Goal: Task Accomplishment & Management: Manage account settings

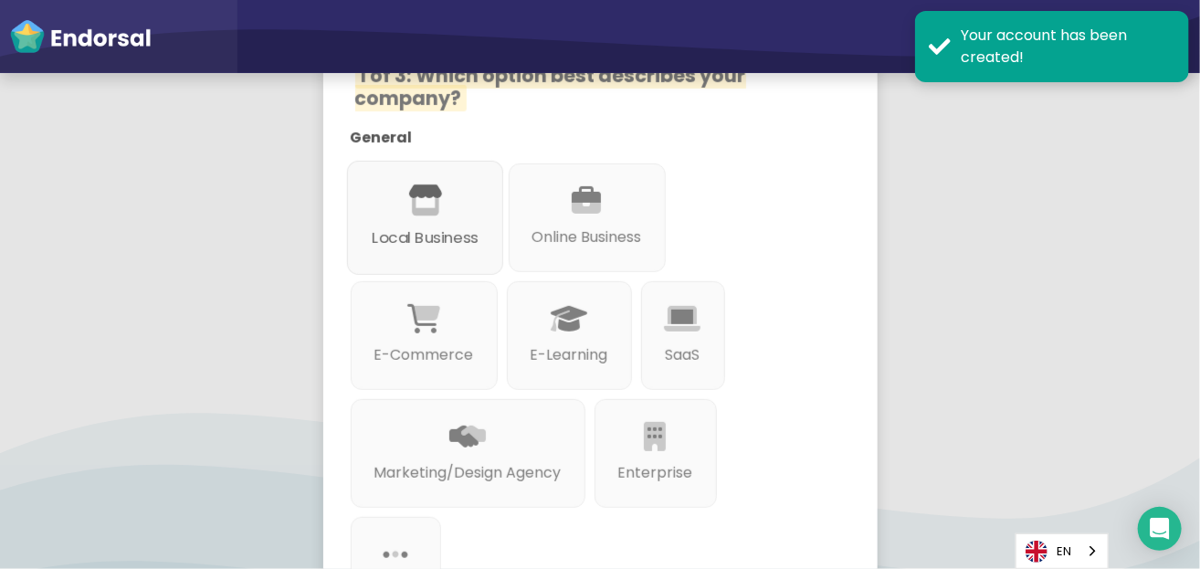
click at [425, 185] on icon at bounding box center [424, 200] width 35 height 31
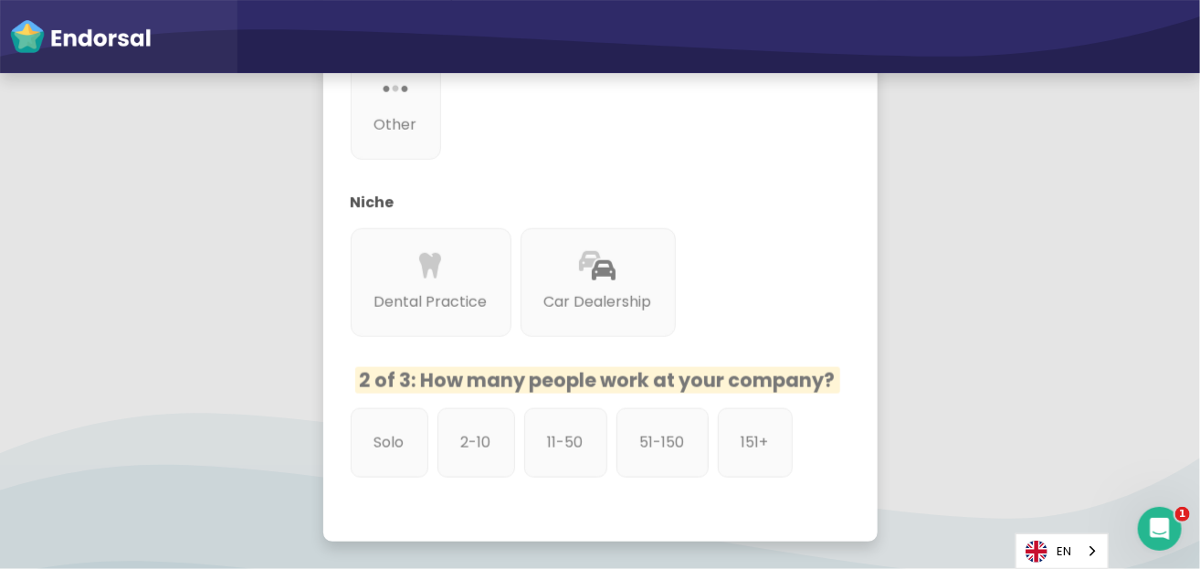
scroll to position [913, 0]
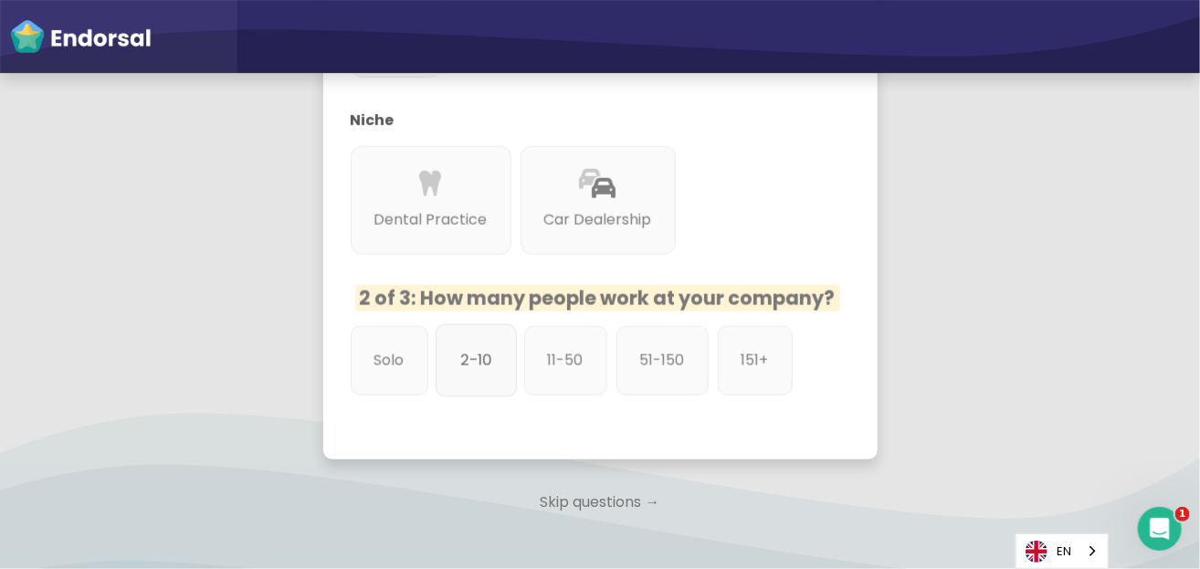
click at [479, 361] on div "2-10" at bounding box center [475, 360] width 81 height 73
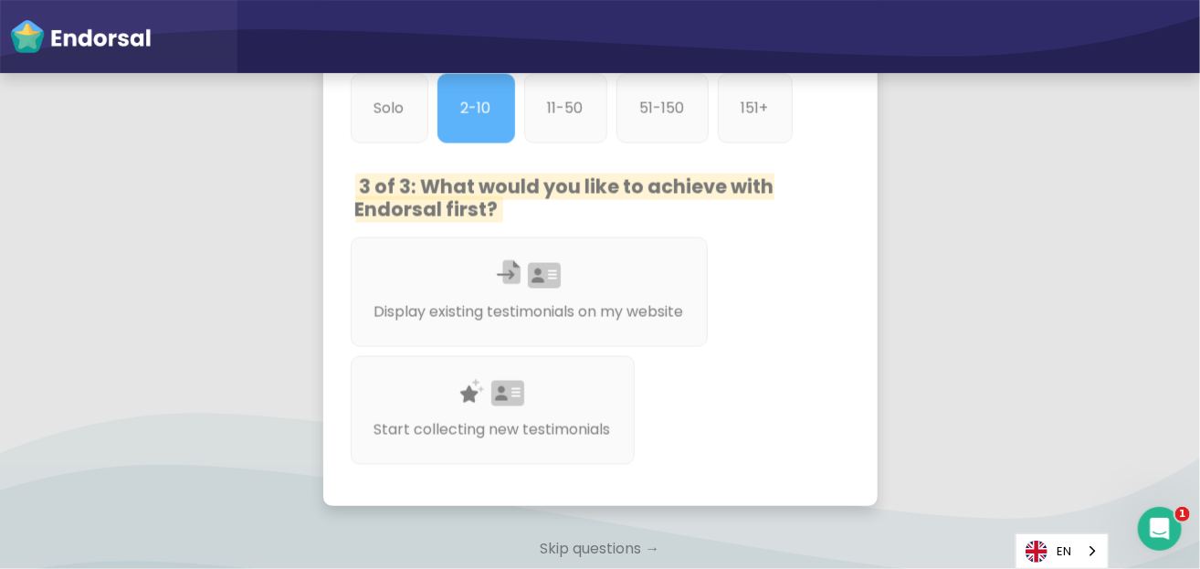
scroll to position [1187, 0]
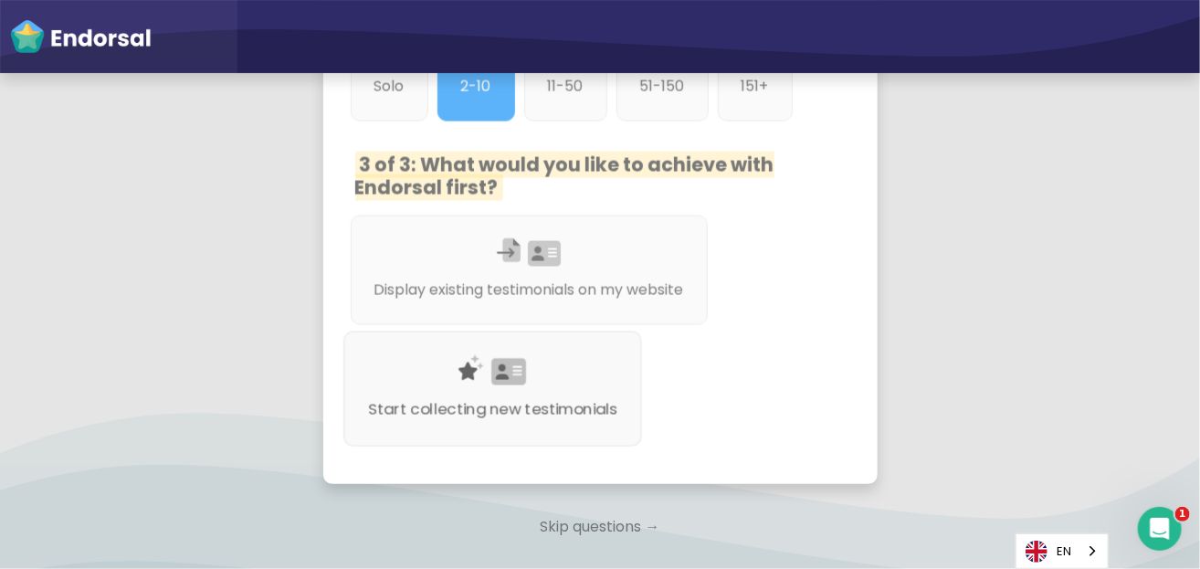
click at [593, 398] on p "Start collecting new testimonials" at bounding box center [492, 409] width 248 height 23
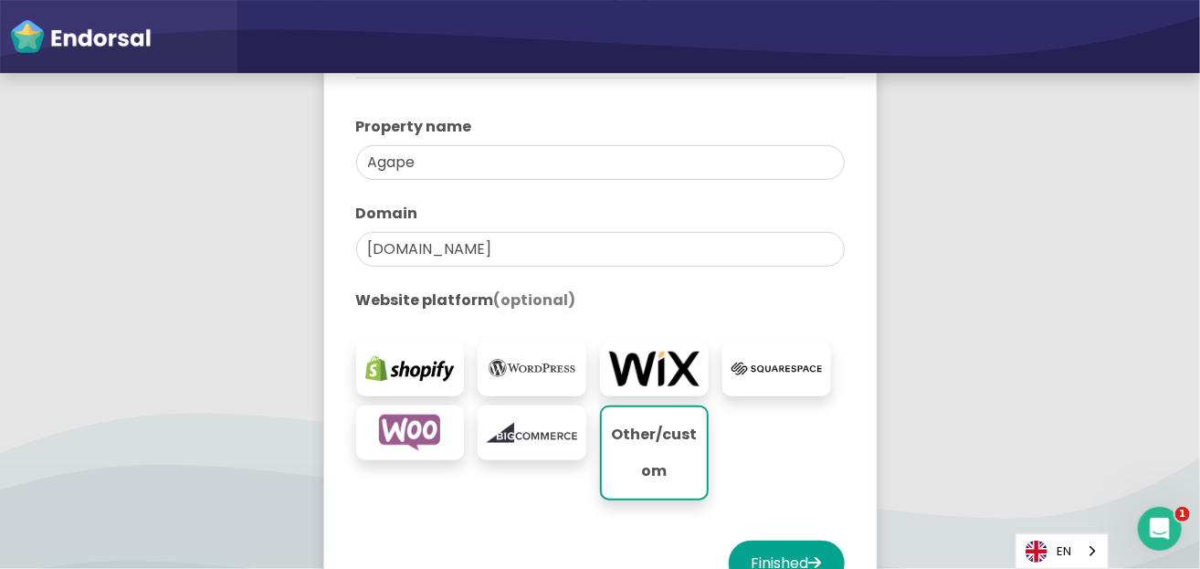
scroll to position [274, 0]
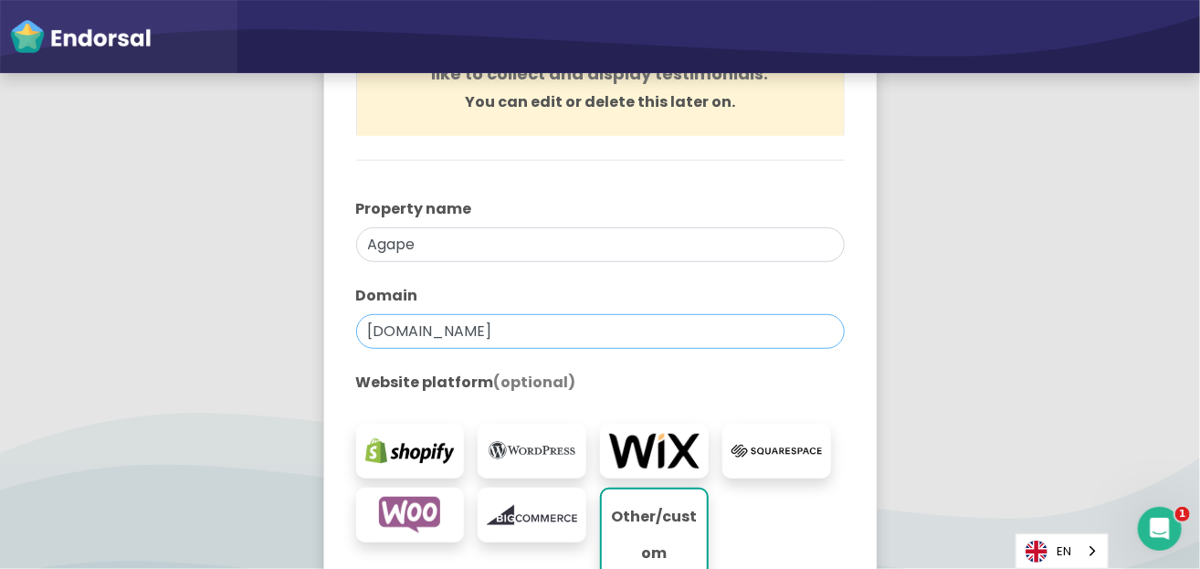
drag, startPoint x: 420, startPoint y: 331, endPoint x: 329, endPoint y: 334, distance: 91.3
click at [317, 335] on div "You're all set! Create your first property to start using Endorsal. A property …" at bounding box center [600, 288] width 600 height 890
drag, startPoint x: 425, startPoint y: 306, endPoint x: 399, endPoint y: 329, distance: 35.0
click at [399, 329] on input "text" at bounding box center [600, 331] width 488 height 35
paste input "Can I use google, Facebook, and Yelp for my Social platforms. Will I be able to…"
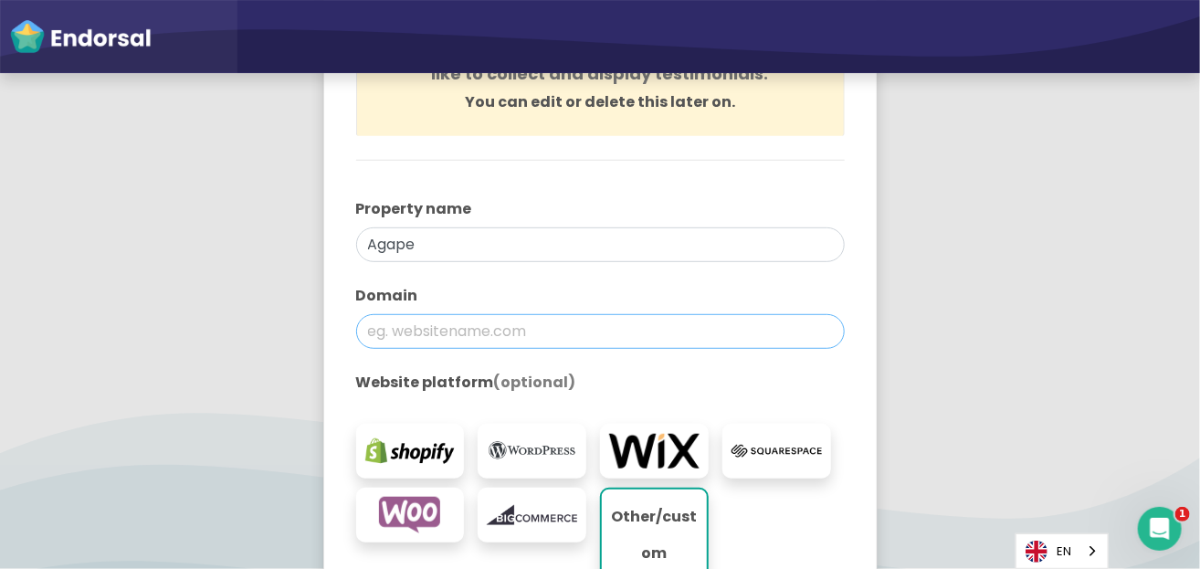
type input "Can I use google, Facebook, and Yelp for my Social platforms. Will I be able to…"
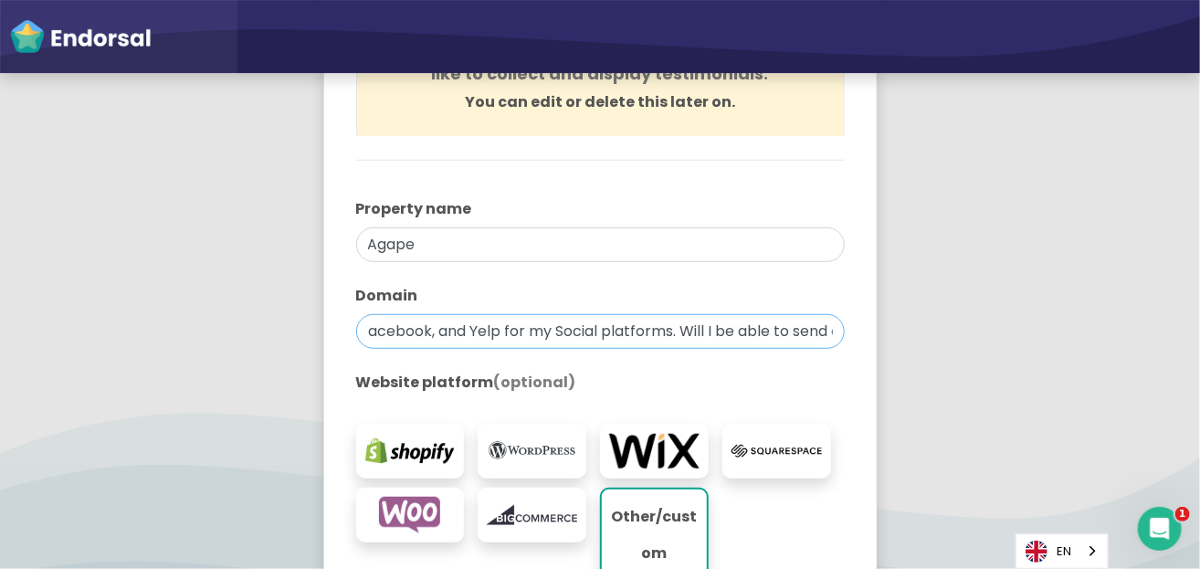
scroll to position [0, 0]
drag, startPoint x: 821, startPoint y: 334, endPoint x: 165, endPoint y: 326, distance: 655.6
click at [165, 327] on app-survey "You're all set! Create your first property to start using Endorsal. A property …" at bounding box center [600, 298] width 1200 height 911
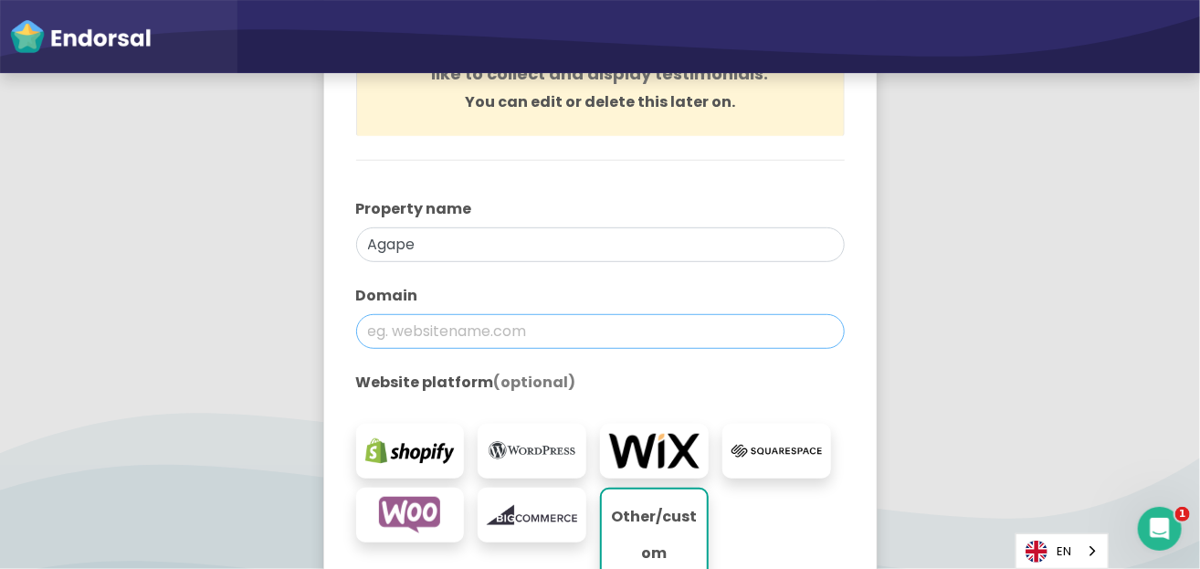
paste input "[URL][DOMAIN_NAME]"
type input "[URL][DOMAIN_NAME]"
click at [662, 366] on div at bounding box center [600, 360] width 488 height 23
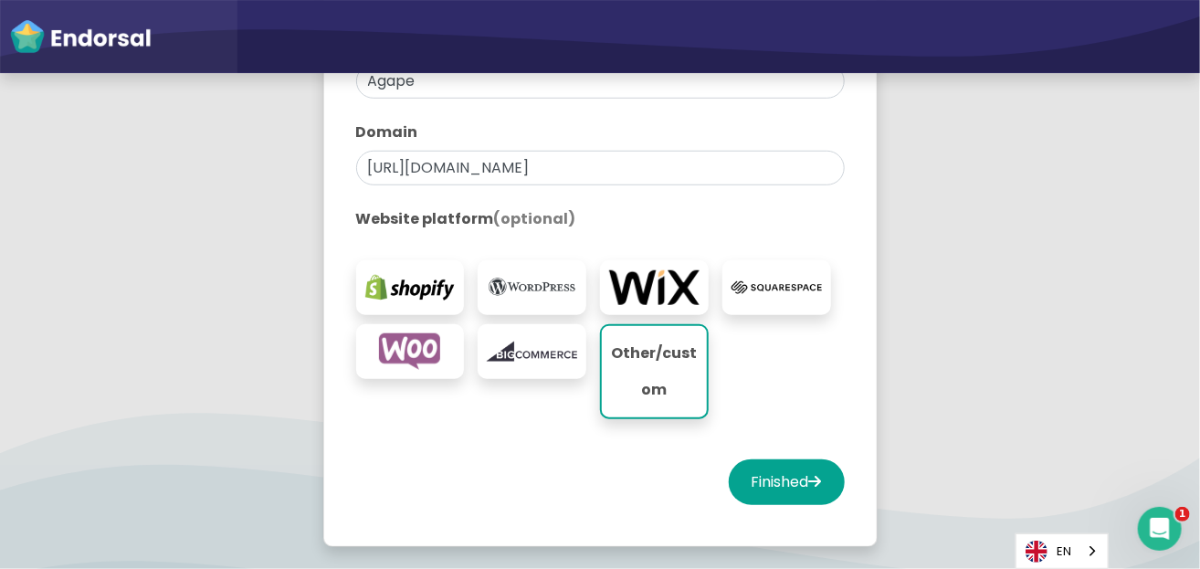
scroll to position [457, 0]
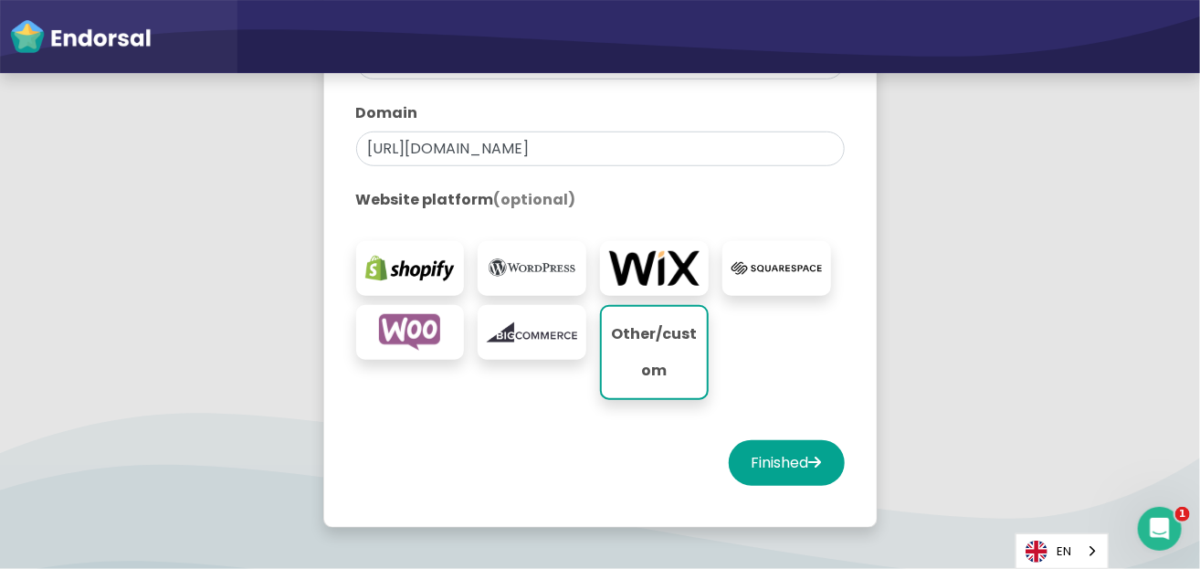
click at [656, 293] on div at bounding box center [654, 268] width 109 height 55
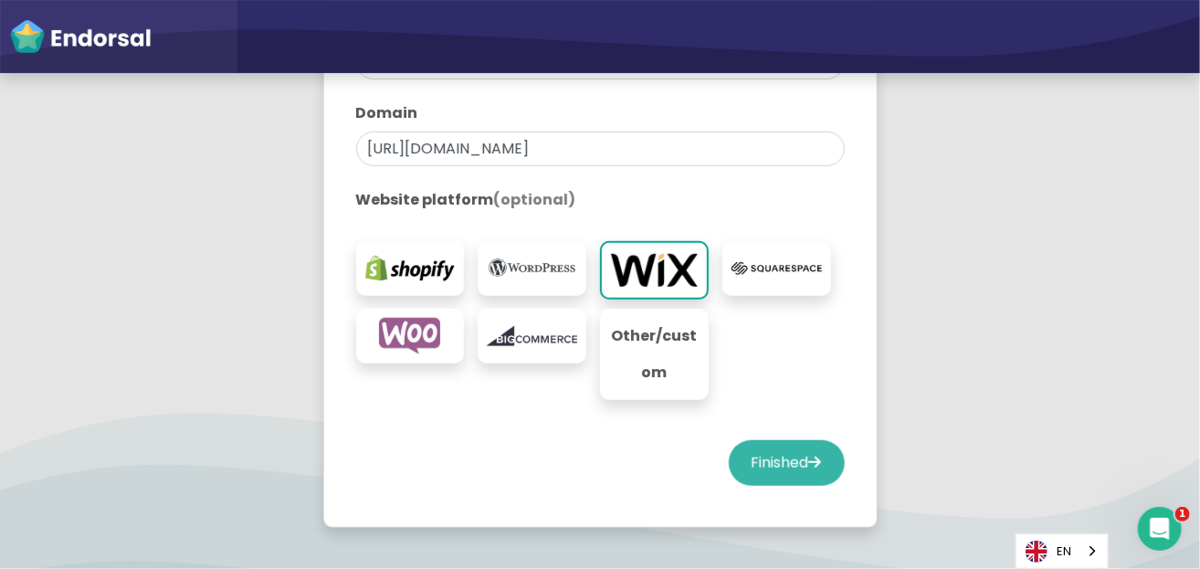
click at [750, 474] on button "Finished" at bounding box center [787, 463] width 116 height 46
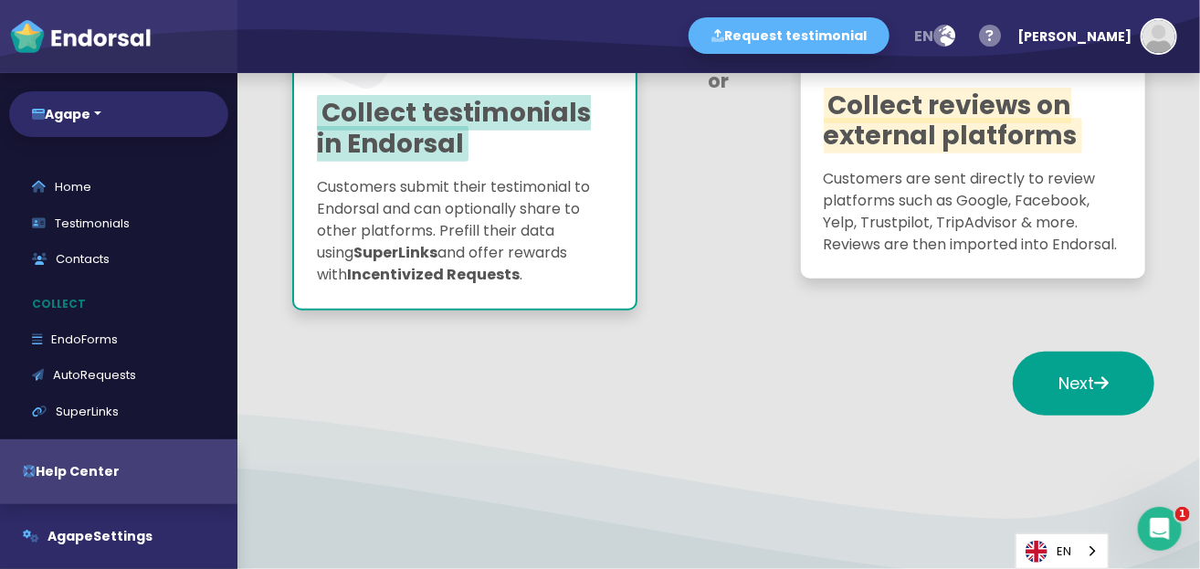
scroll to position [431, 0]
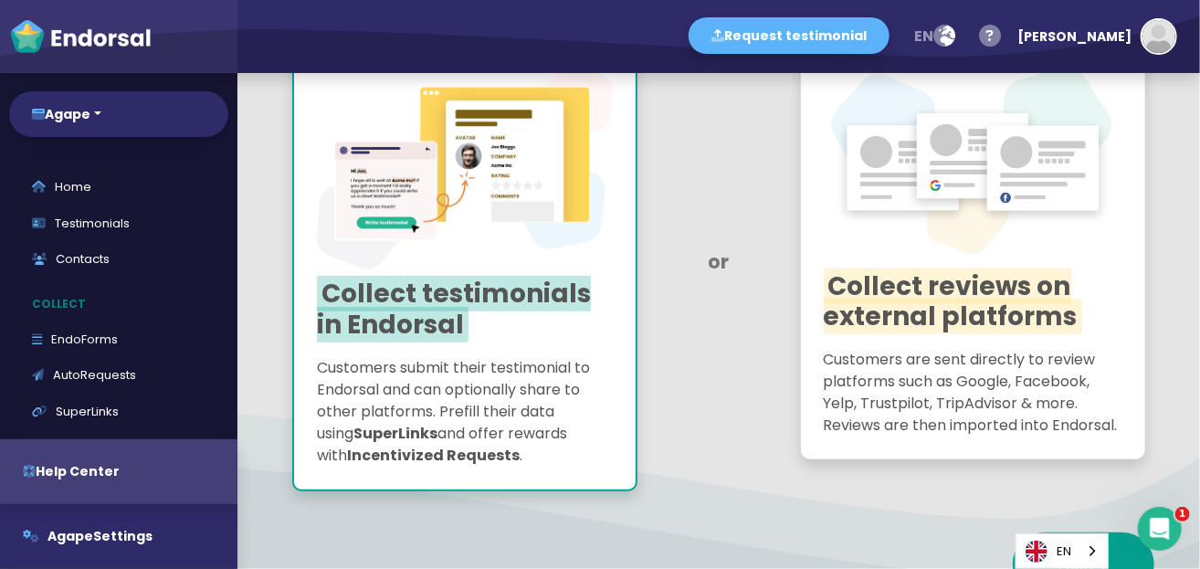
click at [1044, 359] on p "Customers are sent directly to review platforms such as Google, Facebook, Yelp,…" at bounding box center [973, 393] width 299 height 88
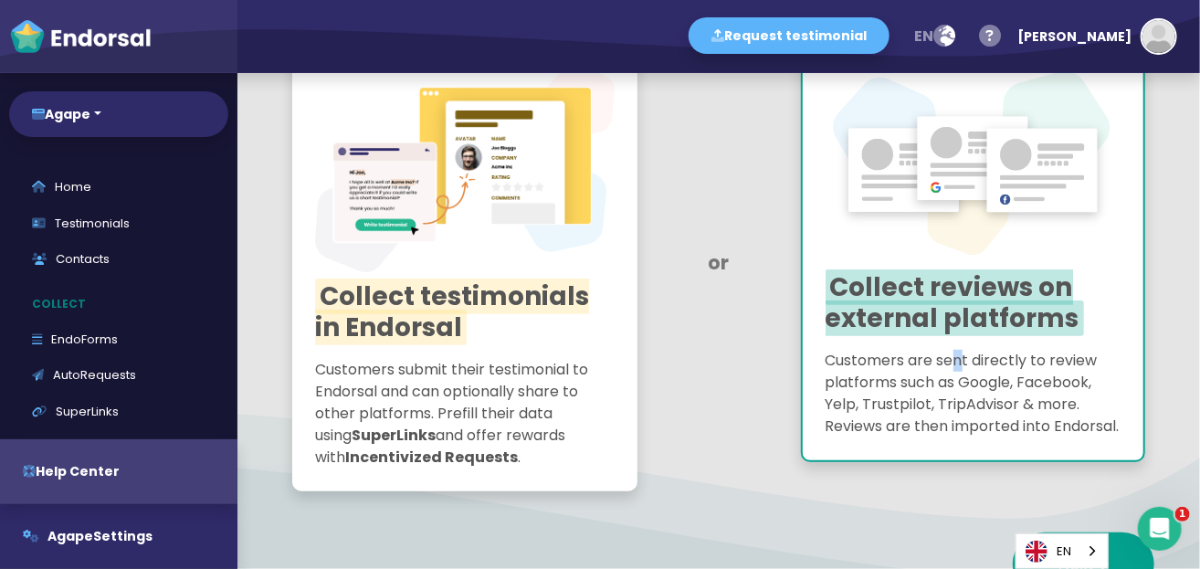
click at [949, 362] on p "Customers are sent directly to review platforms such as Google, Facebook, Yelp,…" at bounding box center [973, 394] width 296 height 88
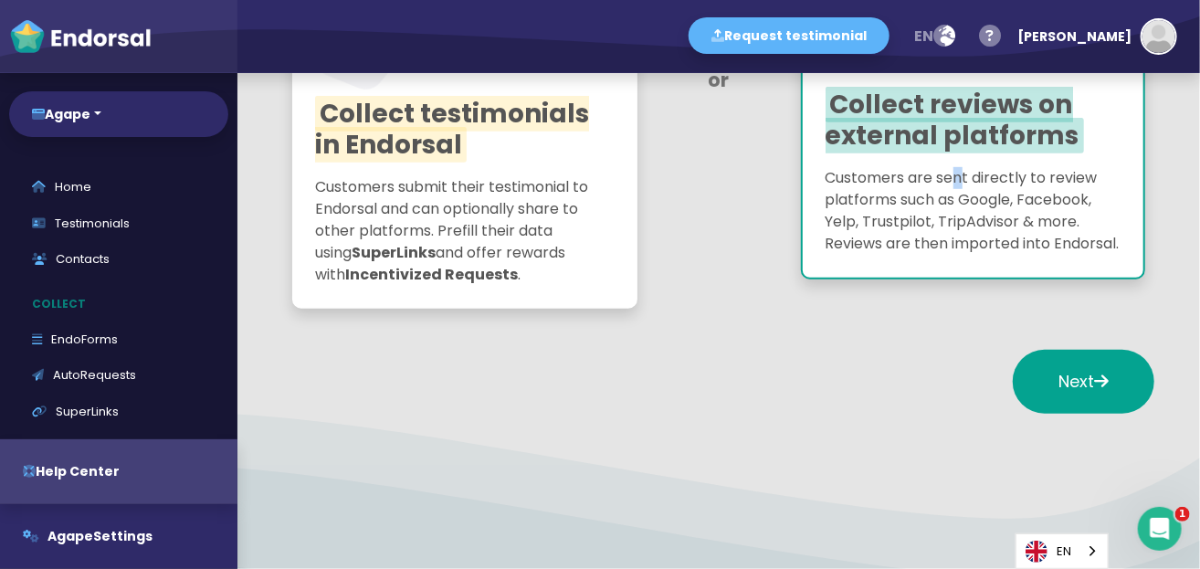
scroll to position [338, 0]
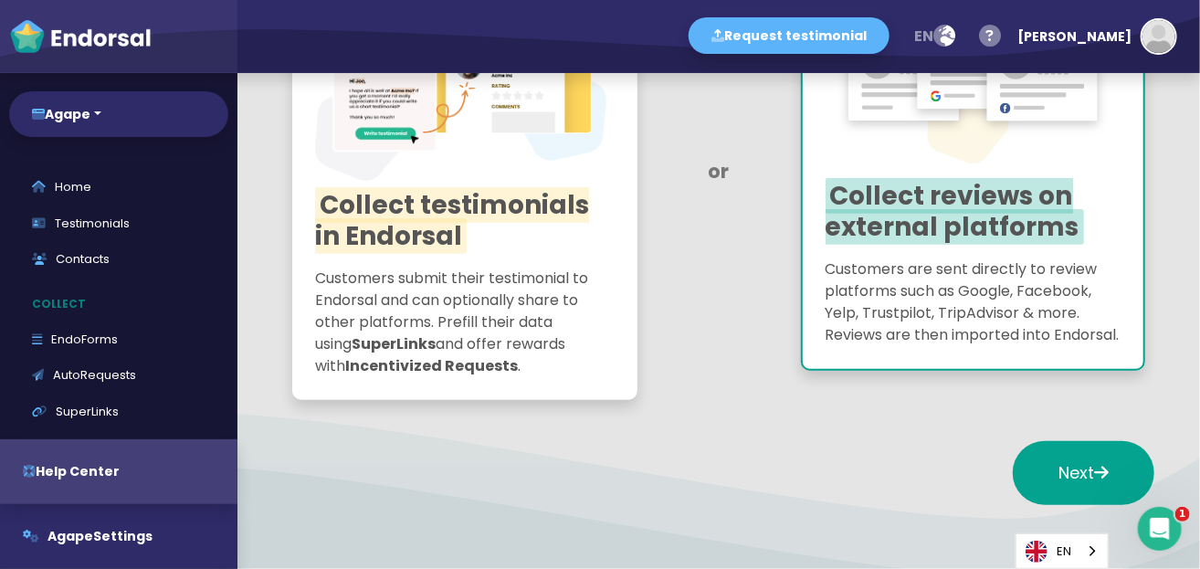
click at [944, 298] on p "Customers are sent directly to review platforms such as Google, Facebook, Yelp,…" at bounding box center [973, 302] width 296 height 88
click at [936, 334] on p "Customers are sent directly to review platforms such as Google, Facebook, Yelp,…" at bounding box center [973, 302] width 296 height 88
click at [939, 346] on p "Customers are sent directly to review platforms such as Google, Facebook, Yelp,…" at bounding box center [973, 302] width 296 height 88
click at [530, 320] on p "Customers submit their testimonial to Endorsal and can optionally share to othe…" at bounding box center [464, 323] width 299 height 110
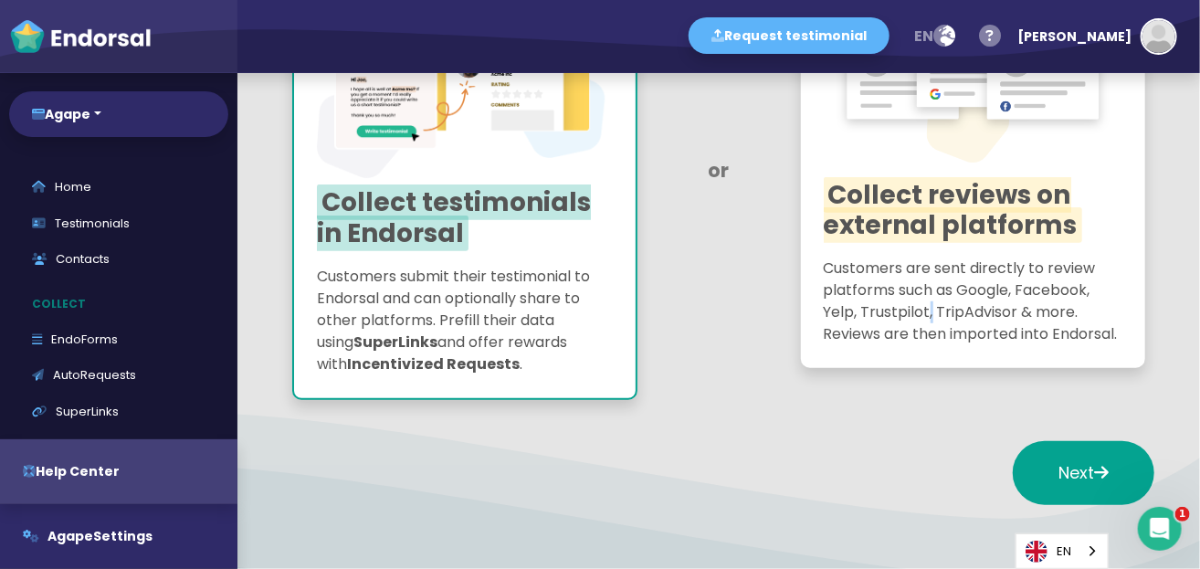
click at [921, 306] on p "Customers are sent directly to review platforms such as Google, Facebook, Yelp,…" at bounding box center [973, 301] width 299 height 88
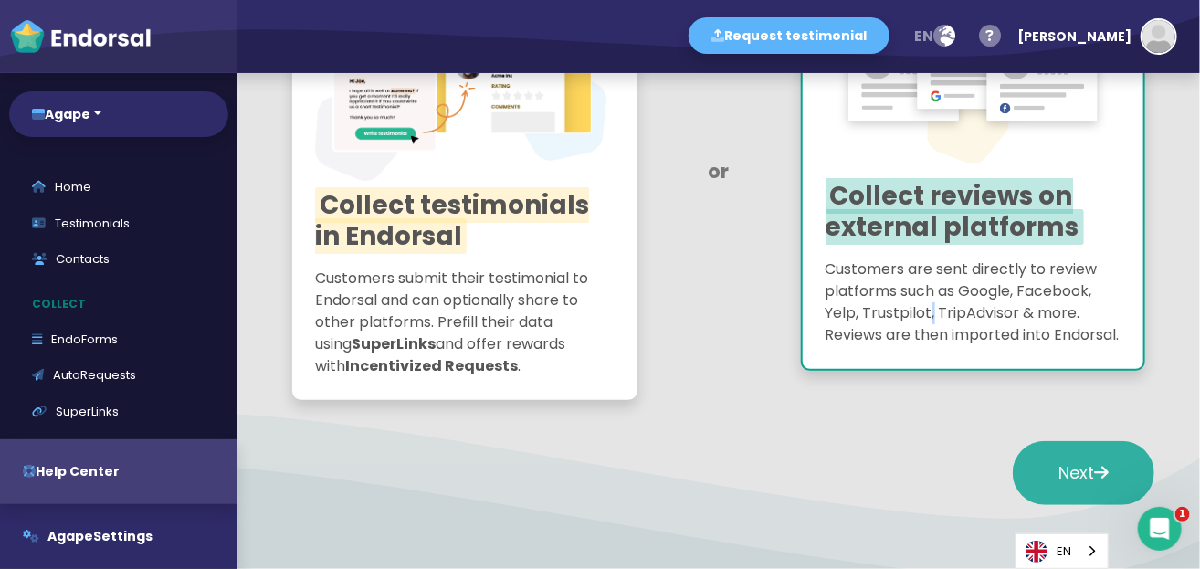
click at [1013, 469] on button "Next" at bounding box center [1084, 473] width 142 height 64
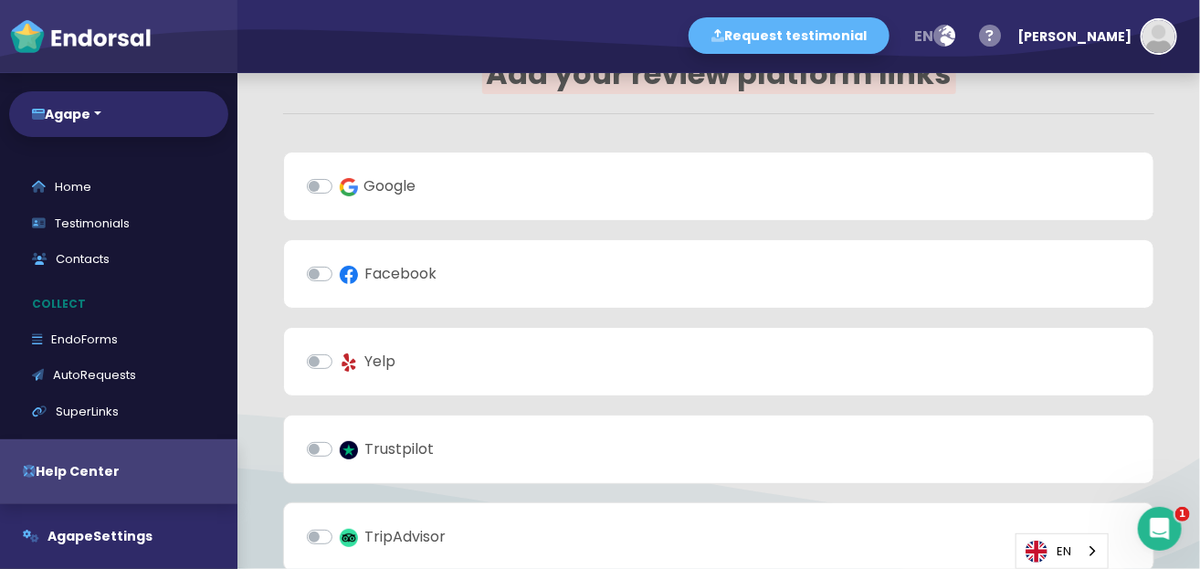
scroll to position [0, 0]
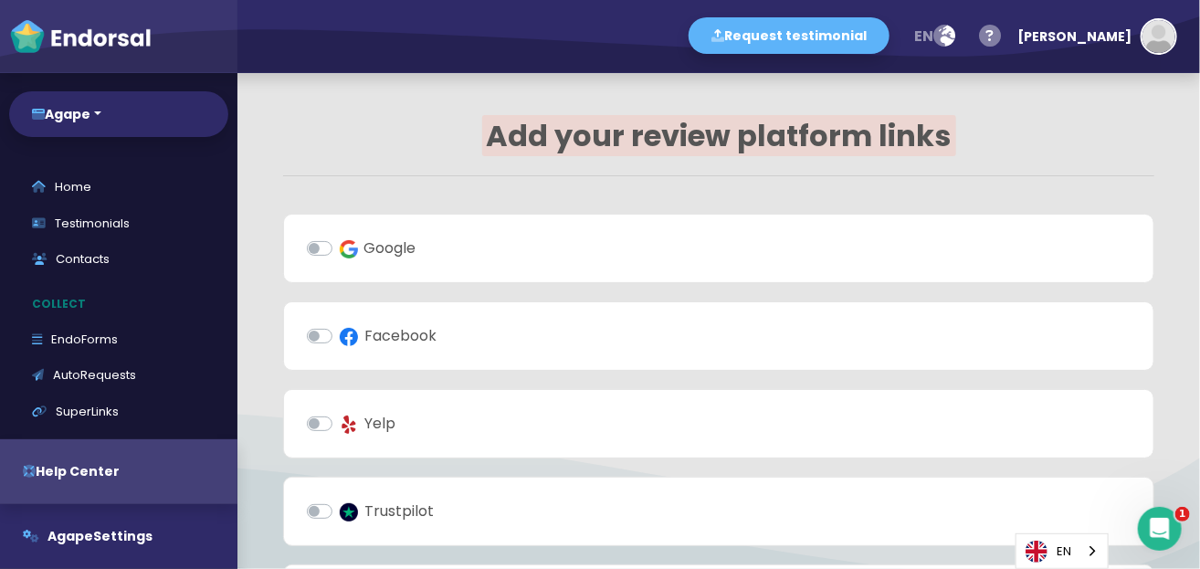
click at [340, 247] on label "Google" at bounding box center [378, 248] width 77 height 22
click at [0, 0] on input "Google" at bounding box center [0, 0] width 0 height 0
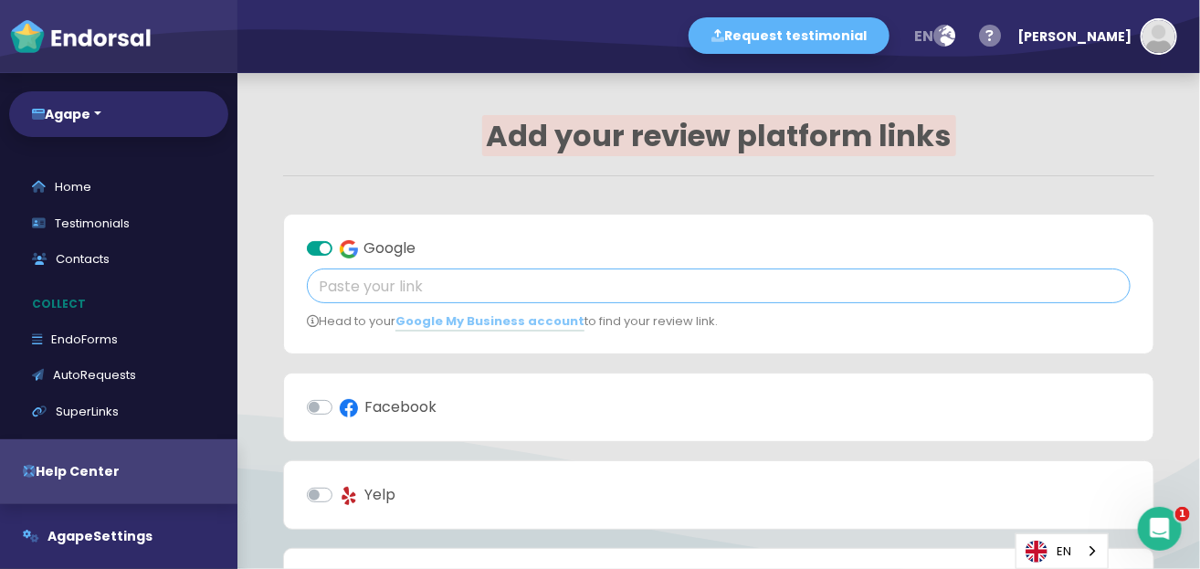
click at [367, 288] on input "text" at bounding box center [719, 285] width 824 height 35
paste input "[URL][DOMAIN_NAME]"
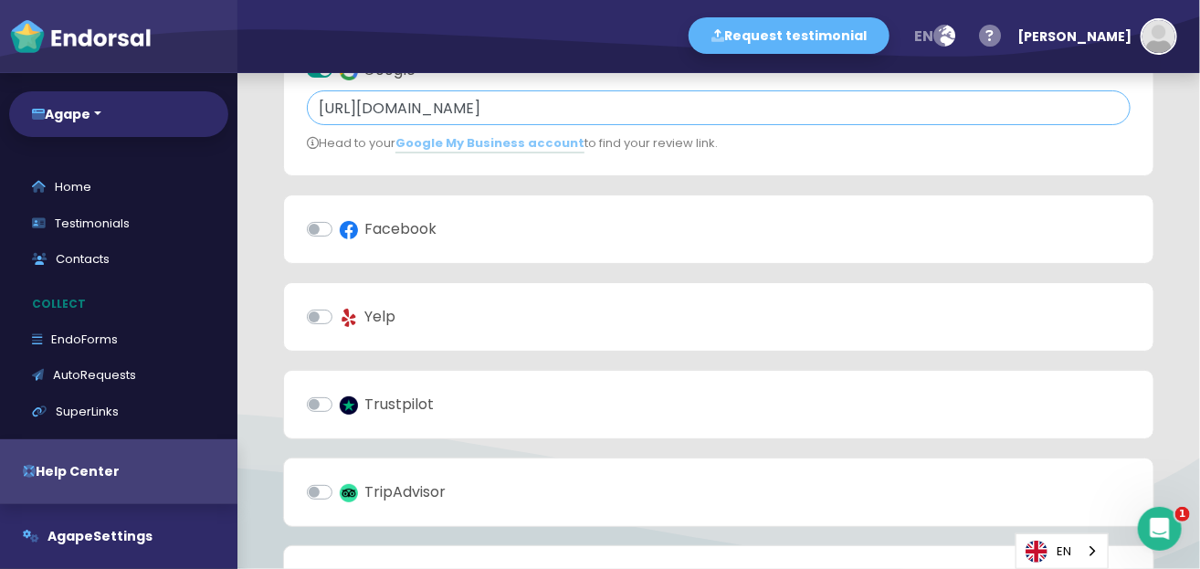
scroll to position [183, 0]
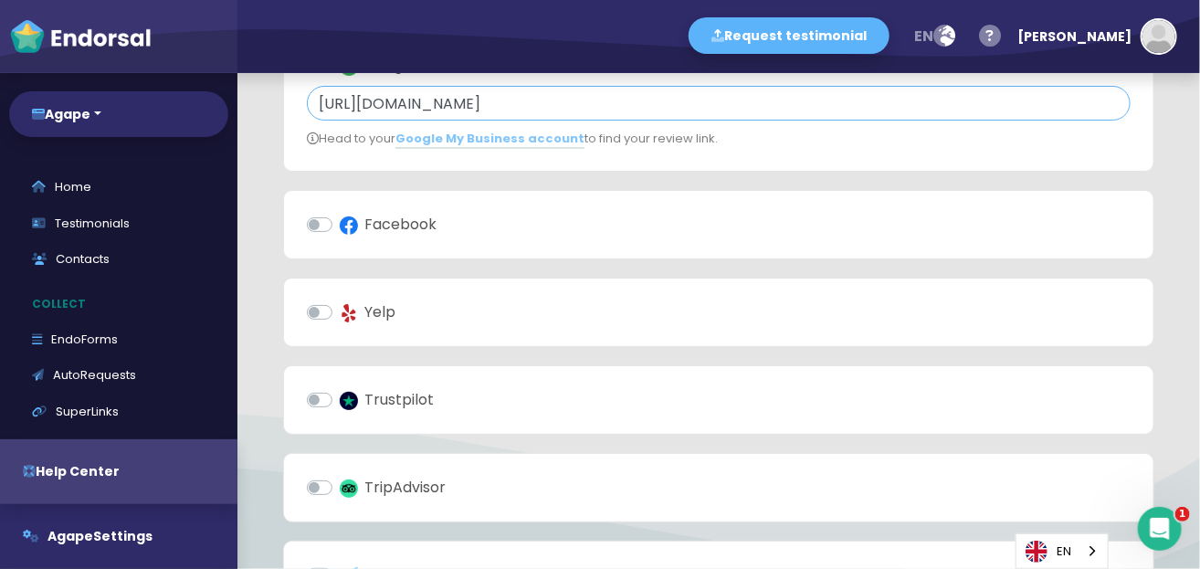
type input "[URL][DOMAIN_NAME]"
click at [462, 215] on div "Facebook" at bounding box center [719, 225] width 824 height 22
click at [340, 227] on label "Facebook" at bounding box center [388, 225] width 97 height 22
click at [0, 0] on input "Facebook" at bounding box center [0, 0] width 0 height 0
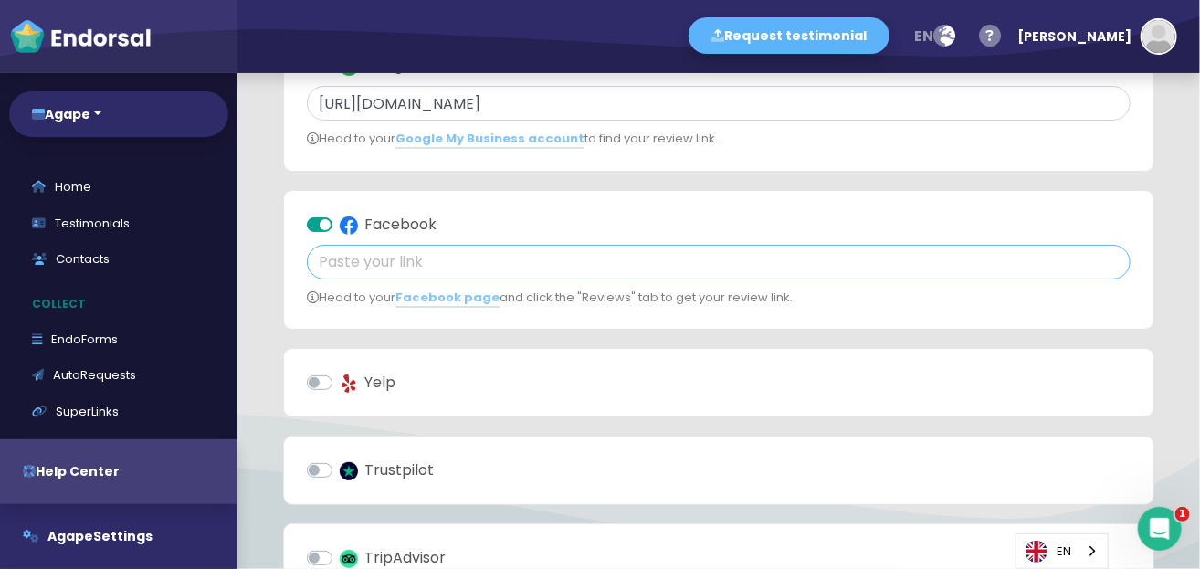
click at [351, 260] on input "text" at bounding box center [719, 262] width 824 height 35
paste input "[URL][DOMAIN_NAME]"
type input "[URL][DOMAIN_NAME]"
click at [566, 331] on div "Google [URL][DOMAIN_NAME] Head to your Google My Business account to find your …" at bounding box center [718, 531] width 871 height 1000
click at [340, 381] on label "Yelp" at bounding box center [368, 383] width 56 height 22
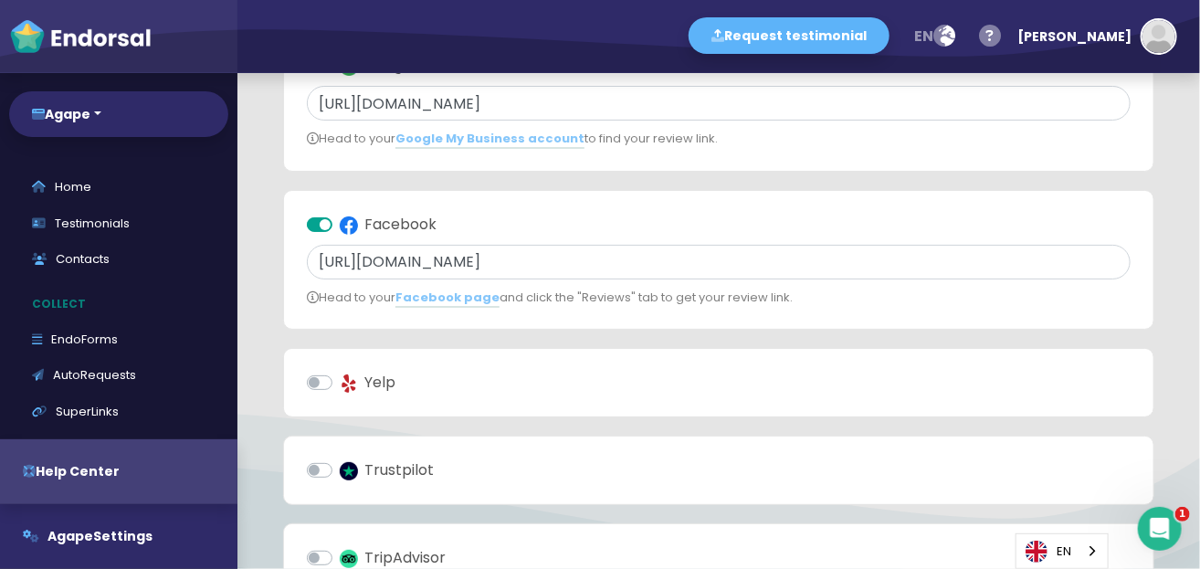
click at [0, 0] on input "Yelp" at bounding box center [0, 0] width 0 height 0
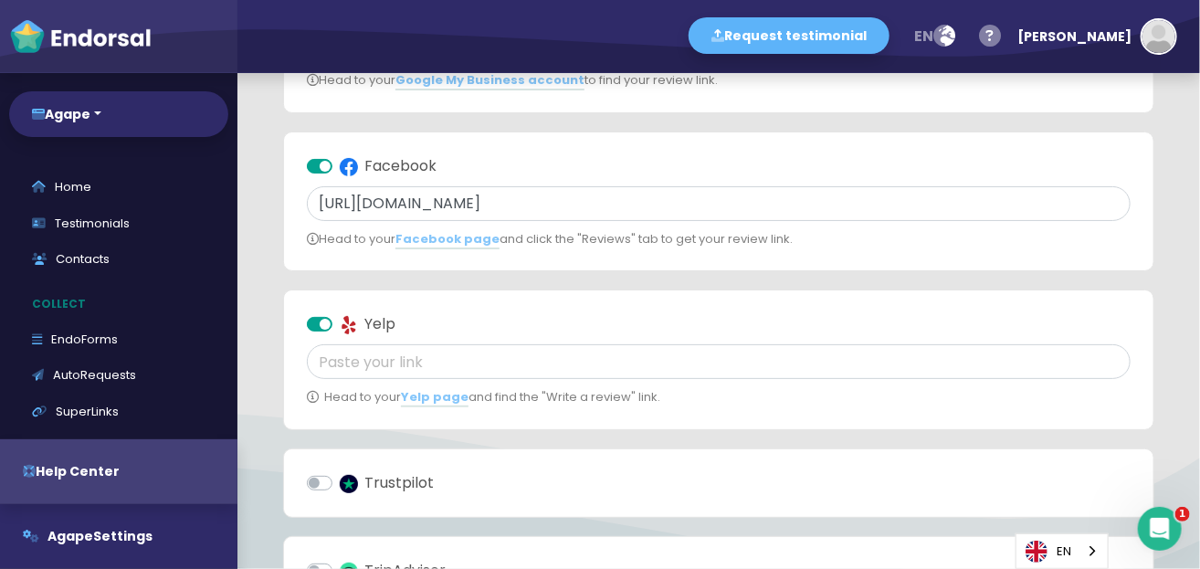
scroll to position [365, 0]
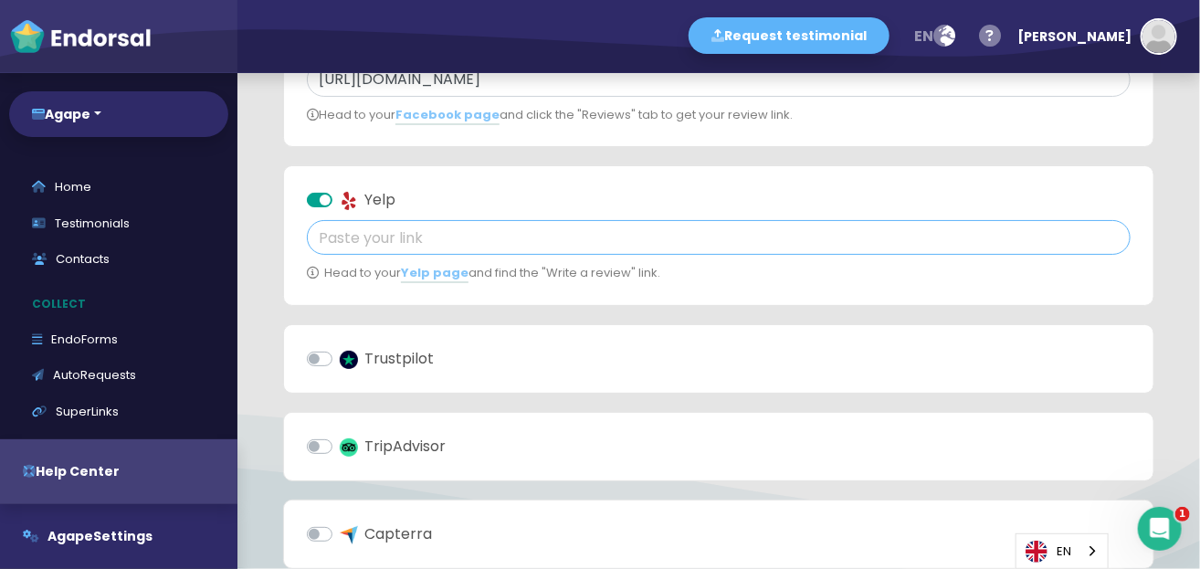
click at [381, 234] on input "text" at bounding box center [719, 237] width 824 height 35
paste input "[URL][DOMAIN_NAME]"
type input "[URL][DOMAIN_NAME]"
click at [661, 280] on p "Head to your Yelp page and find the "Write a review" link." at bounding box center [719, 273] width 824 height 18
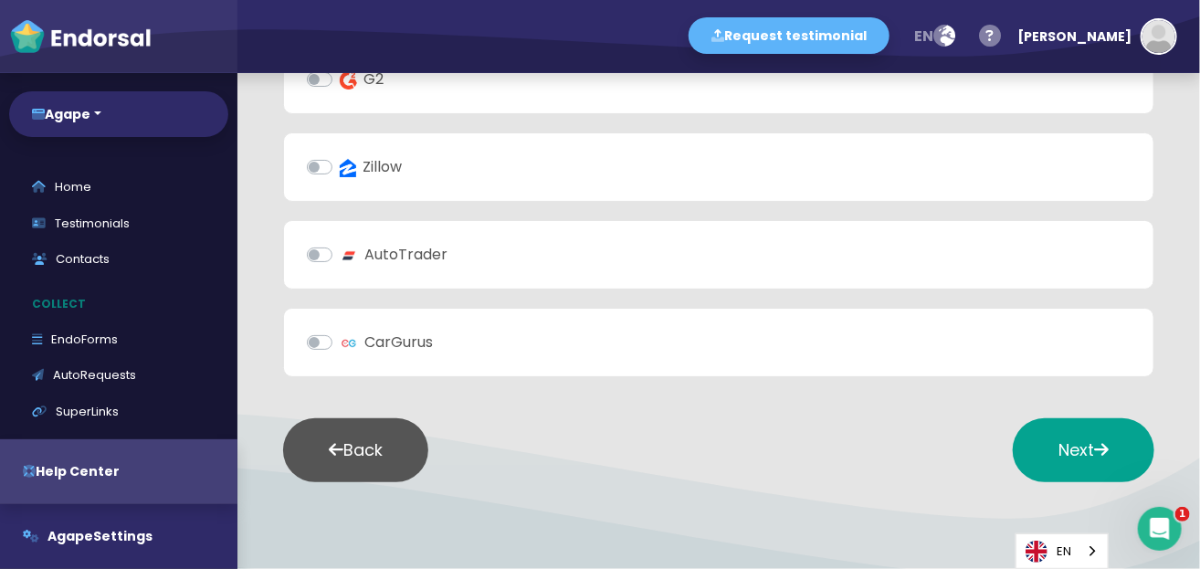
scroll to position [913, 0]
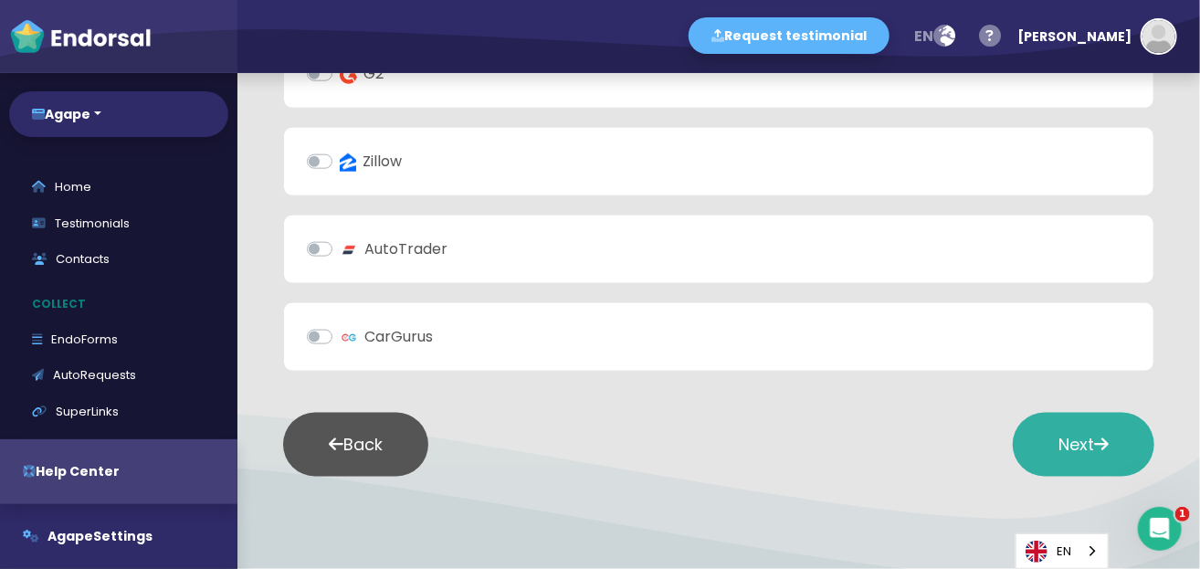
click at [1058, 436] on span "Next" at bounding box center [1083, 444] width 50 height 23
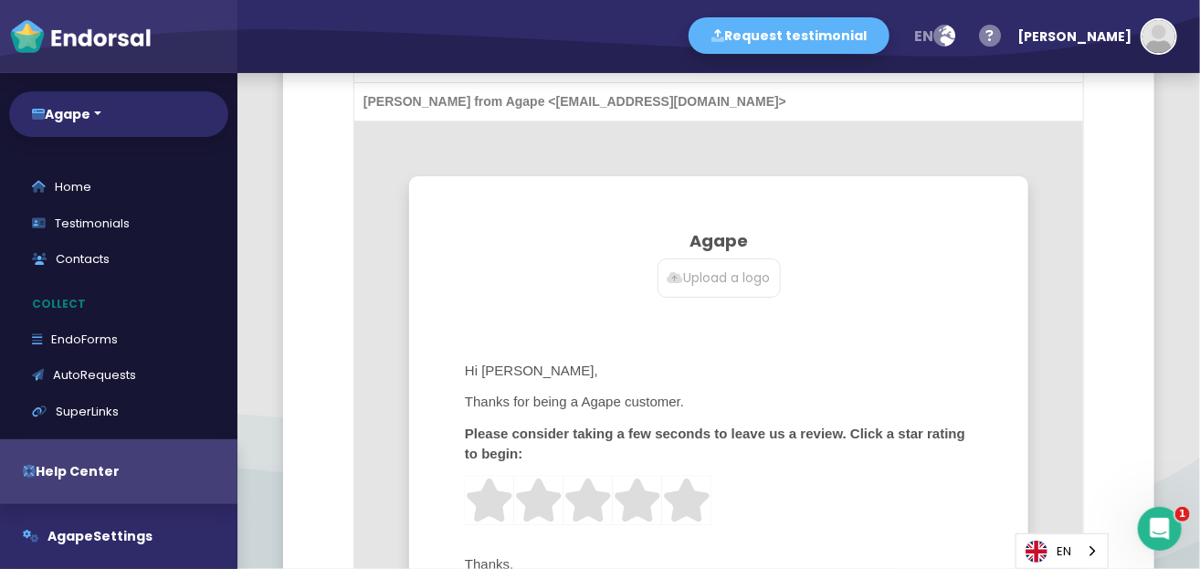
scroll to position [730, 0]
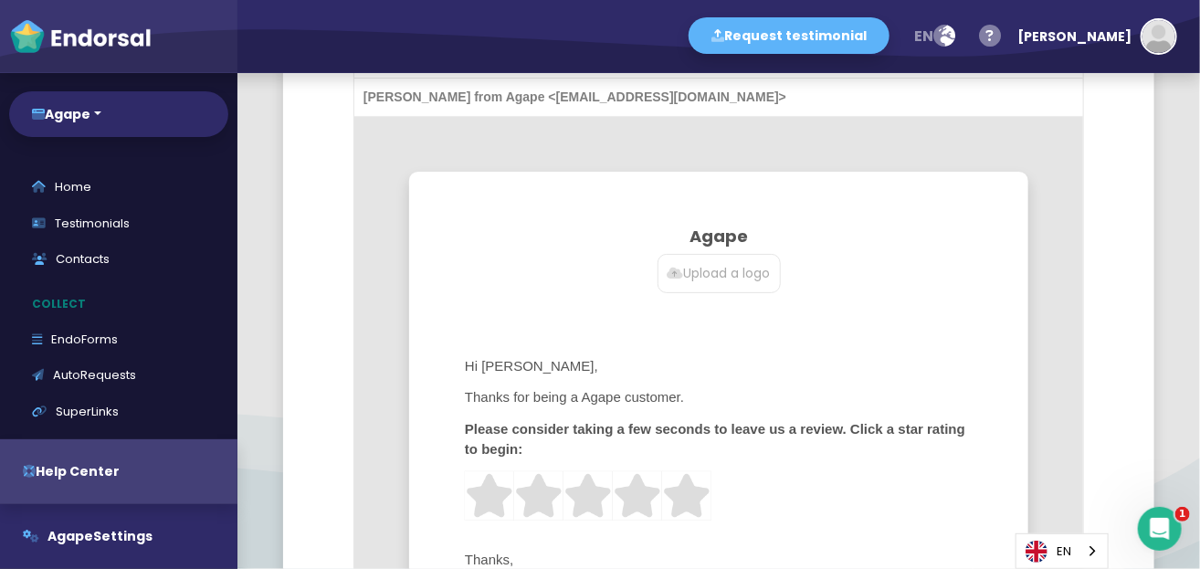
click at [695, 271] on p "Upload a logo" at bounding box center [718, 273] width 103 height 19
click at [0, 0] on input "Upload a logo" at bounding box center [0, 0] width 0 height 0
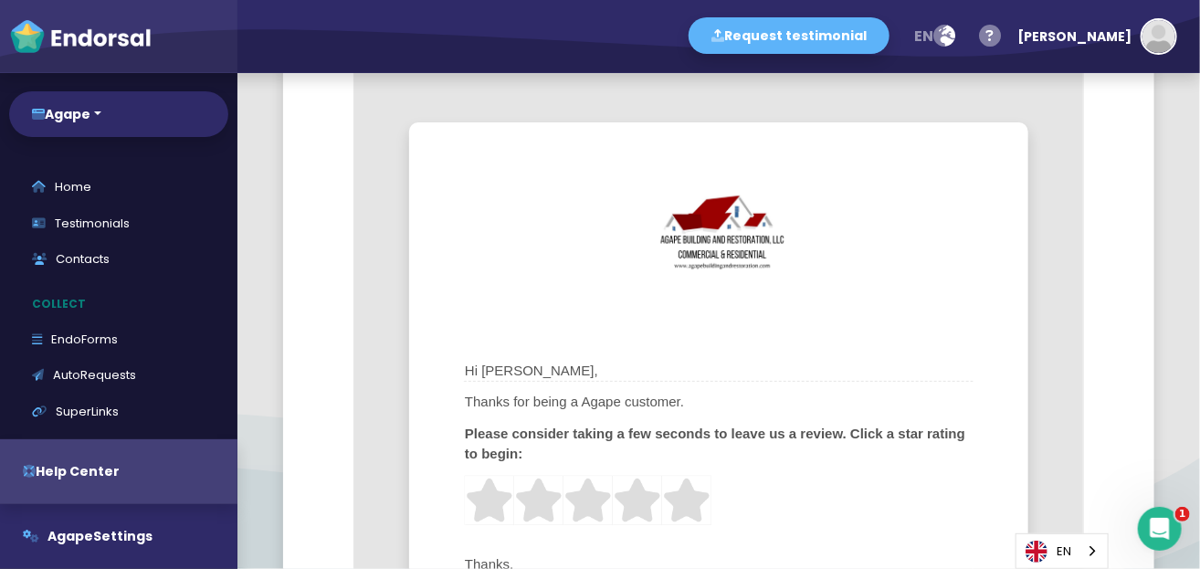
scroll to position [822, 0]
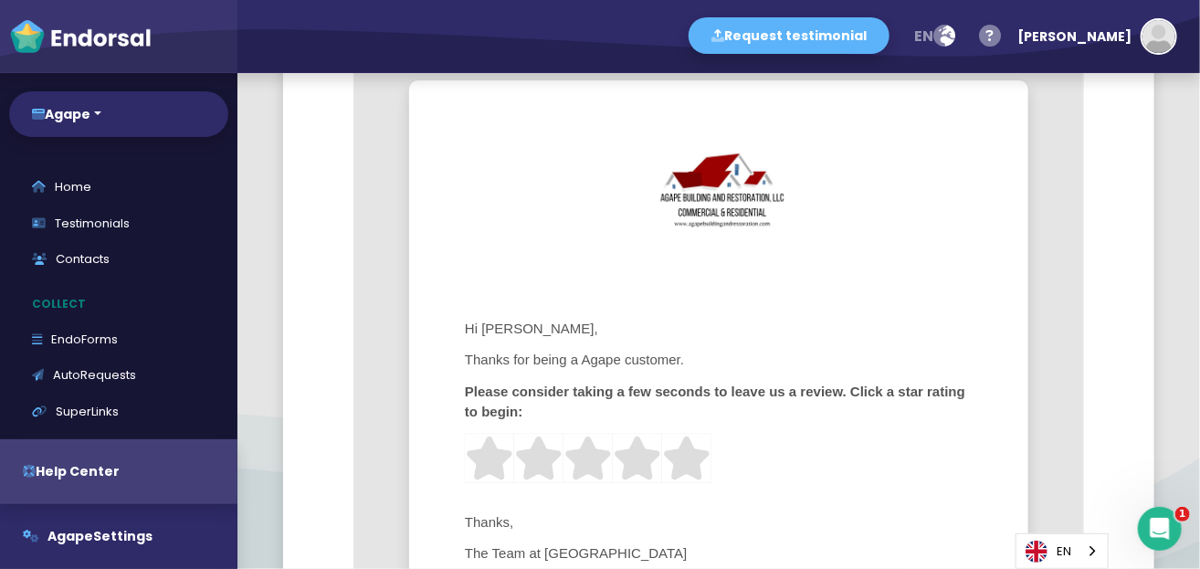
click at [740, 163] on img at bounding box center [718, 192] width 183 height 96
click at [0, 0] on input "file" at bounding box center [0, 0] width 0 height 0
click at [725, 194] on img at bounding box center [718, 192] width 183 height 96
click at [0, 0] on input "file" at bounding box center [0, 0] width 0 height 0
click at [735, 219] on img at bounding box center [718, 192] width 183 height 96
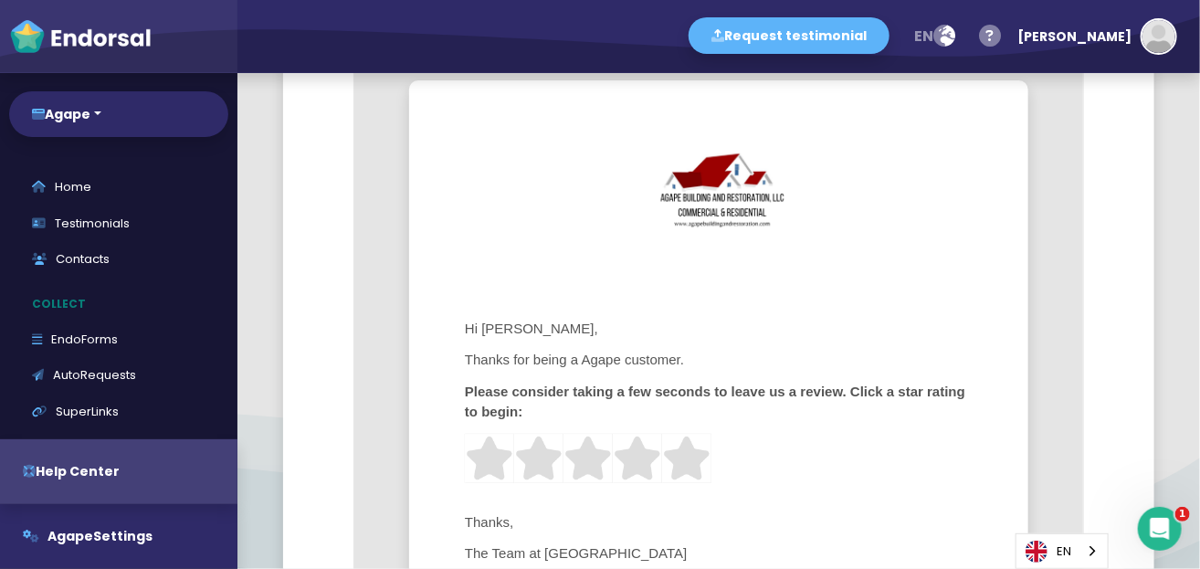
click at [0, 0] on input "file" at bounding box center [0, 0] width 0 height 0
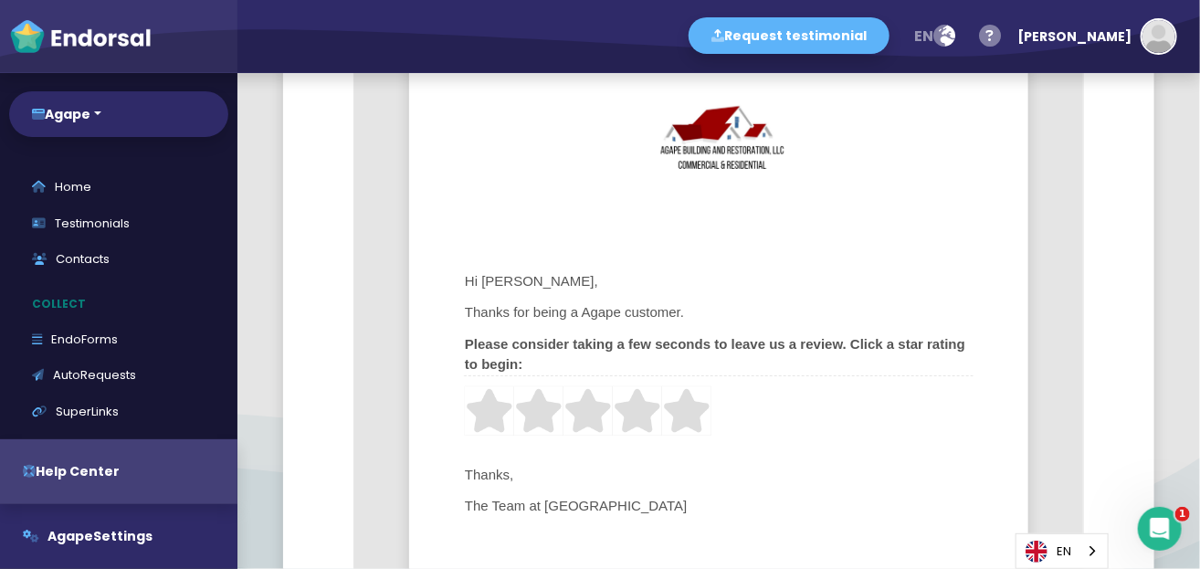
scroll to position [913, 0]
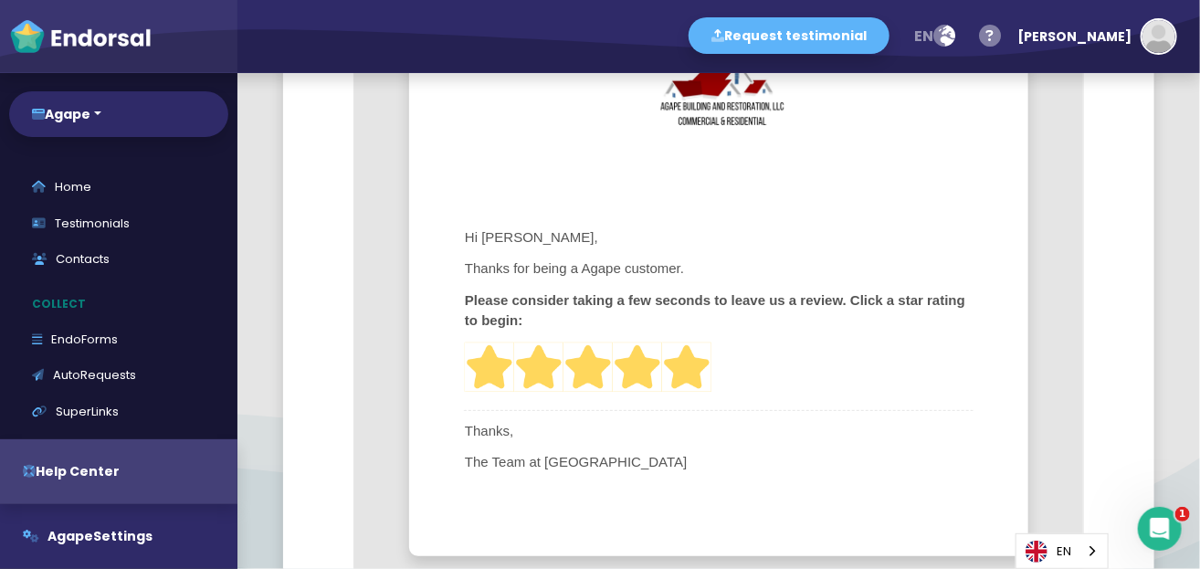
click at [683, 361] on img at bounding box center [686, 366] width 49 height 49
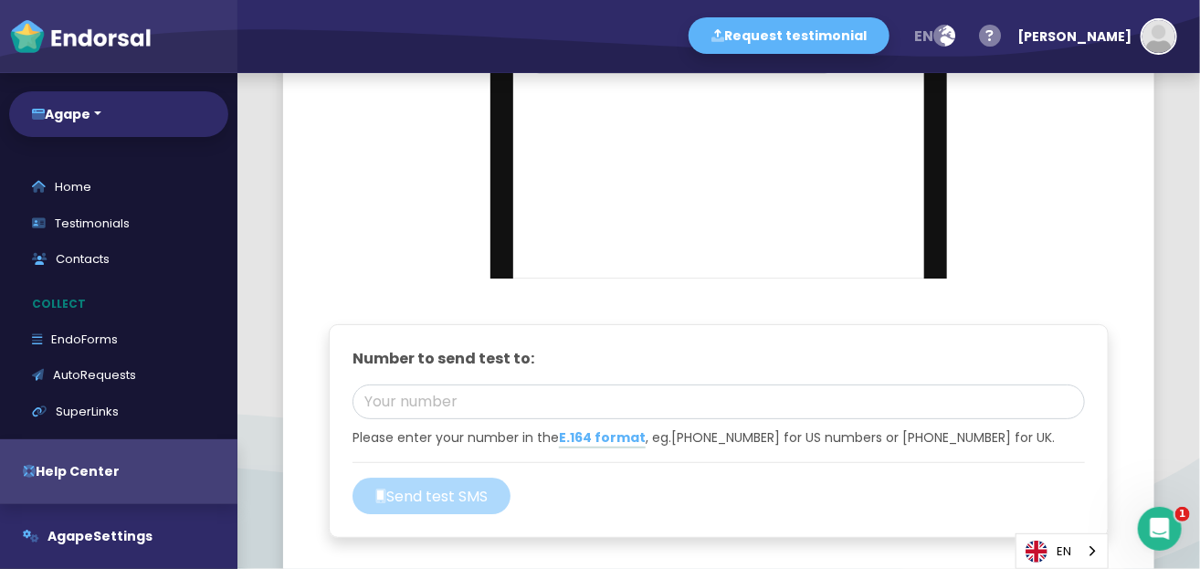
scroll to position [2283, 0]
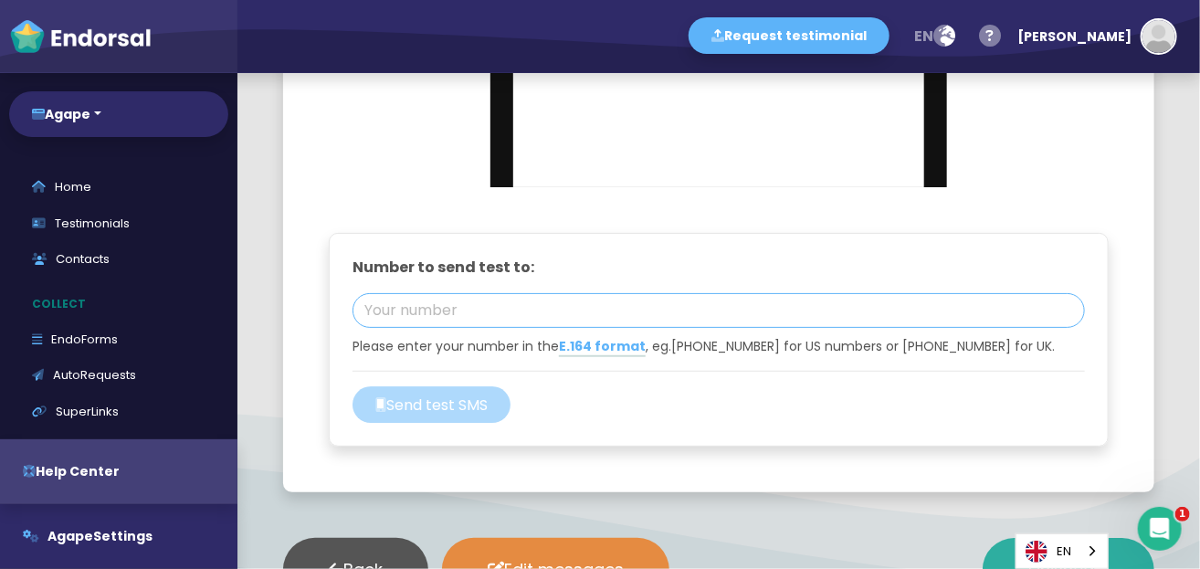
click at [514, 313] on input "tel" at bounding box center [718, 310] width 732 height 35
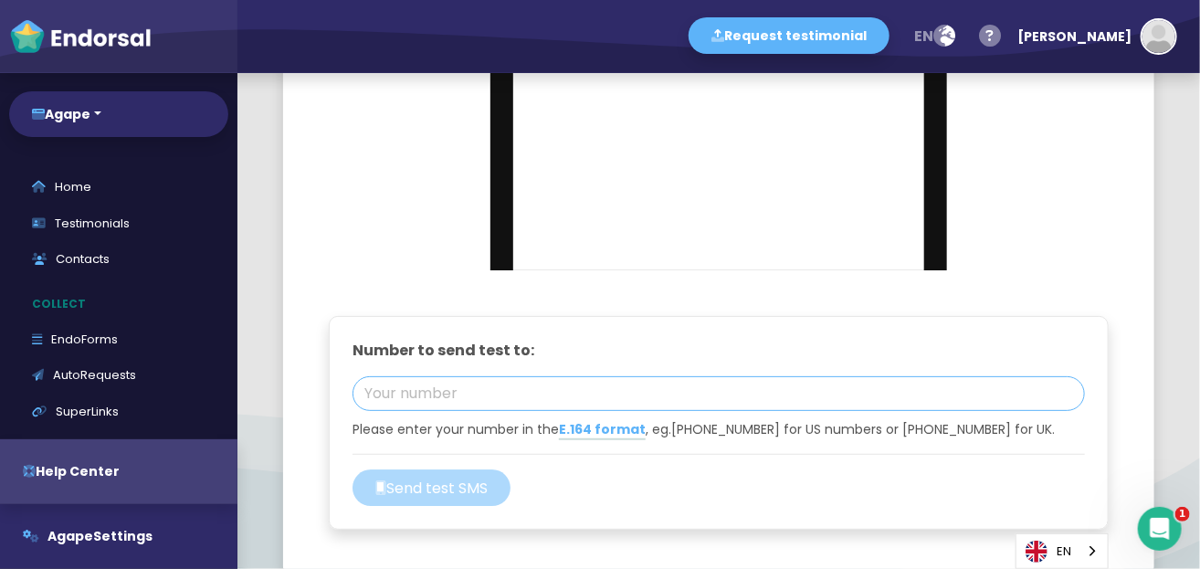
scroll to position [2473, 0]
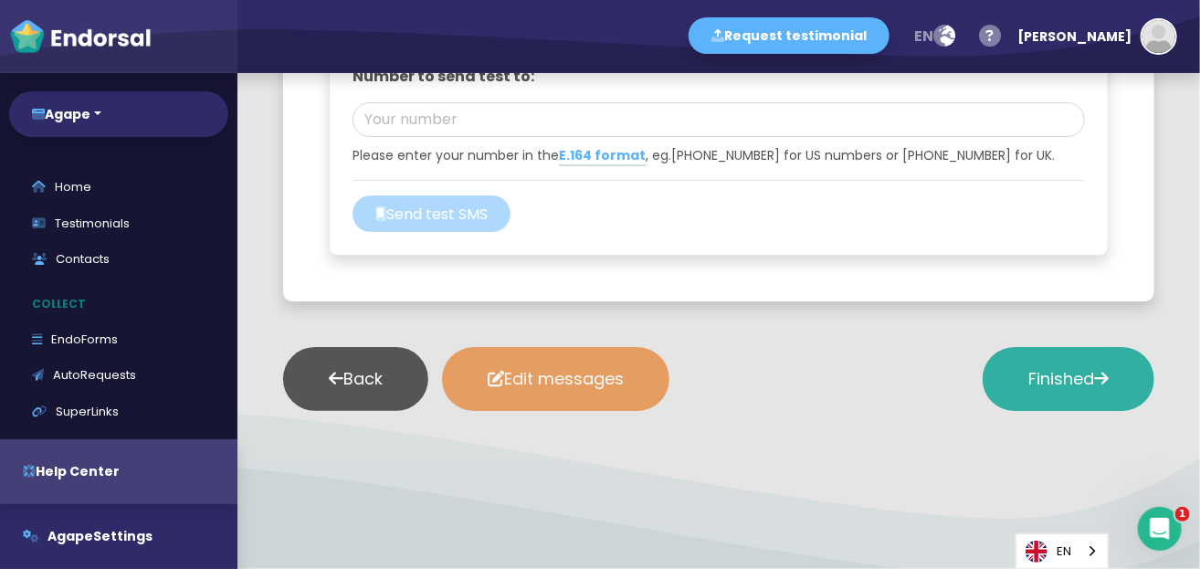
click at [558, 368] on button "Edit messages" at bounding box center [555, 379] width 227 height 64
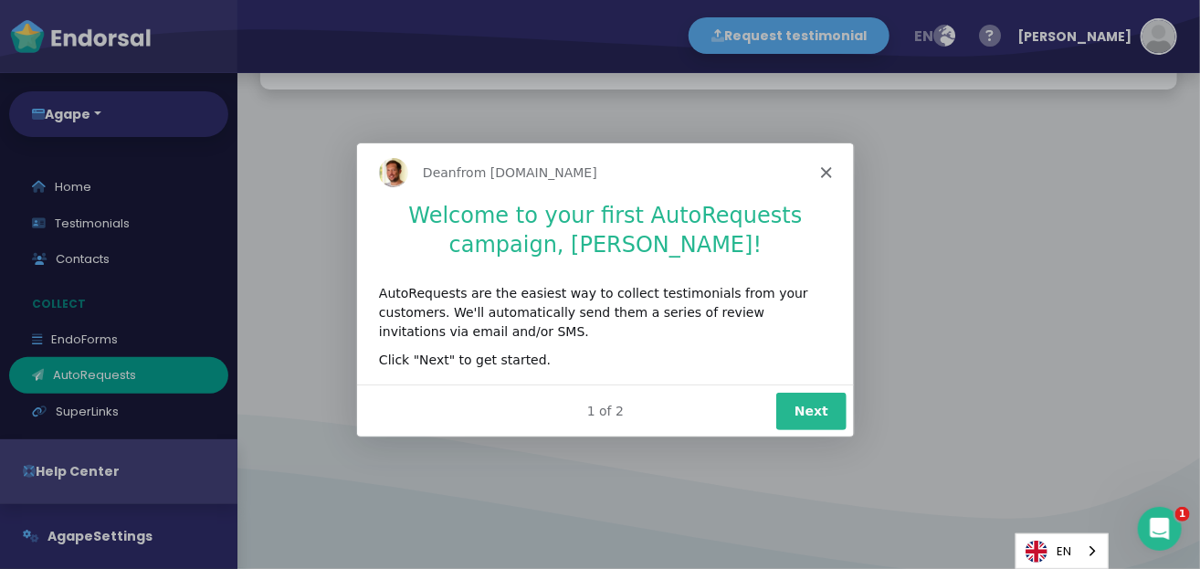
click at [811, 404] on button "Next" at bounding box center [809, 409] width 70 height 37
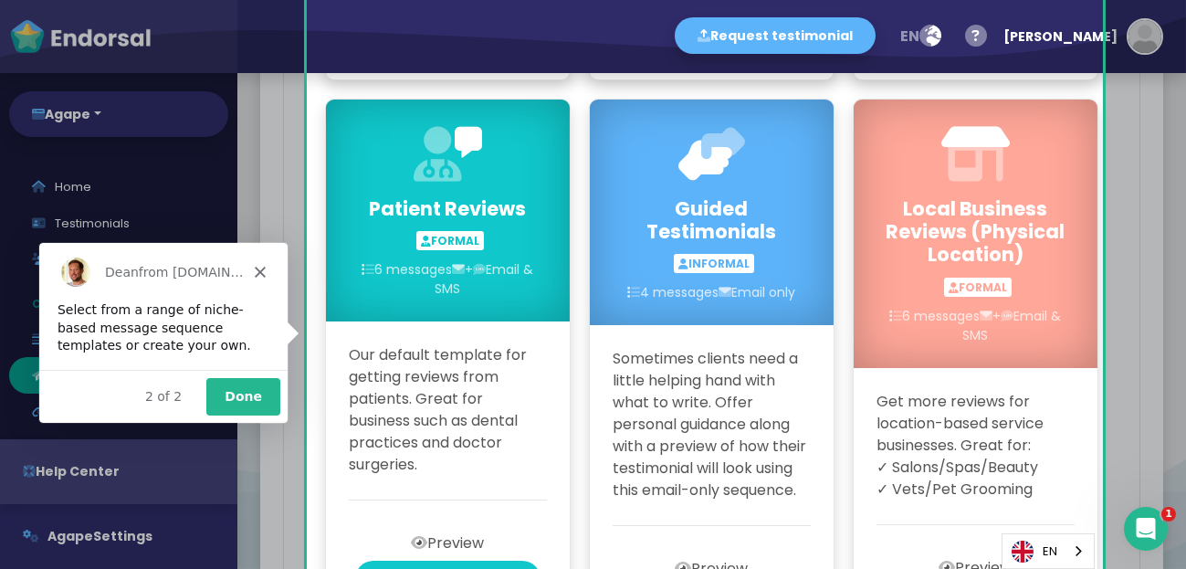
scroll to position [634, 0]
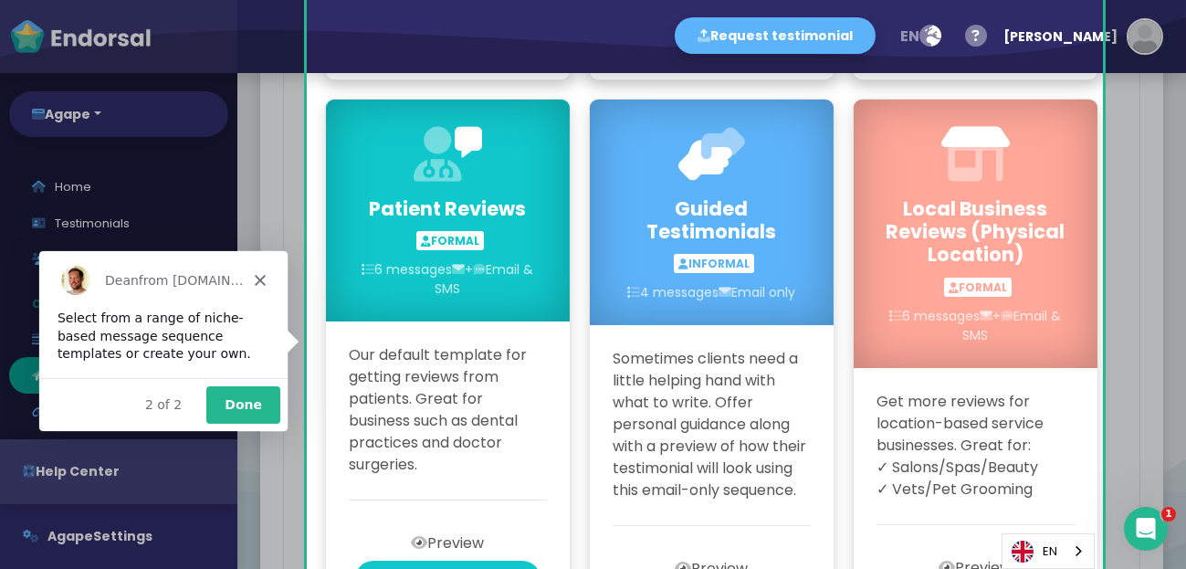
click at [241, 405] on button "Done" at bounding box center [242, 403] width 74 height 37
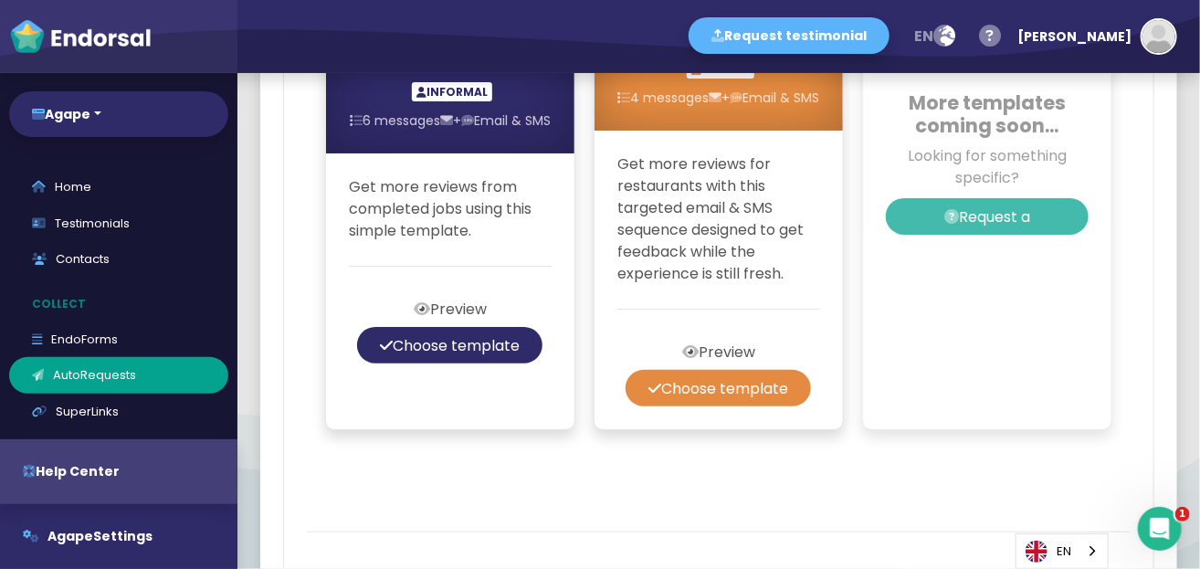
scroll to position [2072, 0]
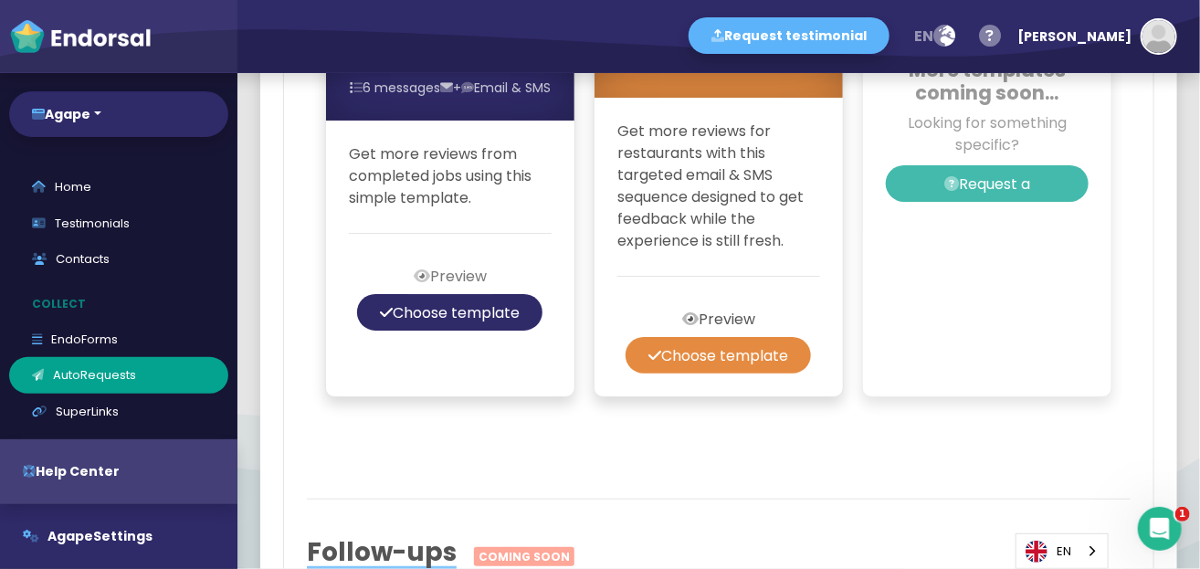
click at [457, 294] on button "Preview" at bounding box center [450, 275] width 119 height 37
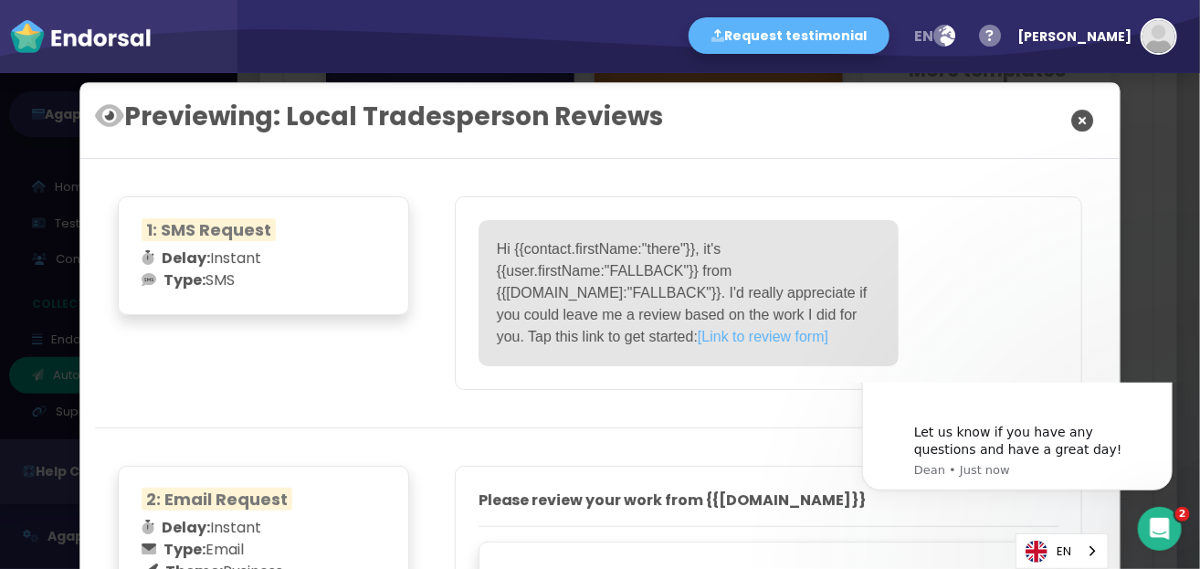
scroll to position [0, 0]
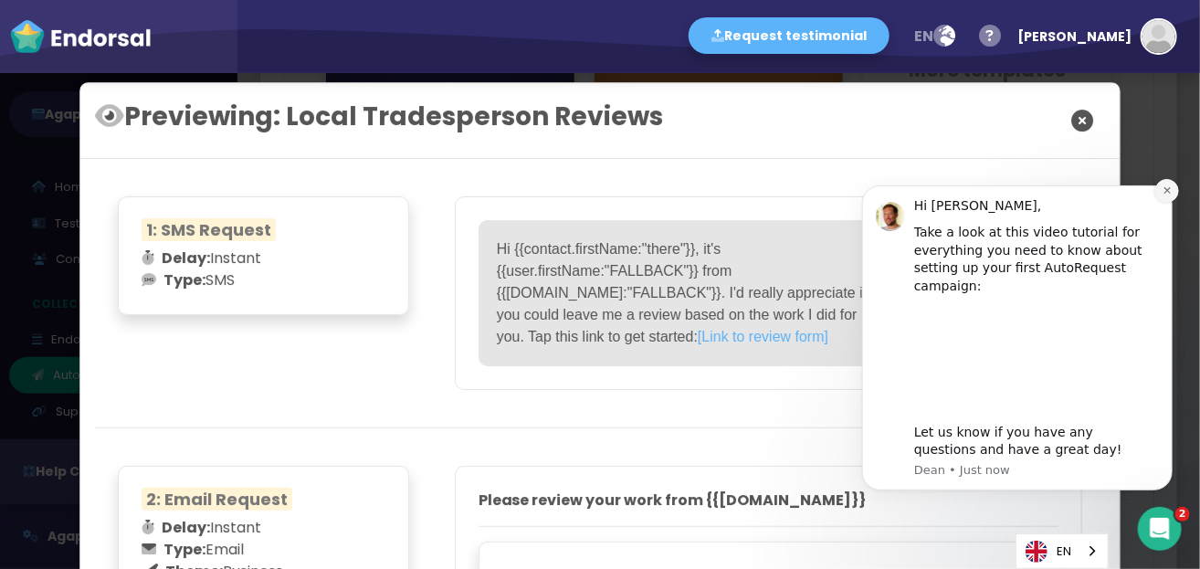
click at [1175, 201] on button "Dismiss notification" at bounding box center [1166, 190] width 24 height 24
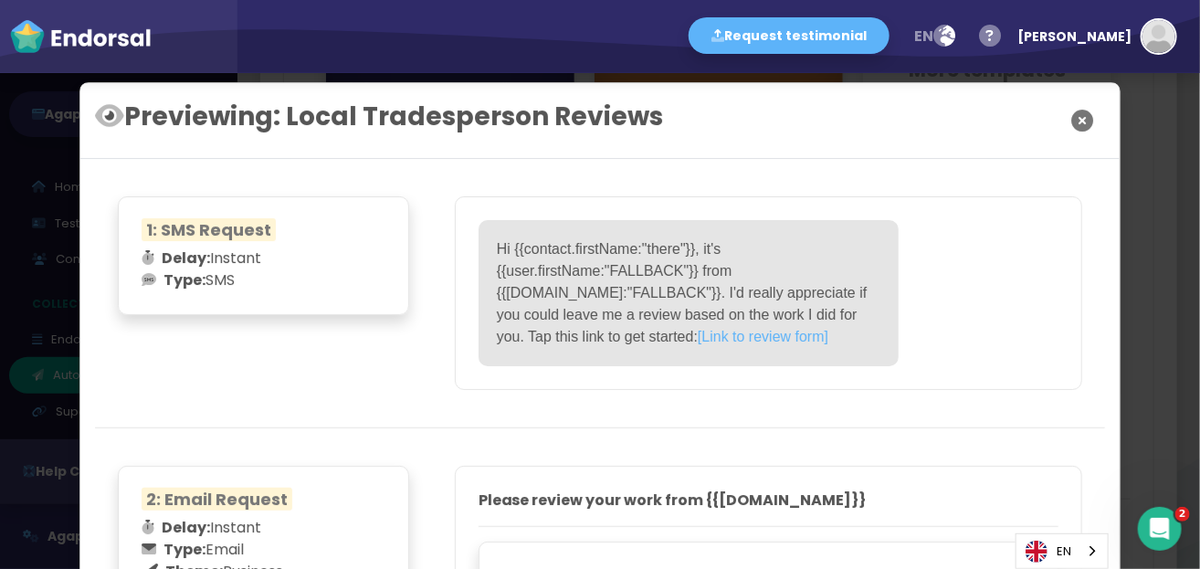
click at [1076, 125] on icon "Close" at bounding box center [1082, 121] width 22 height 46
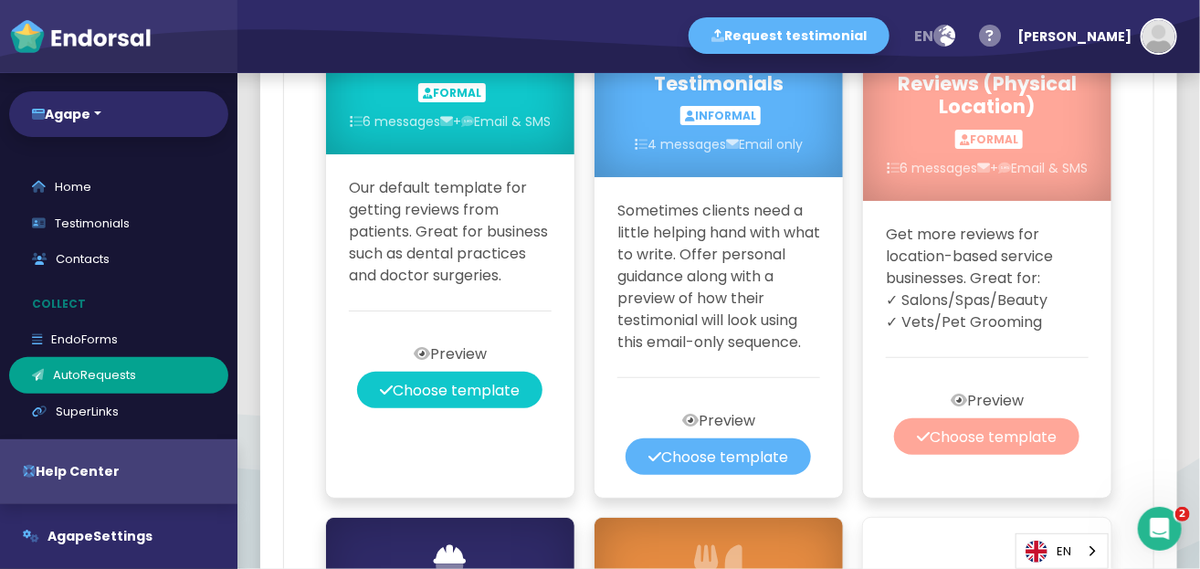
scroll to position [1433, 0]
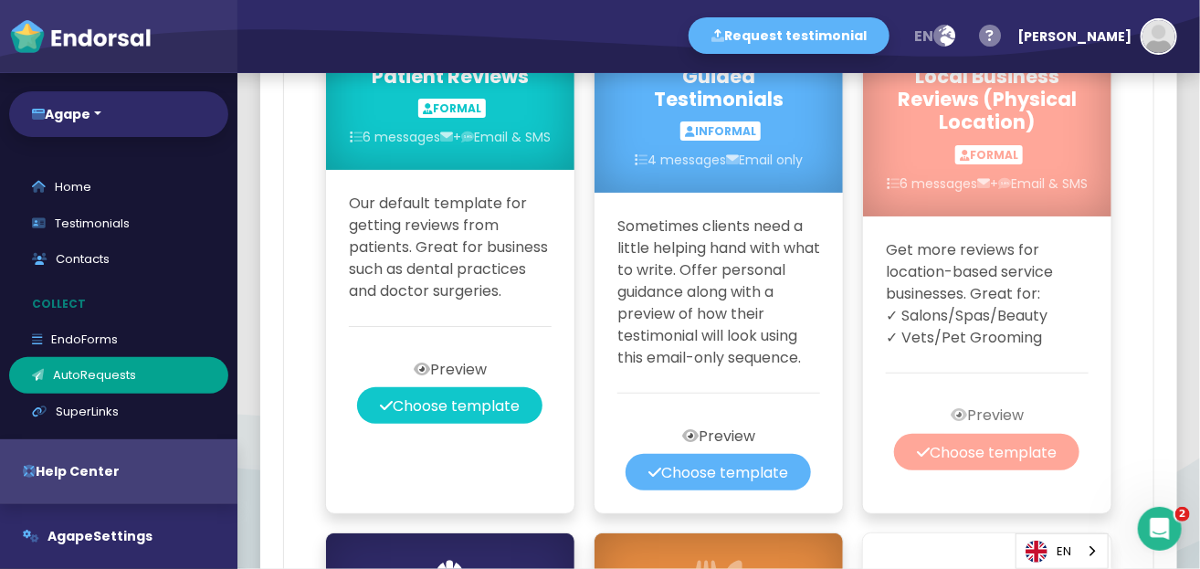
click at [974, 434] on button "Preview" at bounding box center [987, 415] width 119 height 37
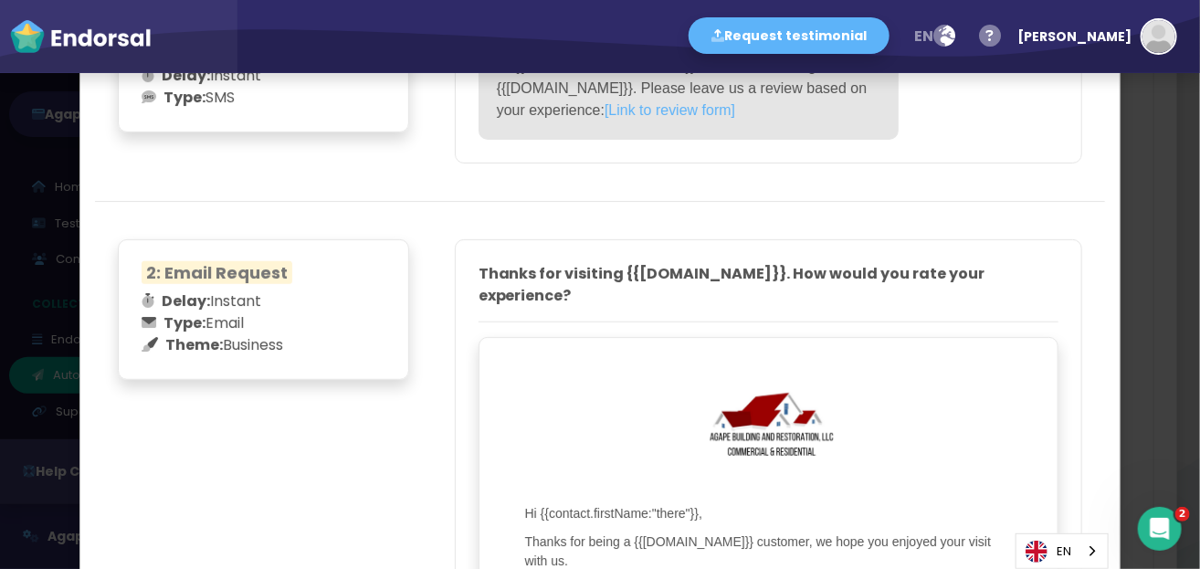
scroll to position [0, 0]
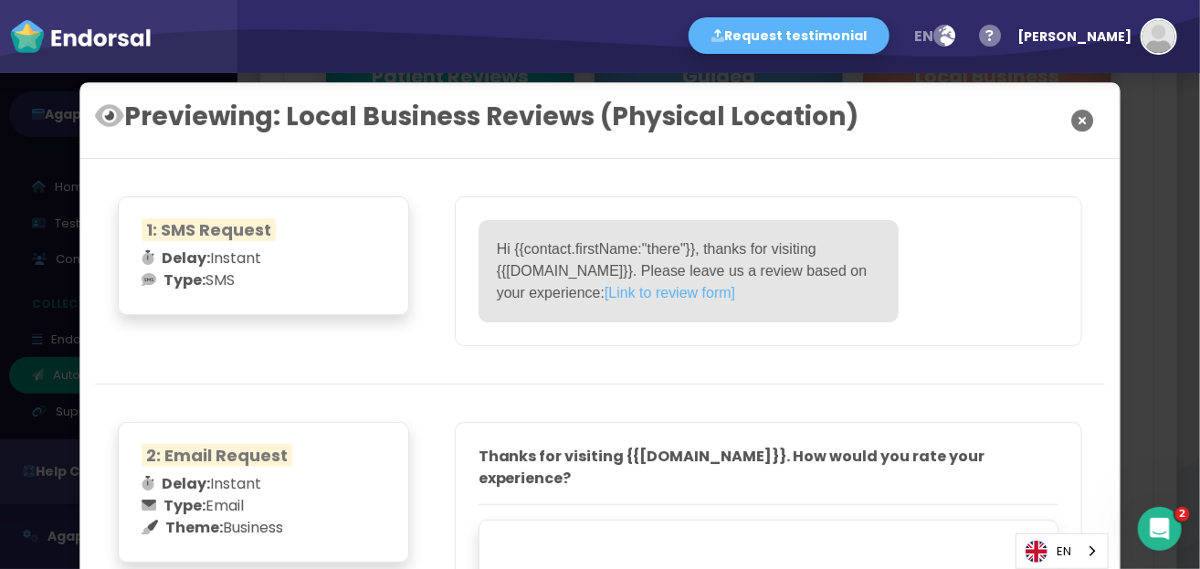
click at [1080, 120] on icon "Close" at bounding box center [1082, 121] width 22 height 46
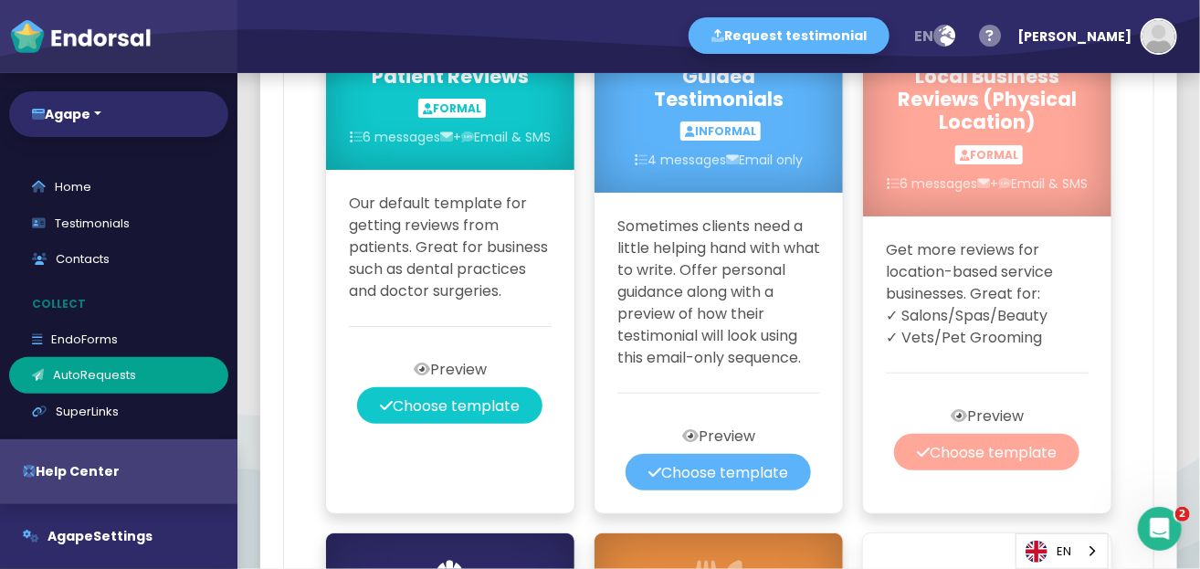
click at [959, 470] on button "Choose template" at bounding box center [986, 452] width 185 height 37
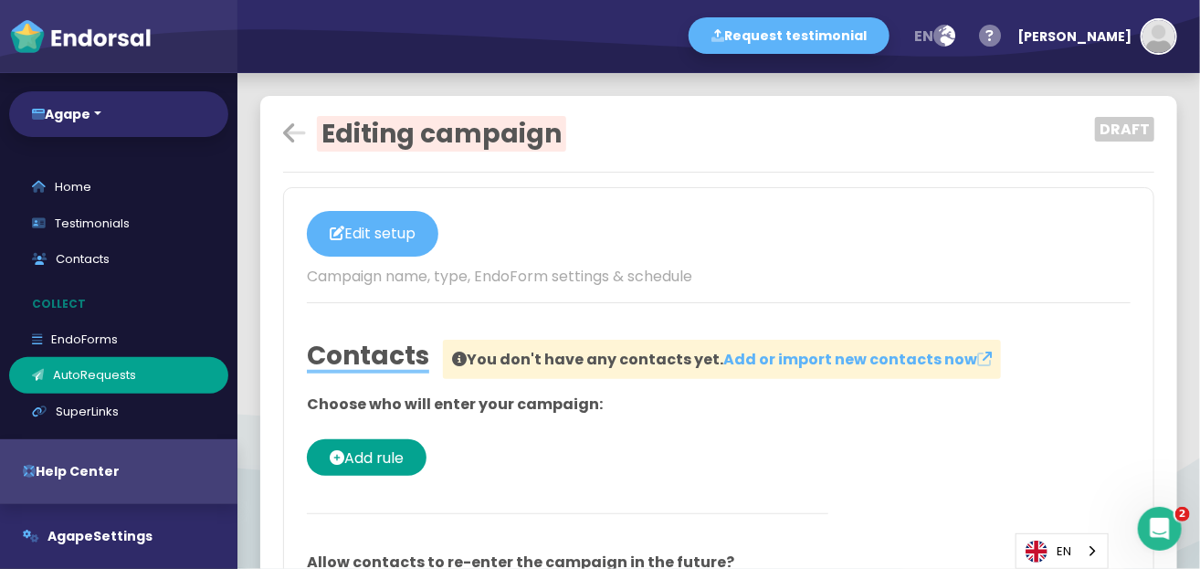
click at [431, 280] on p "Campaign name, type, EndoForm settings & schedule" at bounding box center [719, 277] width 824 height 22
click at [379, 277] on p "Campaign name, type, EndoForm settings & schedule" at bounding box center [719, 277] width 824 height 22
click at [376, 277] on p "Campaign name, type, EndoForm settings & schedule" at bounding box center [719, 277] width 824 height 22
click at [411, 226] on button "Edit setup" at bounding box center [372, 234] width 131 height 46
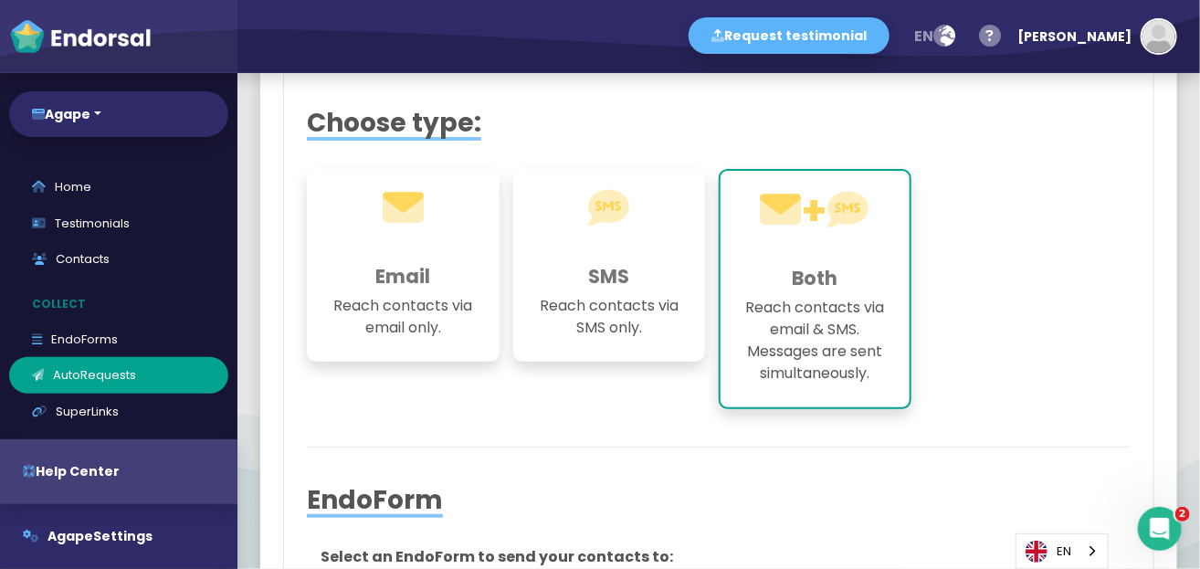
scroll to position [91, 0]
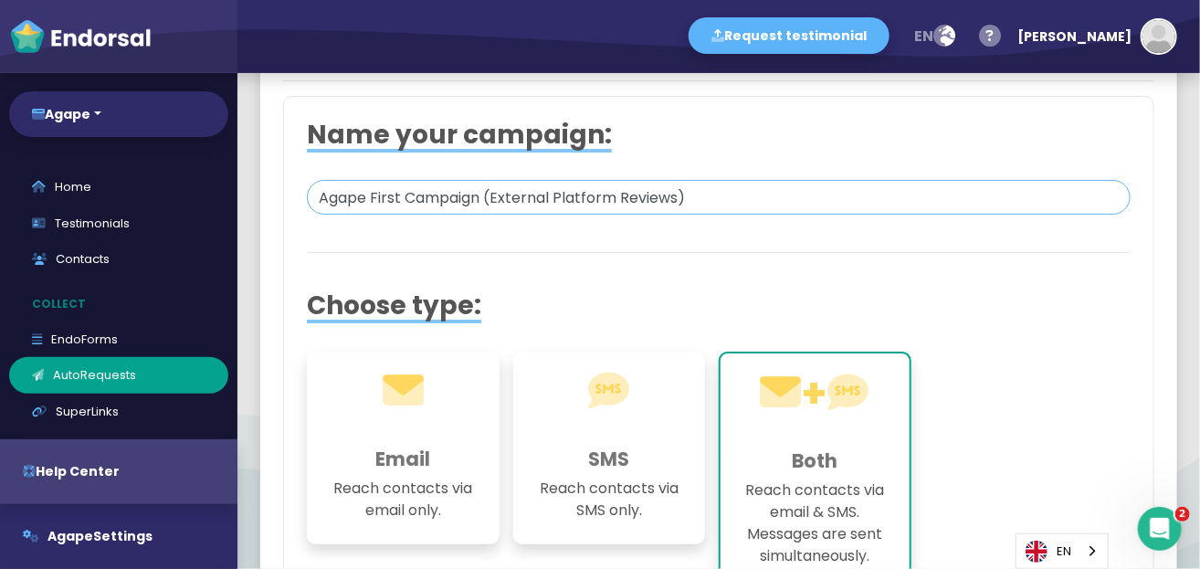
click at [419, 189] on input "Agape First Campaign (External Platform Reviews)" at bounding box center [719, 197] width 824 height 35
click at [371, 200] on input "Agape First Campaign (External Platform Reviews)" at bounding box center [719, 197] width 824 height 35
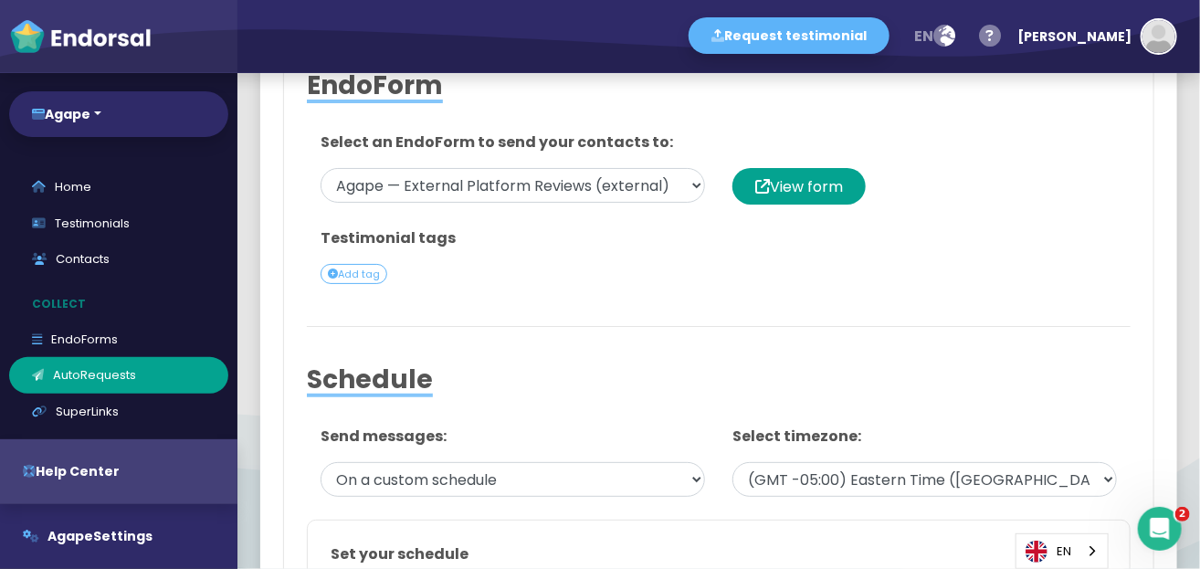
scroll to position [730, 0]
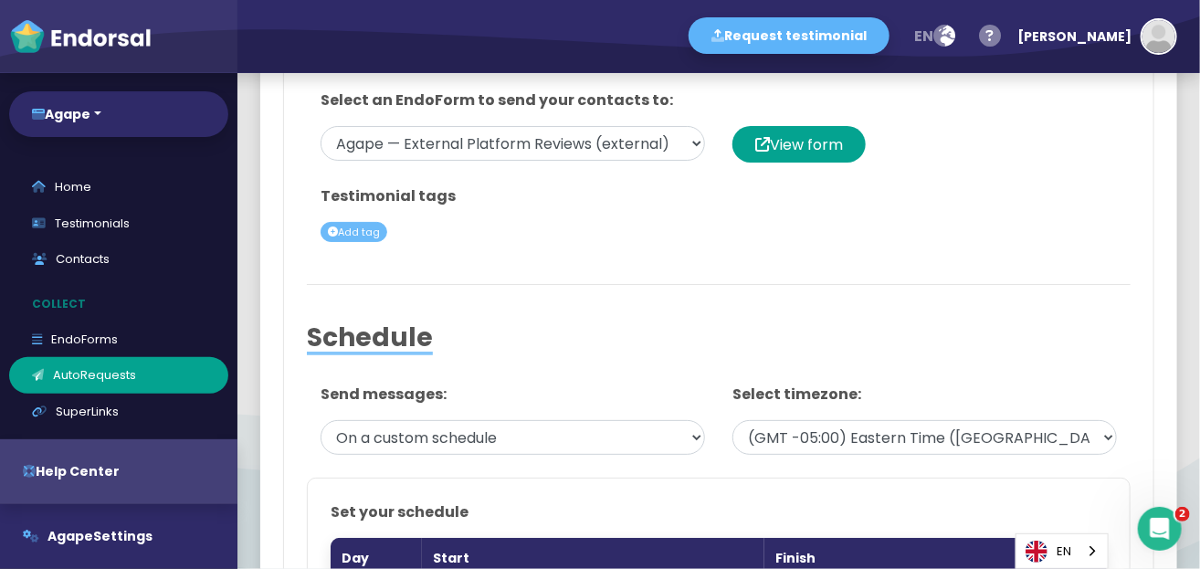
click at [372, 235] on div "Add tag" at bounding box center [353, 232] width 67 height 21
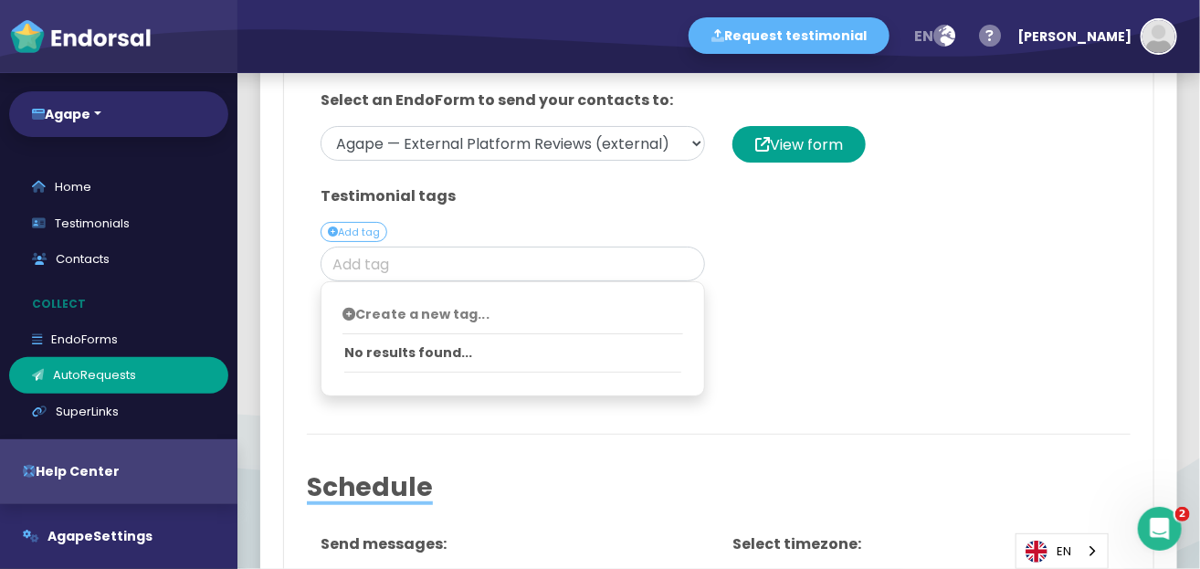
click at [348, 308] on icon at bounding box center [348, 314] width 13 height 13
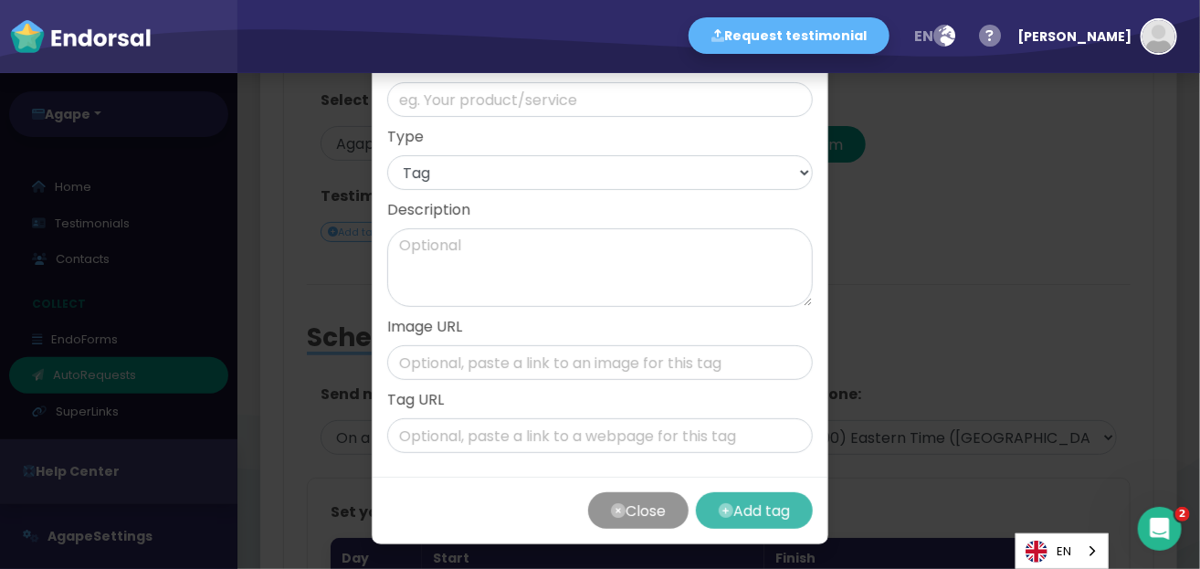
scroll to position [0, 0]
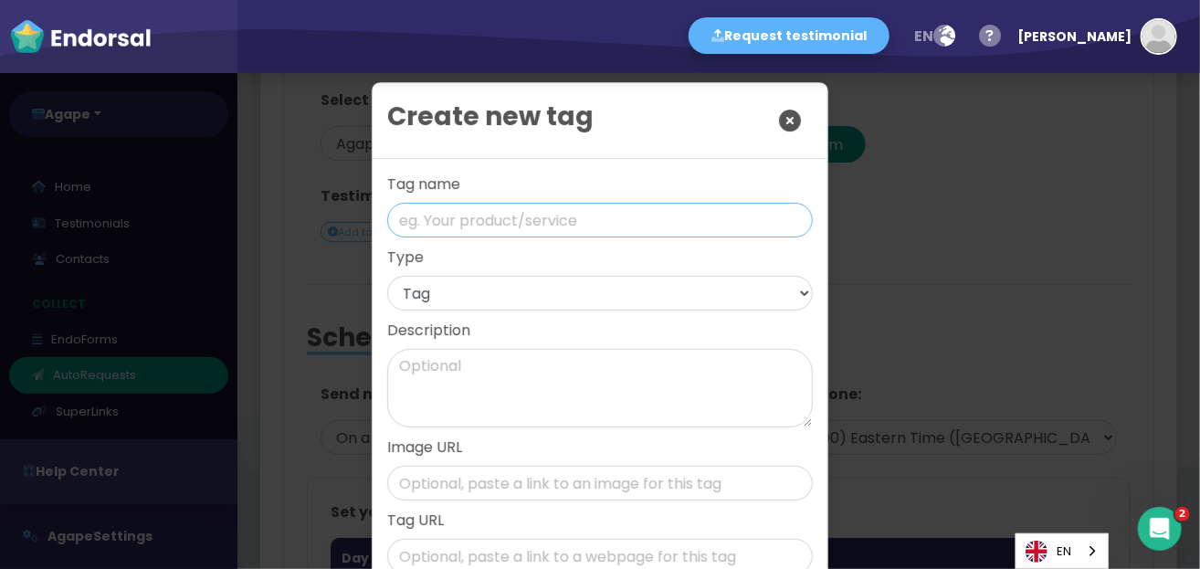
click at [631, 216] on input "text" at bounding box center [599, 220] width 425 height 35
click at [779, 127] on icon "Close" at bounding box center [790, 121] width 22 height 46
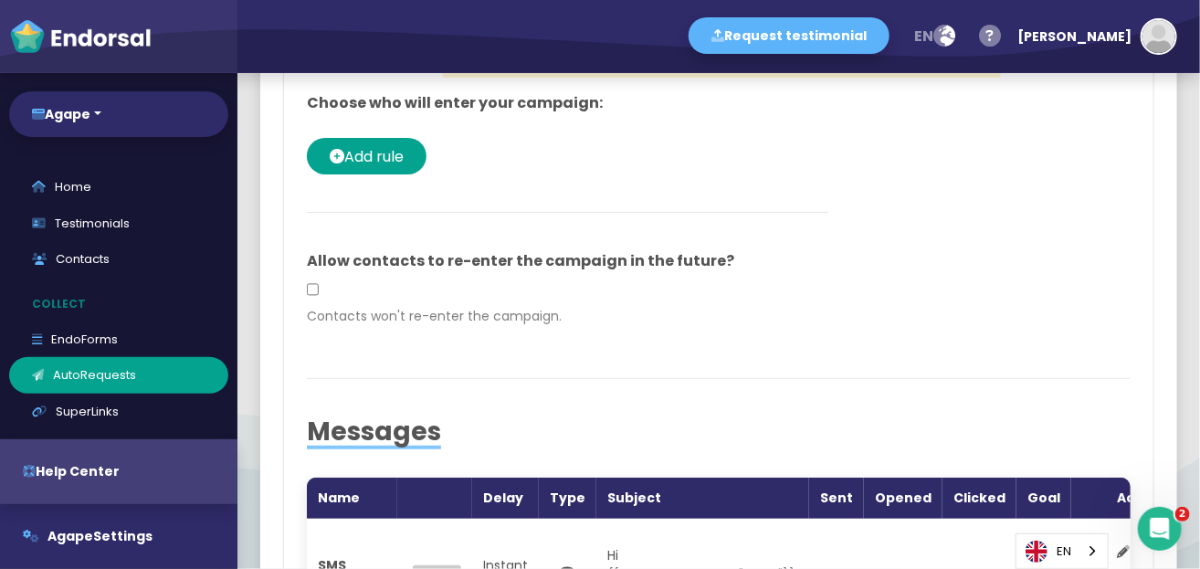
scroll to position [1735, 0]
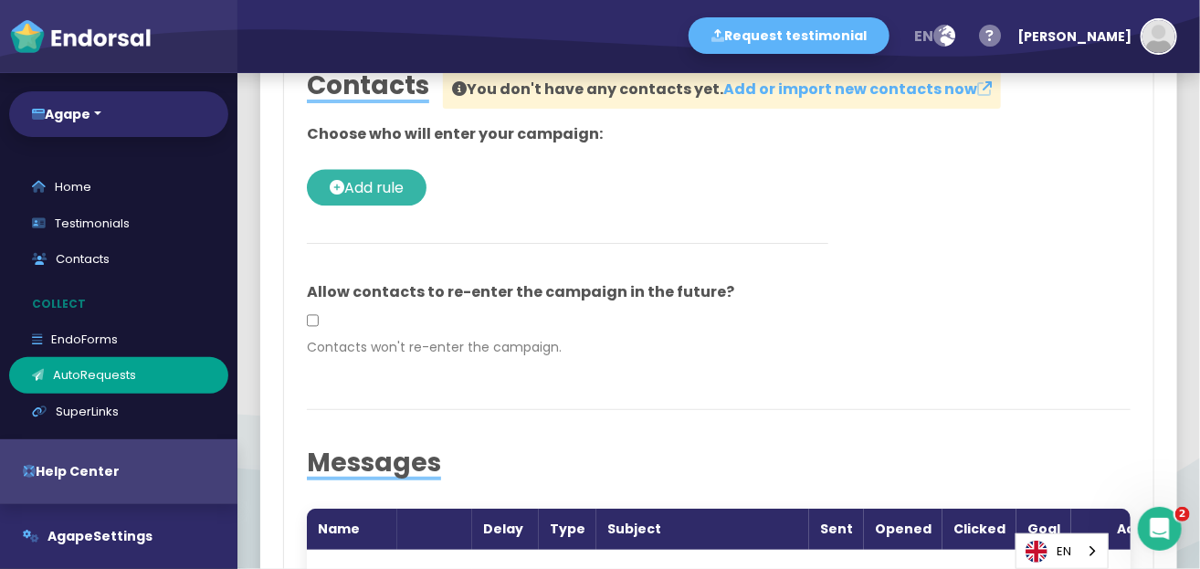
click at [404, 191] on span "Add rule" at bounding box center [373, 187] width 59 height 21
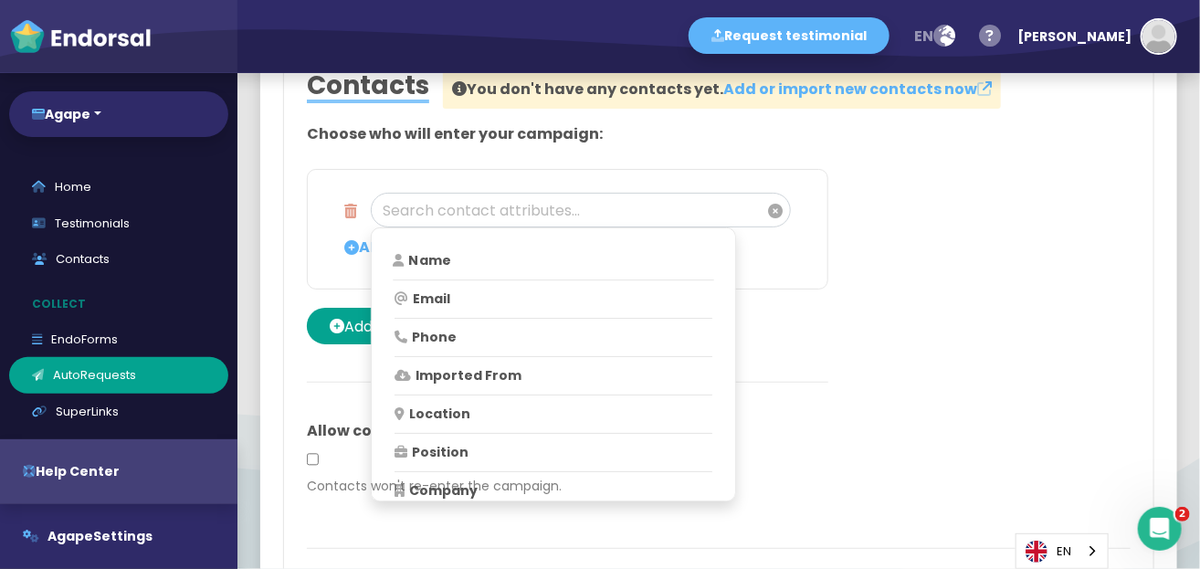
click at [447, 263] on p "Name" at bounding box center [553, 260] width 320 height 19
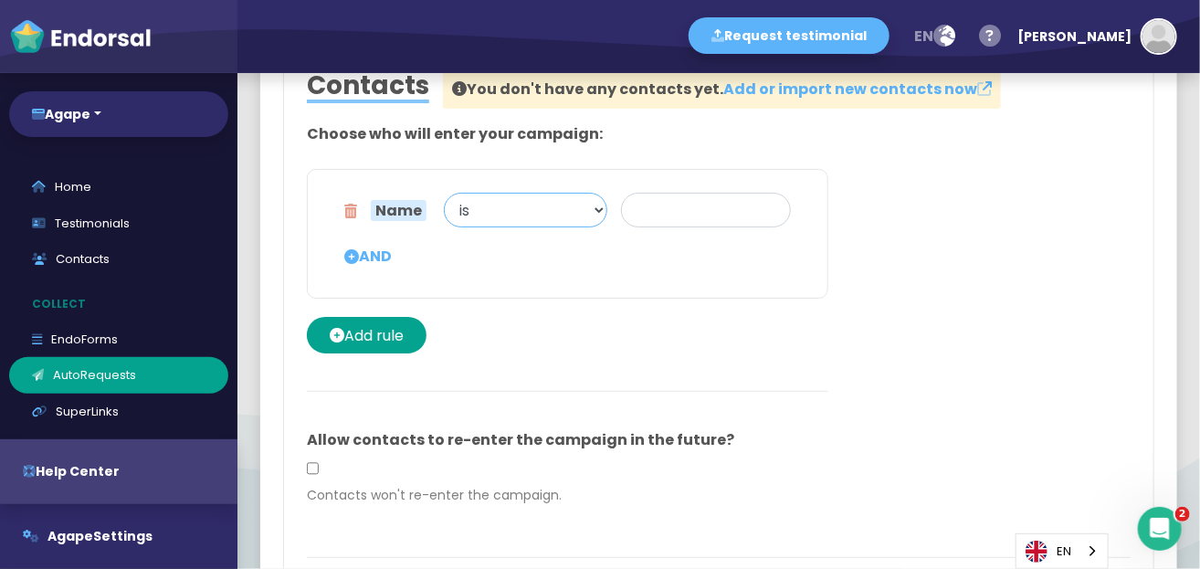
click at [598, 210] on select "is is not contains does not contain has any value is unknown" at bounding box center [525, 210] width 163 height 35
click at [433, 261] on div "Name is is not contains does not contain has any value is unknown AND" at bounding box center [567, 234] width 521 height 130
click at [383, 255] on span "AND" at bounding box center [367, 256] width 47 height 37
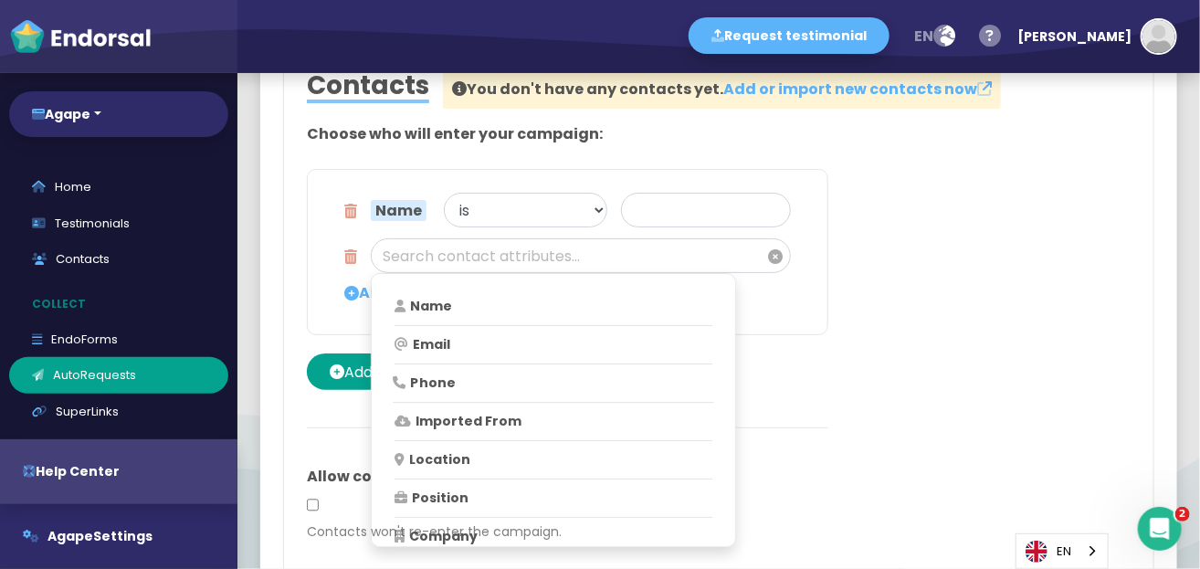
click at [432, 379] on p "Phone" at bounding box center [553, 382] width 320 height 19
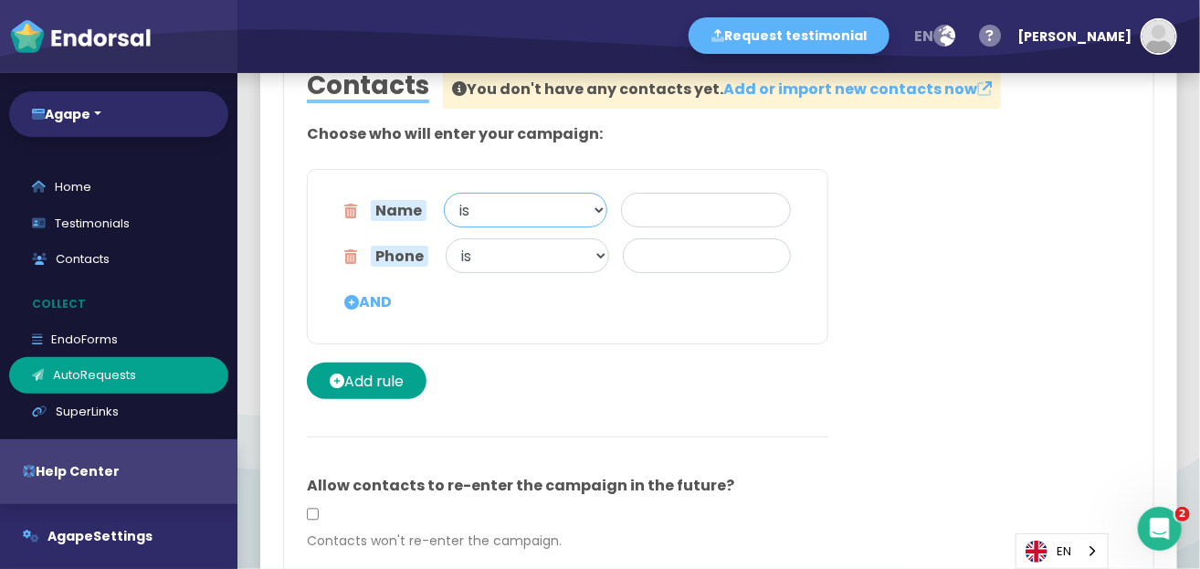
drag, startPoint x: 561, startPoint y: 203, endPoint x: 591, endPoint y: 211, distance: 31.2
click at [561, 203] on select "is is not contains does not contain has any value is unknown" at bounding box center [525, 210] width 163 height 35
click at [645, 315] on div "Name is is not contains does not contain has any value is unknown Phone is is n…" at bounding box center [567, 256] width 521 height 175
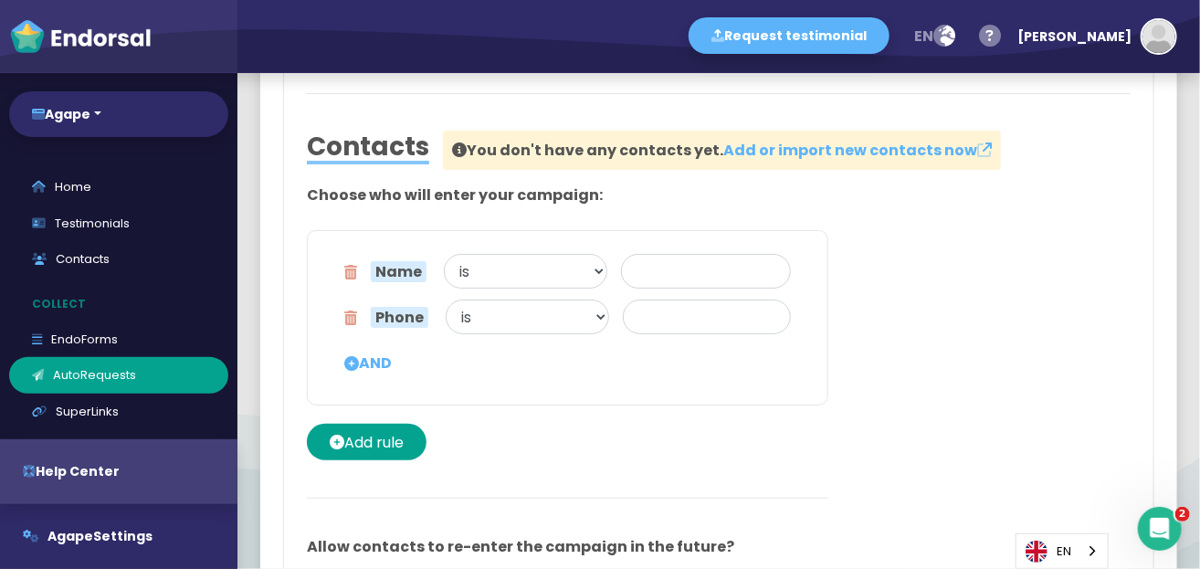
scroll to position [1643, 0]
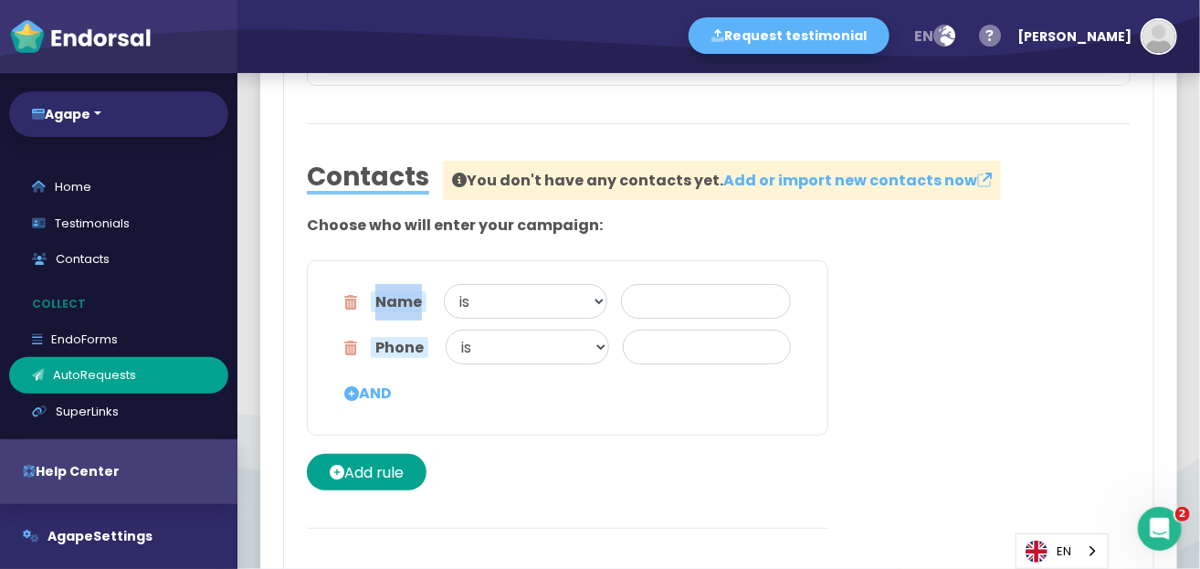
drag, startPoint x: 417, startPoint y: 264, endPoint x: 495, endPoint y: 268, distance: 77.7
click at [478, 270] on div "Name is is not contains does not contain has any value is unknown Phone is is n…" at bounding box center [567, 347] width 521 height 175
click at [778, 267] on div "Name is is not contains does not contain has any value is unknown Phone is is n…" at bounding box center [567, 347] width 521 height 175
click at [353, 298] on icon at bounding box center [350, 307] width 13 height 46
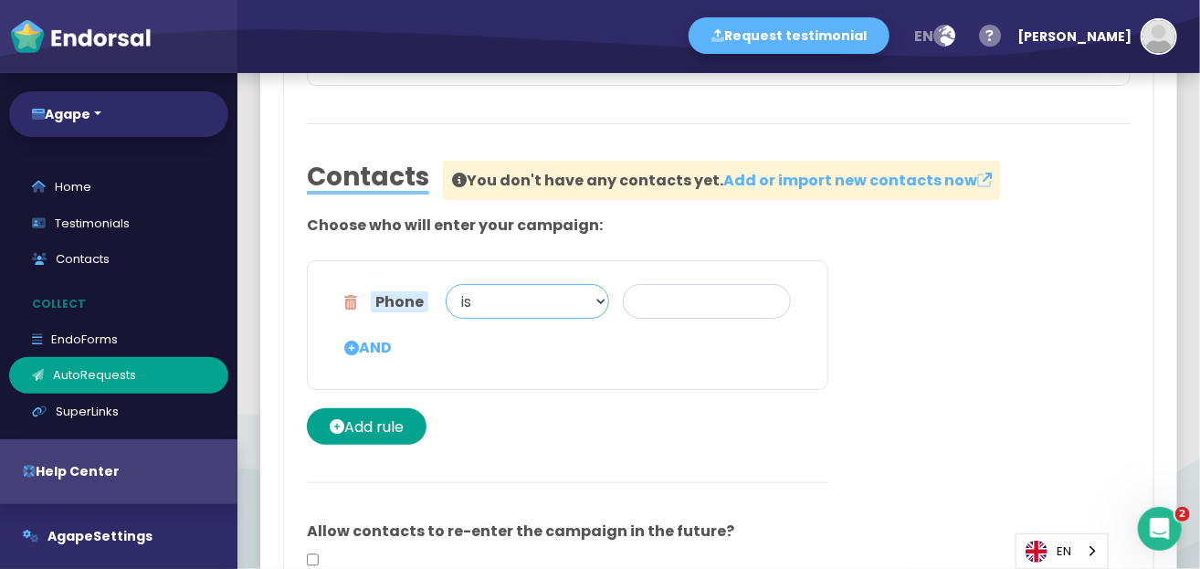
click at [543, 288] on select "is is not contains does not contain has any value is unknown" at bounding box center [527, 301] width 163 height 35
click at [651, 399] on div "Phone is is not contains does not contain has any value is unknown AND Add rule" at bounding box center [567, 352] width 521 height 184
click at [373, 345] on span "AND" at bounding box center [367, 348] width 47 height 37
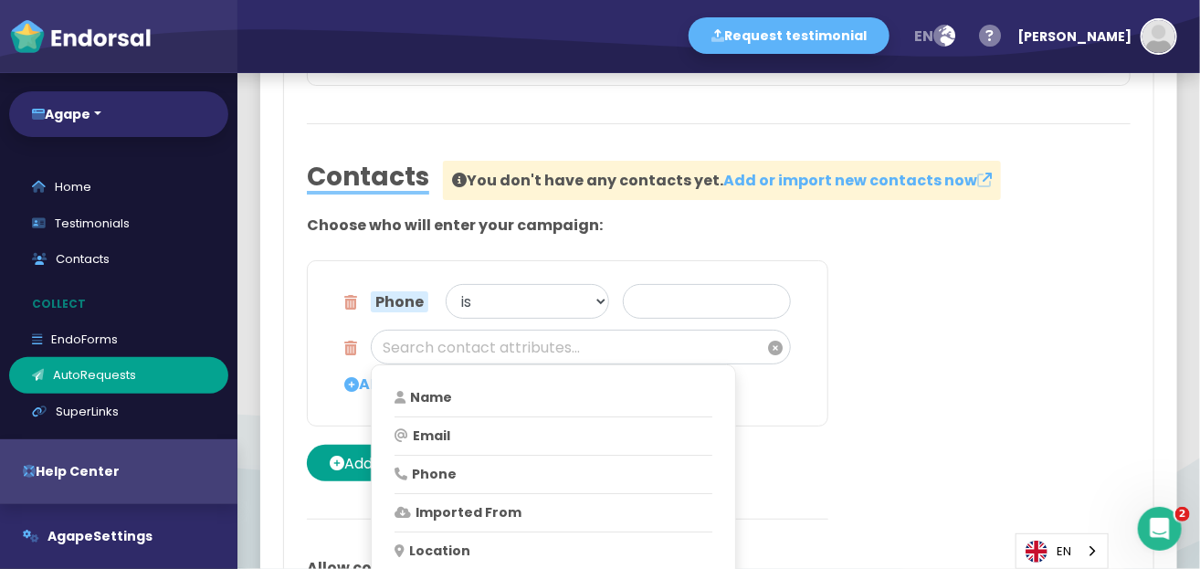
click at [359, 306] on div "Phone is is not contains does not contain has any value is unknown" at bounding box center [580, 307] width 447 height 46
click at [346, 349] on icon at bounding box center [350, 348] width 13 height 37
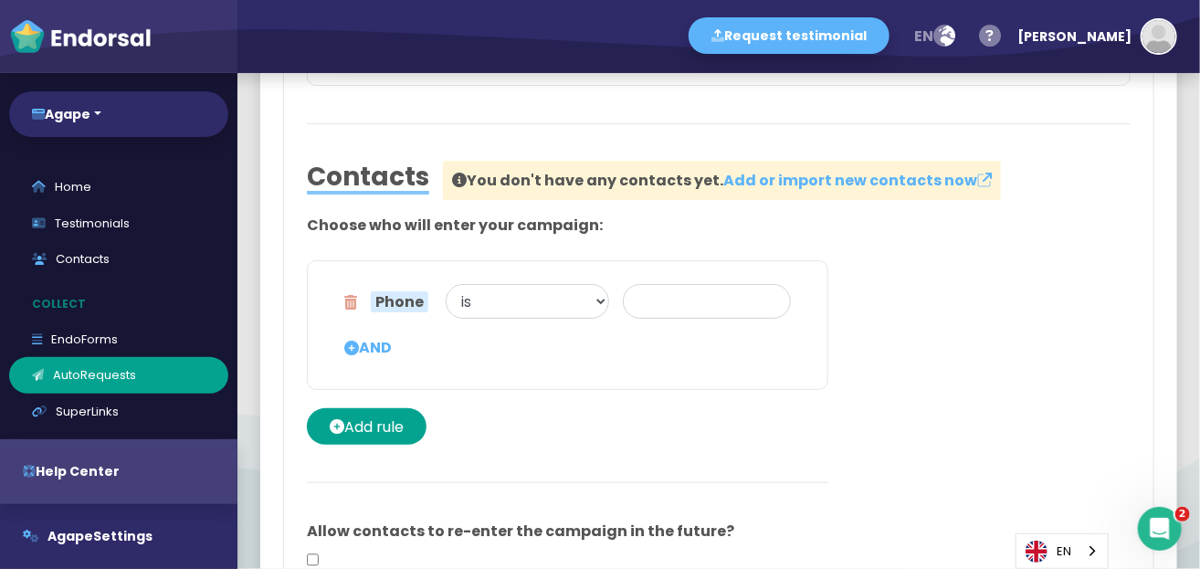
click at [348, 341] on icon at bounding box center [351, 348] width 15 height 37
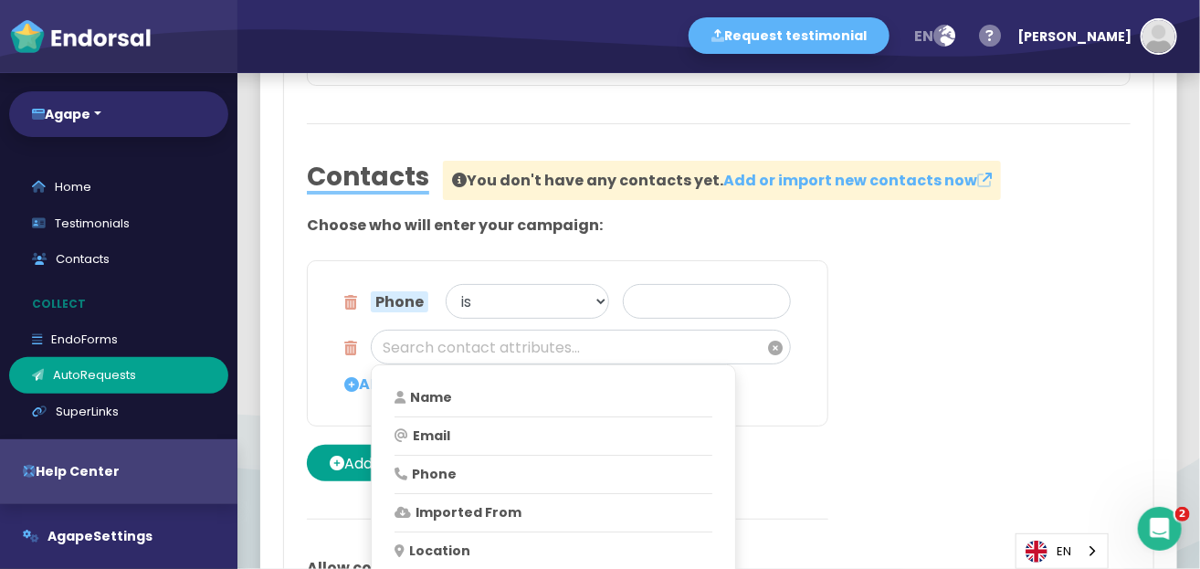
click at [357, 307] on div "Phone is is not contains does not contain has any value is unknown" at bounding box center [580, 307] width 447 height 46
click at [341, 304] on div "Phone is is not contains does not contain has any value is unknown" at bounding box center [568, 307] width 474 height 46
click at [355, 299] on icon at bounding box center [350, 307] width 13 height 46
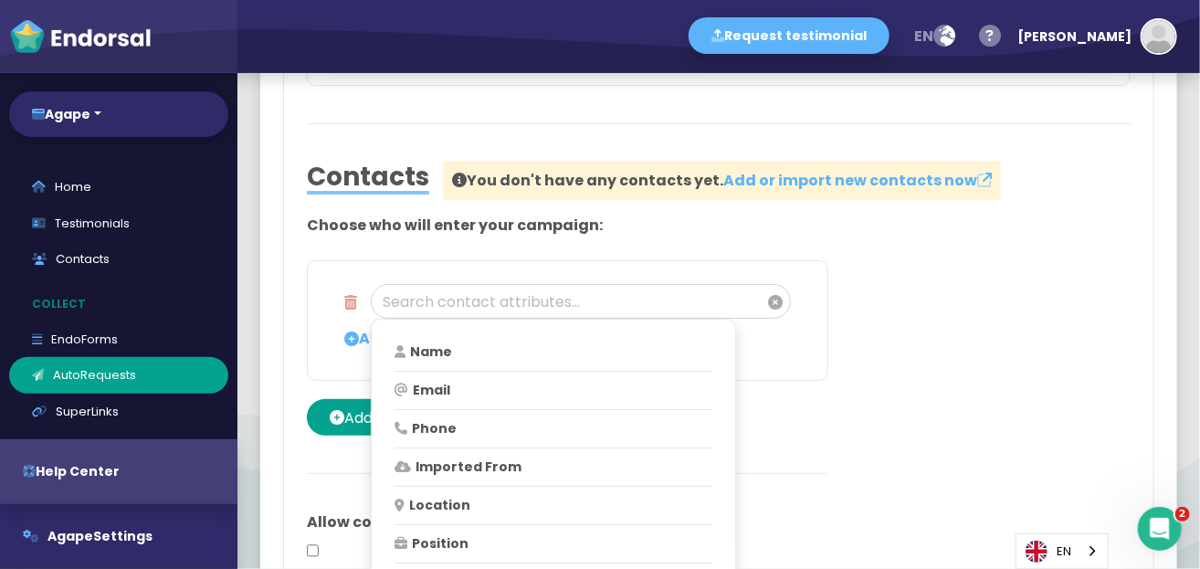
click at [352, 299] on icon at bounding box center [350, 302] width 13 height 37
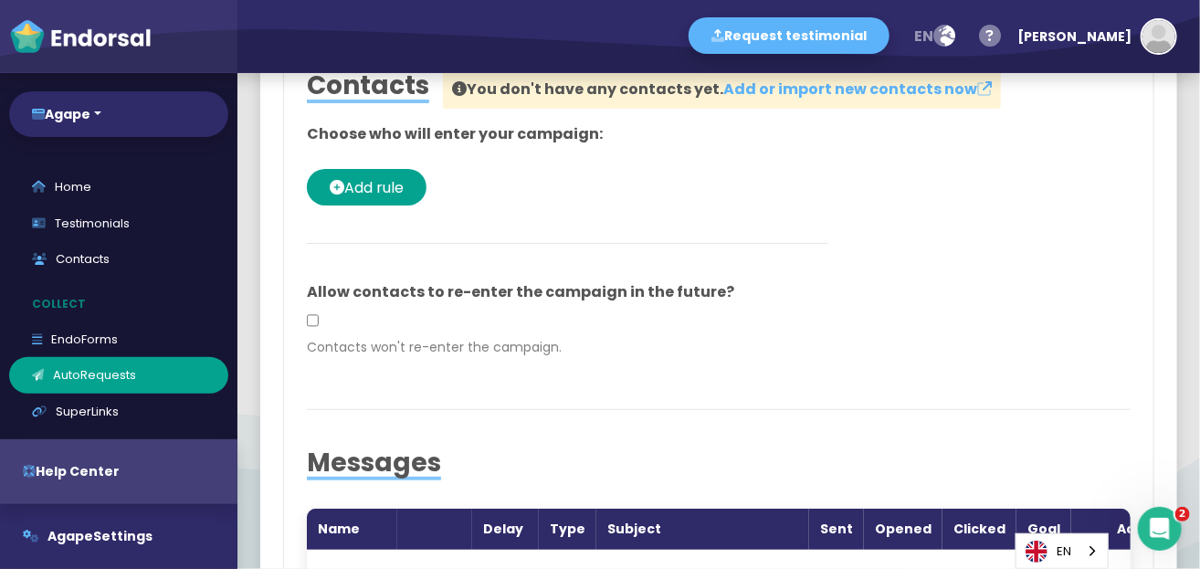
scroll to position [1826, 0]
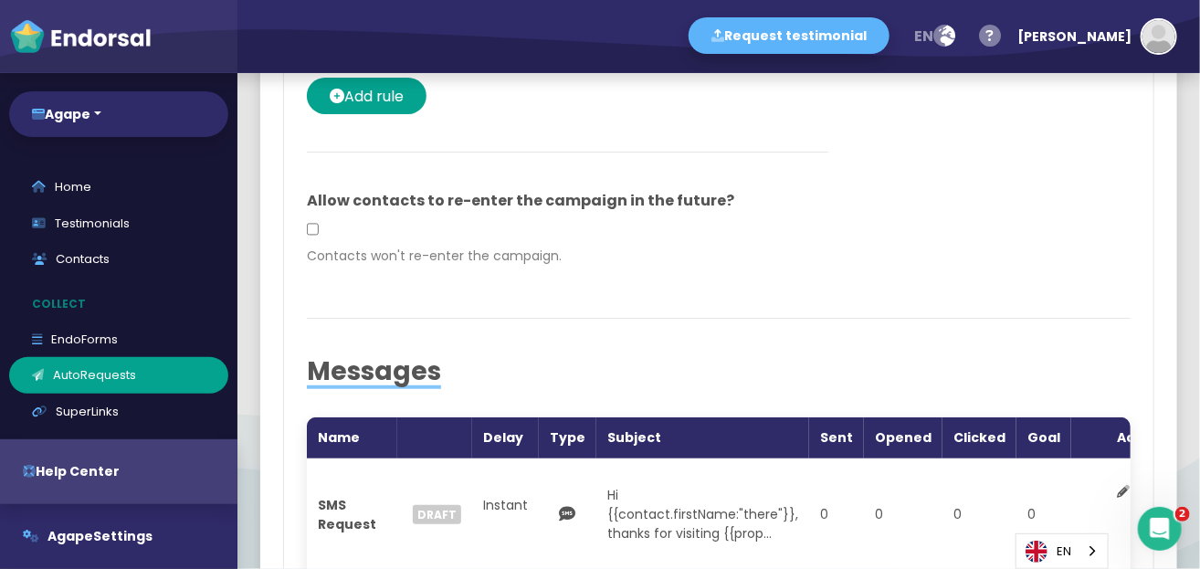
click at [313, 231] on input "checkbox" at bounding box center [313, 229] width 12 height 35
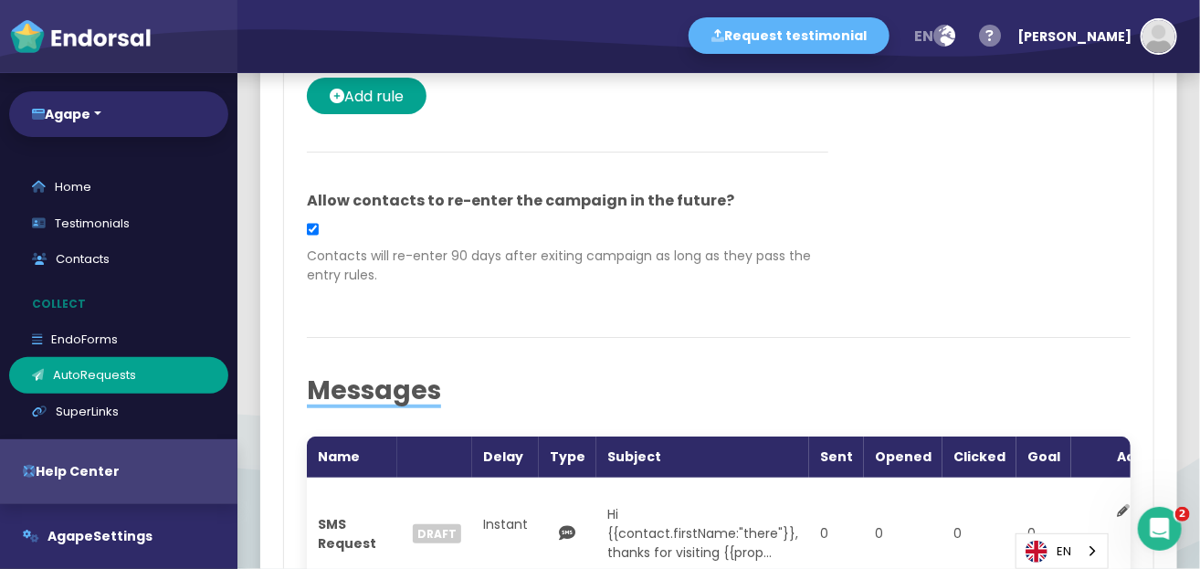
click at [318, 231] on input "checkbox" at bounding box center [313, 229] width 12 height 35
checkbox input "false"
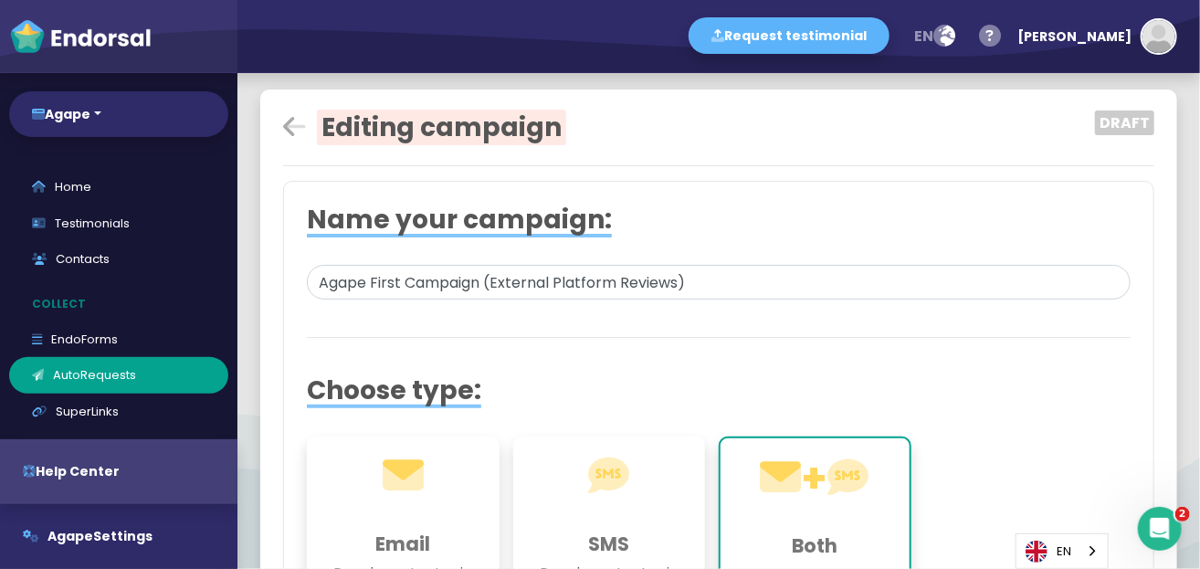
scroll to position [0, 0]
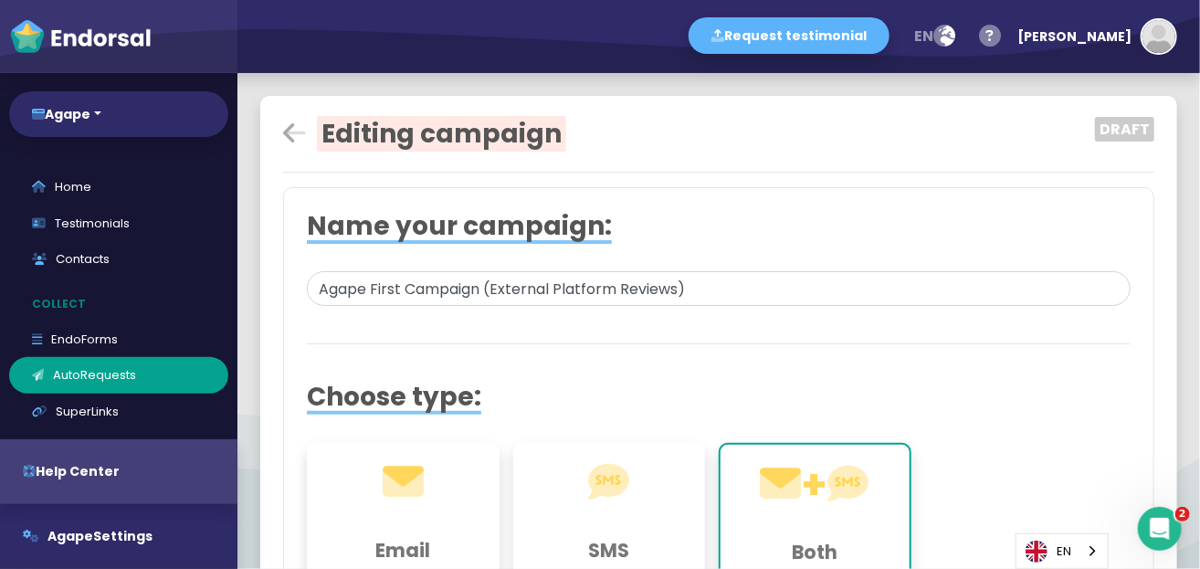
click at [288, 130] on icon at bounding box center [294, 134] width 23 height 26
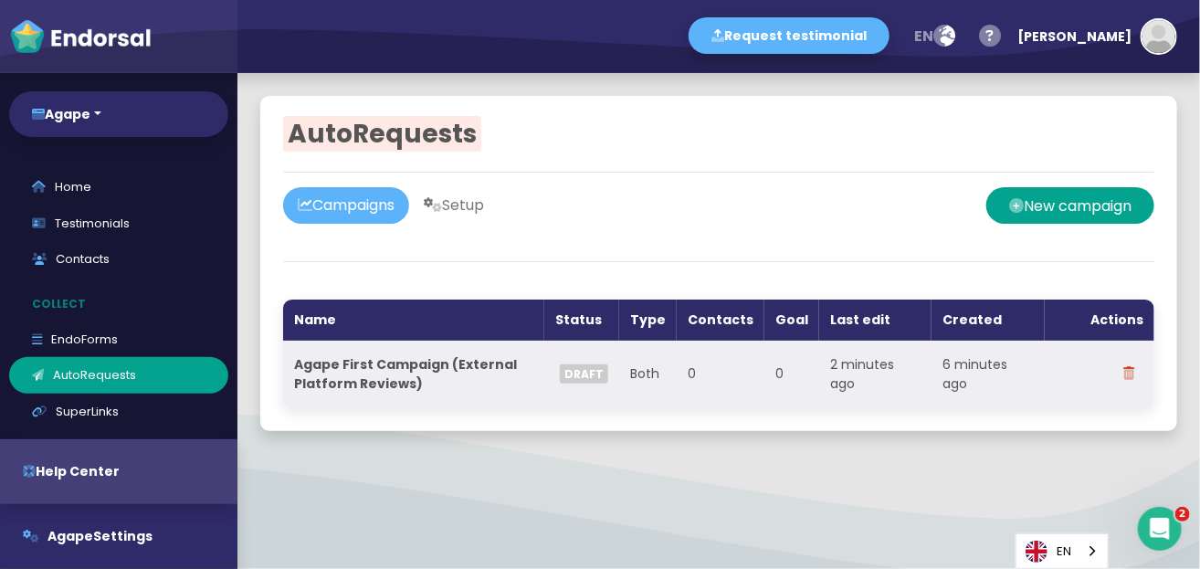
click at [422, 378] on th "Agape First Campaign (External Platform Reviews)" at bounding box center [413, 375] width 261 height 68
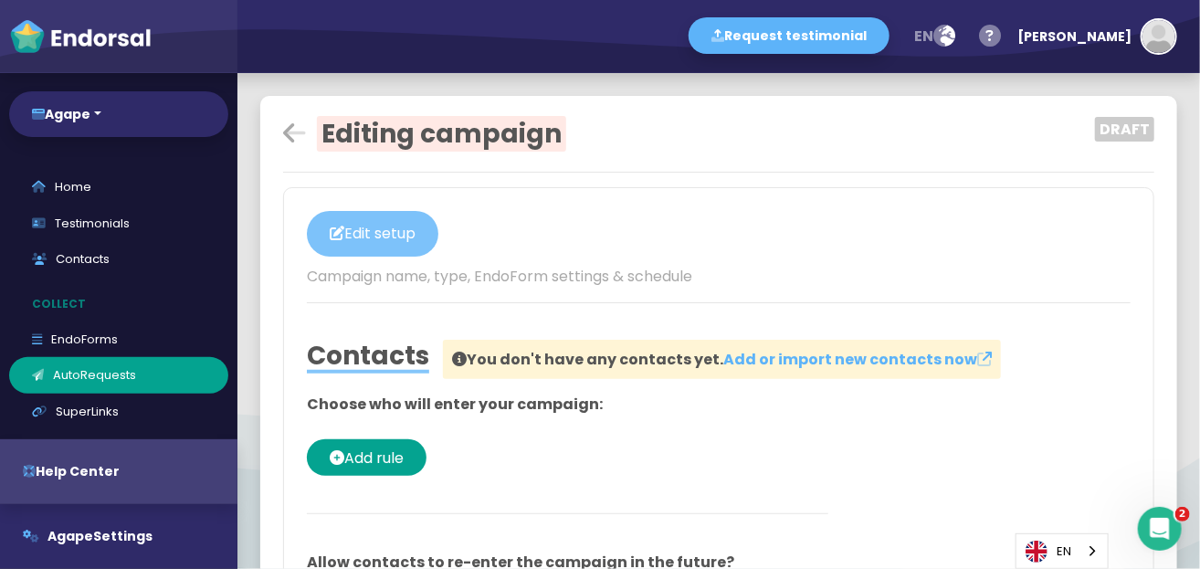
click at [425, 243] on button "Edit setup" at bounding box center [372, 234] width 131 height 46
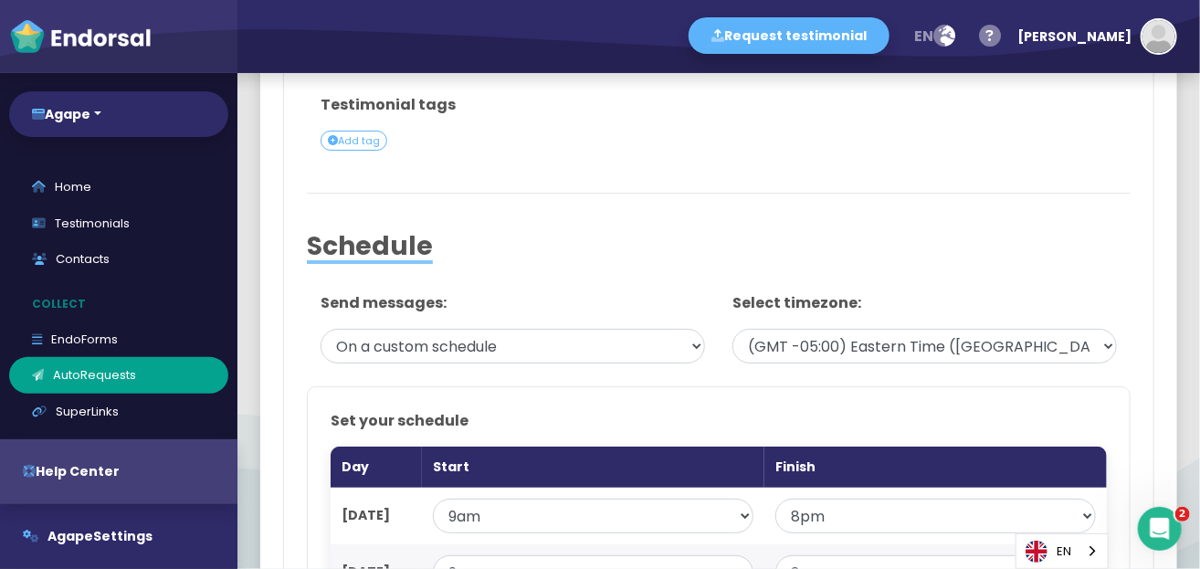
scroll to position [913, 0]
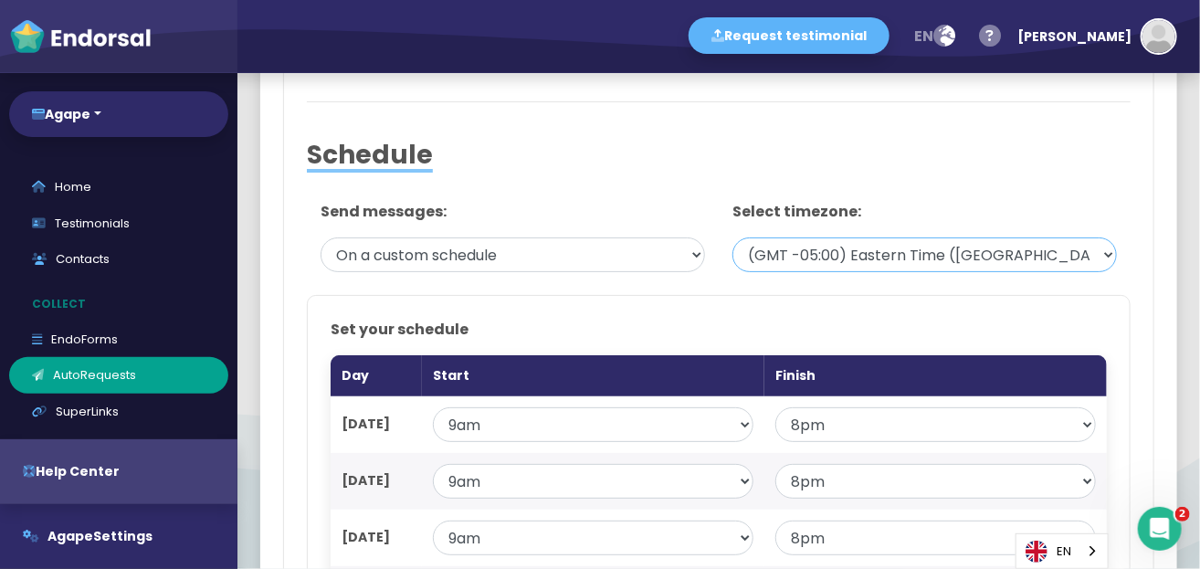
click at [1095, 251] on select "(GMT -12:00) [GEOGRAPHIC_DATA], [GEOGRAPHIC_DATA] (GMT -11:00) [GEOGRAPHIC_DATA…" at bounding box center [924, 254] width 384 height 35
click at [732, 237] on select "(GMT -12:00) [GEOGRAPHIC_DATA], [GEOGRAPHIC_DATA] (GMT -11:00) [GEOGRAPHIC_DATA…" at bounding box center [924, 254] width 384 height 35
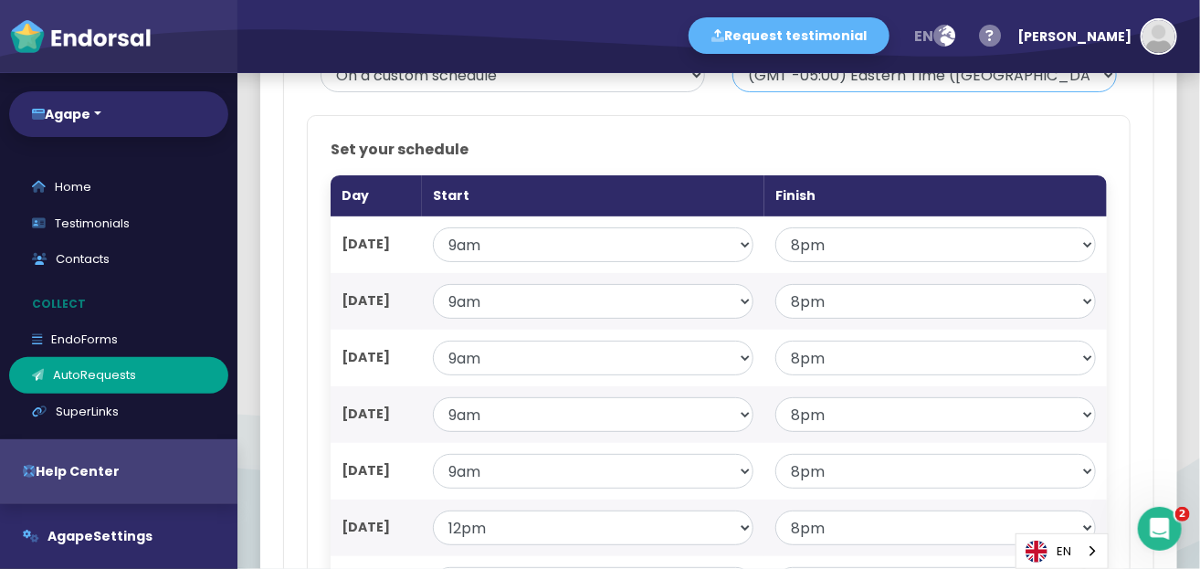
scroll to position [1096, 0]
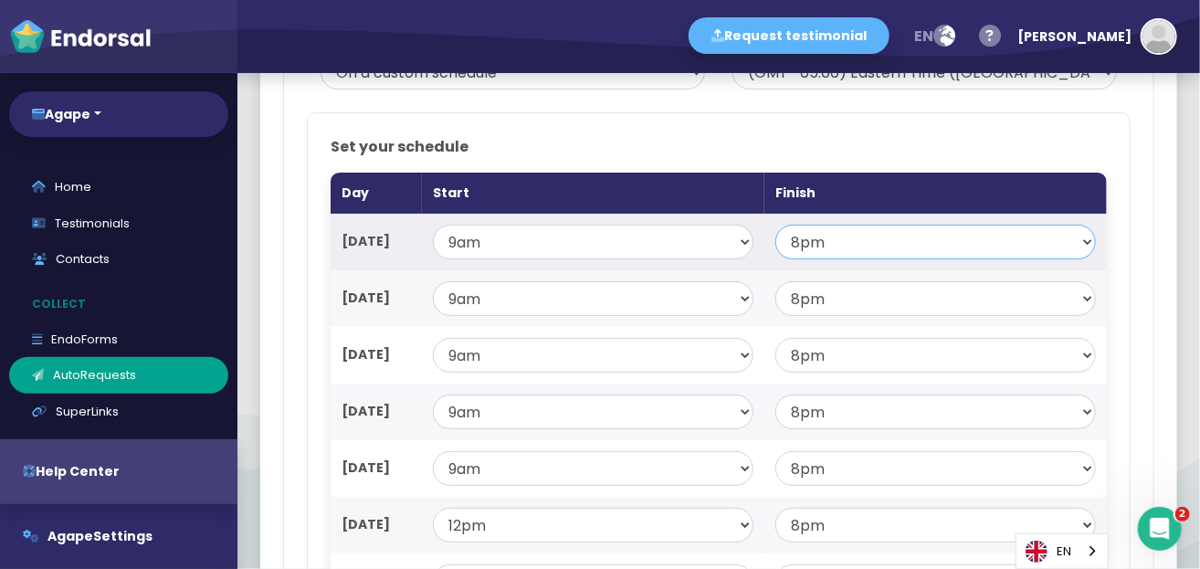
click at [981, 234] on select "— 6am 7am 8am 9am 10am 11am 12pm 1pm 2pm 3pm 4pm 5pm 6pm 7pm 8pm 9pm 10pm 11pm …" at bounding box center [935, 242] width 320 height 35
select select "17"
click at [775, 225] on select "— 6am 7am 8am 9am 10am 11am 12pm 1pm 2pm 3pm 4pm 5pm 6pm 7pm 8pm 9pm 10pm 11pm …" at bounding box center [935, 242] width 320 height 35
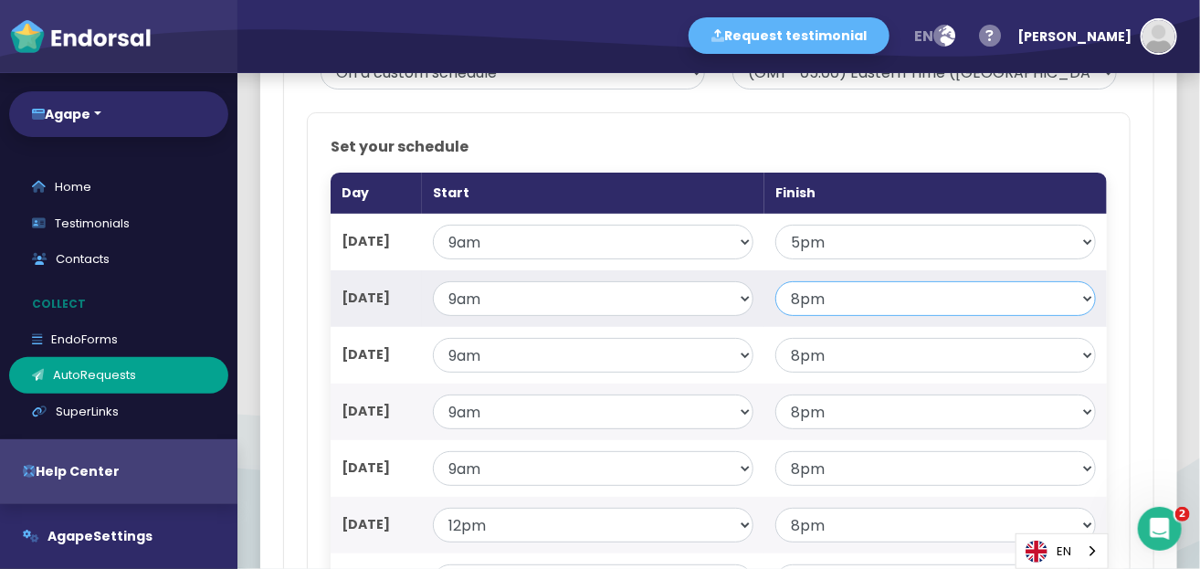
click at [867, 300] on select "— 6am 7am 8am 9am 10am 11am 12pm 1pm 2pm 3pm 4pm 5pm 6pm 7pm 8pm 9pm 10pm 11pm …" at bounding box center [935, 298] width 320 height 35
select select "17"
click at [775, 281] on select "— 6am 7am 8am 9am 10am 11am 12pm 1pm 2pm 3pm 4pm 5pm 6pm 7pm 8pm 9pm 10pm 11pm …" at bounding box center [935, 298] width 320 height 35
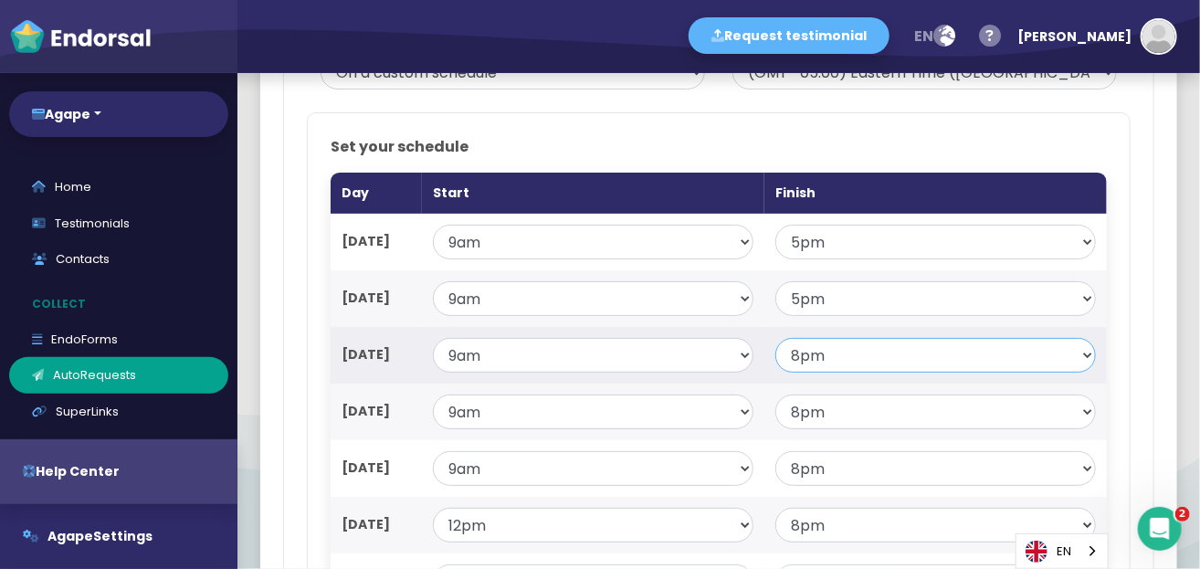
click at [835, 357] on select "— 6am 7am 8am 9am 10am 11am 12pm 1pm 2pm 3pm 4pm 5pm 6pm 7pm 8pm 9pm 10pm 11pm …" at bounding box center [935, 355] width 320 height 35
select select "17"
click at [775, 338] on select "— 6am 7am 8am 9am 10am 11am 12pm 1pm 2pm 3pm 4pm 5pm 6pm 7pm 8pm 9pm 10pm 11pm …" at bounding box center [935, 355] width 320 height 35
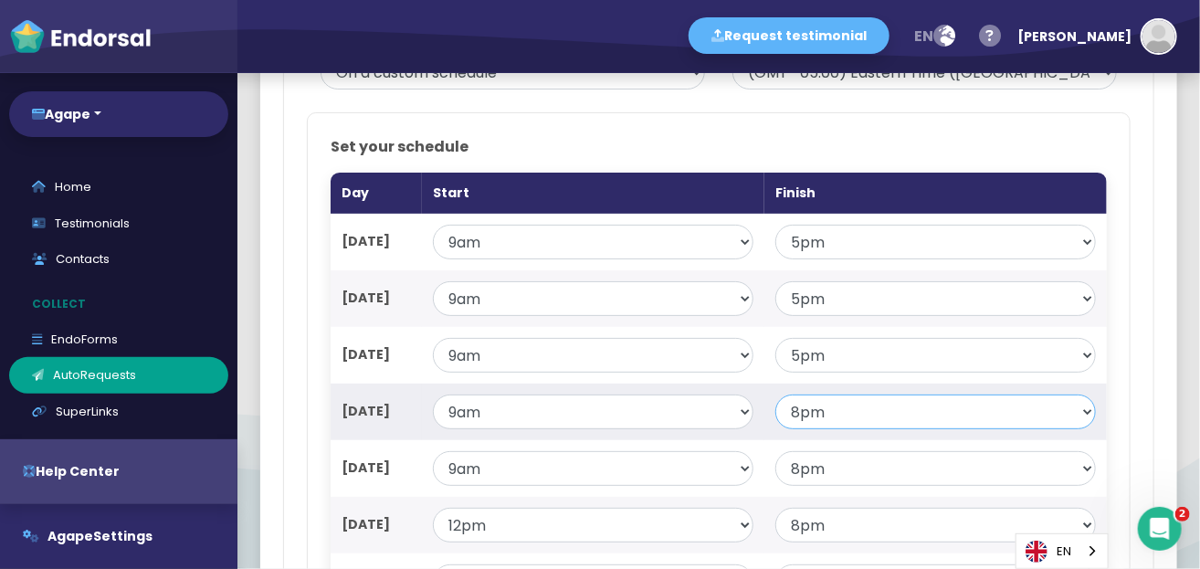
click at [821, 400] on select "— 6am 7am 8am 9am 10am 11am 12pm 1pm 2pm 3pm 4pm 5pm 6pm 7pm 8pm 9pm 10pm 11pm …" at bounding box center [935, 411] width 320 height 35
select select "17"
click at [775, 394] on select "— 6am 7am 8am 9am 10am 11am 12pm 1pm 2pm 3pm 4pm 5pm 6pm 7pm 8pm 9pm 10pm 11pm …" at bounding box center [935, 411] width 320 height 35
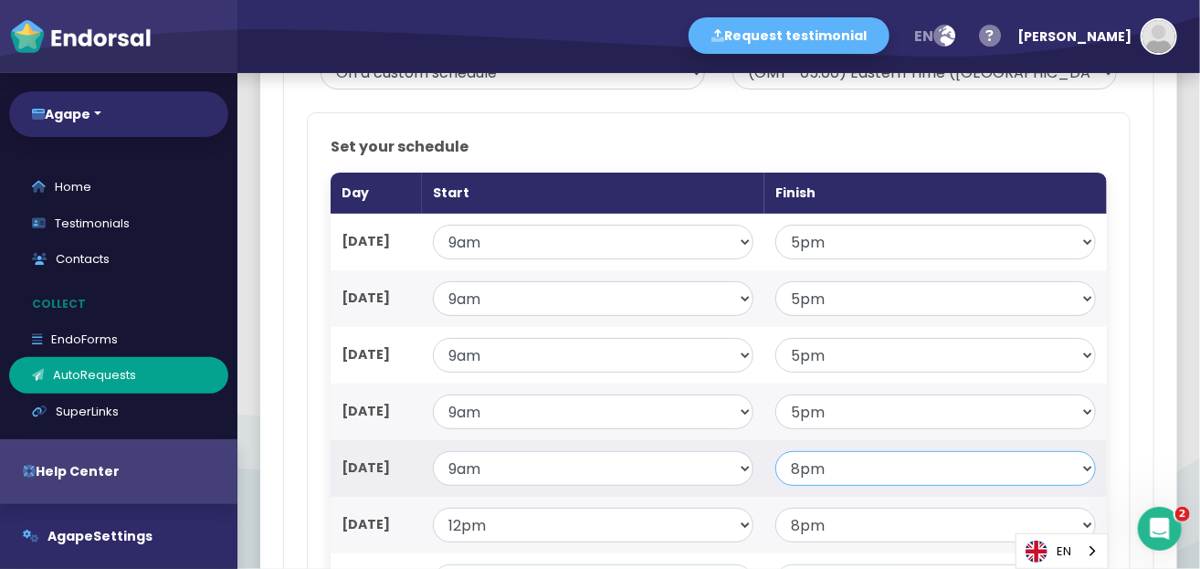
click at [827, 463] on select "— 6am 7am 8am 9am 10am 11am 12pm 1pm 2pm 3pm 4pm 5pm 6pm 7pm 8pm 9pm 10pm 11pm …" at bounding box center [935, 468] width 320 height 35
select select "17"
click at [775, 451] on select "— 6am 7am 8am 9am 10am 11am 12pm 1pm 2pm 3pm 4pm 5pm 6pm 7pm 8pm 9pm 10pm 11pm …" at bounding box center [935, 468] width 320 height 35
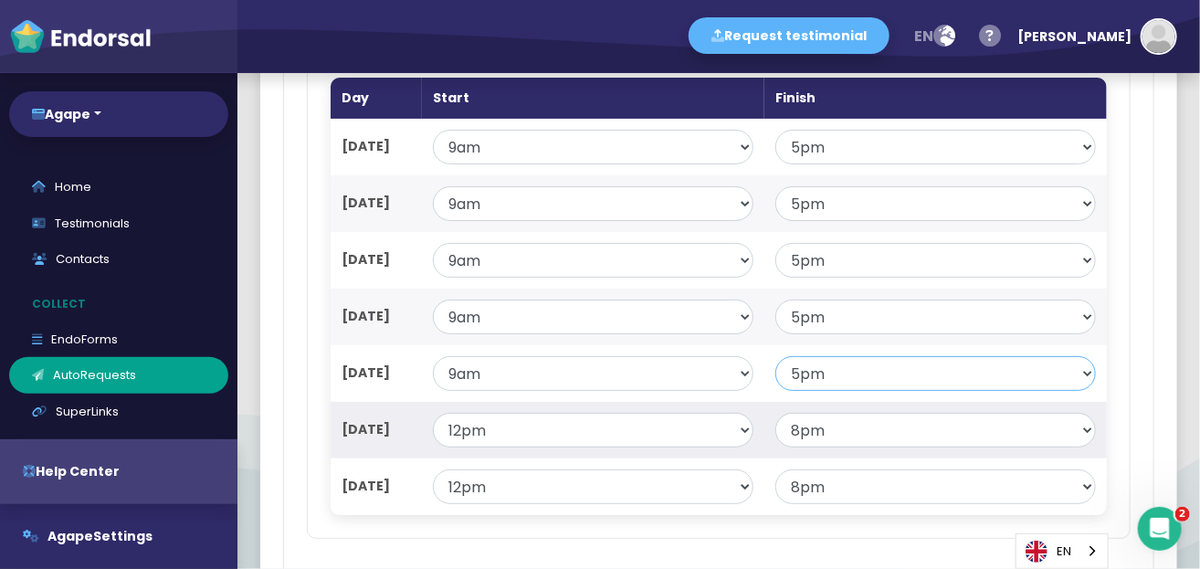
scroll to position [1278, 0]
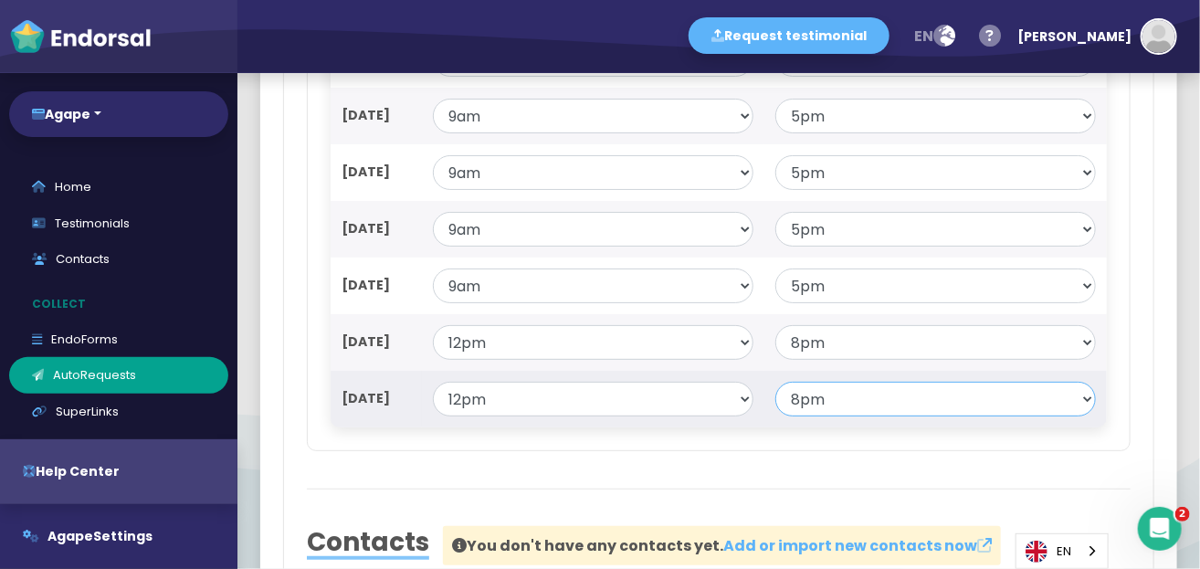
click at [835, 394] on select "— 6am 7am 8am 9am 10am 11am 12pm 1pm 2pm 3pm 4pm 5pm 6pm 7pm 8pm 9pm 10pm 11pm …" at bounding box center [935, 399] width 320 height 35
select select "17"
click at [775, 382] on select "— 6am 7am 8am 9am 10am 11am 12pm 1pm 2pm 3pm 4pm 5pm 6pm 7pm 8pm 9pm 10pm 11pm …" at bounding box center [935, 399] width 320 height 35
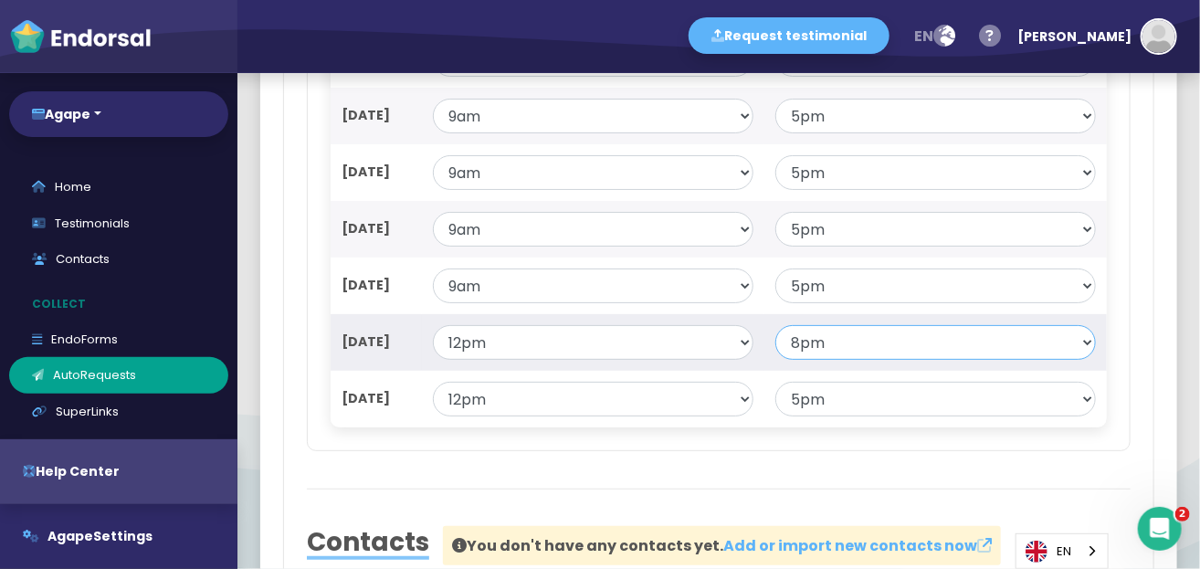
click at [846, 337] on select "— 6am 7am 8am 9am 10am 11am 12pm 1pm 2pm 3pm 4pm 5pm 6pm 7pm 8pm 9pm 10pm 11pm …" at bounding box center [935, 342] width 320 height 35
select select "17"
click at [775, 325] on select "— 6am 7am 8am 9am 10am 11am 12pm 1pm 2pm 3pm 4pm 5pm 6pm 7pm 8pm 9pm 10pm 11pm …" at bounding box center [935, 342] width 320 height 35
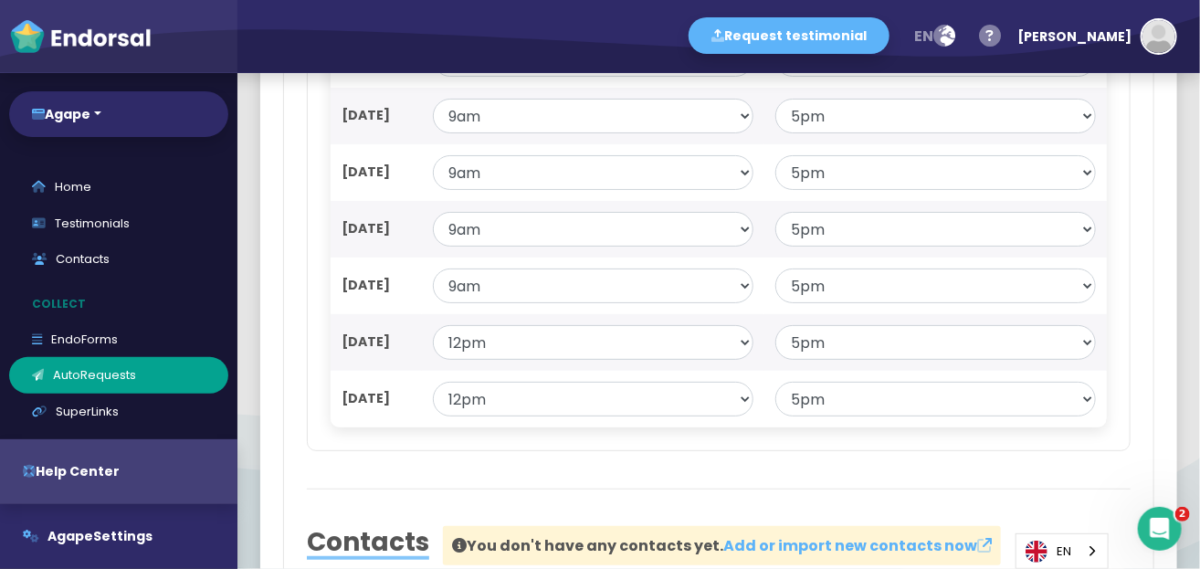
click at [755, 446] on div "Set your schedule Day Start Finish [DATE] — 6am 7am 8am 9am 10am 11am 12pm 1pm …" at bounding box center [719, 190] width 824 height 521
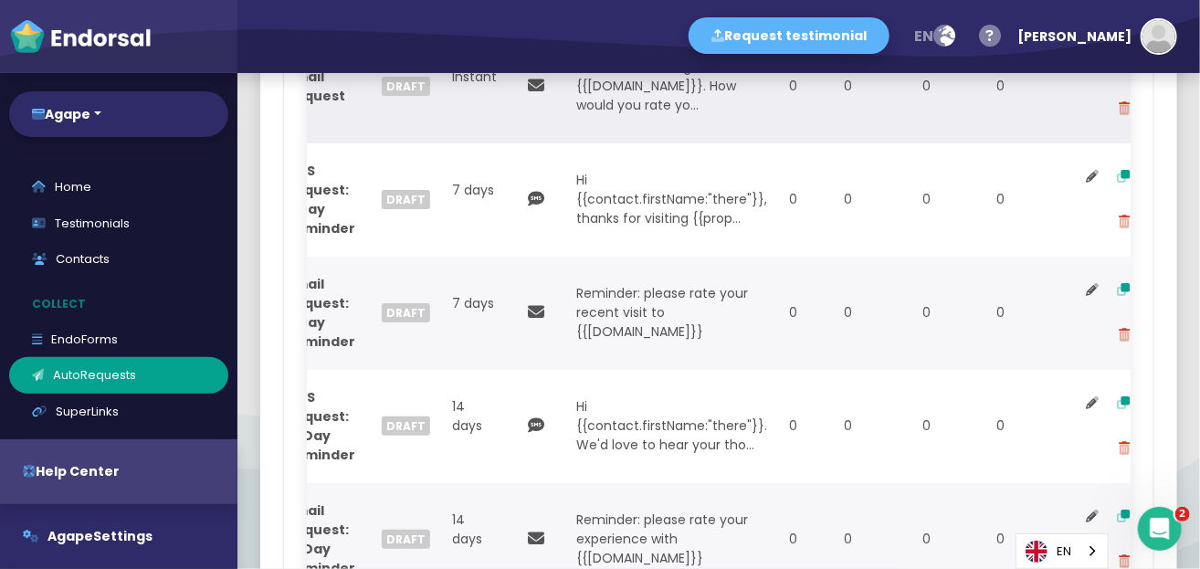
scroll to position [2100, 0]
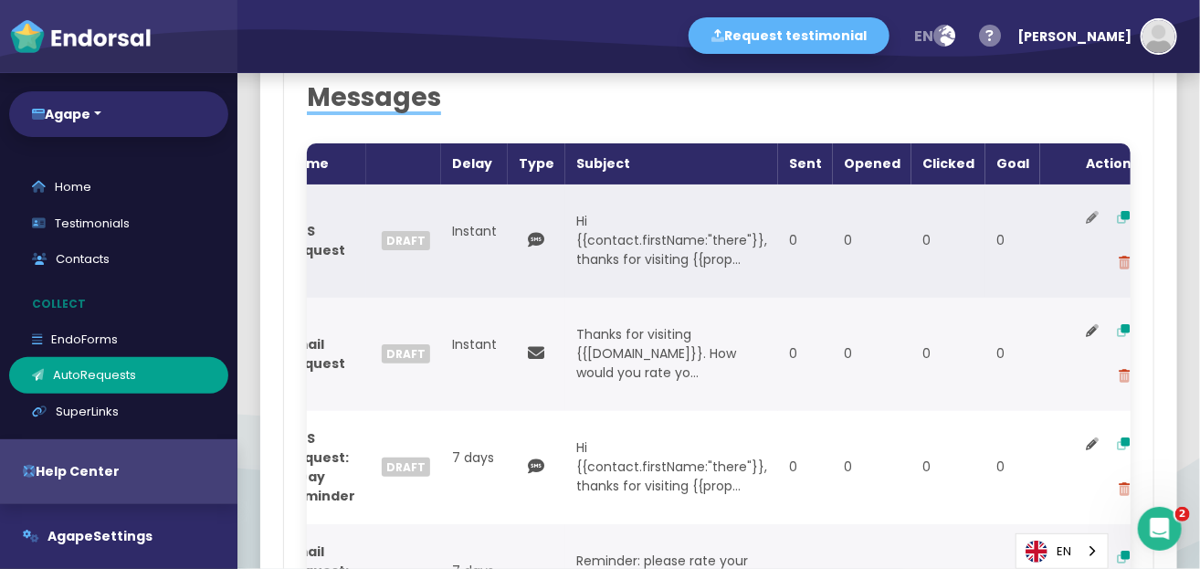
click at [1086, 219] on icon at bounding box center [1092, 217] width 13 height 13
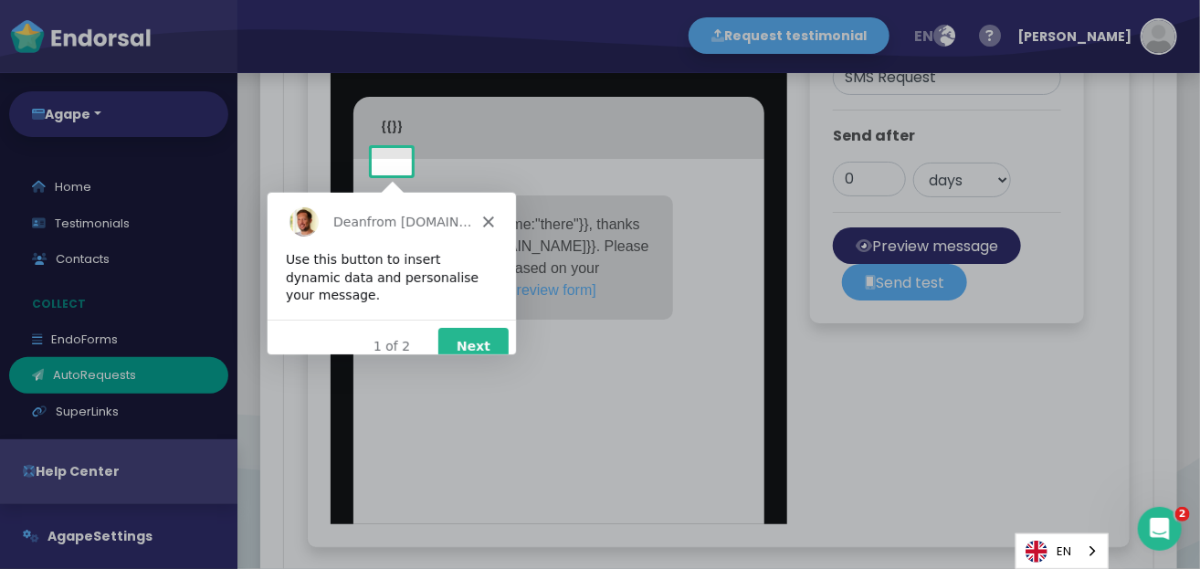
scroll to position [0, 0]
click at [448, 327] on button "Next" at bounding box center [471, 345] width 70 height 37
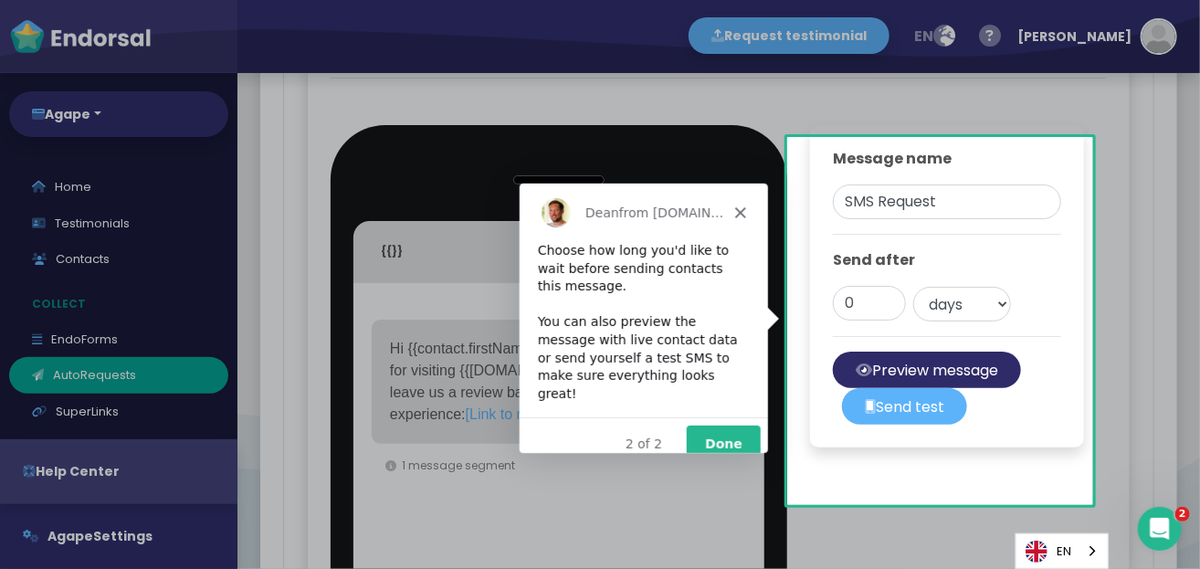
click at [733, 425] on button "Done" at bounding box center [722, 443] width 74 height 37
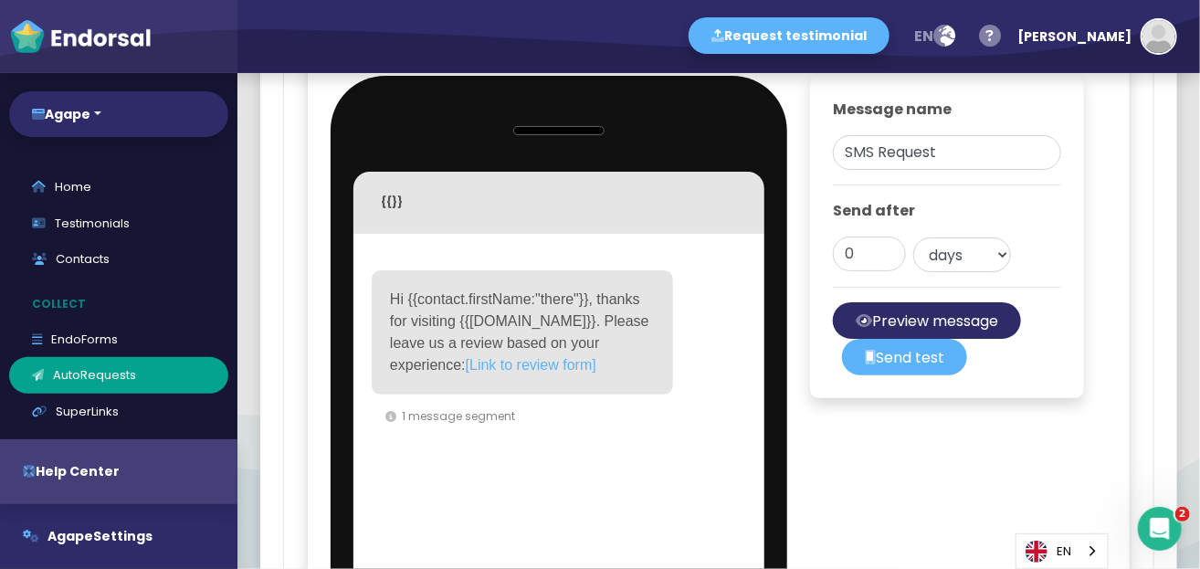
scroll to position [2341, 0]
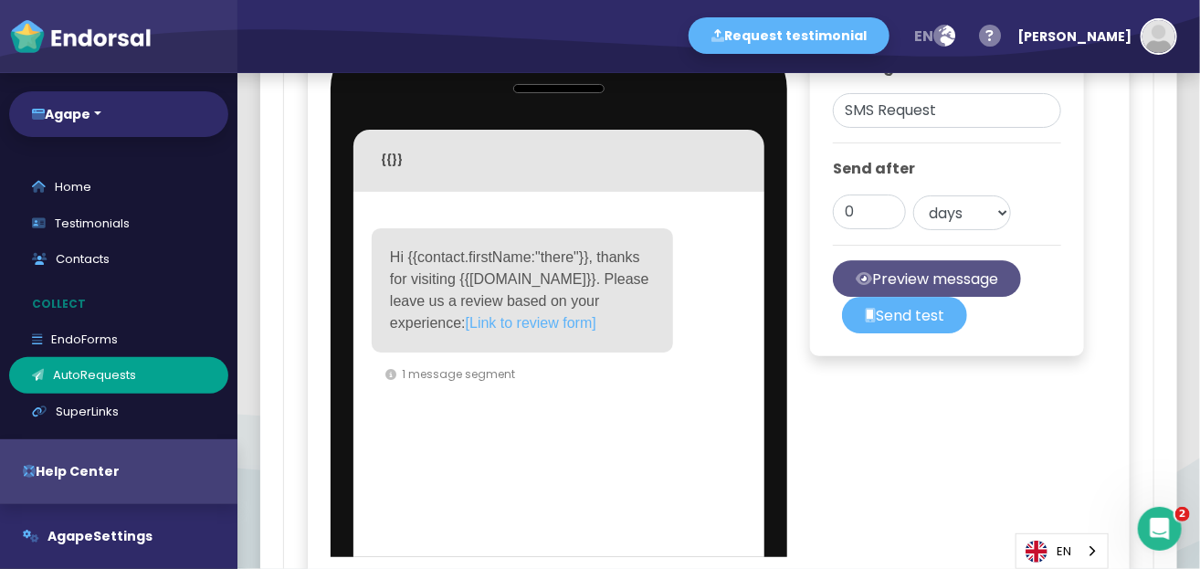
click at [922, 297] on button "Preview message" at bounding box center [927, 278] width 188 height 37
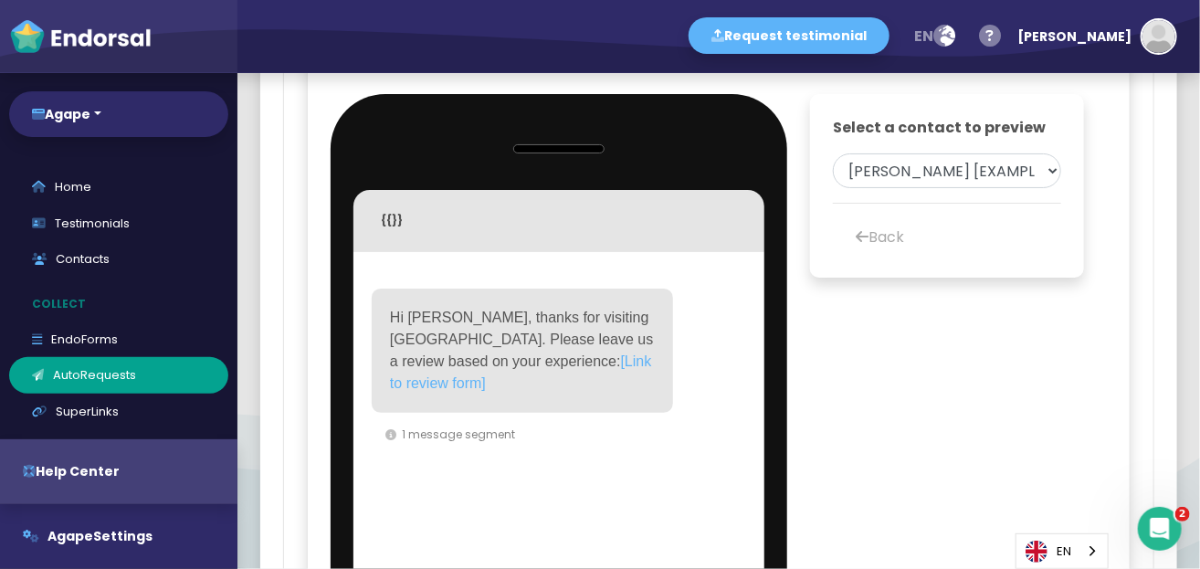
scroll to position [2250, 0]
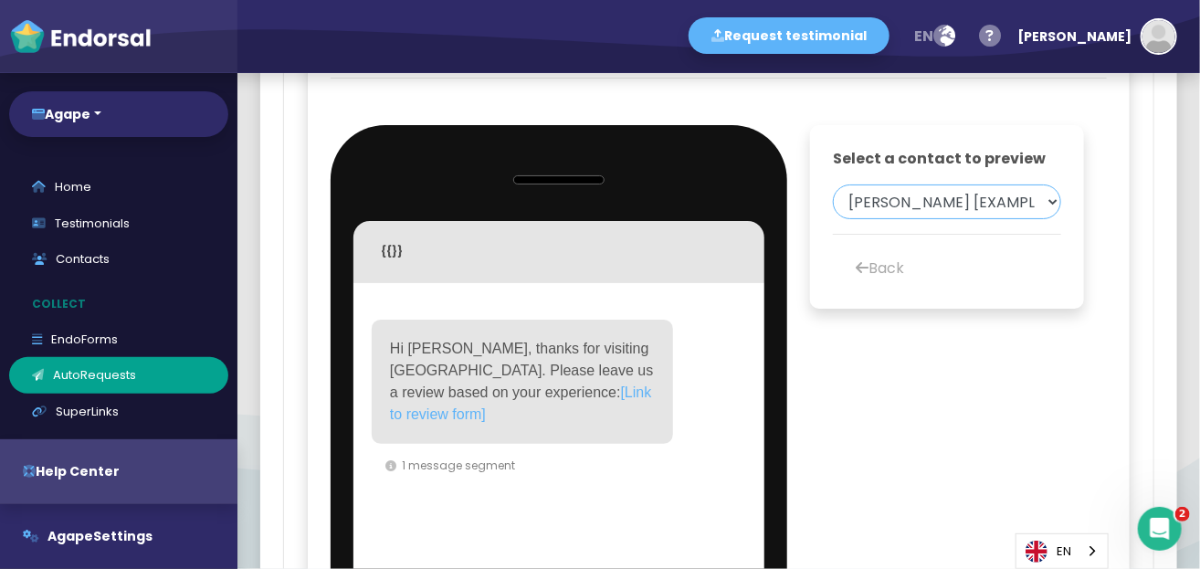
click at [995, 219] on select "[PERSON_NAME] [EXAMPLE]" at bounding box center [947, 201] width 228 height 35
click at [864, 286] on icon at bounding box center [861, 267] width 13 height 37
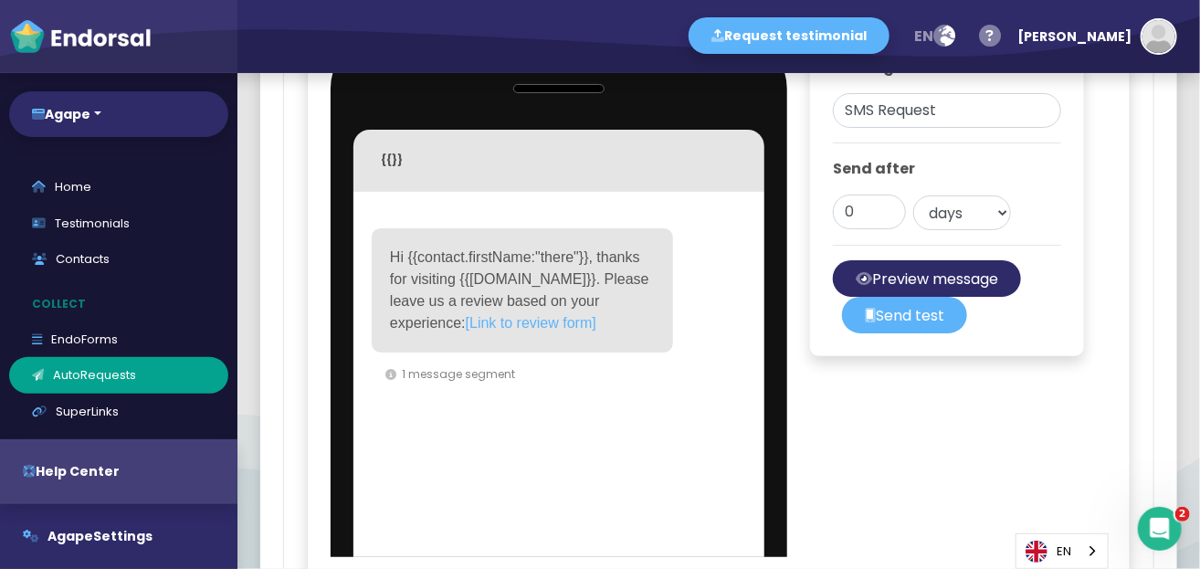
scroll to position [2432, 0]
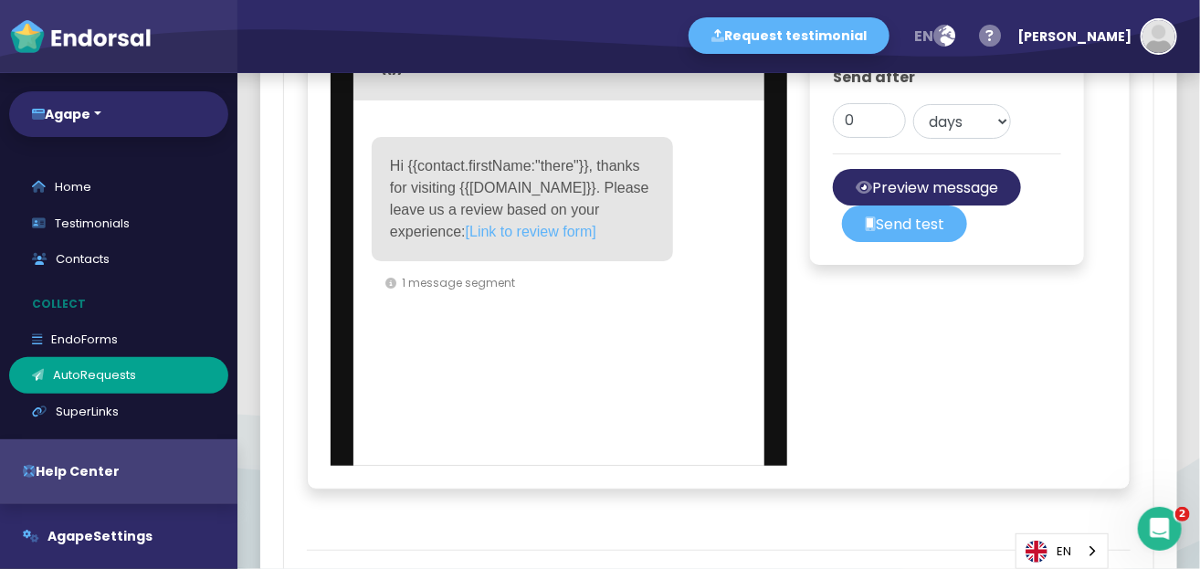
click at [499, 239] on span "[Link to review form]" at bounding box center [531, 232] width 131 height 16
click at [502, 239] on span "[Link to review form]" at bounding box center [531, 232] width 131 height 16
drag, startPoint x: 469, startPoint y: 194, endPoint x: 455, endPoint y: 194, distance: 14.6
click at [441, 194] on span "Hi {{contact.firstName:"there"}}, thanks for visiting {{[DOMAIN_NAME]}}. Please…" at bounding box center [521, 198] width 263 height 81
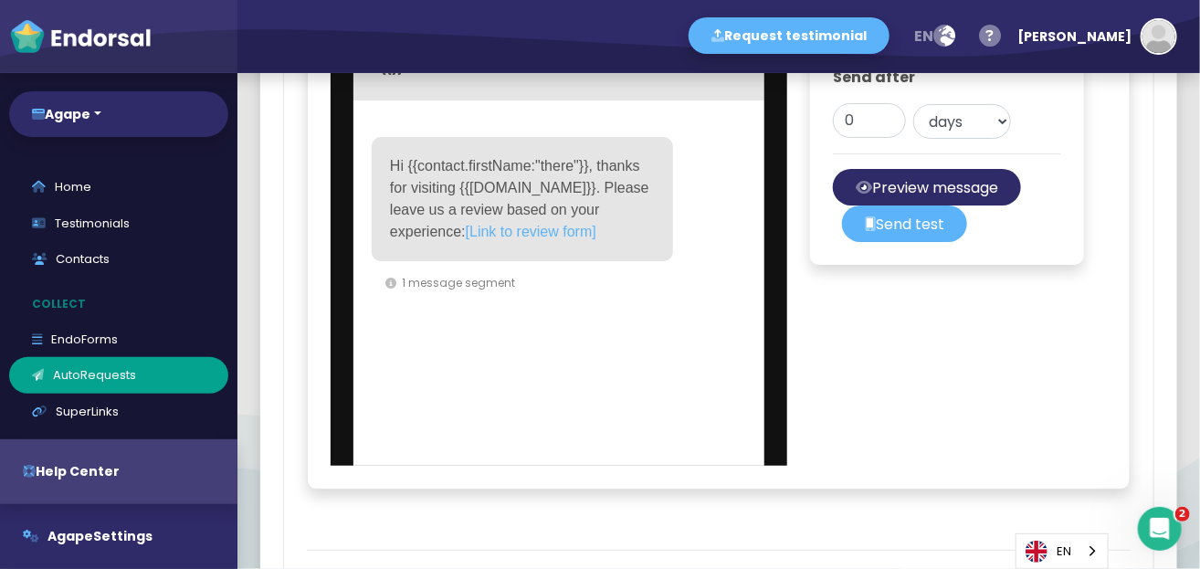
click at [604, 228] on span "Hi {{contact.firstName:"there"}}, thanks for visiting {{[DOMAIN_NAME]}}. Please…" at bounding box center [521, 198] width 263 height 81
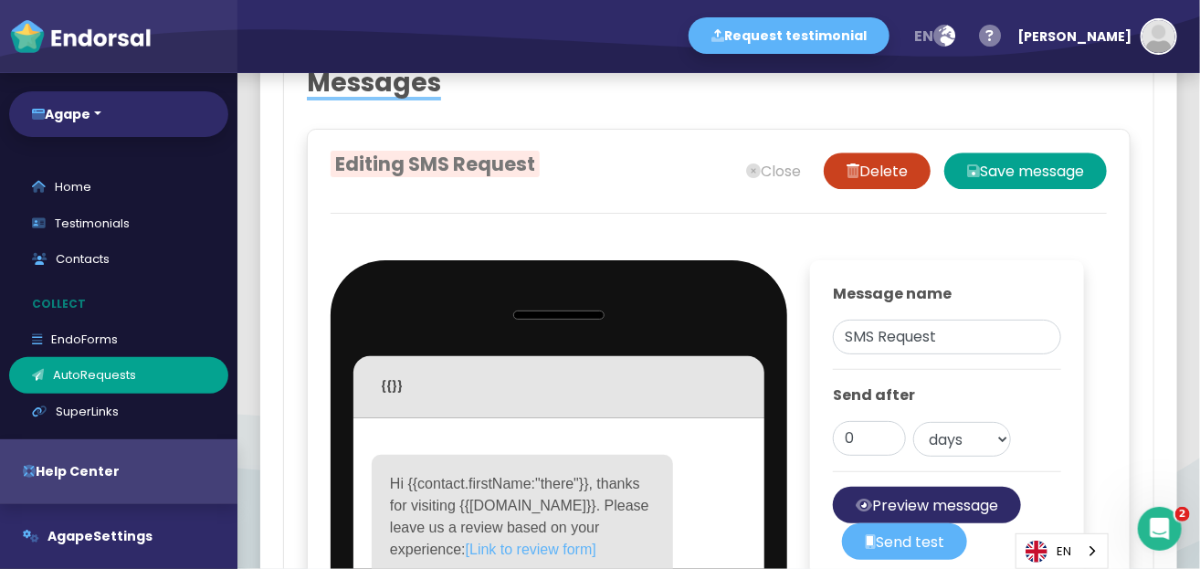
scroll to position [1884, 0]
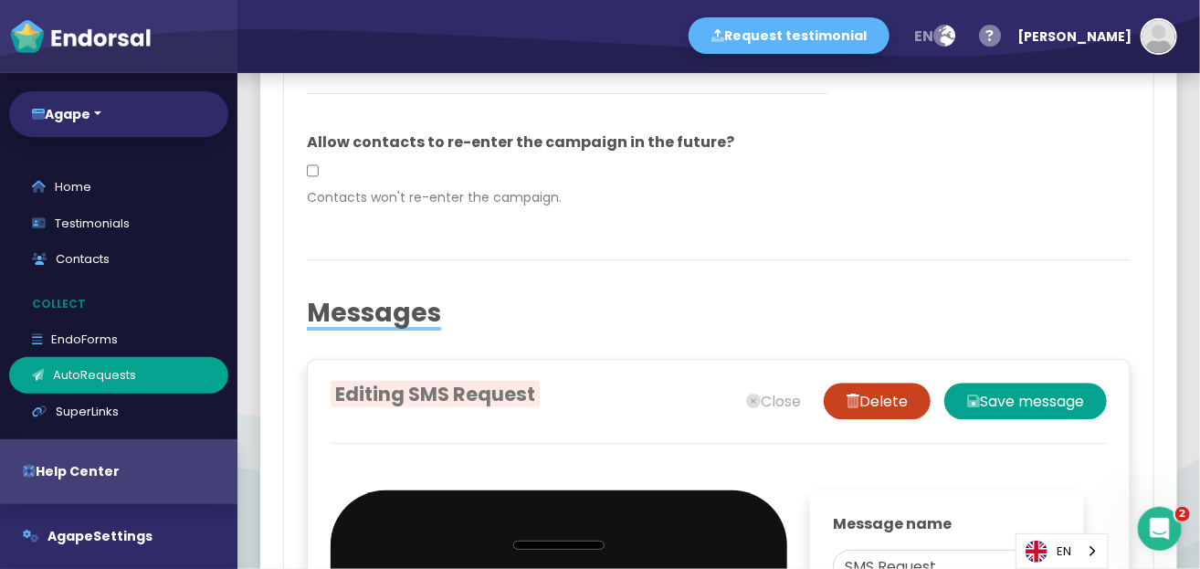
click at [416, 396] on span "Editing SMS Request" at bounding box center [435, 394] width 209 height 26
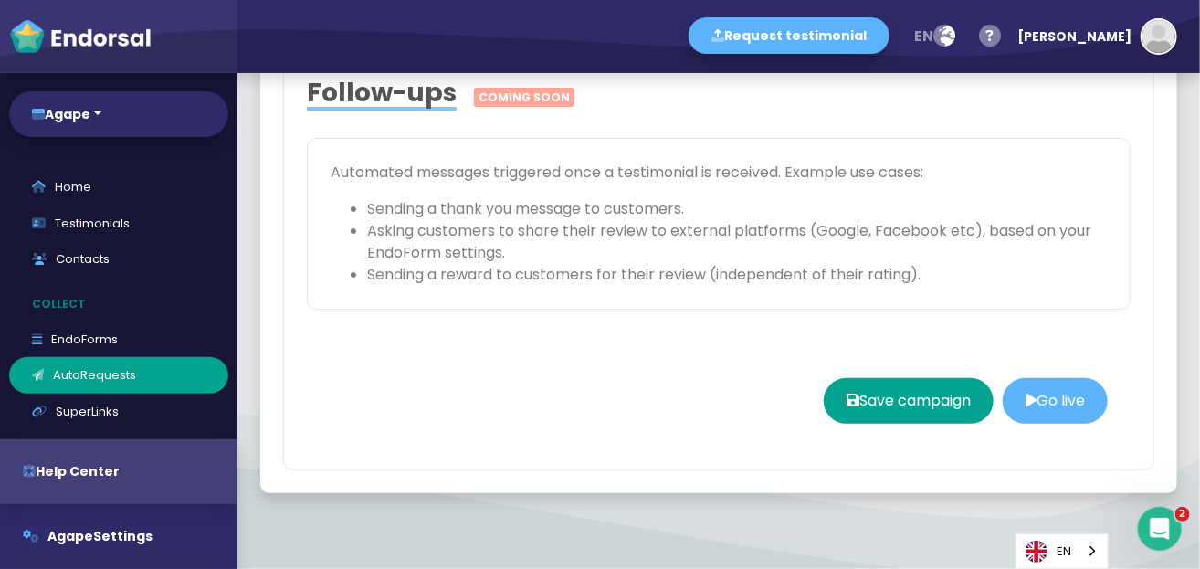
scroll to position [2830, 0]
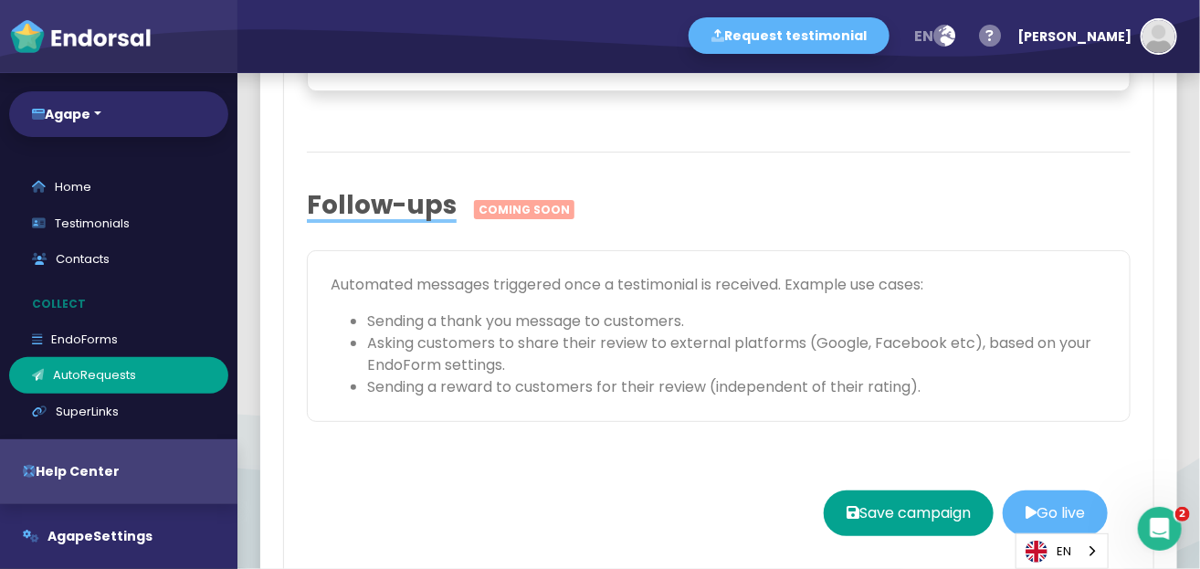
click at [386, 223] on span "Follow-ups" at bounding box center [382, 205] width 150 height 36
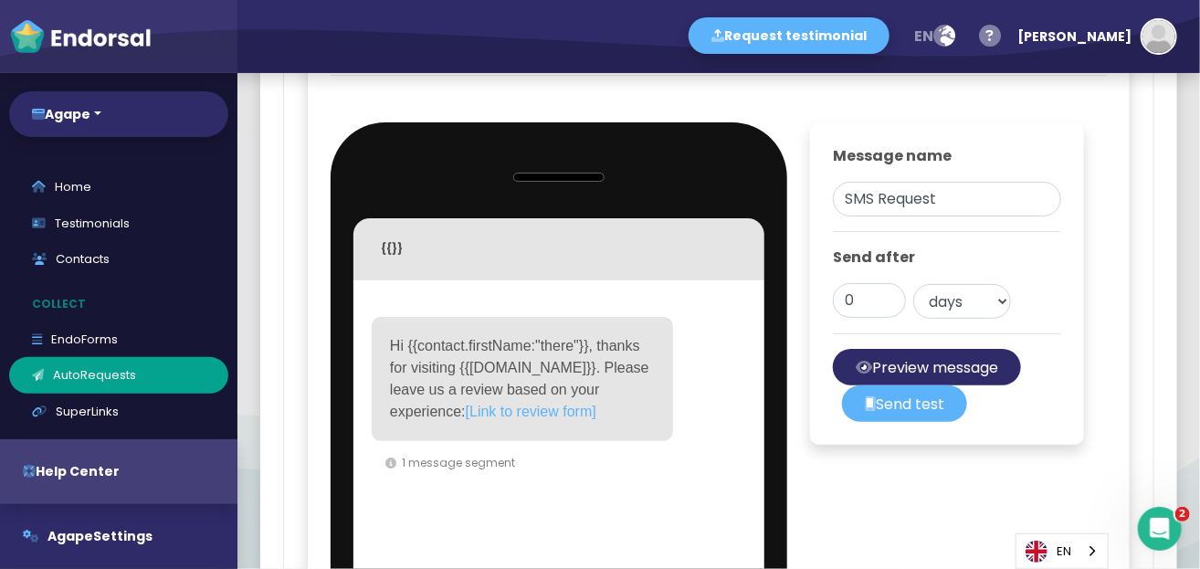
scroll to position [2283, 0]
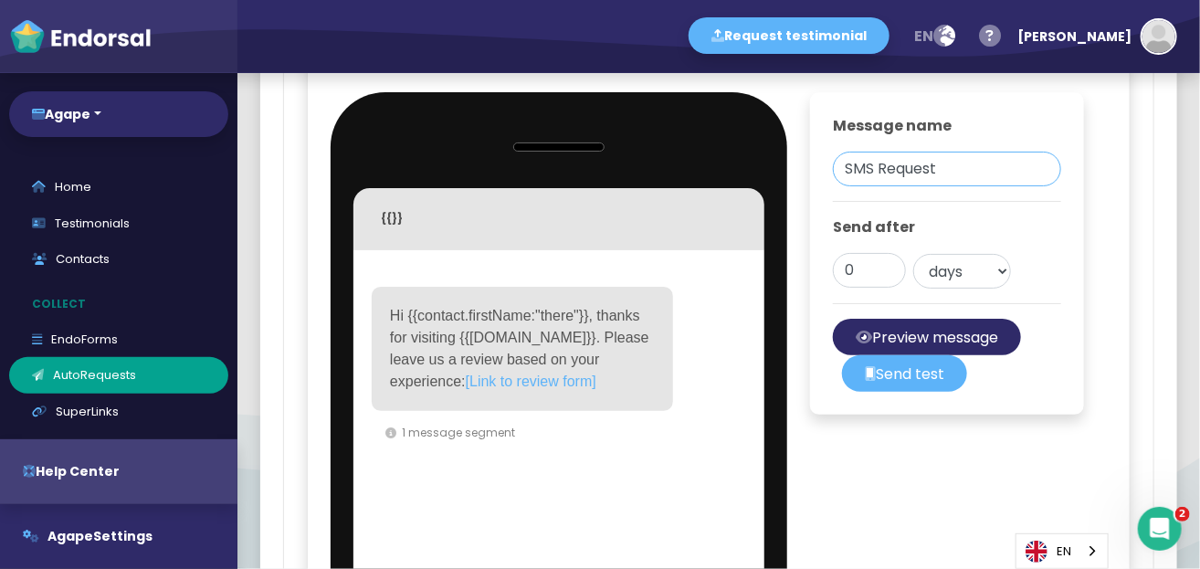
drag, startPoint x: 966, startPoint y: 200, endPoint x: 829, endPoint y: 217, distance: 138.0
click at [799, 223] on div "Message name SMS Request Send after 0 days weeks months Preview message Send te…" at bounding box center [947, 253] width 320 height 368
type input "Agape"
click at [881, 248] on div "Message name Agape Send after 0 days weeks months Preview message Send test" at bounding box center [947, 253] width 228 height 277
click at [1072, 553] on link "EN" at bounding box center [1061, 551] width 91 height 34
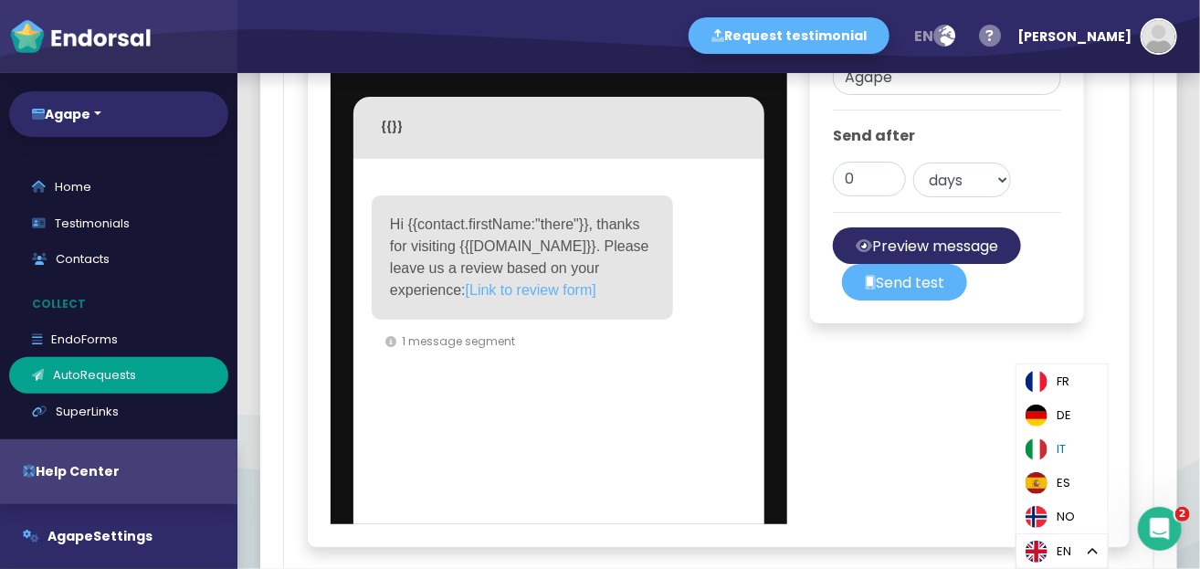
scroll to position [2374, 0]
click at [920, 475] on div "Editing Agape Close Delete Save message {{}} Contact data First name Last name …" at bounding box center [719, 208] width 824 height 678
drag, startPoint x: 867, startPoint y: 462, endPoint x: 969, endPoint y: 479, distance: 102.8
click at [867, 461] on div "Editing Agape Close Delete Save message {{}} Contact data First name Last name …" at bounding box center [719, 208] width 824 height 678
click at [1139, 528] on div "Open Intercom Messenger" at bounding box center [1157, 526] width 60 height 60
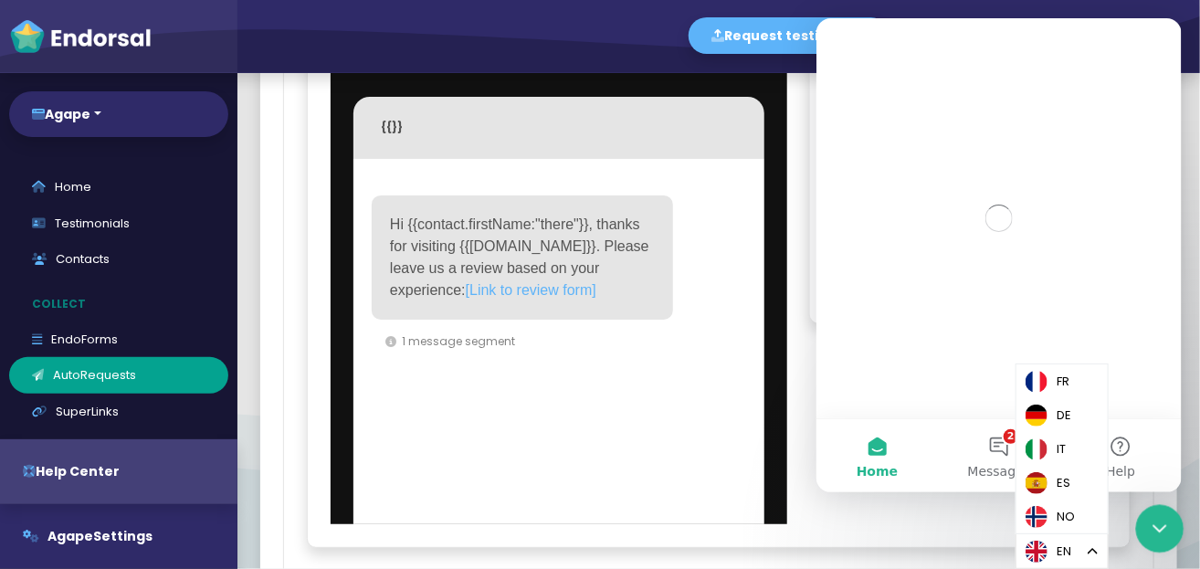
scroll to position [0, 0]
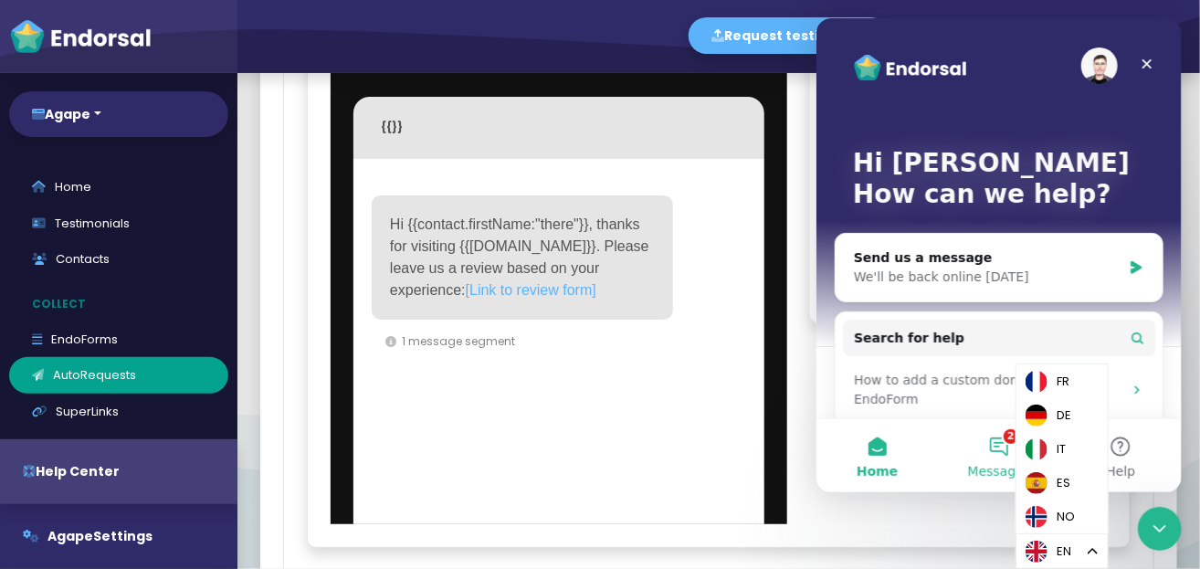
click at [994, 459] on button "2 Messages" at bounding box center [997, 455] width 121 height 73
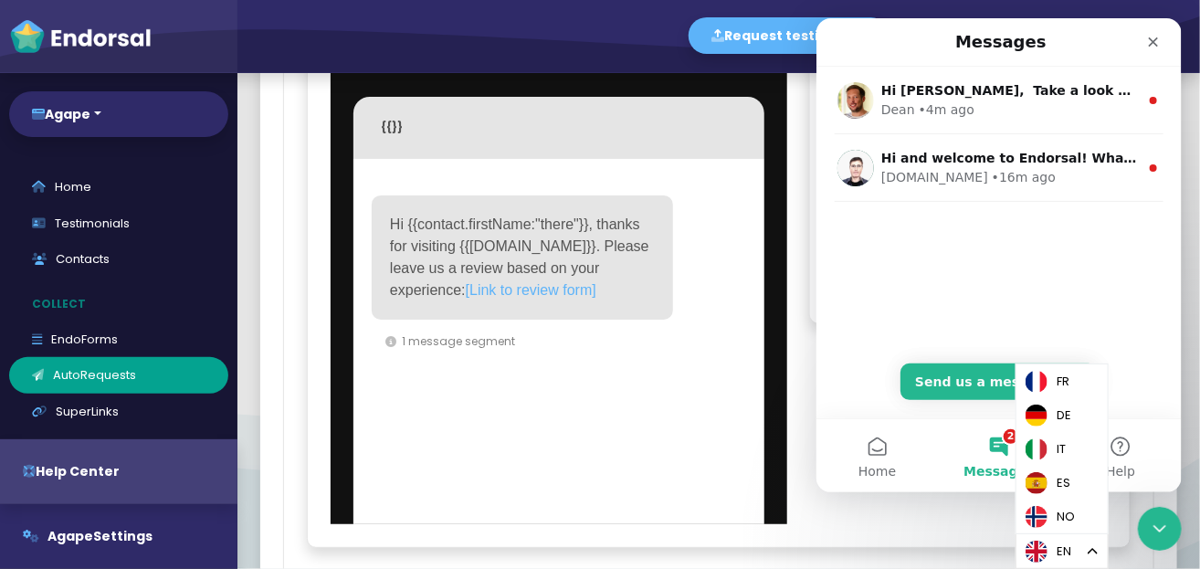
click at [913, 520] on div "Editing Agape Close Delete Save message {{}} Contact data First name Last name …" at bounding box center [719, 208] width 824 height 678
click at [1150, 42] on icon "Close" at bounding box center [1152, 42] width 15 height 15
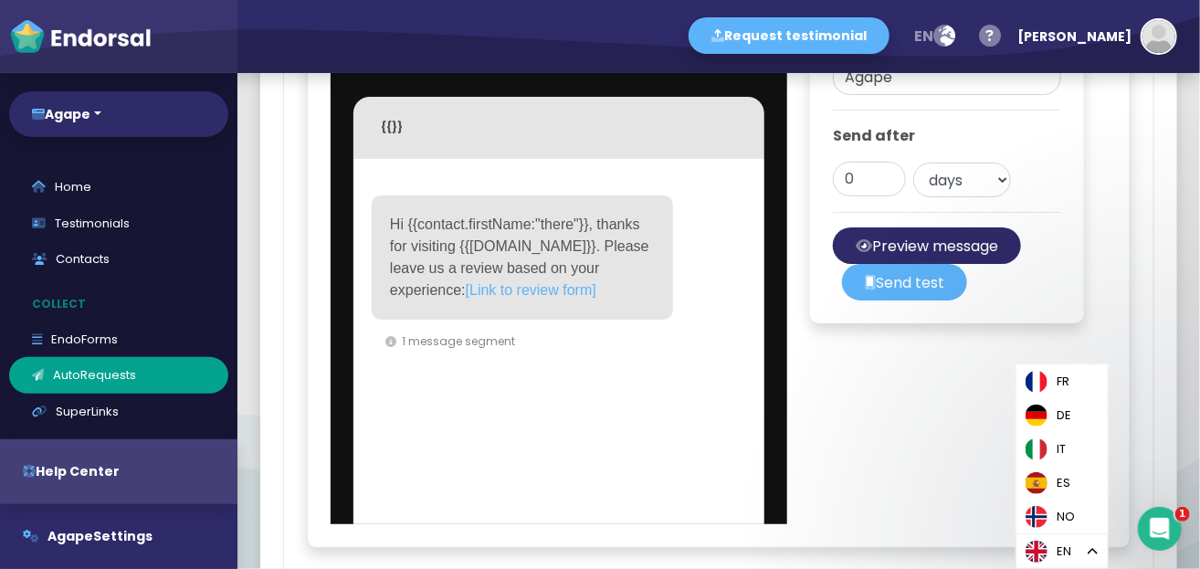
click at [535, 298] on span "[Link to review form]" at bounding box center [531, 290] width 131 height 16
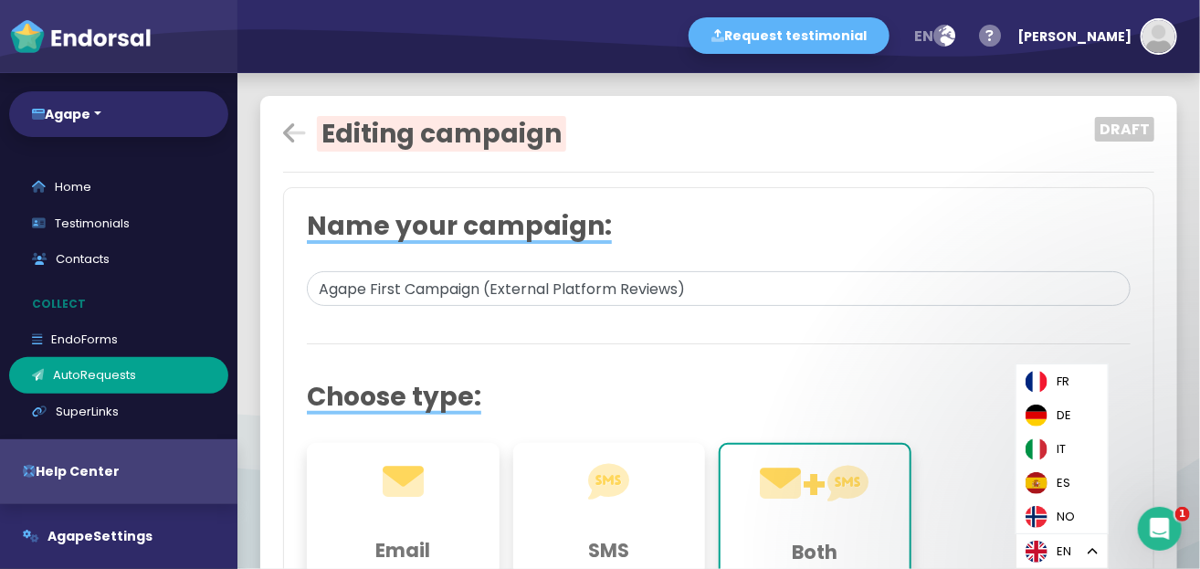
click at [307, 131] on h2 "Editing campaign" at bounding box center [573, 134] width 581 height 31
click at [294, 128] on icon at bounding box center [294, 134] width 23 height 26
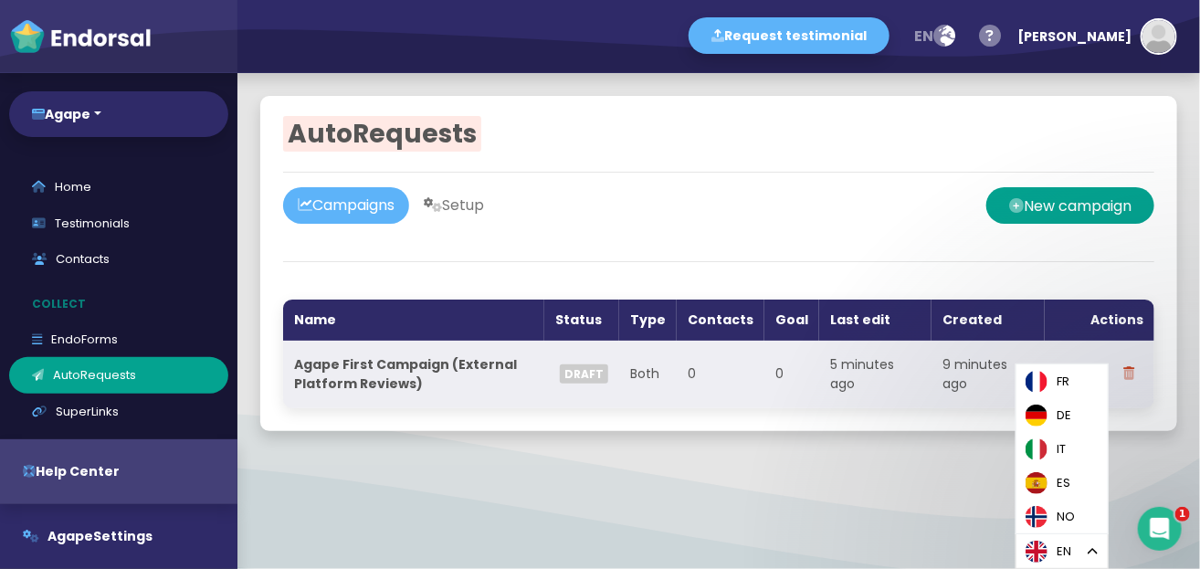
click at [494, 357] on strong "Agape First Campaign (External Platform Reviews)" at bounding box center [407, 373] width 226 height 37
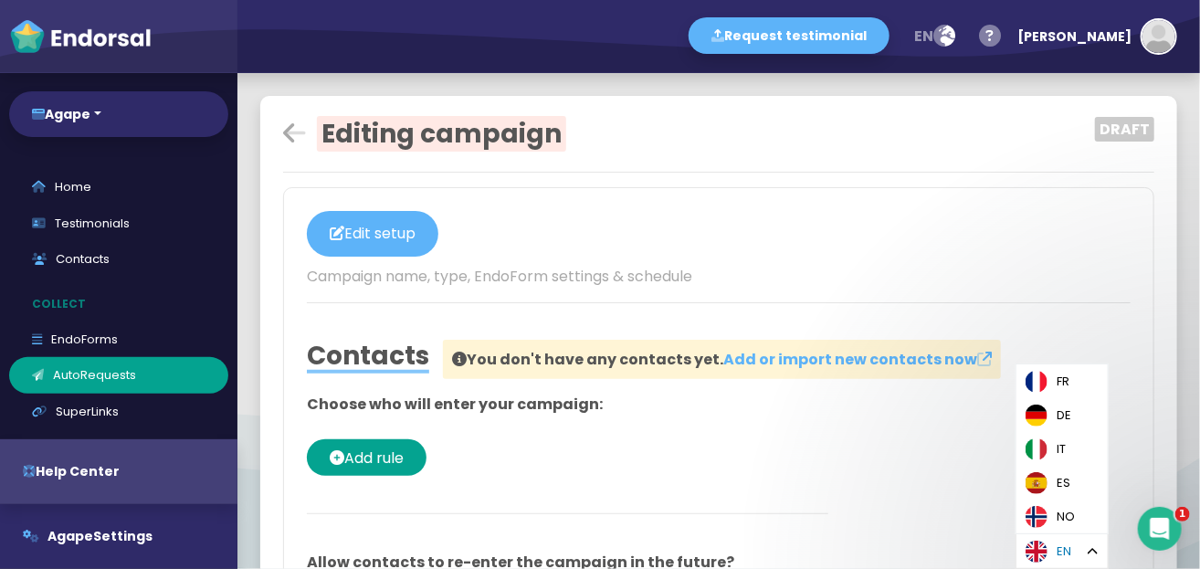
click at [1082, 549] on link "EN" at bounding box center [1061, 551] width 91 height 34
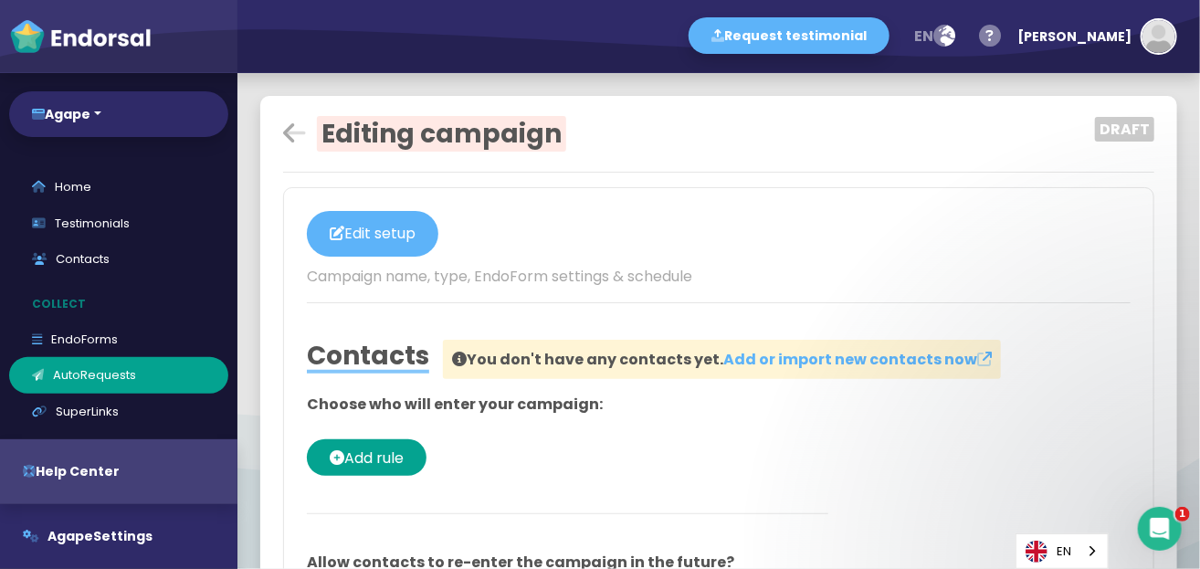
click at [408, 266] on p "Campaign name, type, EndoForm settings & schedule" at bounding box center [719, 277] width 824 height 22
click at [394, 241] on button "Edit setup" at bounding box center [372, 234] width 131 height 46
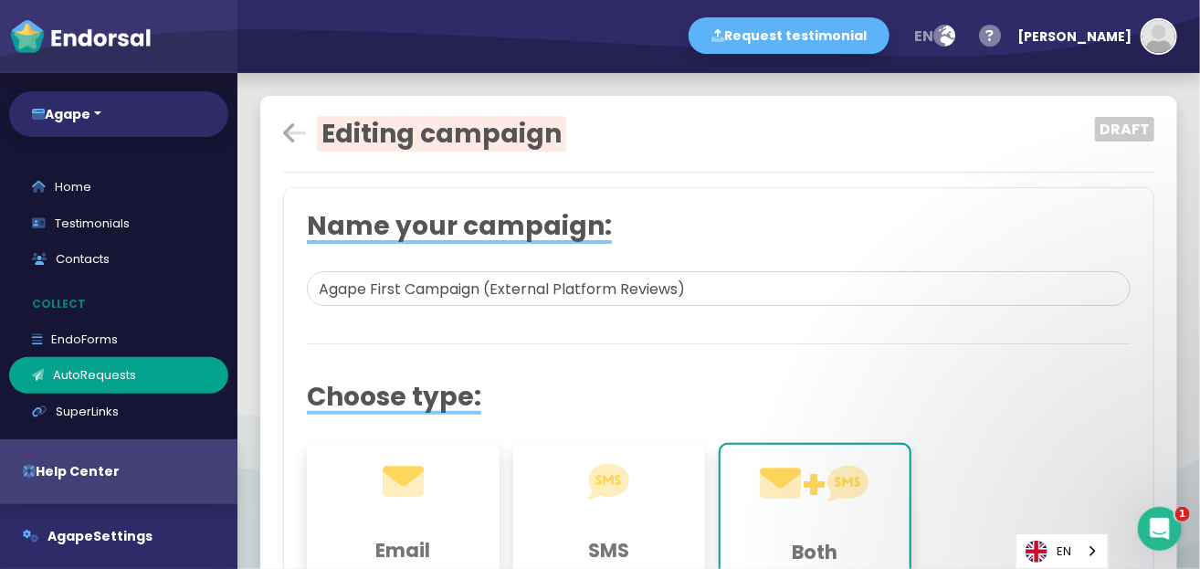
click at [638, 382] on h2 "Choose type:" at bounding box center [719, 397] width 824 height 31
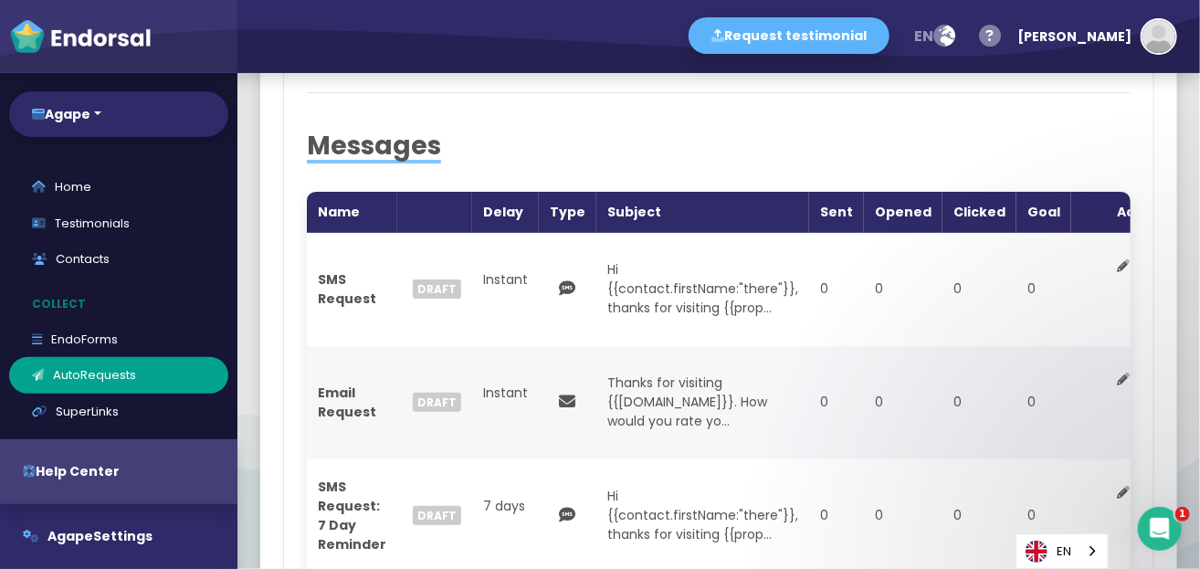
scroll to position [2087, 0]
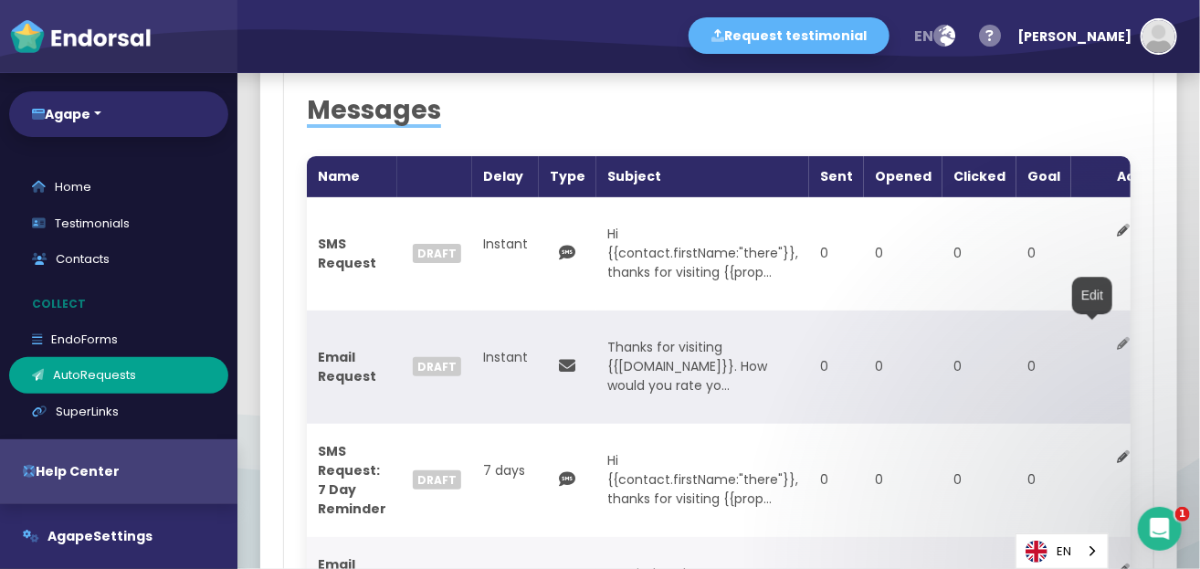
click at [1107, 346] on button at bounding box center [1122, 344] width 31 height 46
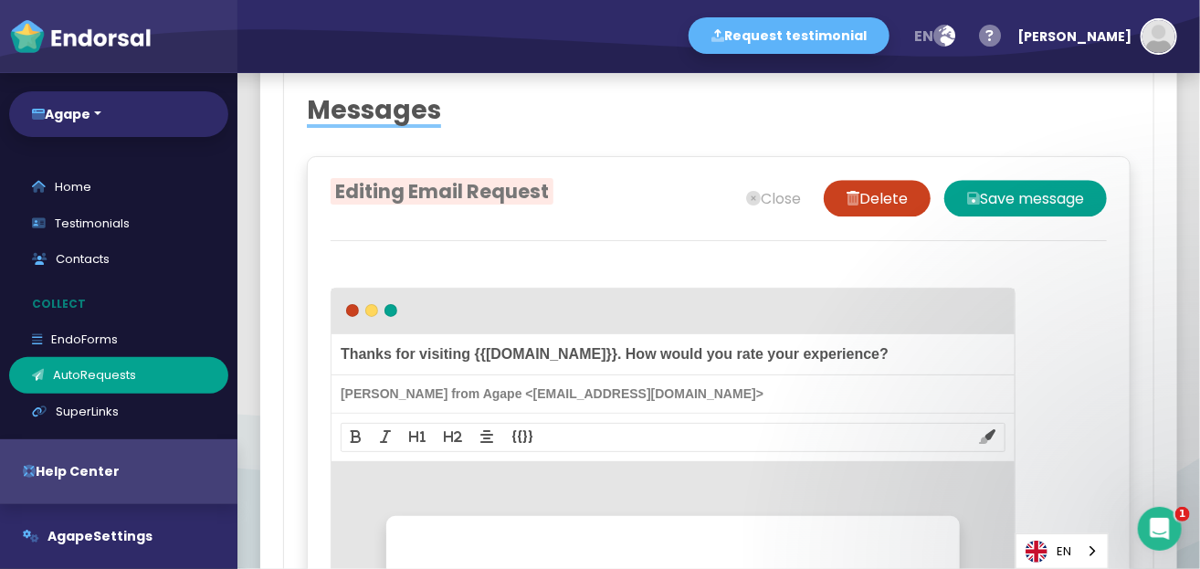
click at [584, 375] on span "Thanks for visiting {{[DOMAIN_NAME]}}. How would you rate your experience?" at bounding box center [672, 354] width 683 height 41
click at [600, 375] on span "Thanks for visiting {{[DOMAIN_NAME]}}. How would you rate your experience?" at bounding box center [672, 354] width 683 height 41
click at [594, 375] on span "Thanks for visiting {{[DOMAIN_NAME]}}. How would you rate your experience?" at bounding box center [672, 354] width 683 height 41
click at [594, 375] on span "Thanks for Your Bussniess. How would you rate your experience?" at bounding box center [672, 354] width 683 height 41
click at [688, 452] on div "{{}} Contact data First name Last name Email Property data Name Domain Sender d…" at bounding box center [673, 437] width 665 height 29
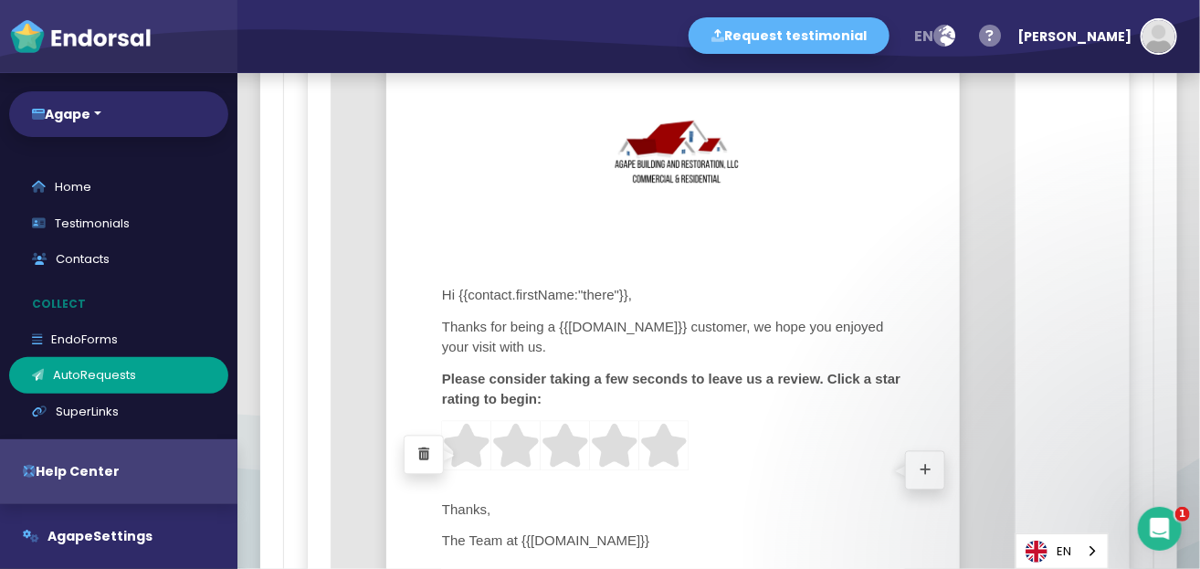
scroll to position [2591, 0]
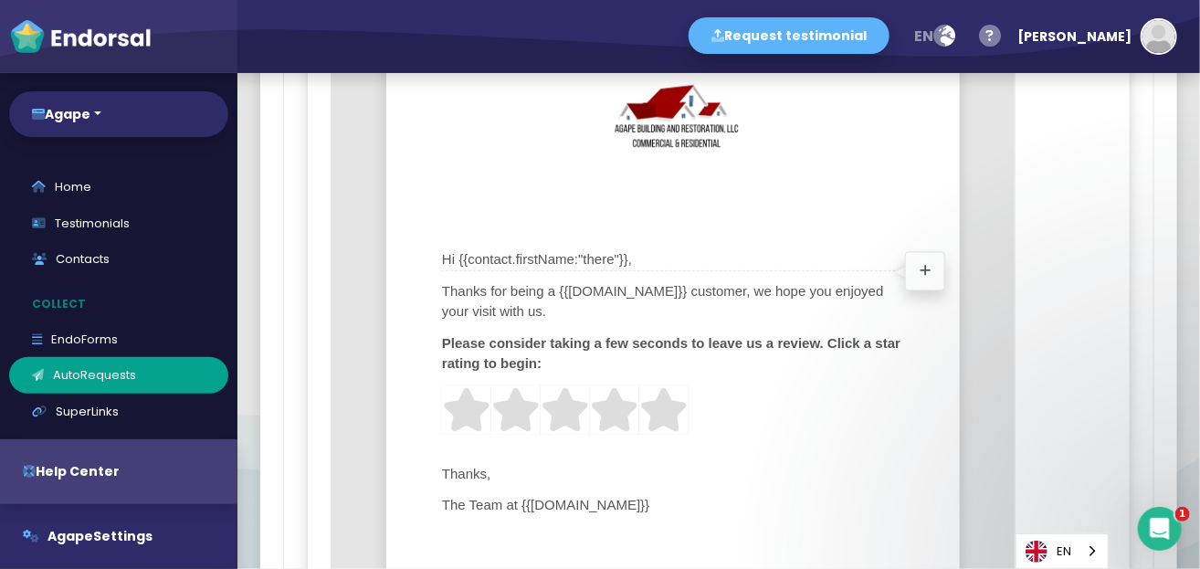
click at [582, 271] on span "Hi {{contact.firstName:"there"}}," at bounding box center [673, 259] width 464 height 23
click at [662, 323] on span "Thanks for being a {{[DOMAIN_NAME]}} customer, we hope you enjoyed your visit w…" at bounding box center [673, 301] width 464 height 43
click at [614, 323] on span "Thanks for being an Agape customer, we hope you enjoyed your visit with us." at bounding box center [673, 301] width 464 height 43
click at [618, 323] on span "Thanks for being an Agape Customer, we hope you enjoyed your visit with us." at bounding box center [673, 301] width 464 height 43
click at [625, 517] on span "The Team at {{[DOMAIN_NAME]}}" at bounding box center [673, 505] width 464 height 23
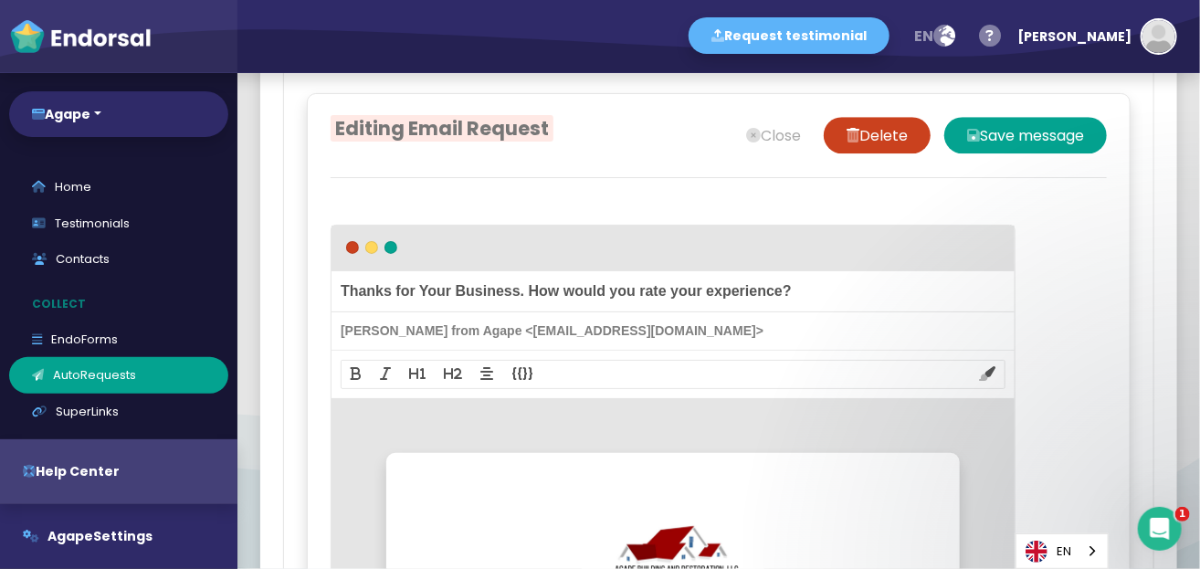
scroll to position [2124, 0]
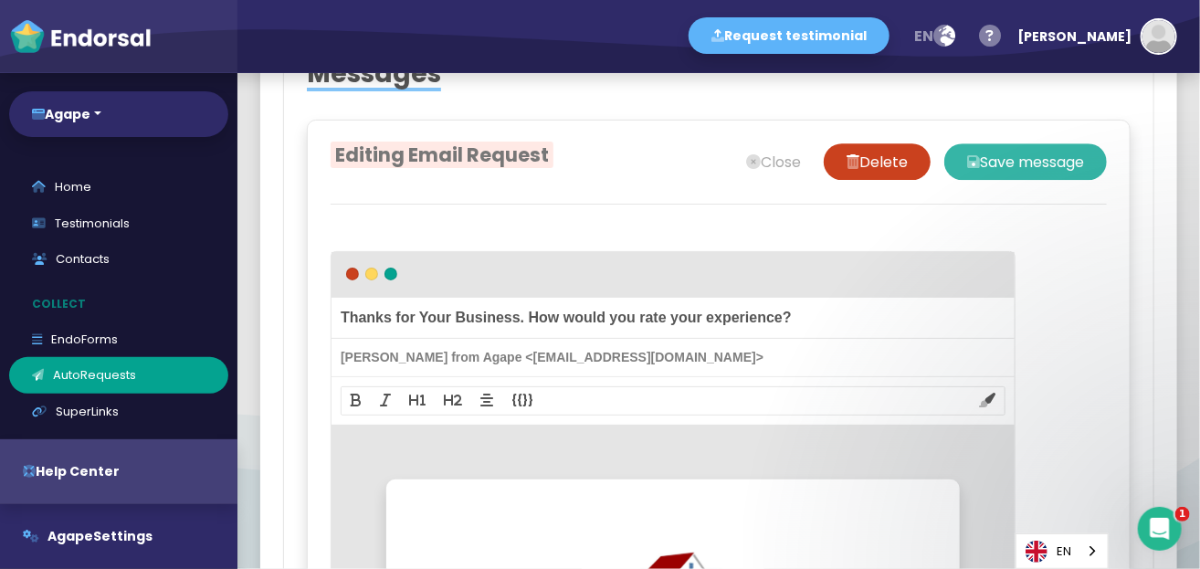
click at [1055, 180] on button "Save message" at bounding box center [1025, 161] width 163 height 37
click at [993, 180] on button "Save message" at bounding box center [1025, 161] width 163 height 37
click at [824, 152] on button "Close" at bounding box center [773, 161] width 100 height 37
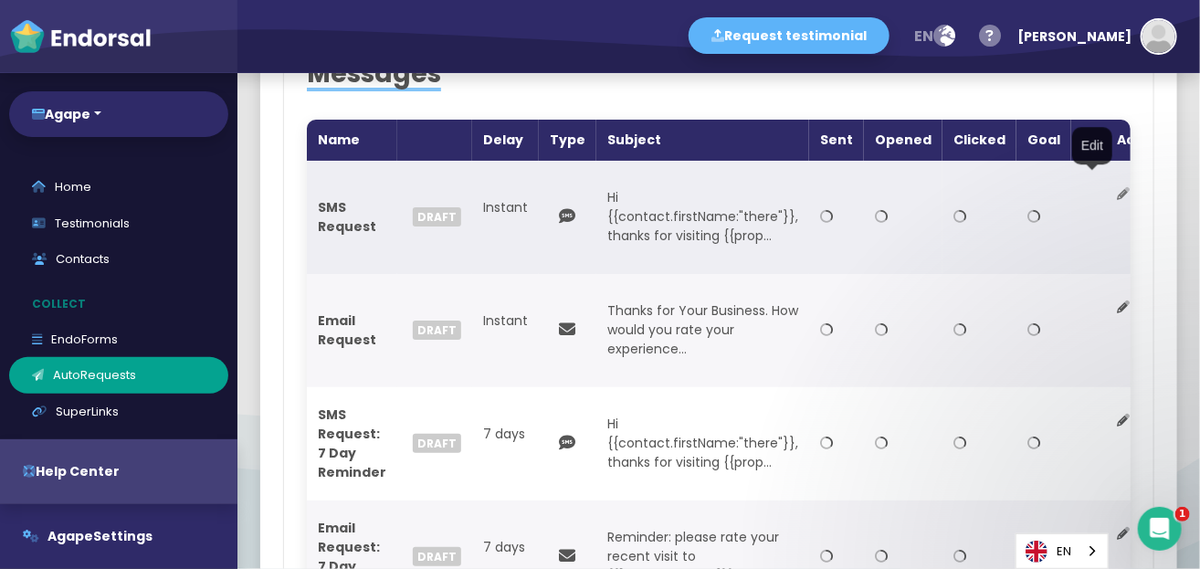
click at [1117, 192] on icon at bounding box center [1123, 193] width 13 height 13
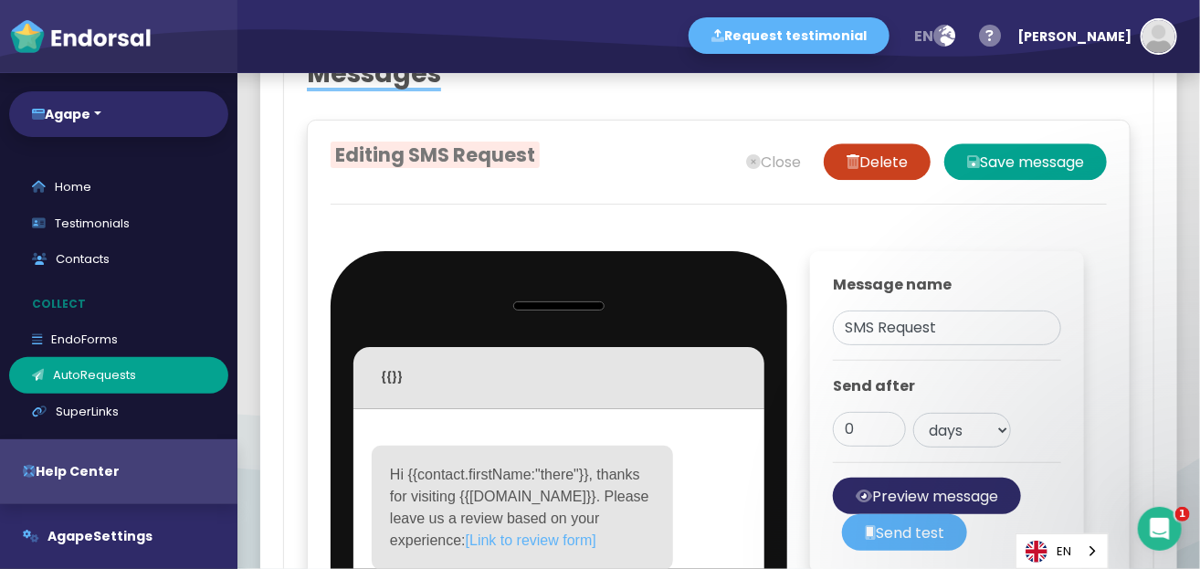
click at [512, 527] on span "Hi {{contact.firstName:"there"}}, thanks for visiting {{[DOMAIN_NAME]}}. Please…" at bounding box center [521, 507] width 263 height 81
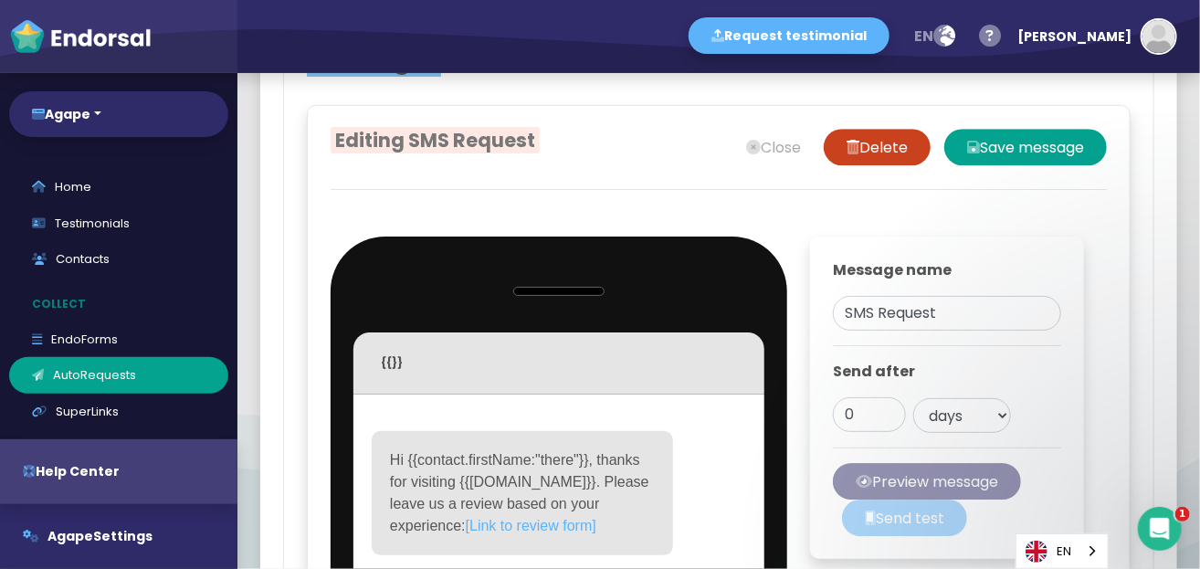
click at [406, 394] on div "{{}} Contact data First name Last name Email Property data Name Domain Sender d…" at bounding box center [558, 363] width 411 height 62
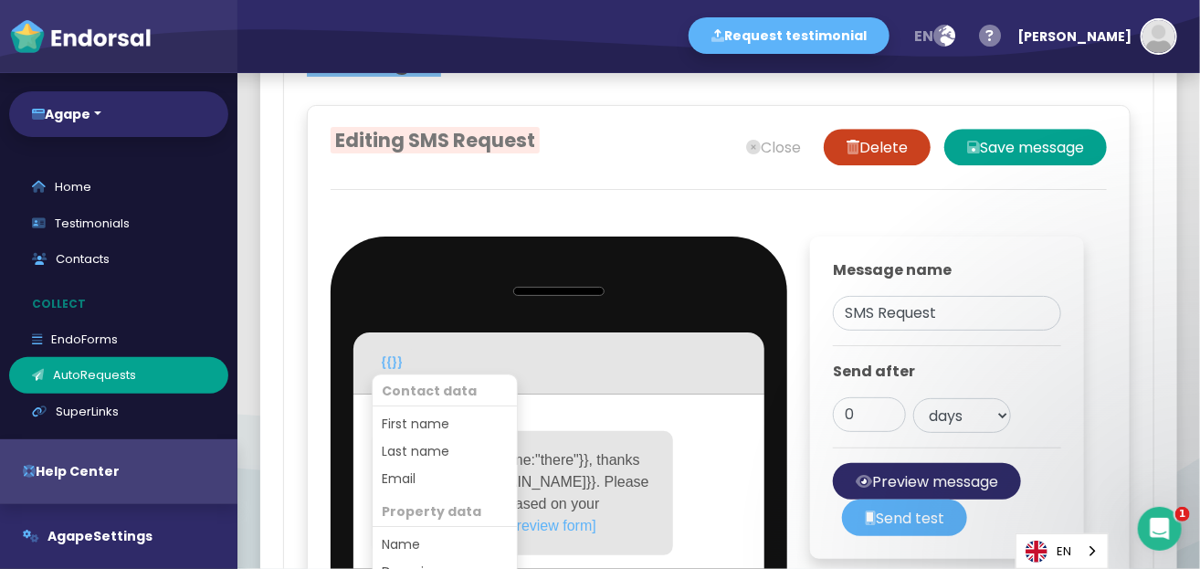
click at [408, 376] on button "{{}}" at bounding box center [392, 362] width 40 height 27
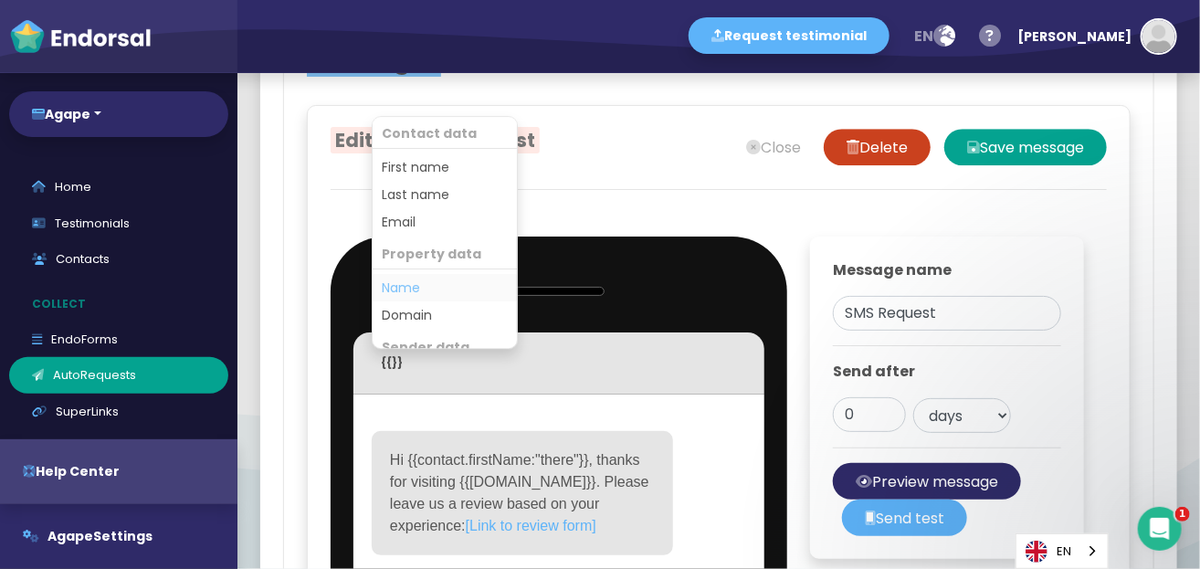
click at [434, 301] on button "Name" at bounding box center [445, 287] width 144 height 27
click at [572, 371] on p "{{}} {{[DOMAIN_NAME]:"FALLBACK"}}" at bounding box center [493, 362] width 224 height 16
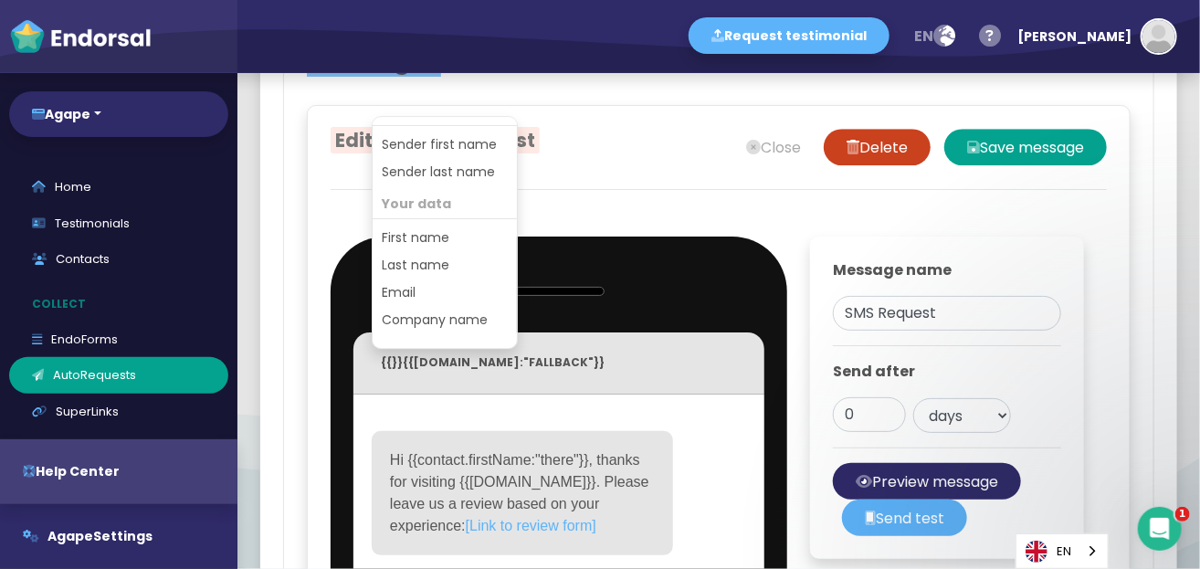
scroll to position [251, 0]
click at [476, 331] on button "Company name" at bounding box center [445, 317] width 144 height 27
click at [569, 382] on p "{{}} {{[DOMAIN_NAME]:"FALLBACK"}} {{[DOMAIN_NAME]:"FALLBACK"}}" at bounding box center [559, 365] width 356 height 33
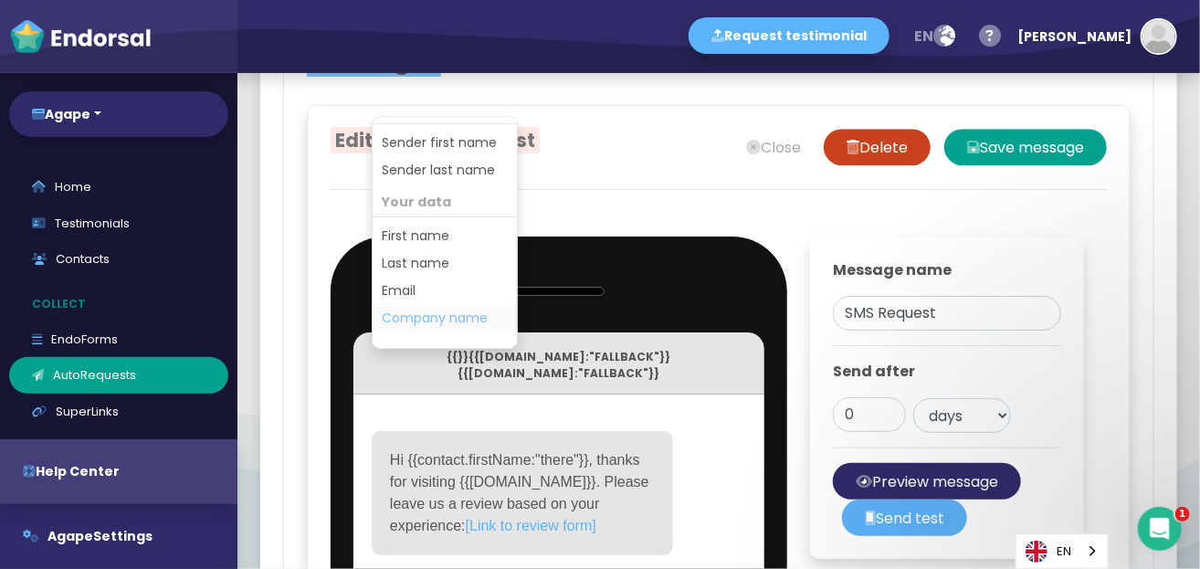
click at [474, 331] on button "Company name" at bounding box center [445, 317] width 144 height 27
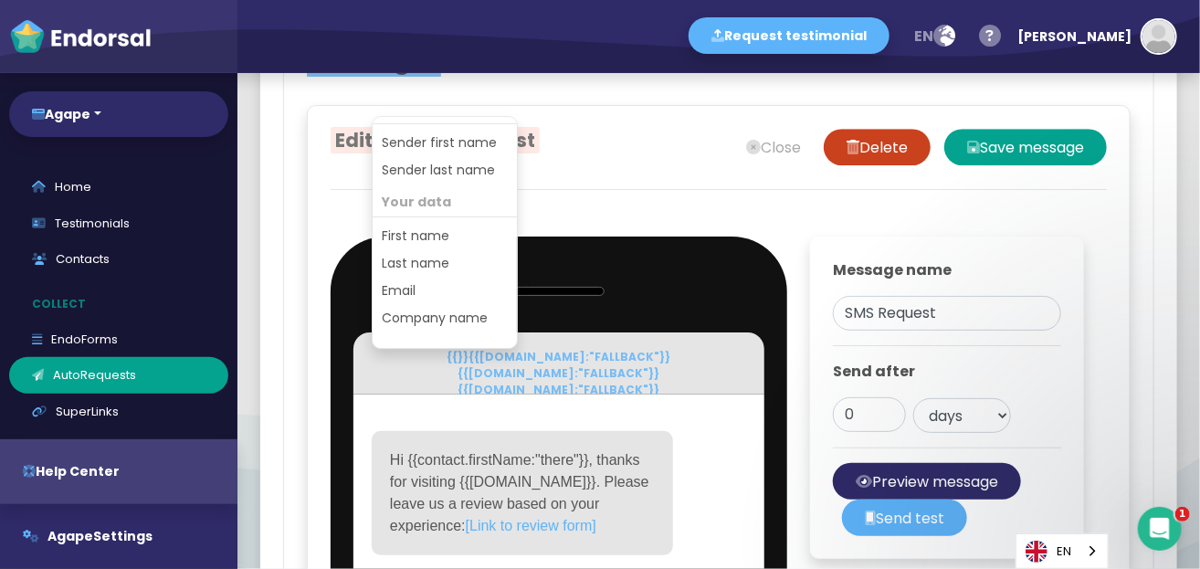
click at [606, 400] on p "{{}} {{[DOMAIN_NAME]:"FALLBACK"}} {{[DOMAIN_NAME]:"FALLBACK"}} {{[DOMAIN_NAME]:…" at bounding box center [559, 390] width 356 height 82
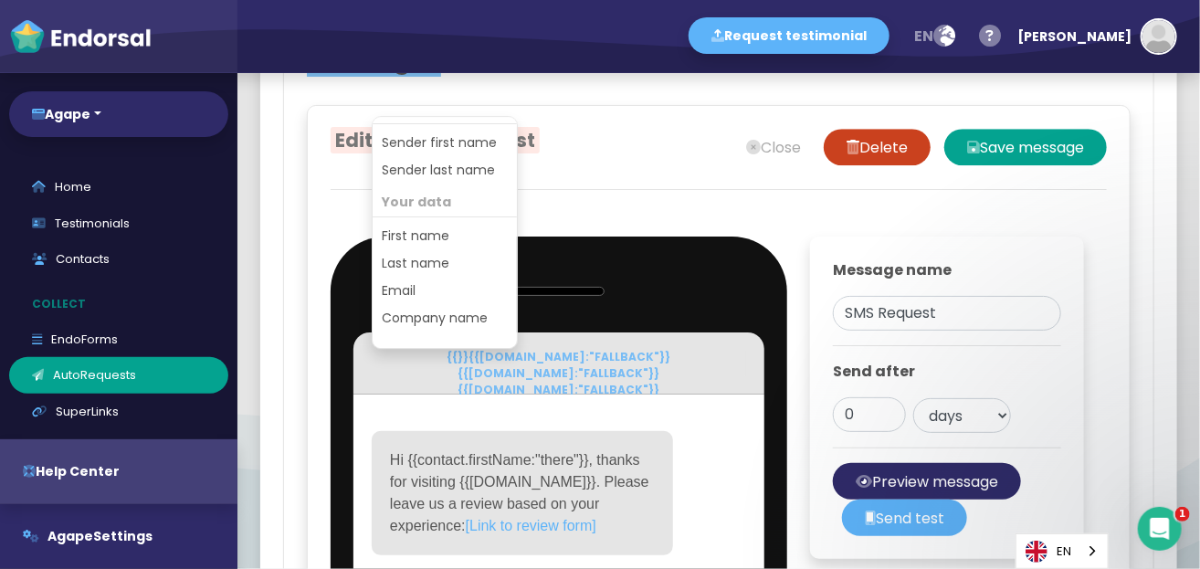
click at [606, 400] on p "{{}} {{[DOMAIN_NAME]:"FALLBACK"}} {{[DOMAIN_NAME]:"FALLBACK"}} {{[DOMAIN_NAME]:…" at bounding box center [559, 390] width 356 height 82
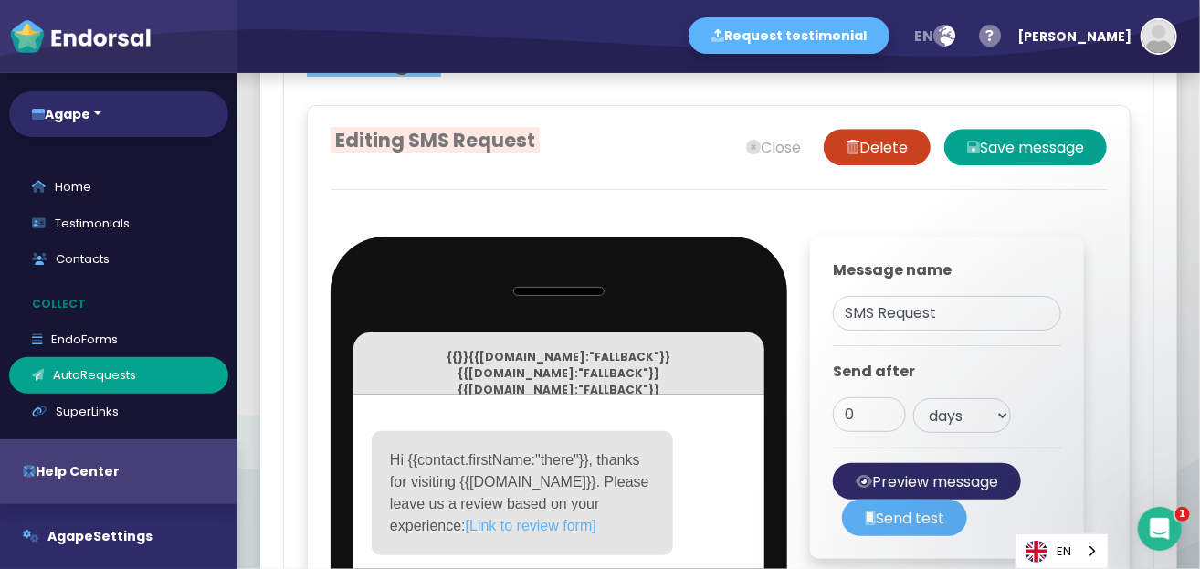
click at [749, 394] on div "{{}} {{[DOMAIN_NAME]:"FALLBACK"}} {{[DOMAIN_NAME]:"FALLBACK"}} {{[DOMAIN_NAME]:…" at bounding box center [558, 363] width 411 height 62
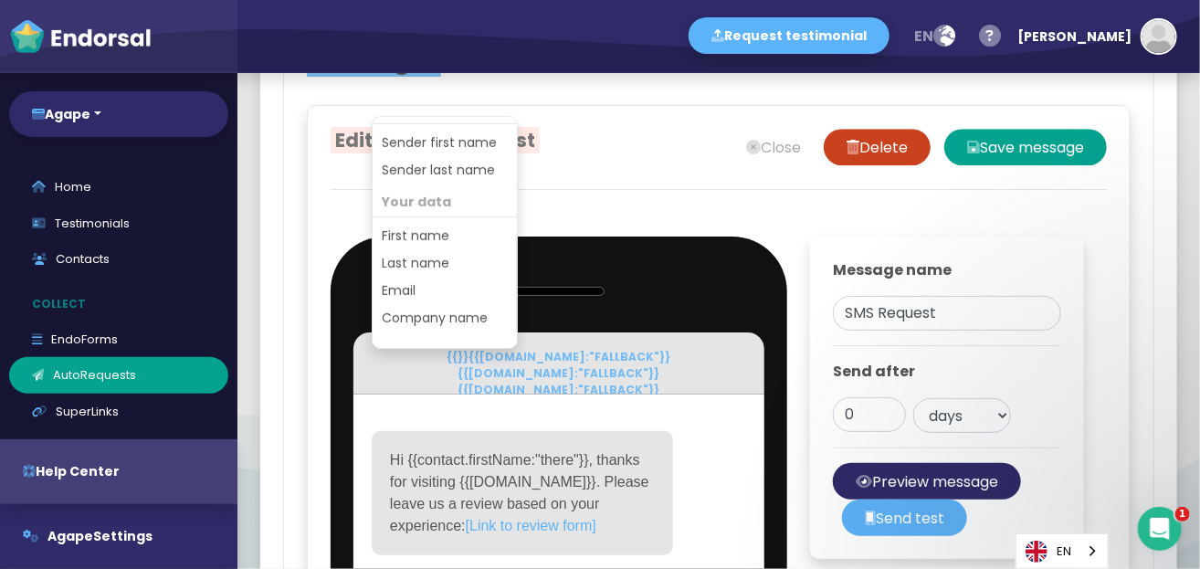
click at [737, 376] on button "{{}} {{[DOMAIN_NAME]:"FALLBACK"}} {{[DOMAIN_NAME]:"FALLBACK"}} {{[DOMAIN_NAME]:…" at bounding box center [559, 362] width 374 height 27
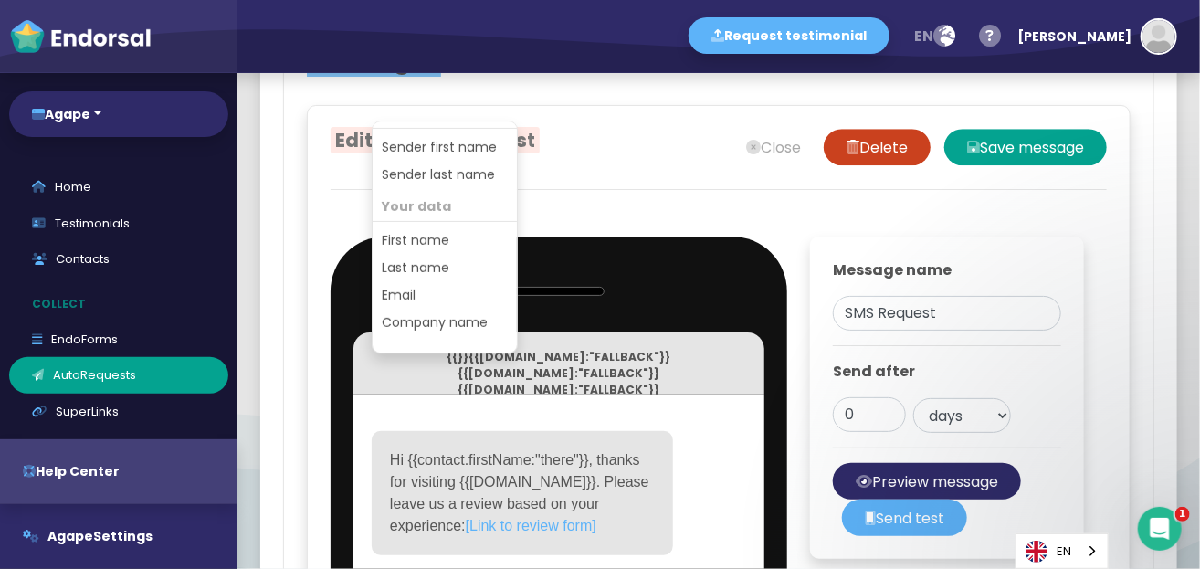
click at [739, 394] on div "{{}} {{[DOMAIN_NAME]:"FALLBACK"}} {{[DOMAIN_NAME]:"FALLBACK"}} {{[DOMAIN_NAME]:…" at bounding box center [558, 363] width 411 height 62
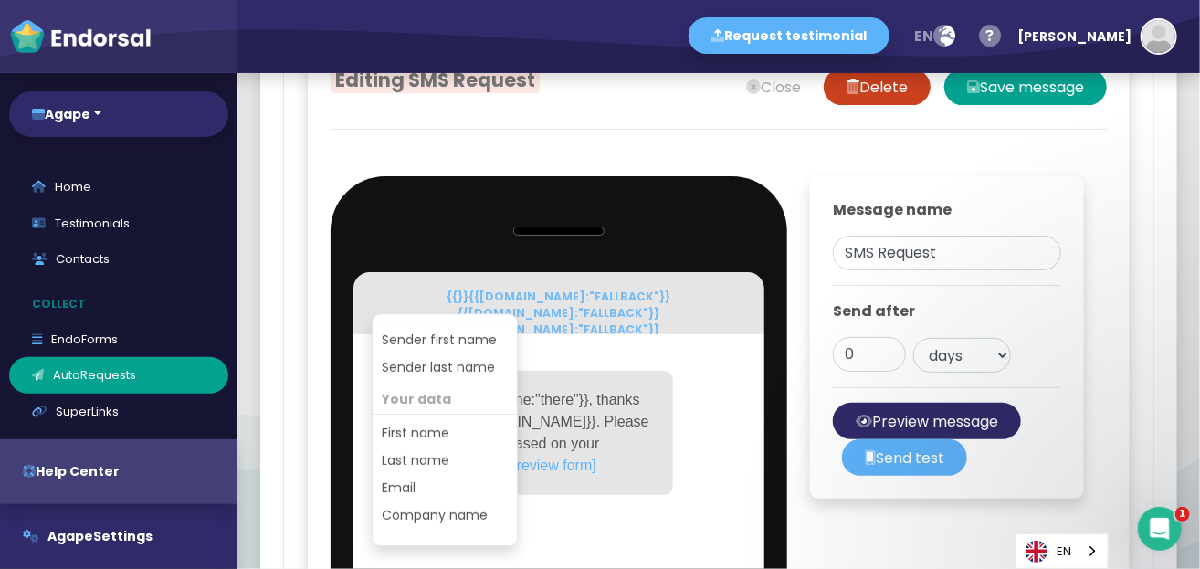
scroll to position [2210, 0]
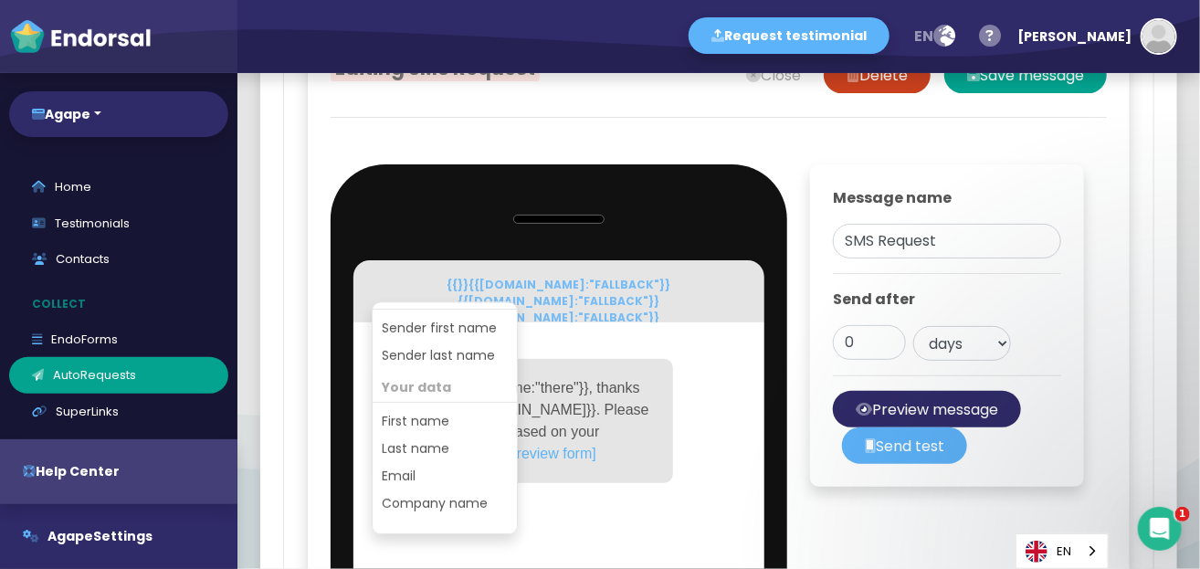
click at [736, 415] on div "Hi {{contact.firstName:"there"}}, thanks for visiting {{[DOMAIN_NAME]}}. Please…" at bounding box center [559, 436] width 374 height 154
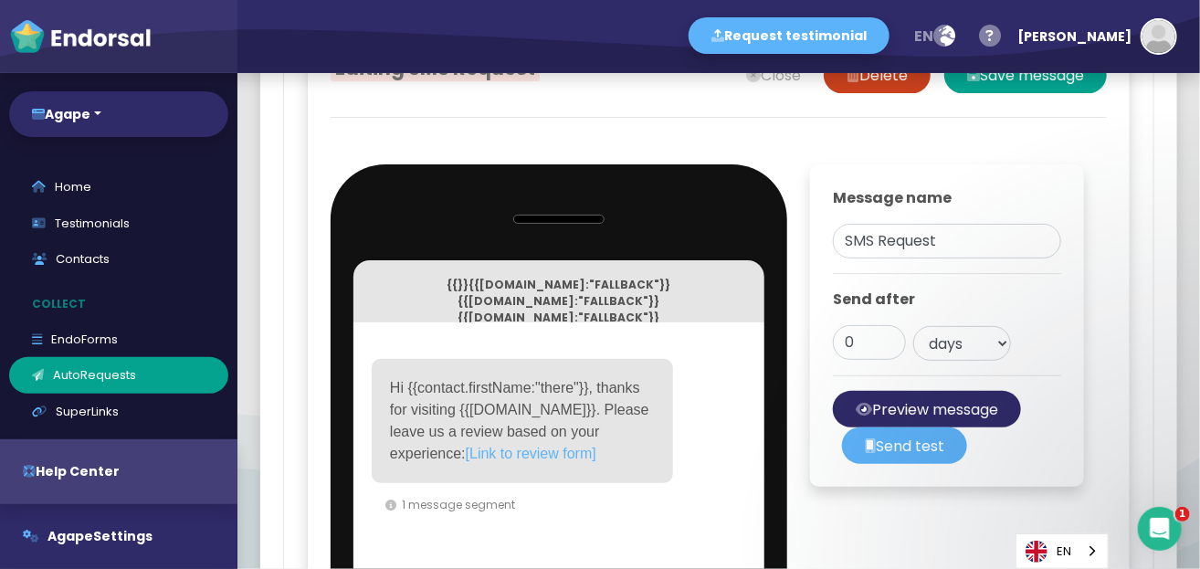
click at [589, 425] on span "Hi {{contact.firstName:"there"}}, thanks for visiting {{[DOMAIN_NAME]}}. Please…" at bounding box center [521, 420] width 263 height 81
click at [562, 423] on span "Hi there, thanks for visiting {{[DOMAIN_NAME]}}. Please leave us a review based…" at bounding box center [522, 409] width 264 height 59
click at [502, 439] on span "Hi there, thanks for choosing Agape. {{[DOMAIN_NAME]}}. Please leave us a revie…" at bounding box center [522, 409] width 264 height 59
click at [421, 439] on span "Hi there, thanks for choosing Agape. We appreate your bussiness. Please leave u…" at bounding box center [523, 409] width 266 height 59
click at [453, 439] on span "Hi there, thanks for choosing Agape. We appreate your bussiness. Please leave u…" at bounding box center [523, 409] width 266 height 59
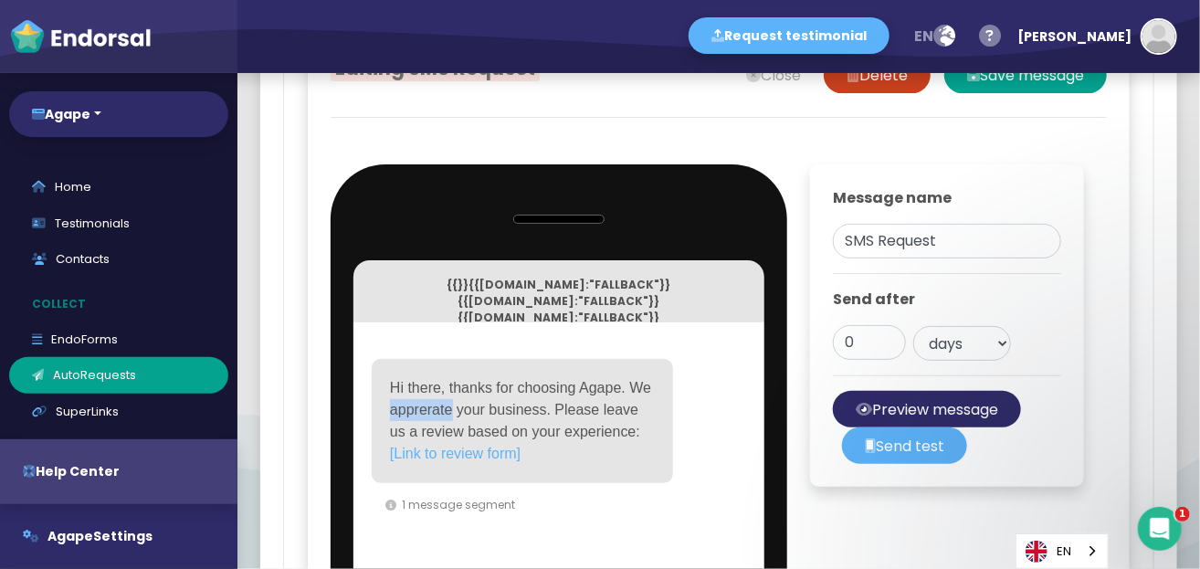
drag, startPoint x: 440, startPoint y: 436, endPoint x: 418, endPoint y: 443, distance: 23.1
click at [418, 439] on span "Hi there, thanks for choosing Agape. We apprerate your business. Please leave u…" at bounding box center [523, 409] width 266 height 59
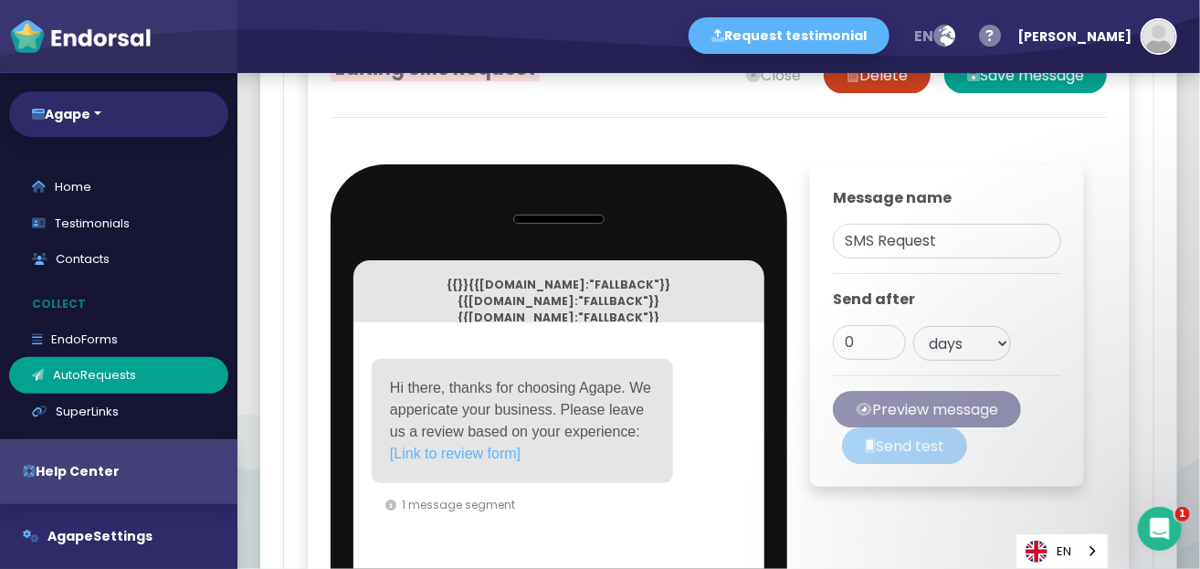
click at [467, 453] on div "Hi there, thanks for choosing Agape. We appericate your business. Please leave …" at bounding box center [522, 421] width 301 height 124
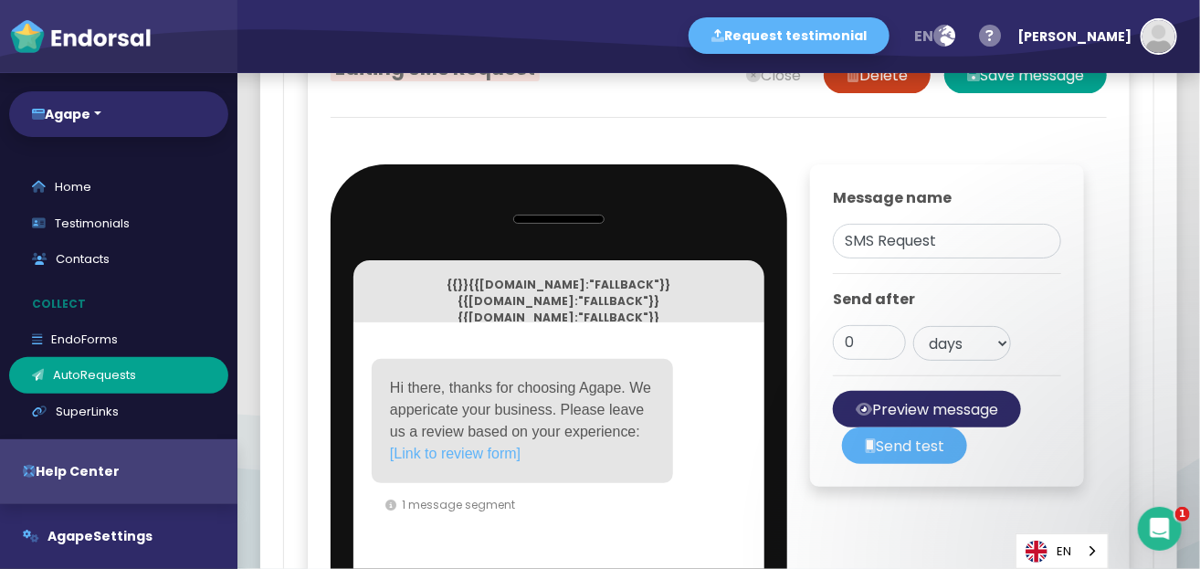
click at [554, 476] on div "Hi there, thanks for choosing Agape. We appericate your business. Please leave …" at bounding box center [522, 421] width 301 height 124
click at [472, 461] on span "[Link to review form]" at bounding box center [455, 454] width 131 height 16
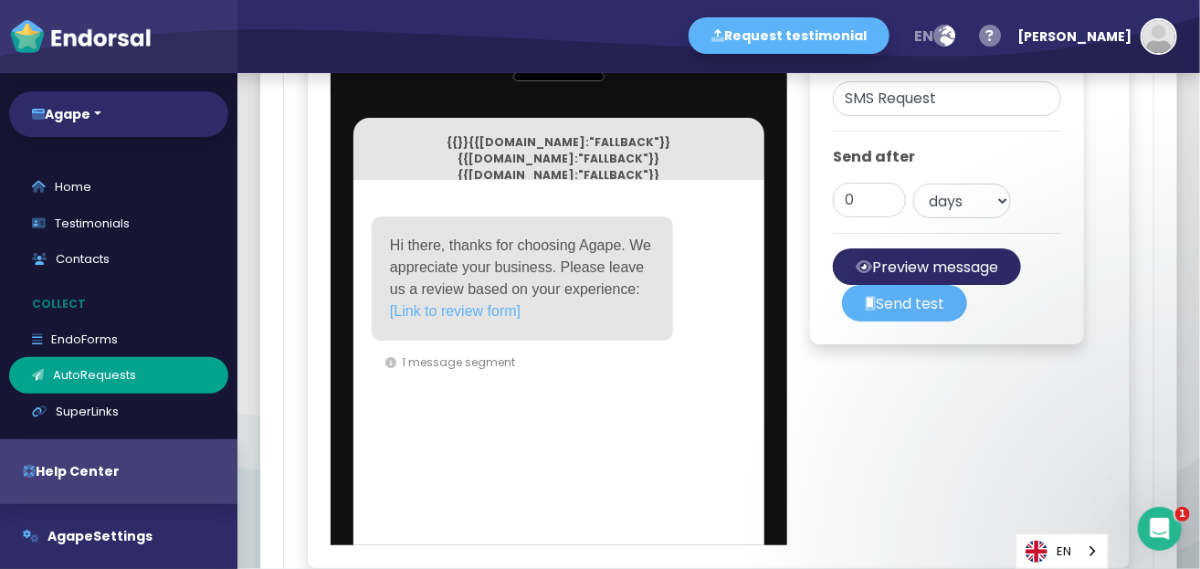
scroll to position [2390, 0]
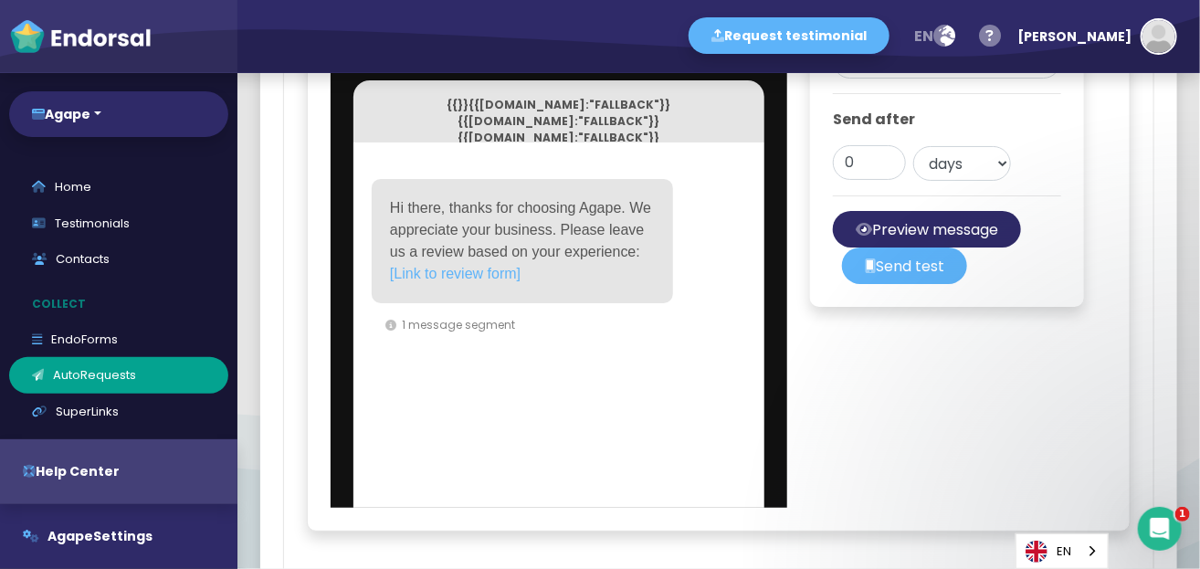
click at [481, 281] on span "[Link to review form]" at bounding box center [455, 274] width 131 height 16
click at [511, 281] on span "[Link to review form]" at bounding box center [455, 274] width 131 height 16
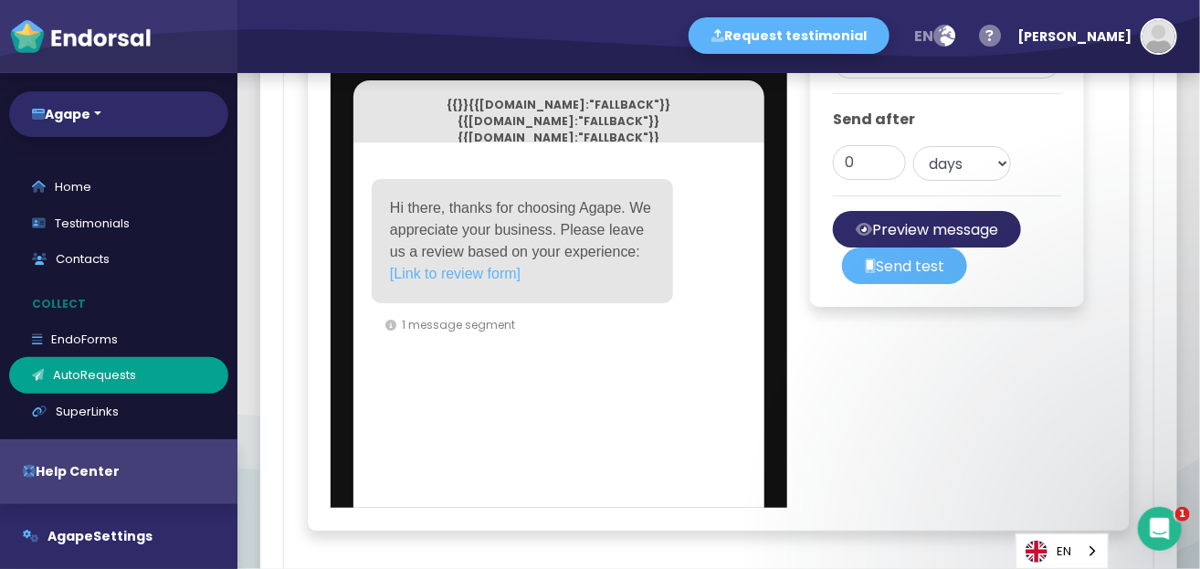
click at [526, 303] on div "Hi there, thanks for choosing Agape. We appreciate your business. Please leave …" at bounding box center [522, 241] width 301 height 124
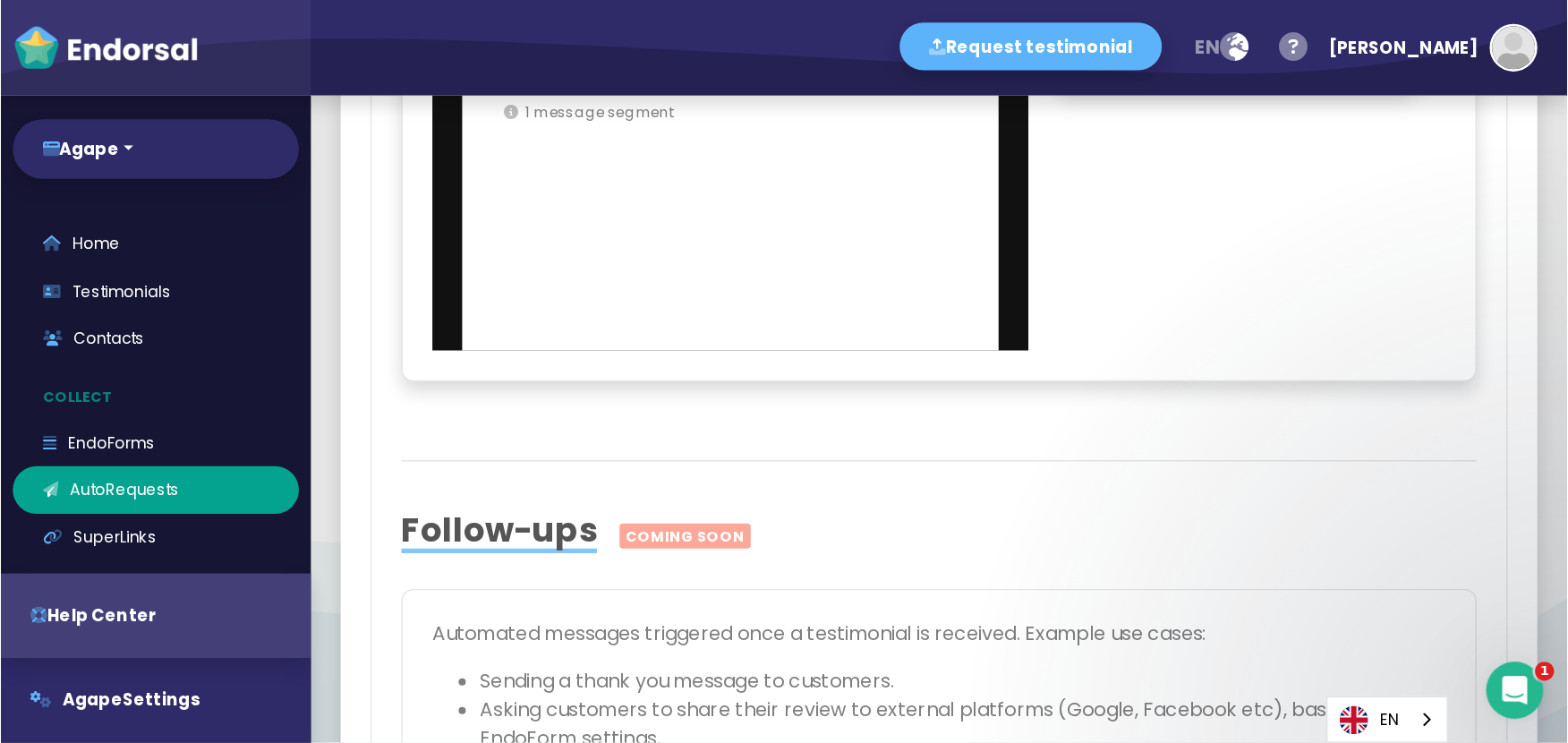
scroll to position [2238, 0]
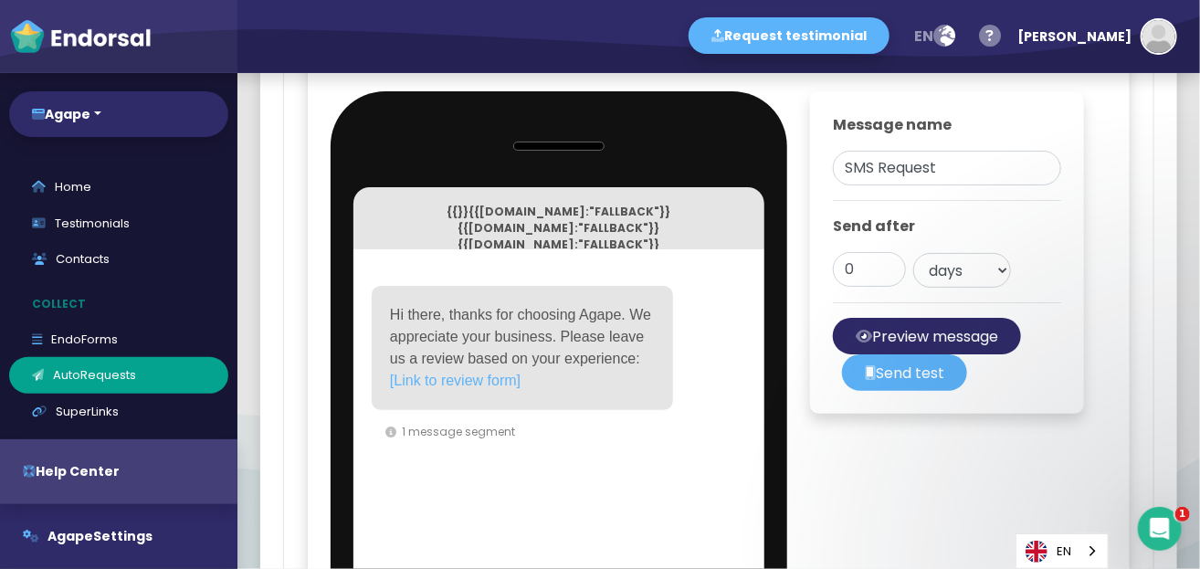
click at [618, 337] on div "Hi there, thanks for choosing Agape. We appreciate your business. Please leave …" at bounding box center [522, 348] width 301 height 124
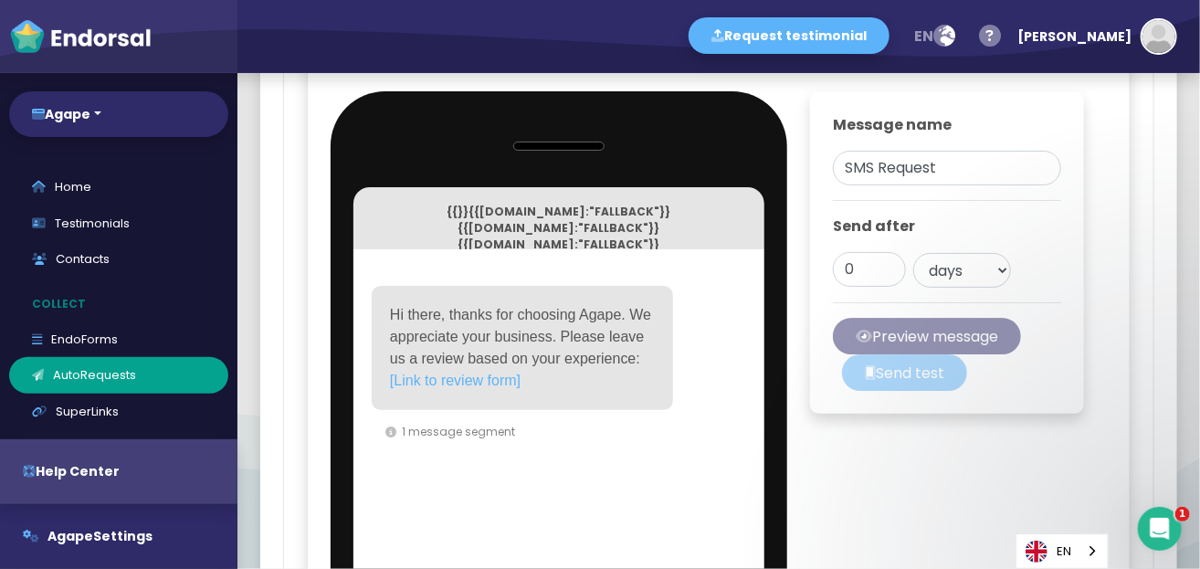
click at [617, 236] on div "{{}} {{[DOMAIN_NAME]:"FALLBACK"}} {{[DOMAIN_NAME]:"FALLBACK"}} {{[DOMAIN_NAME]:…" at bounding box center [558, 218] width 411 height 62
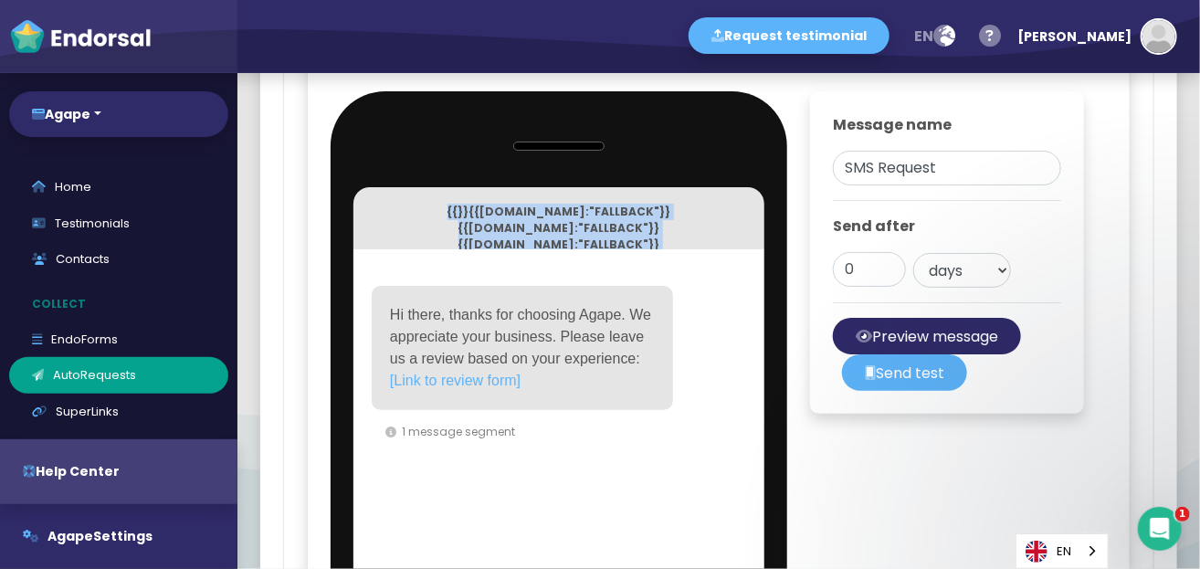
click at [617, 236] on div "{{}} {{[DOMAIN_NAME]:"FALLBACK"}} {{[DOMAIN_NAME]:"FALLBACK"}} {{[DOMAIN_NAME]:…" at bounding box center [558, 218] width 411 height 62
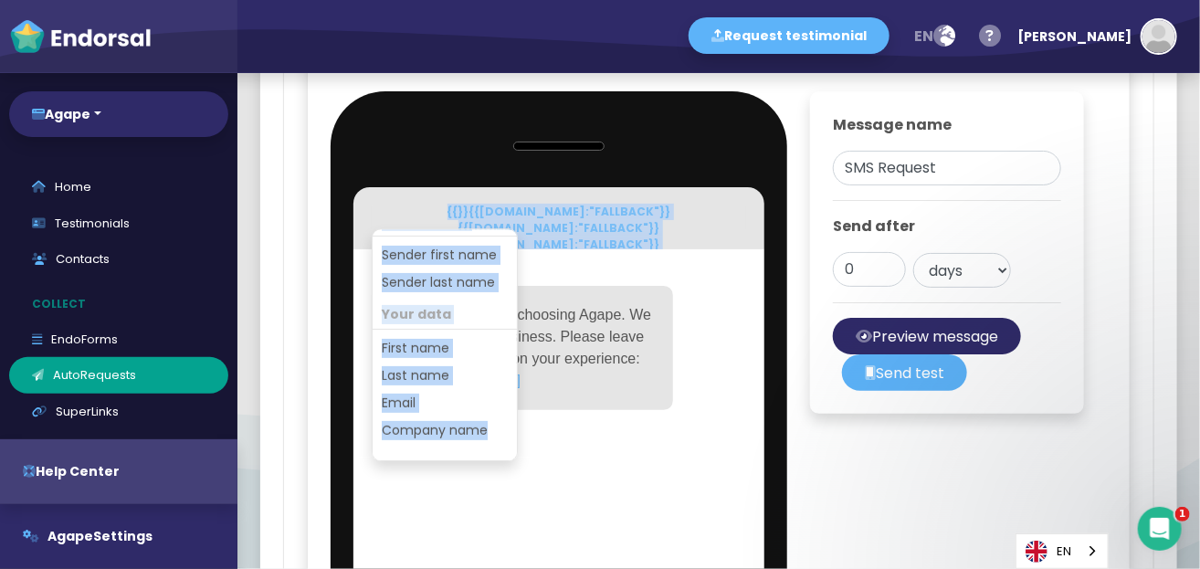
click at [650, 254] on p "{{}} {{[DOMAIN_NAME]:"FALLBACK"}} {{[DOMAIN_NAME]:"FALLBACK"}} {{[DOMAIN_NAME]:…" at bounding box center [559, 245] width 356 height 82
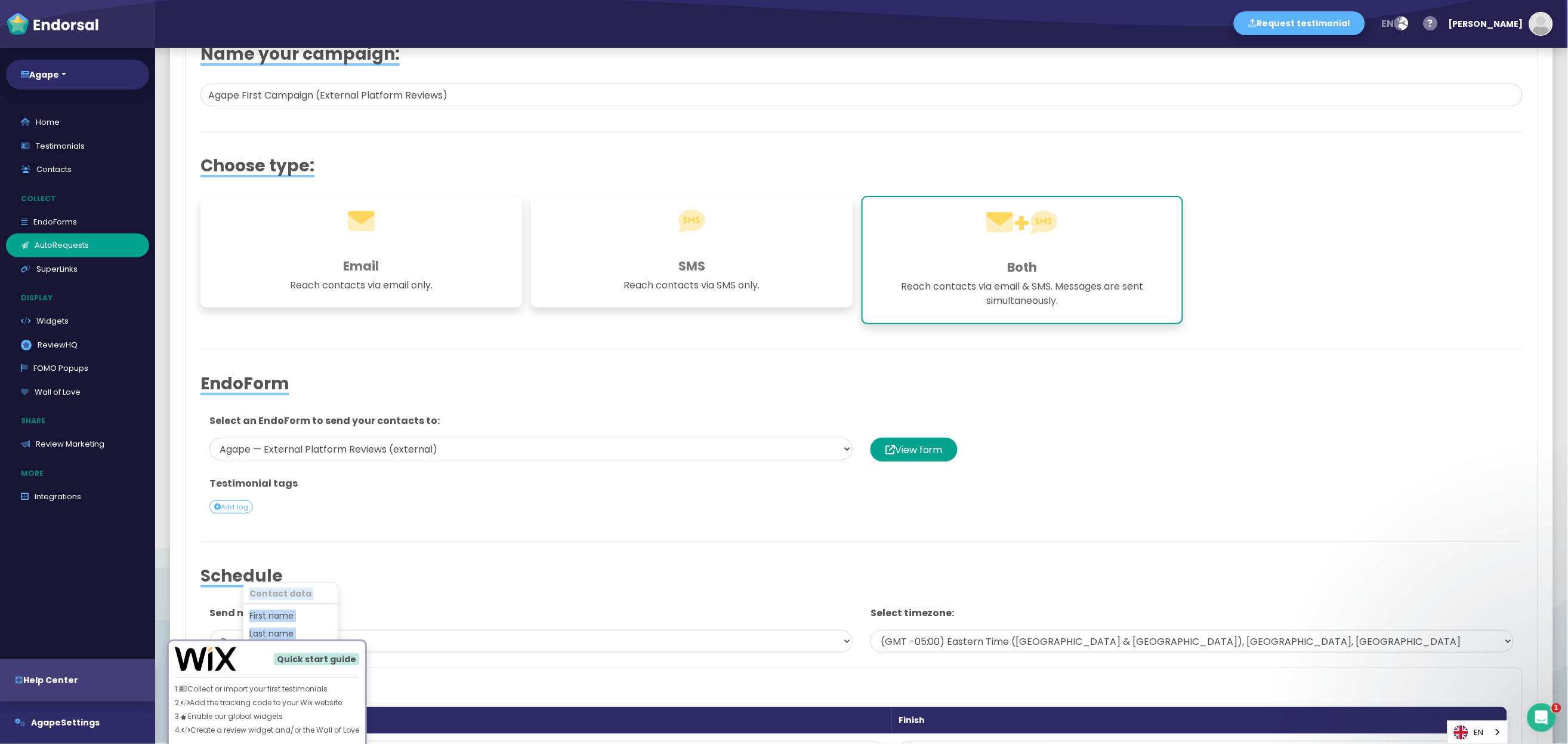
scroll to position [0, 0]
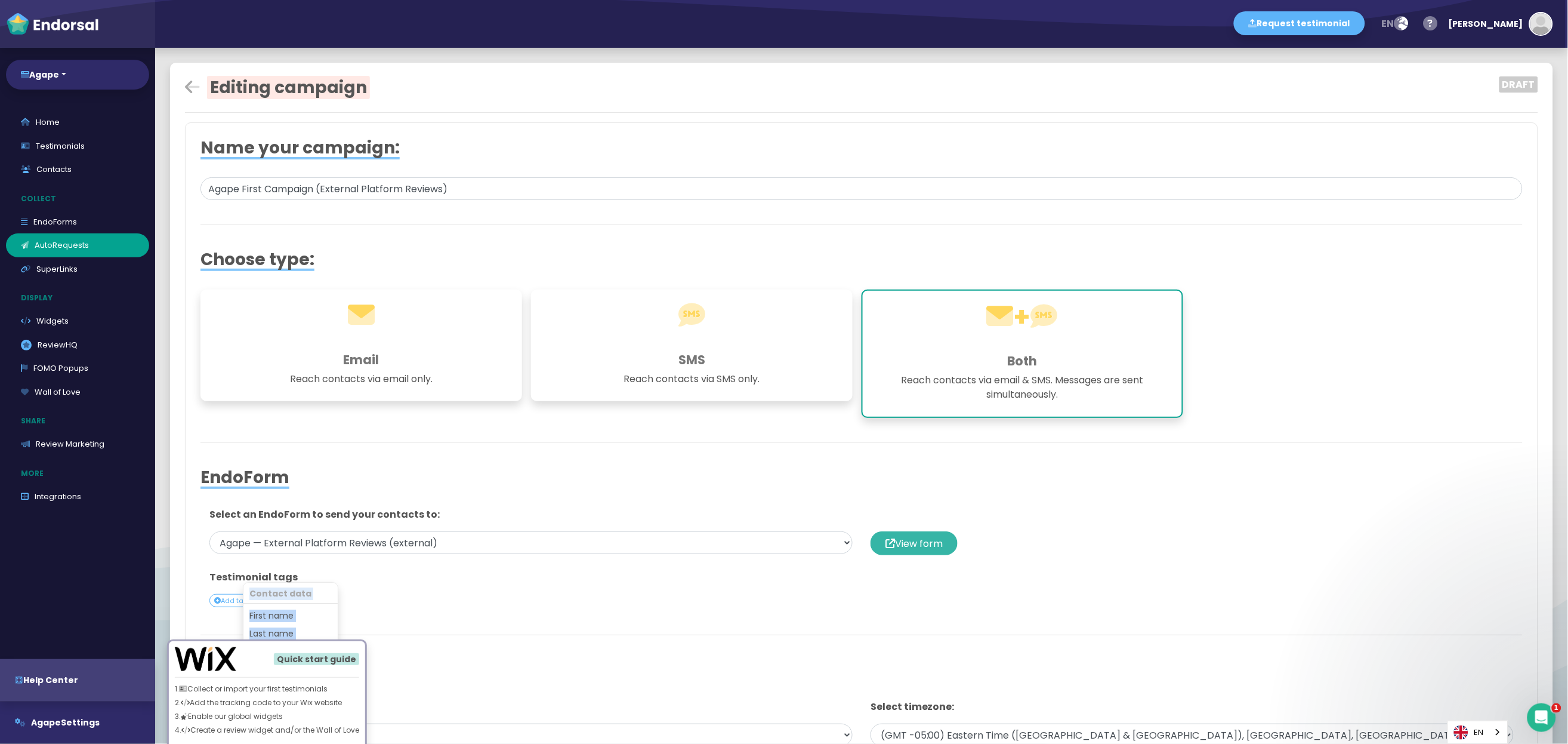
click at [784, 371] on button "View form" at bounding box center [914, 543] width 87 height 24
click at [784, 371] on p at bounding box center [1192, 515] width 643 height 14
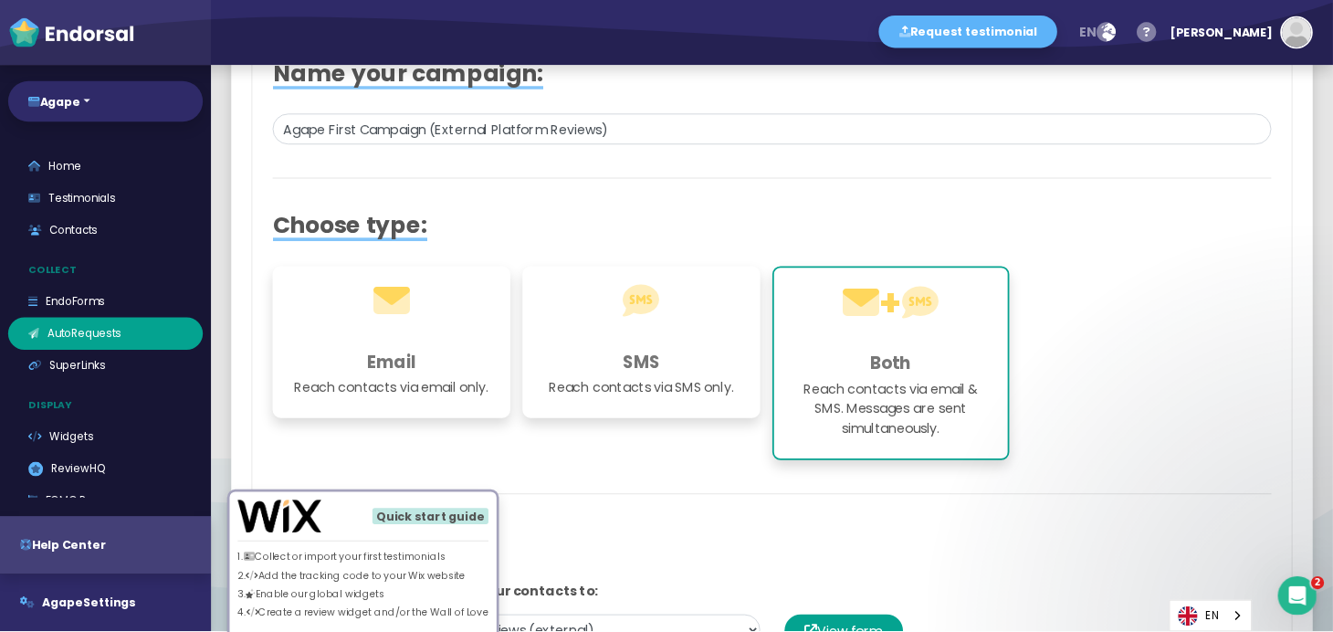
scroll to position [143, 0]
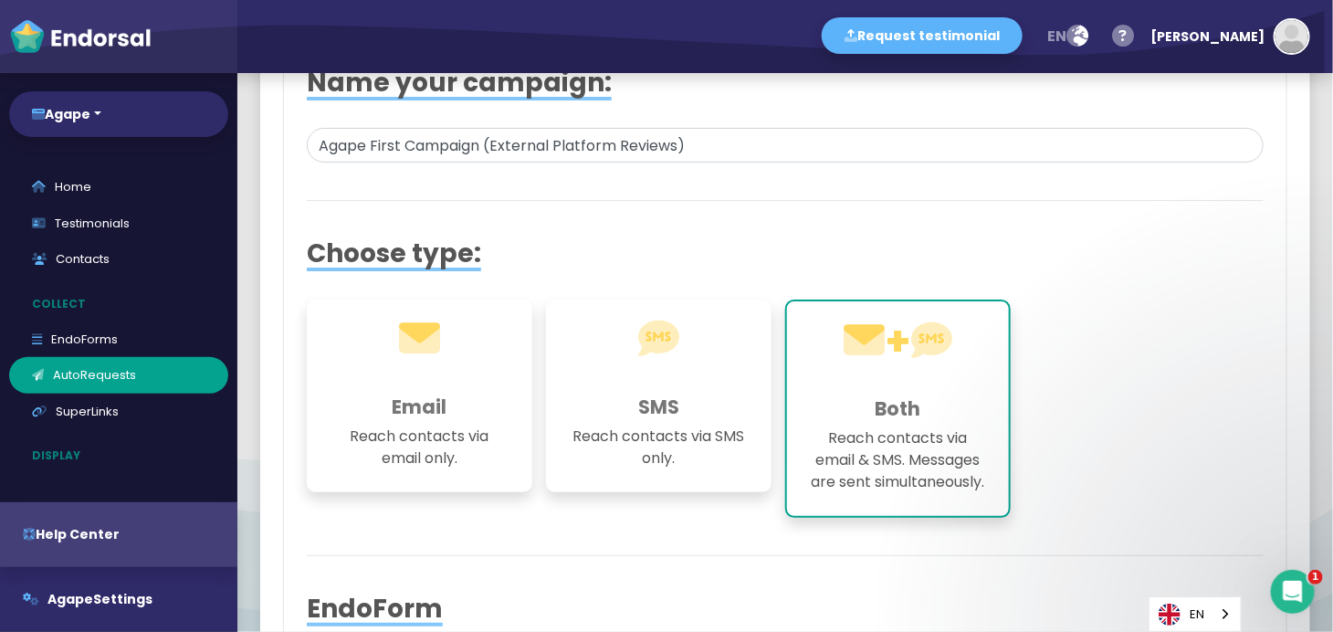
drag, startPoint x: 2167, startPoint y: 26, endPoint x: 873, endPoint y: 554, distance: 1397.2
click at [873, 541] on div at bounding box center [785, 529] width 957 height 23
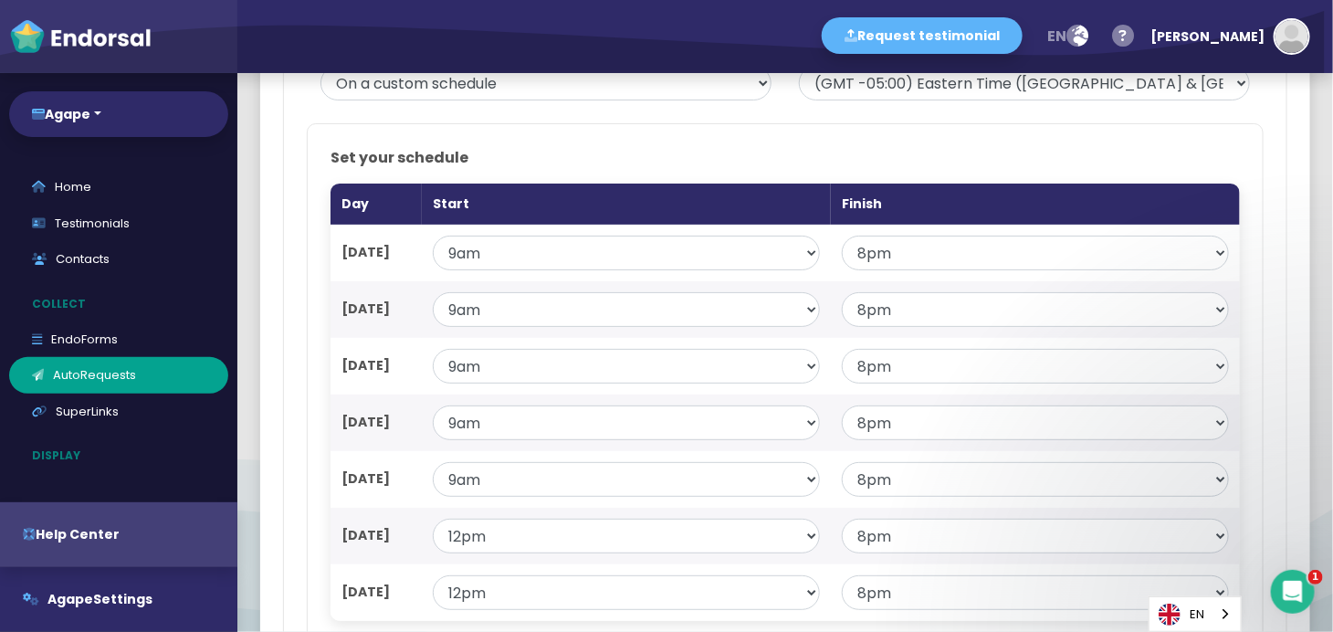
scroll to position [1103, 0]
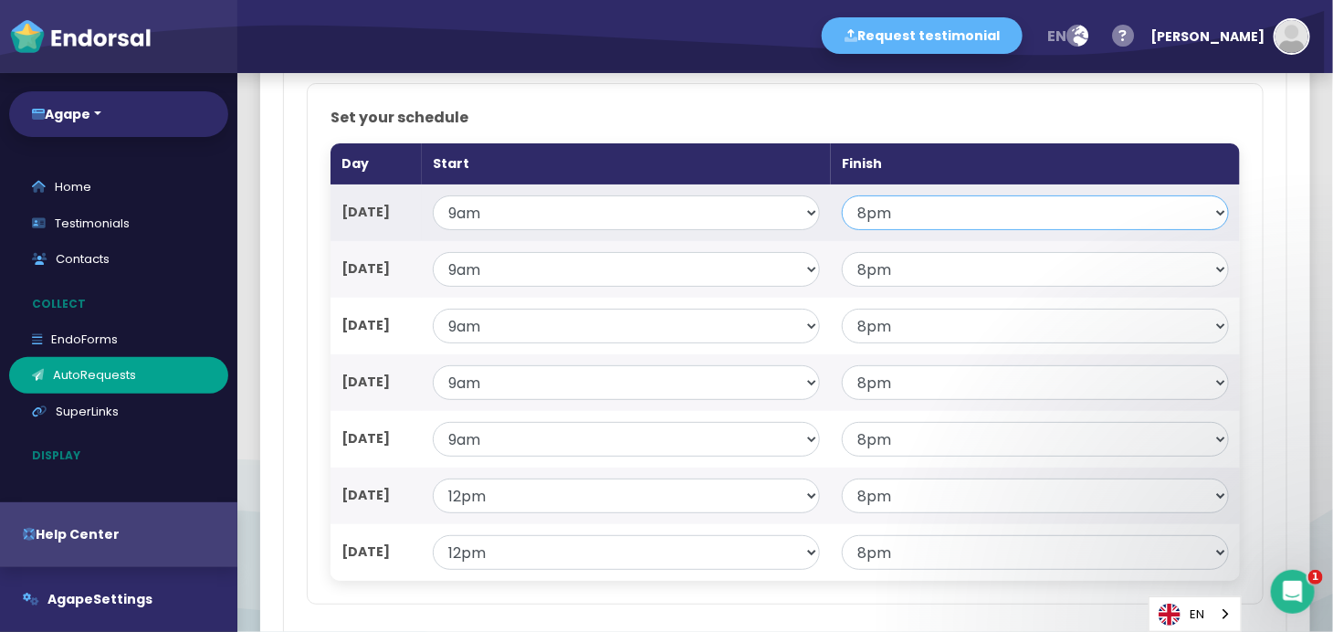
click at [1006, 228] on select "— 6am 7am 8am 9am 10am 11am 12pm 1pm 2pm 3pm 4pm 5pm 6pm 7pm 8pm 9pm 10pm 11pm …" at bounding box center [1035, 212] width 387 height 35
select select "17"
click at [842, 215] on select "— 6am 7am 8am 9am 10am 11am 12pm 1pm 2pm 3pm 4pm 5pm 6pm 7pm 8pm 9pm 10pm 11pm …" at bounding box center [1035, 212] width 387 height 35
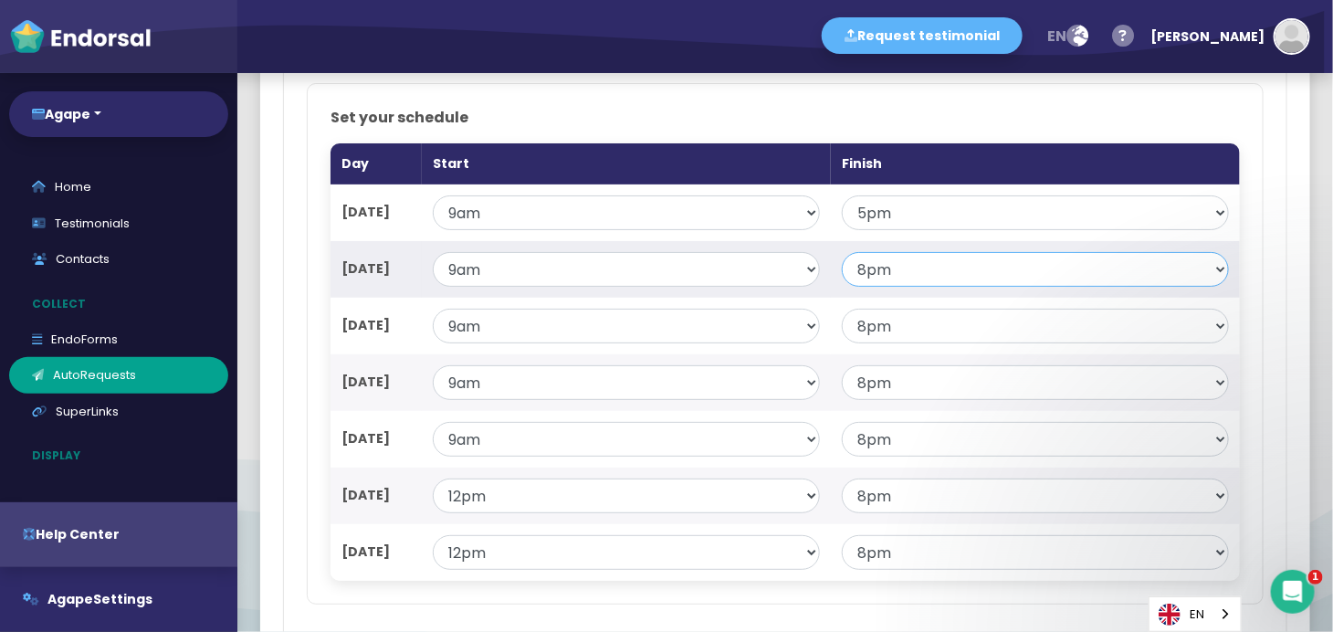
click at [937, 287] on select "— 6am 7am 8am 9am 10am 11am 12pm 1pm 2pm 3pm 4pm 5pm 6pm 7pm 8pm 9pm 10pm 11pm …" at bounding box center [1035, 269] width 387 height 35
select select "17"
click at [842, 271] on select "— 6am 7am 8am 9am 10am 11am 12pm 1pm 2pm 3pm 4pm 5pm 6pm 7pm 8pm 9pm 10pm 11pm …" at bounding box center [1035, 269] width 387 height 35
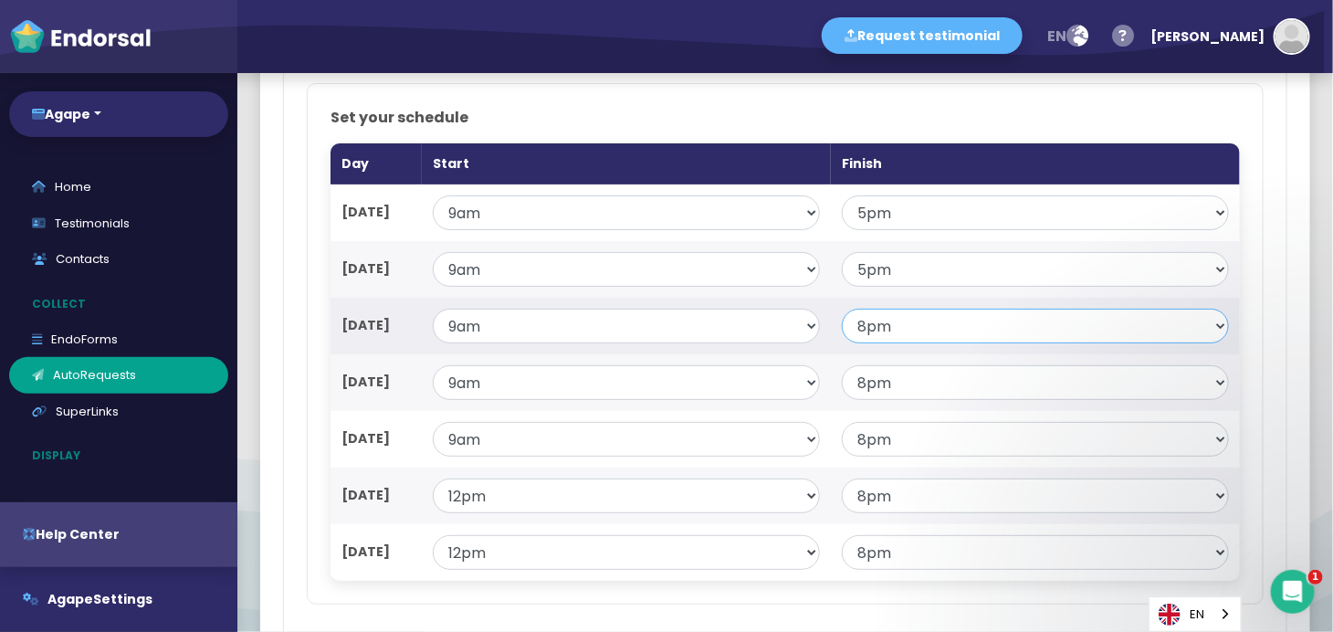
click at [921, 343] on select "— 6am 7am 8am 9am 10am 11am 12pm 1pm 2pm 3pm 4pm 5pm 6pm 7pm 8pm 9pm 10pm 11pm …" at bounding box center [1035, 326] width 387 height 35
select select "17"
click at [842, 328] on select "— 6am 7am 8am 9am 10am 11am 12pm 1pm 2pm 3pm 4pm 5pm 6pm 7pm 8pm 9pm 10pm 11pm …" at bounding box center [1035, 326] width 387 height 35
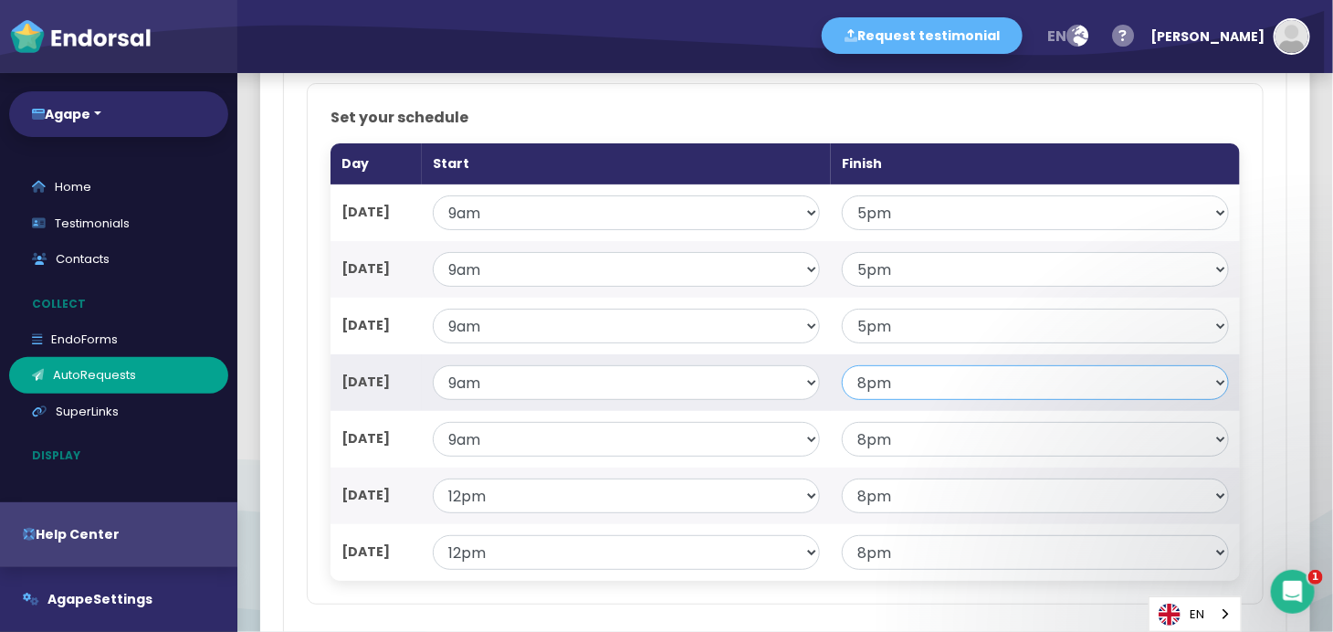
click at [905, 395] on select "— 6am 7am 8am 9am 10am 11am 12pm 1pm 2pm 3pm 4pm 5pm 6pm 7pm 8pm 9pm 10pm 11pm …" at bounding box center [1035, 382] width 387 height 35
select select "17"
click at [842, 384] on select "— 6am 7am 8am 9am 10am 11am 12pm 1pm 2pm 3pm 4pm 5pm 6pm 7pm 8pm 9pm 10pm 11pm …" at bounding box center [1035, 382] width 387 height 35
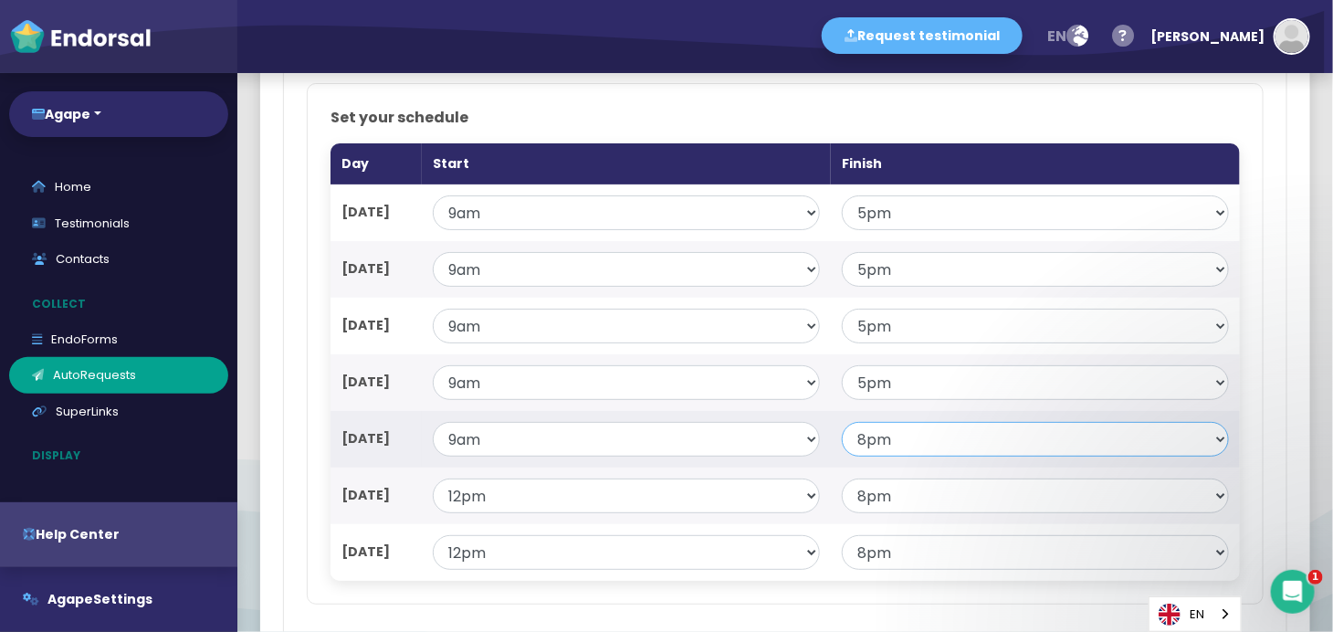
click at [879, 457] on select "— 6am 7am 8am 9am 10am 11am 12pm 1pm 2pm 3pm 4pm 5pm 6pm 7pm 8pm 9pm 10pm 11pm …" at bounding box center [1035, 439] width 387 height 35
select select "17"
click at [842, 441] on select "— 6am 7am 8am 9am 10am 11am 12pm 1pm 2pm 3pm 4pm 5pm 6pm 7pm 8pm 9pm 10pm 11pm …" at bounding box center [1035, 439] width 387 height 35
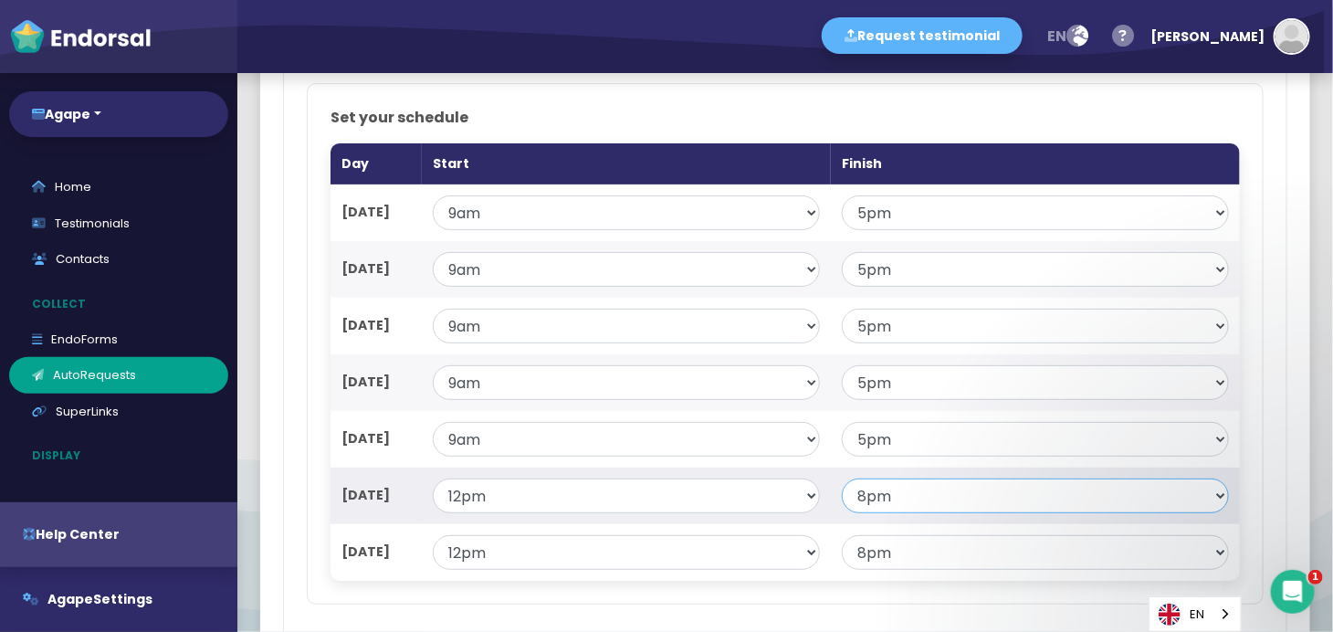
click at [877, 513] on select "— 6am 7am 8am 9am 10am 11am 12pm 1pm 2pm 3pm 4pm 5pm 6pm 7pm 8pm 9pm 10pm 11pm …" at bounding box center [1035, 495] width 387 height 35
select select "17"
click at [842, 498] on select "— 6am 7am 8am 9am 10am 11am 12pm 1pm 2pm 3pm 4pm 5pm 6pm 7pm 8pm 9pm 10pm 11pm …" at bounding box center [1035, 495] width 387 height 35
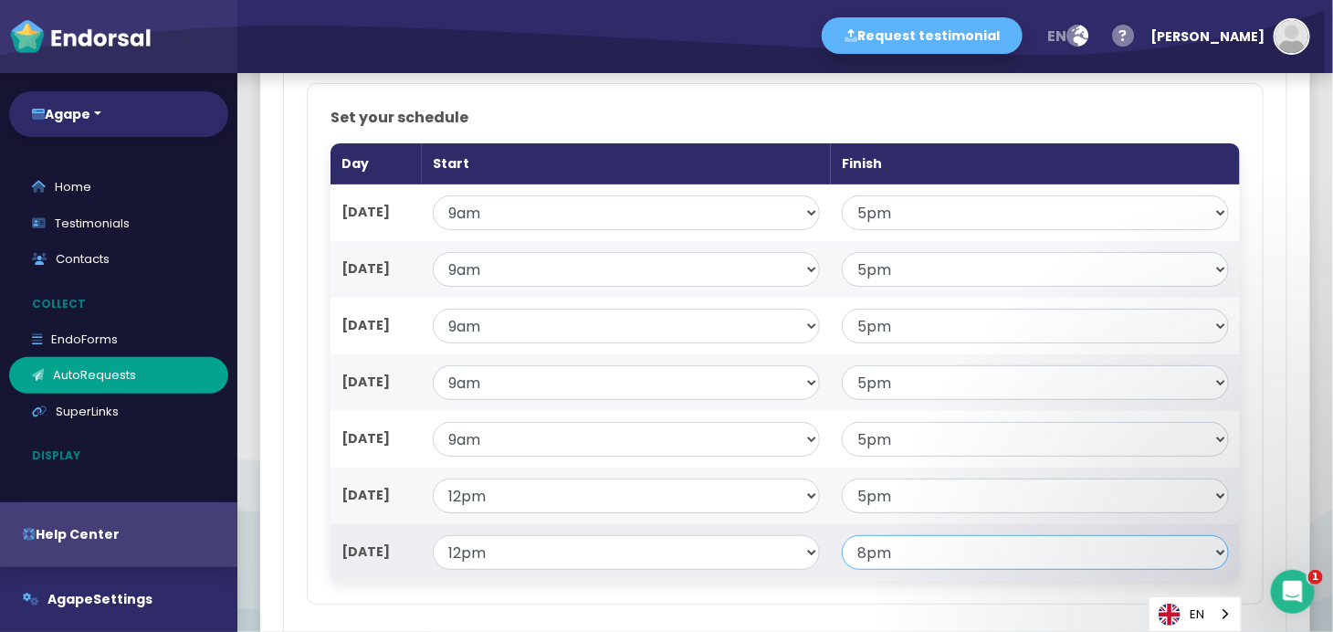
click at [903, 568] on select "— 6am 7am 8am 9am 10am 11am 12pm 1pm 2pm 3pm 4pm 5pm 6pm 7pm 8pm 9pm 10pm 11pm …" at bounding box center [1035, 552] width 387 height 35
select select "17"
click at [842, 554] on select "— 6am 7am 8am 9am 10am 11am 12pm 1pm 2pm 3pm 4pm 5pm 6pm 7pm 8pm 9pm 10pm 11pm …" at bounding box center [1035, 552] width 387 height 35
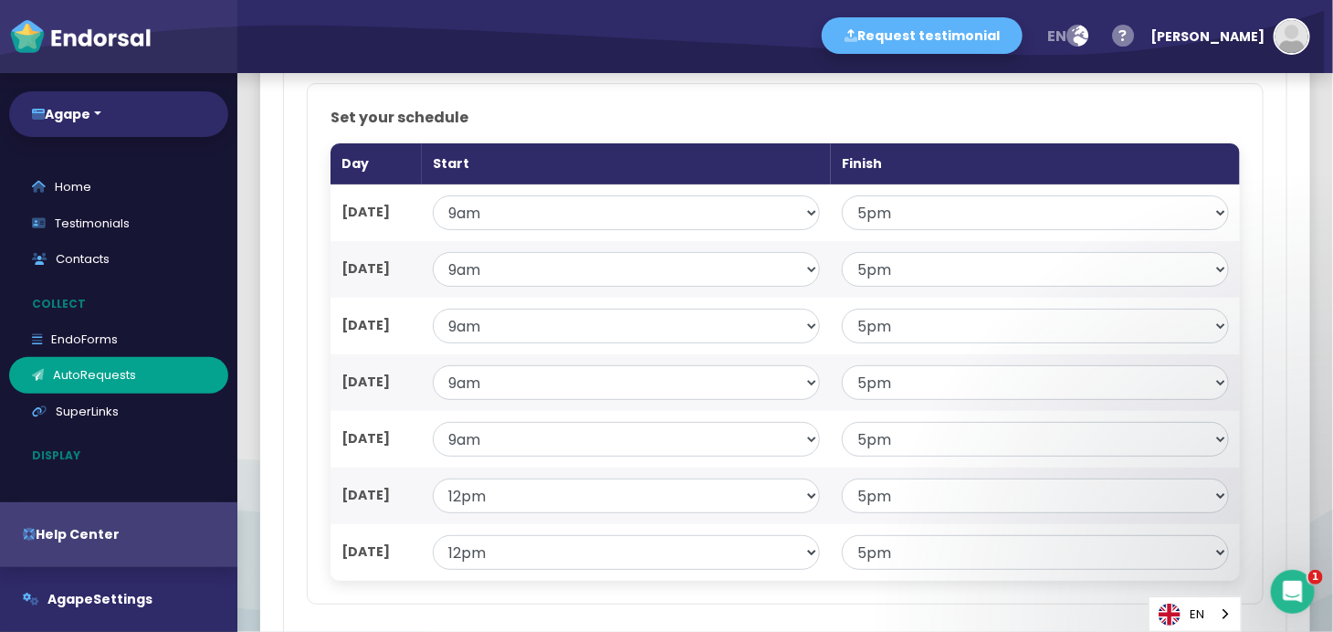
click at [1199, 416] on div "Set your schedule Day Start Finish [DATE] — 6am 7am 8am 9am 10am 11am 12pm 1pm …" at bounding box center [785, 343] width 957 height 521
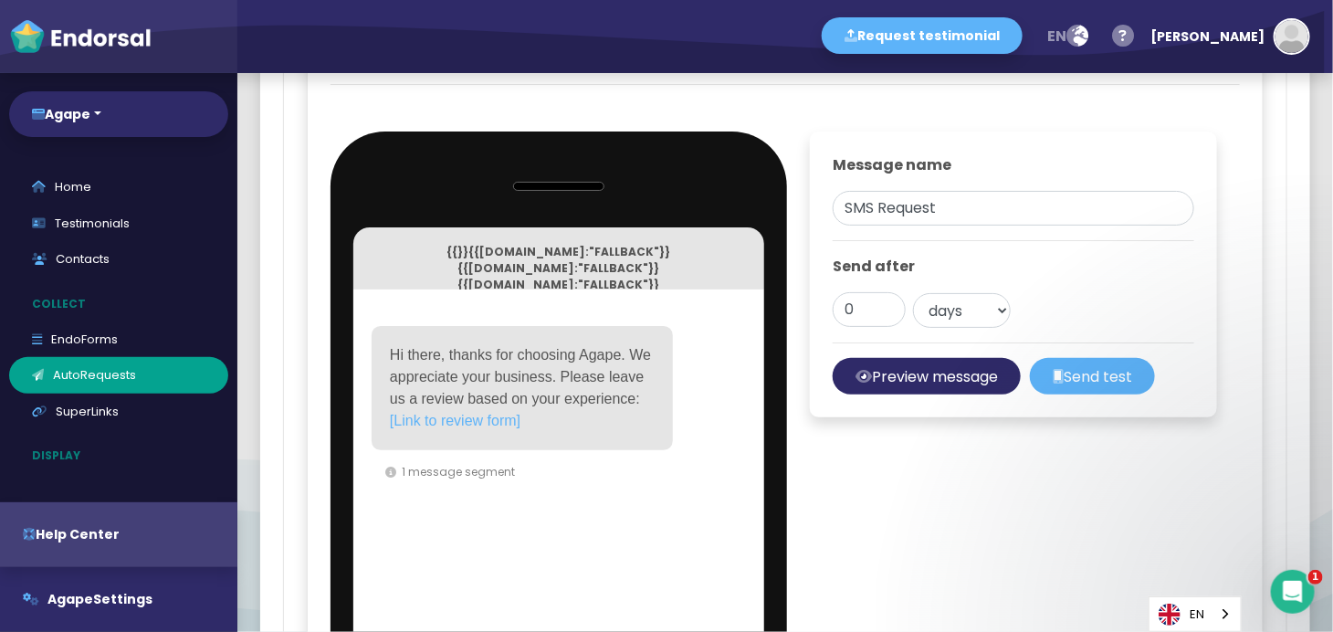
scroll to position [2222, 0]
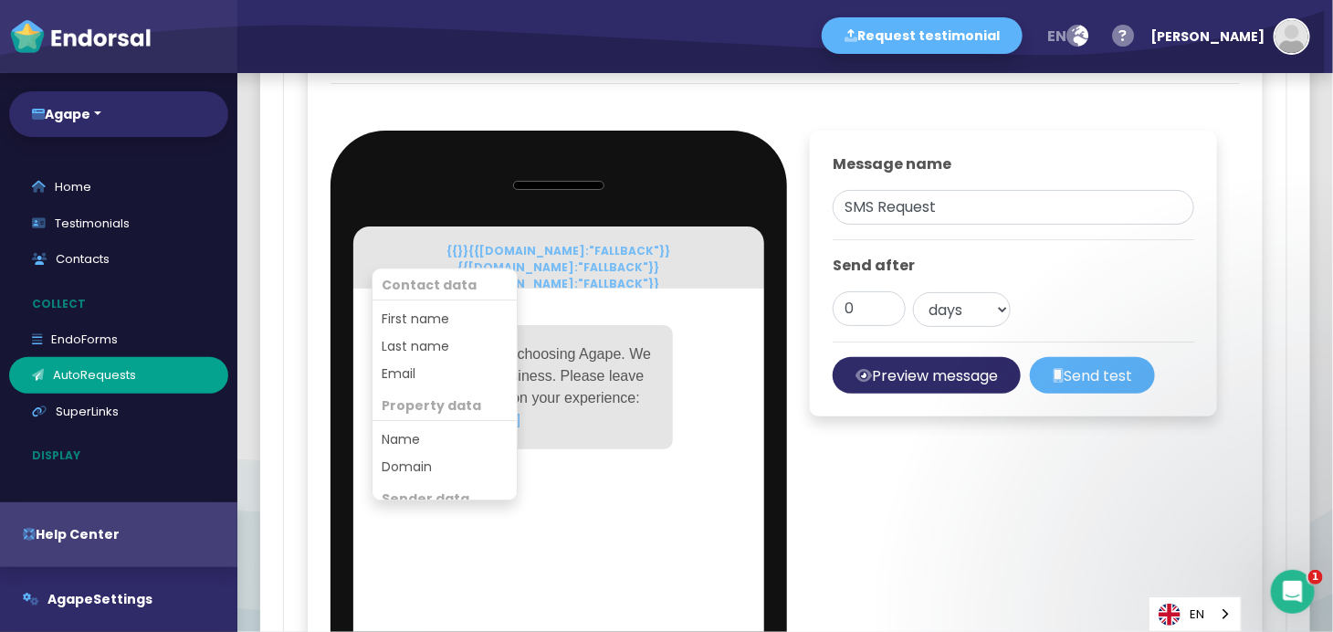
click at [677, 283] on p "{{}} {{[DOMAIN_NAME]:"FALLBACK"}} {{[DOMAIN_NAME]:"FALLBACK"}} {{[DOMAIN_NAME]:…" at bounding box center [559, 284] width 356 height 82
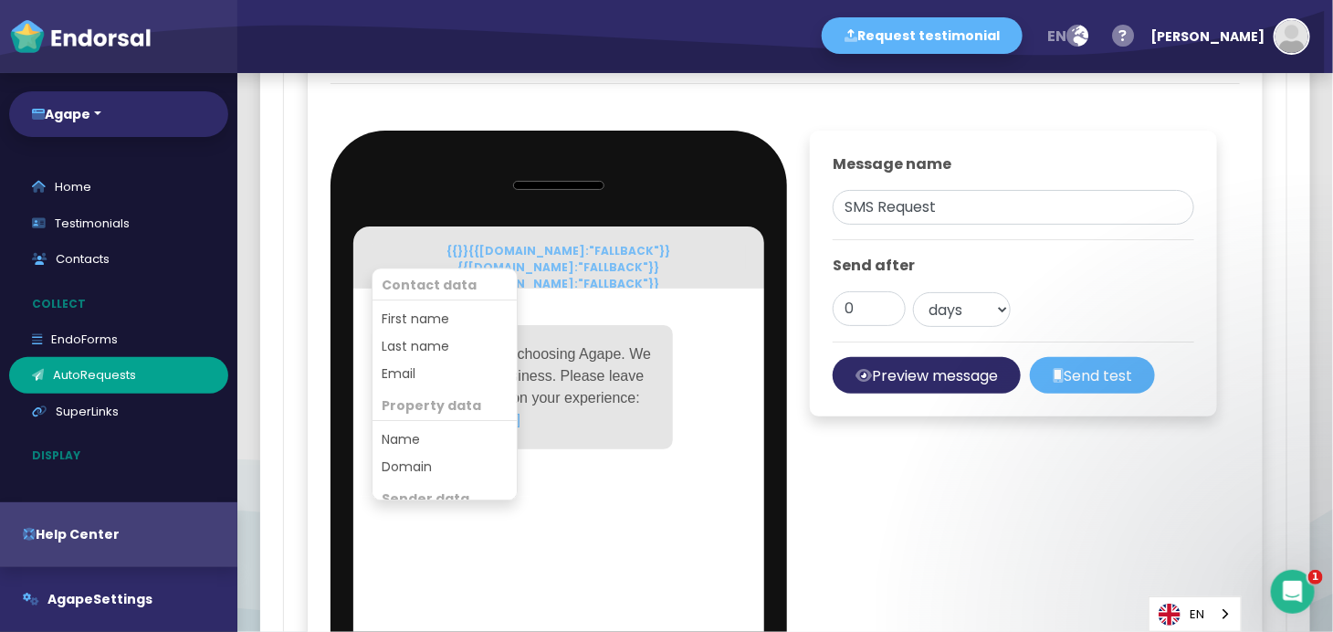
click at [677, 283] on p "{{}} {{[DOMAIN_NAME]:"FALLBACK"}} {{[DOMAIN_NAME]:"FALLBACK"}} {{[DOMAIN_NAME]:…" at bounding box center [559, 284] width 356 height 82
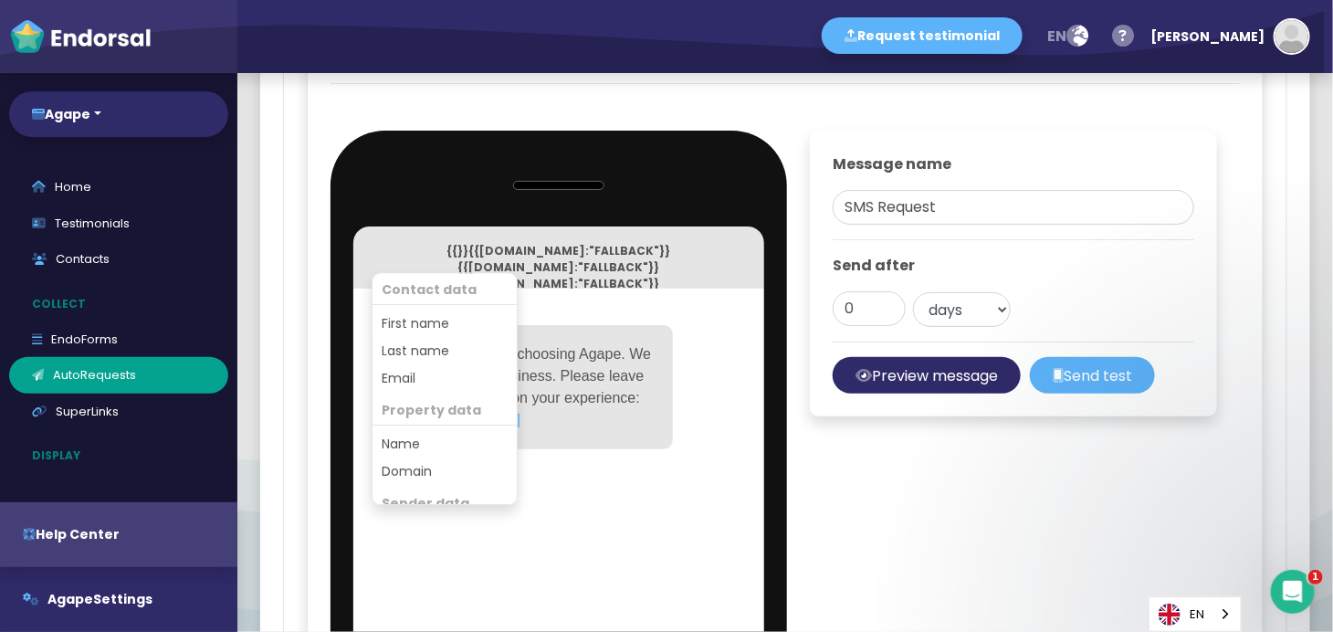
click at [621, 403] on div "Hi there, thanks for choosing Agape. We appreciate your business. Please leave …" at bounding box center [522, 387] width 301 height 124
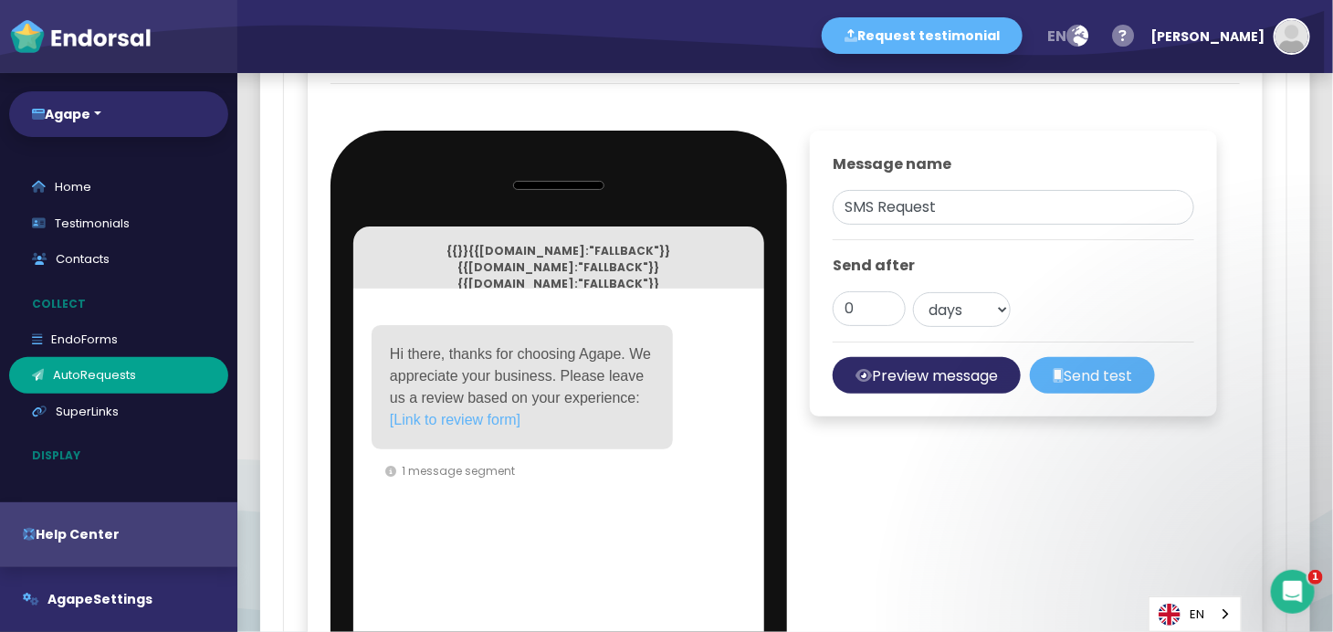
click at [535, 440] on div "Hi there, thanks for choosing Agape. We appreciate your business. Please leave …" at bounding box center [522, 387] width 301 height 124
drag, startPoint x: 523, startPoint y: 436, endPoint x: 389, endPoint y: 374, distance: 147.9
click at [389, 374] on div "Hi there, thanks for choosing Agape. We appreciate your business. Please leave …" at bounding box center [522, 387] width 301 height 124
click at [390, 374] on span "Hi there, thanks for choosing Agape. We appreciate your business. Please leave …" at bounding box center [523, 375] width 266 height 59
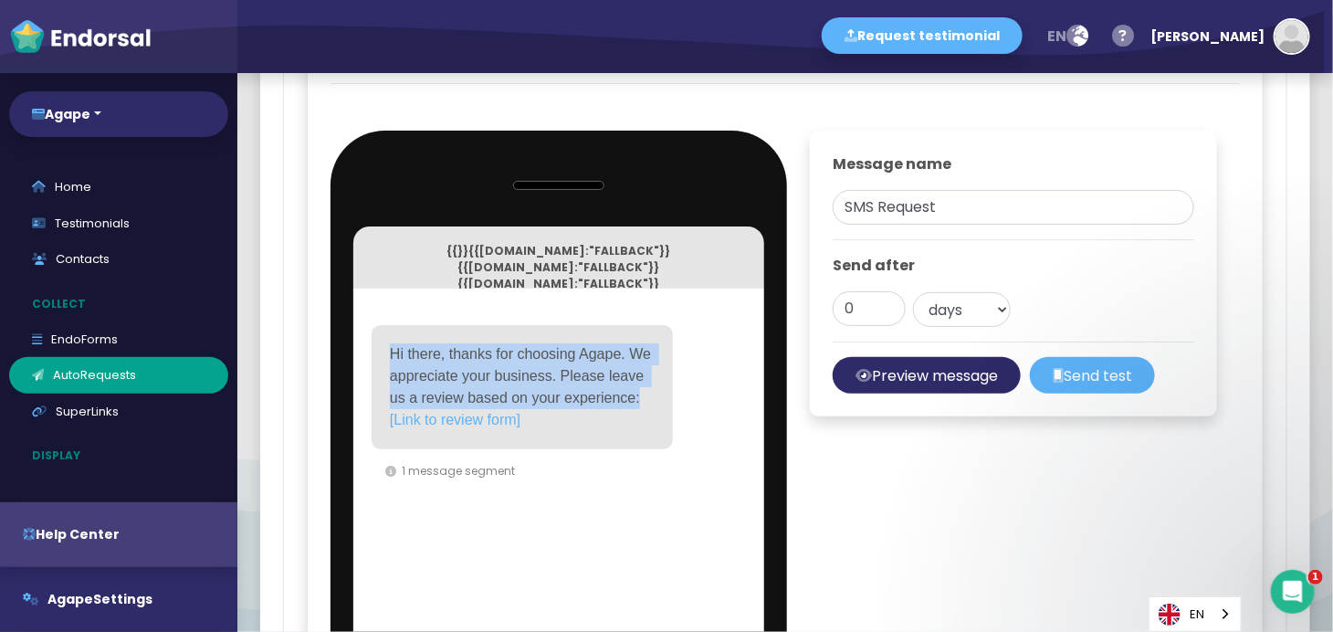
drag, startPoint x: 389, startPoint y: 374, endPoint x: 526, endPoint y: 439, distance: 151.5
click at [526, 439] on div "Hi there, thanks for choosing Agape. We appreciate your business. Please leave …" at bounding box center [522, 387] width 301 height 124
copy span "Hi there, thanks for choosing Agape. We appreciate your business. Please leave …"
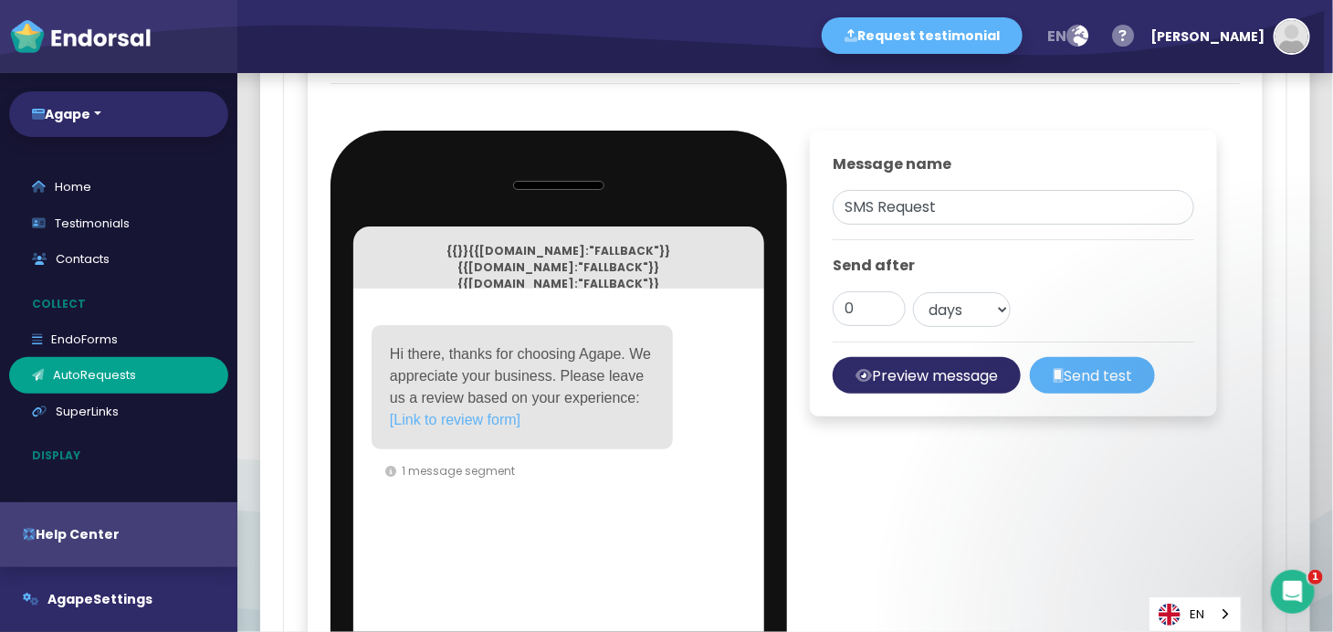
click at [822, 527] on div "Editing SMS Request Close Delete Save message {{}} {{[DOMAIN_NAME]:"FALLBACK"}}…" at bounding box center [785, 338] width 957 height 678
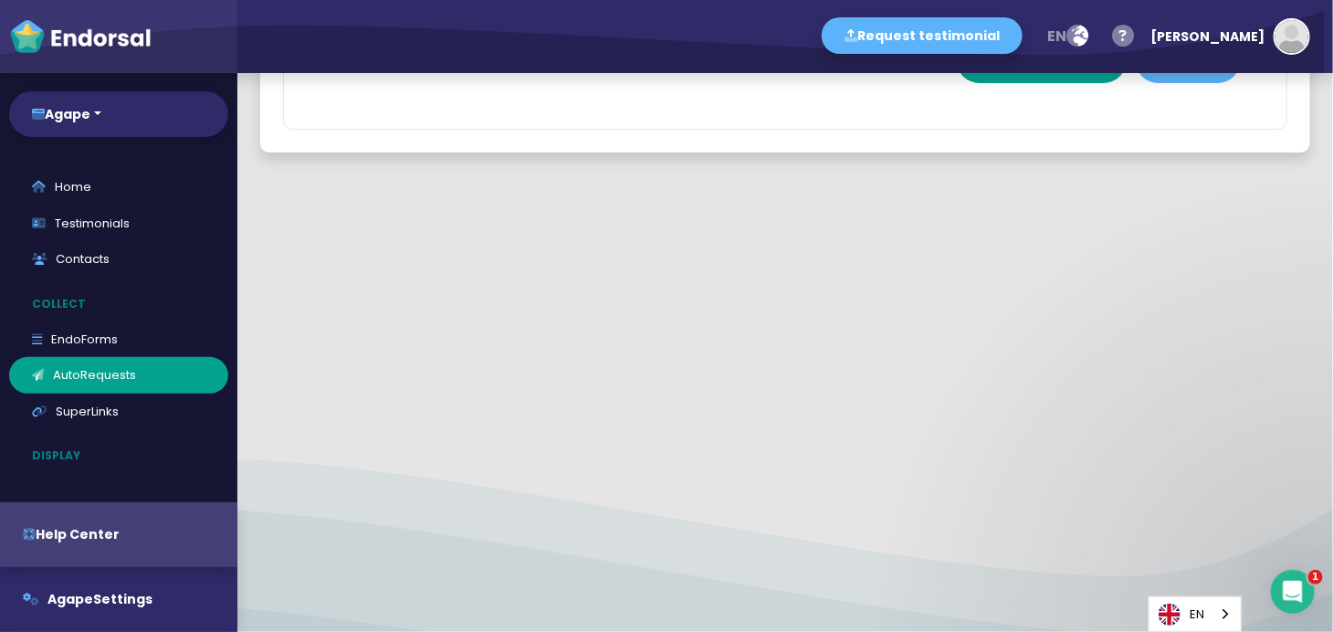
scroll to position [0, 0]
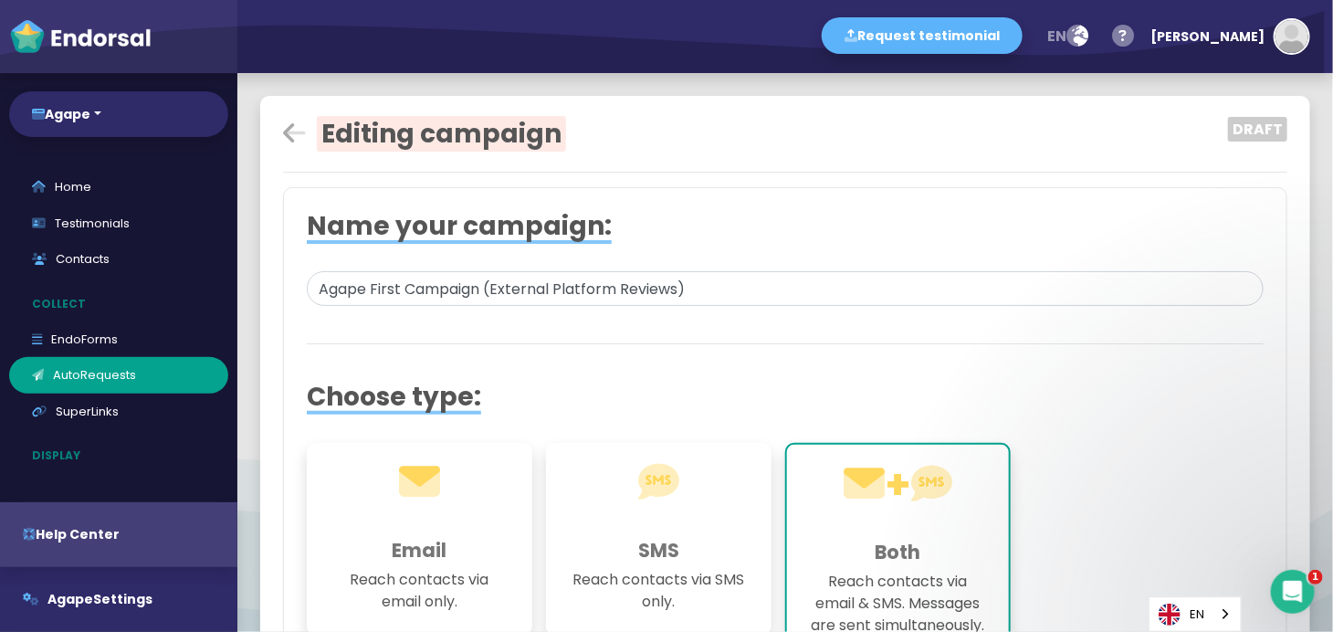
click at [291, 138] on icon at bounding box center [294, 134] width 23 height 26
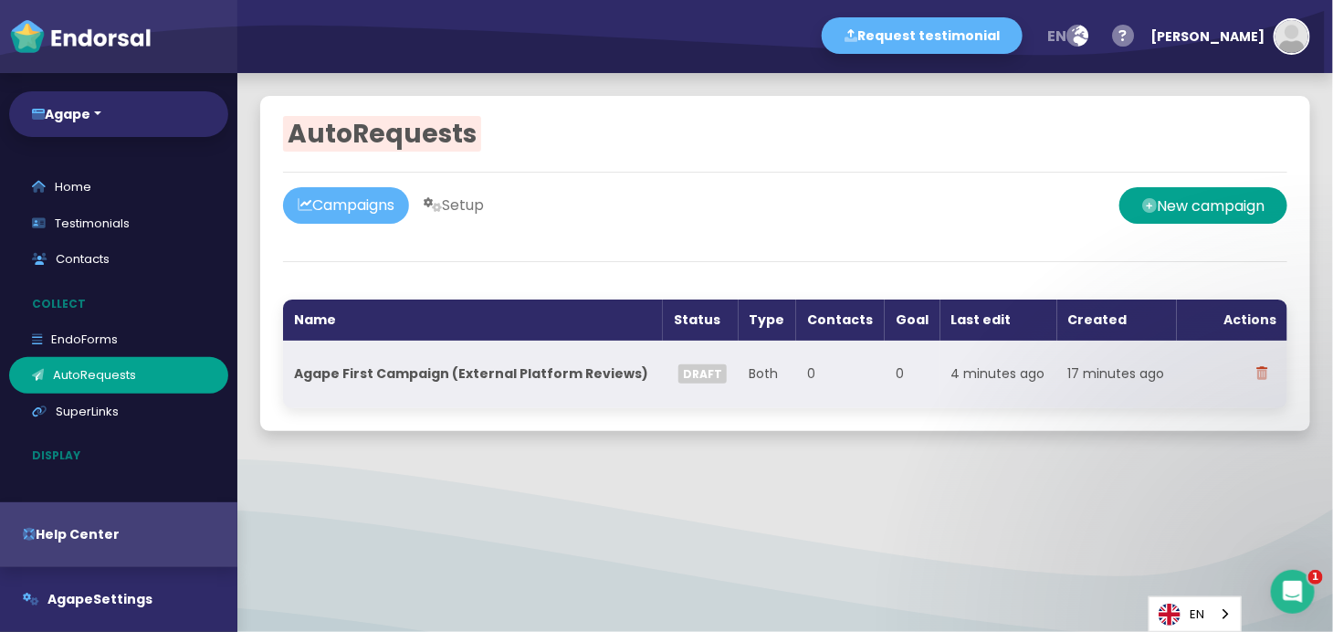
click at [473, 383] on th "Agape First Campaign (External Platform Reviews)" at bounding box center [473, 375] width 380 height 68
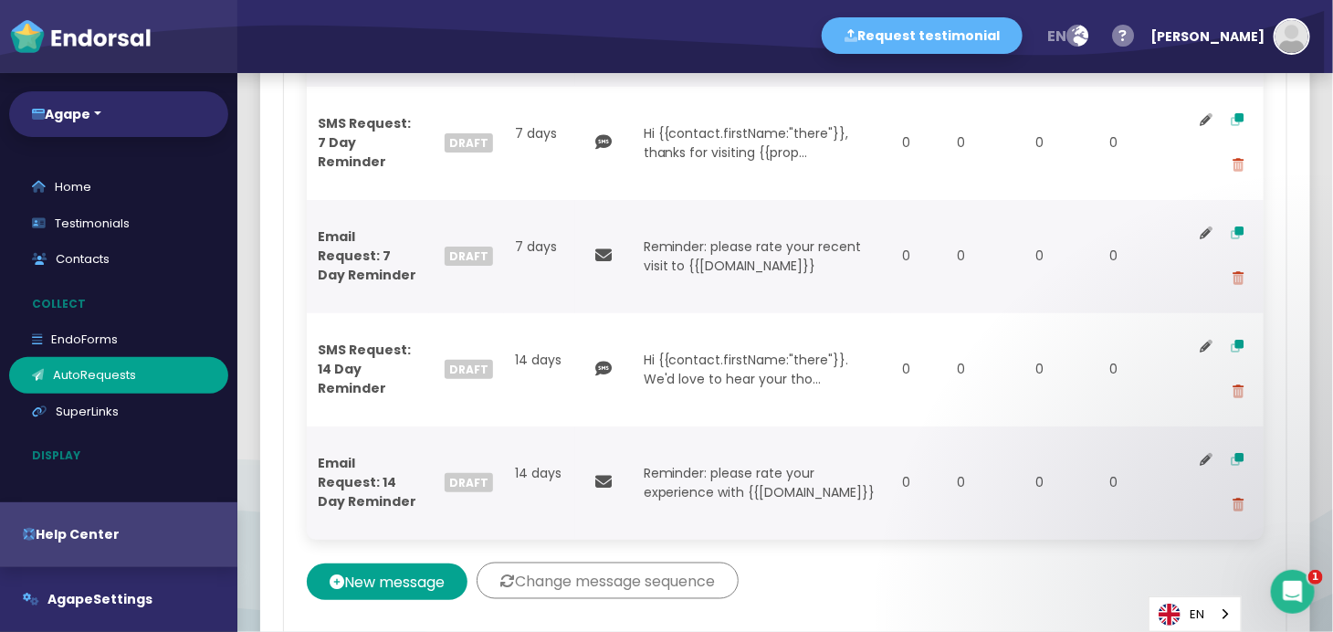
scroll to position [1000, 0]
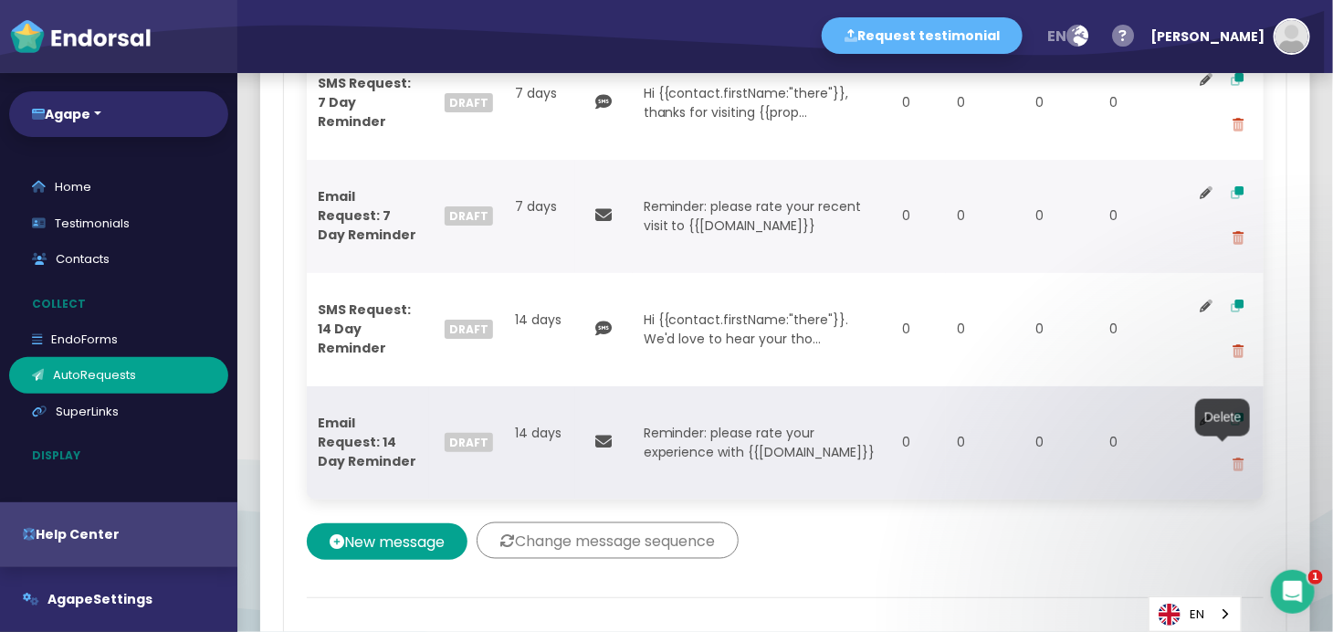
click at [1199, 469] on icon at bounding box center [1238, 464] width 11 height 13
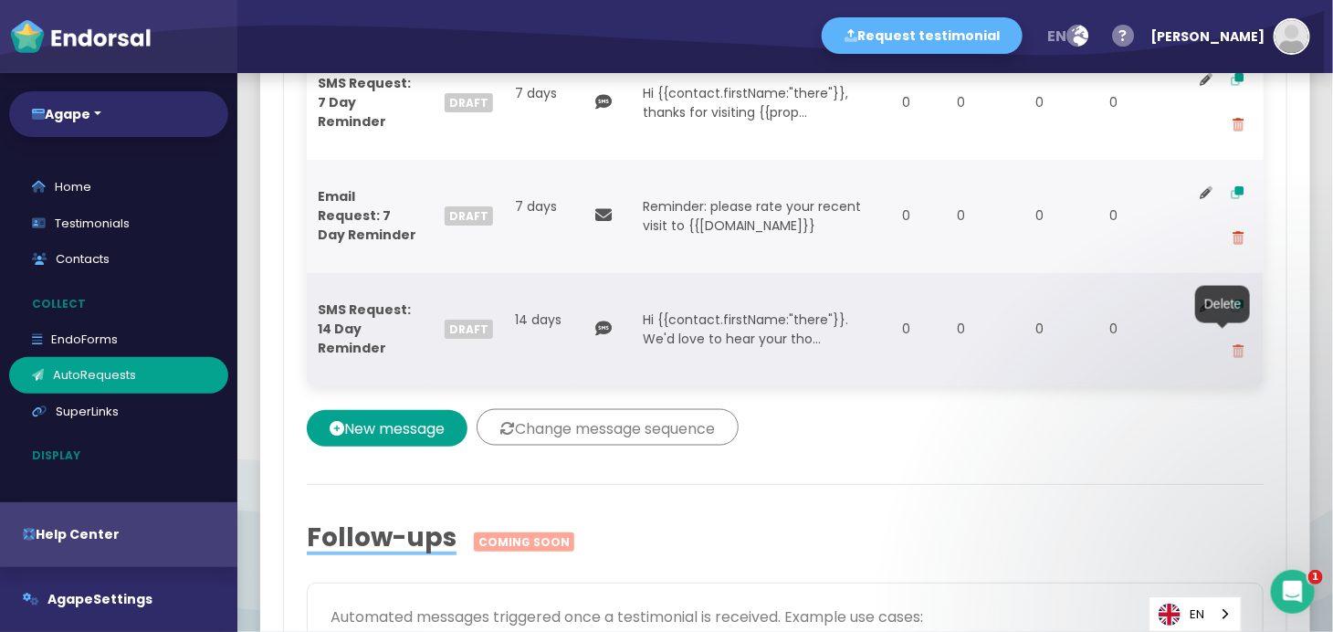
click at [1199, 353] on button at bounding box center [1237, 353] width 29 height 46
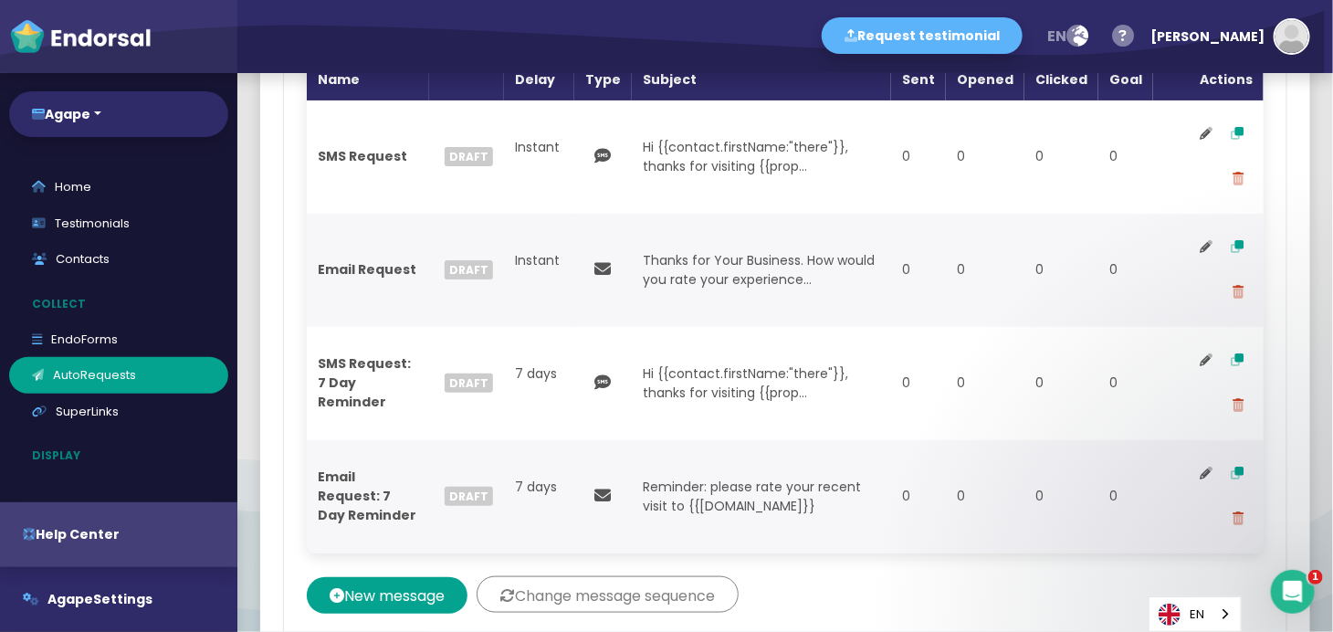
scroll to position [679, 0]
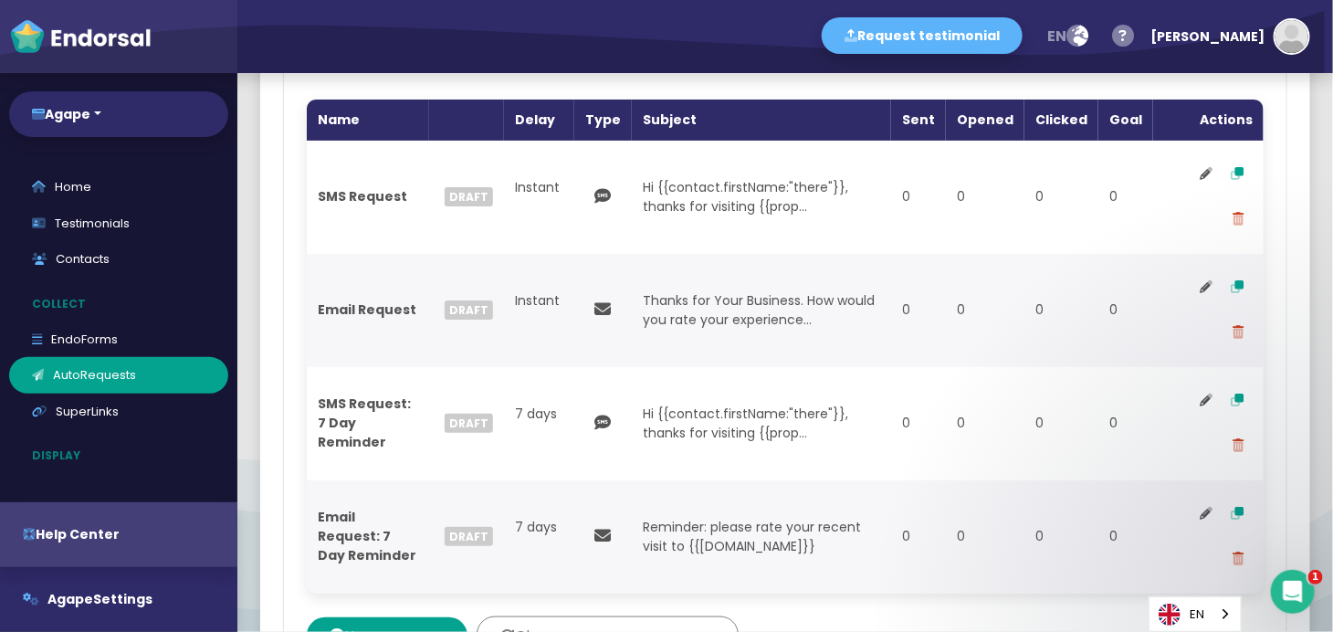
click at [938, 398] on td "0" at bounding box center [918, 423] width 55 height 113
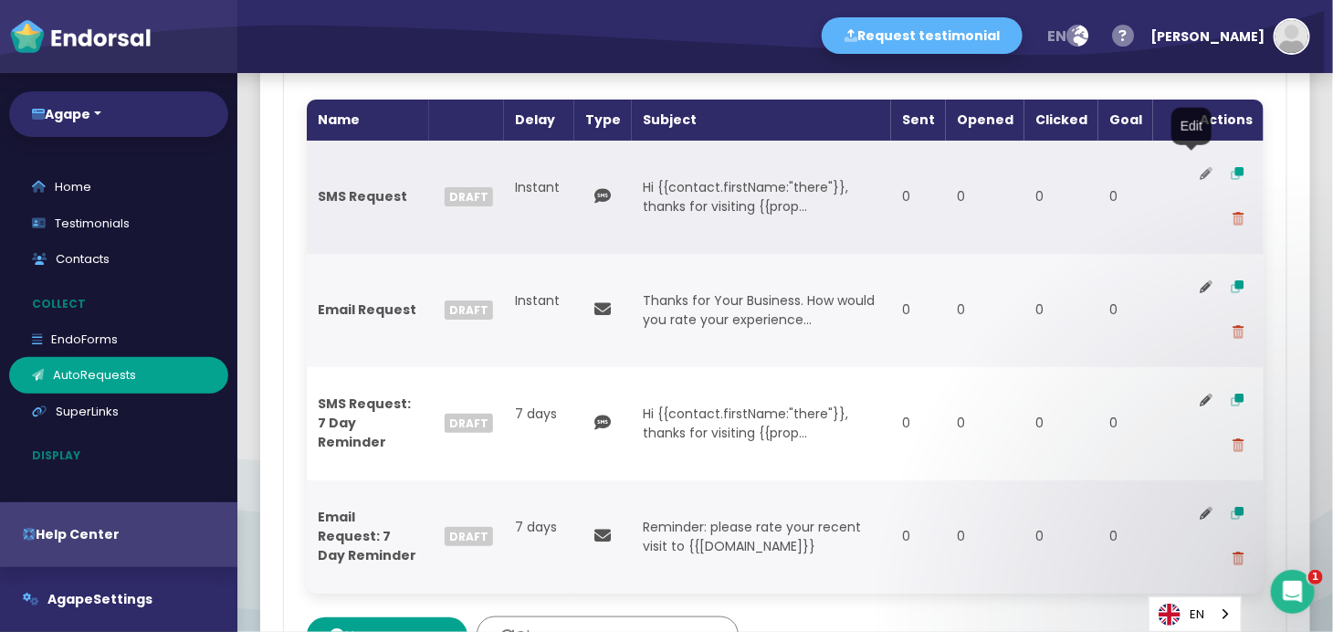
click at [1199, 168] on icon at bounding box center [1206, 173] width 13 height 13
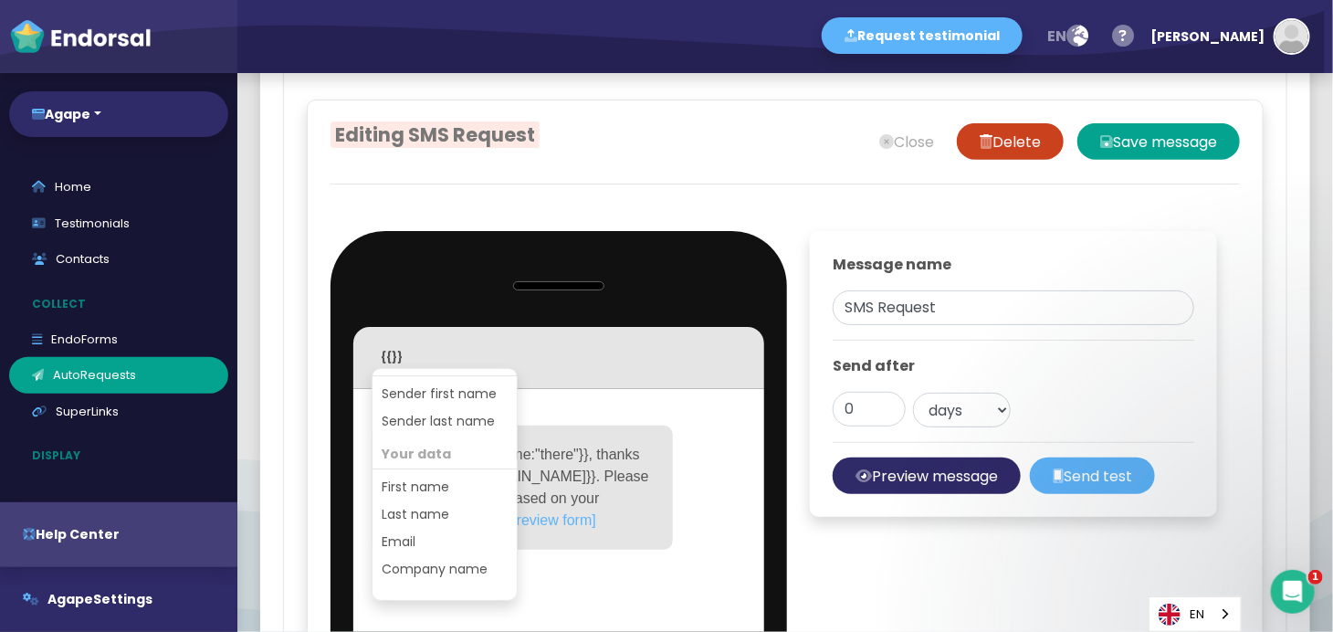
scroll to position [253, 0]
click at [482, 556] on button "Company name" at bounding box center [445, 569] width 144 height 27
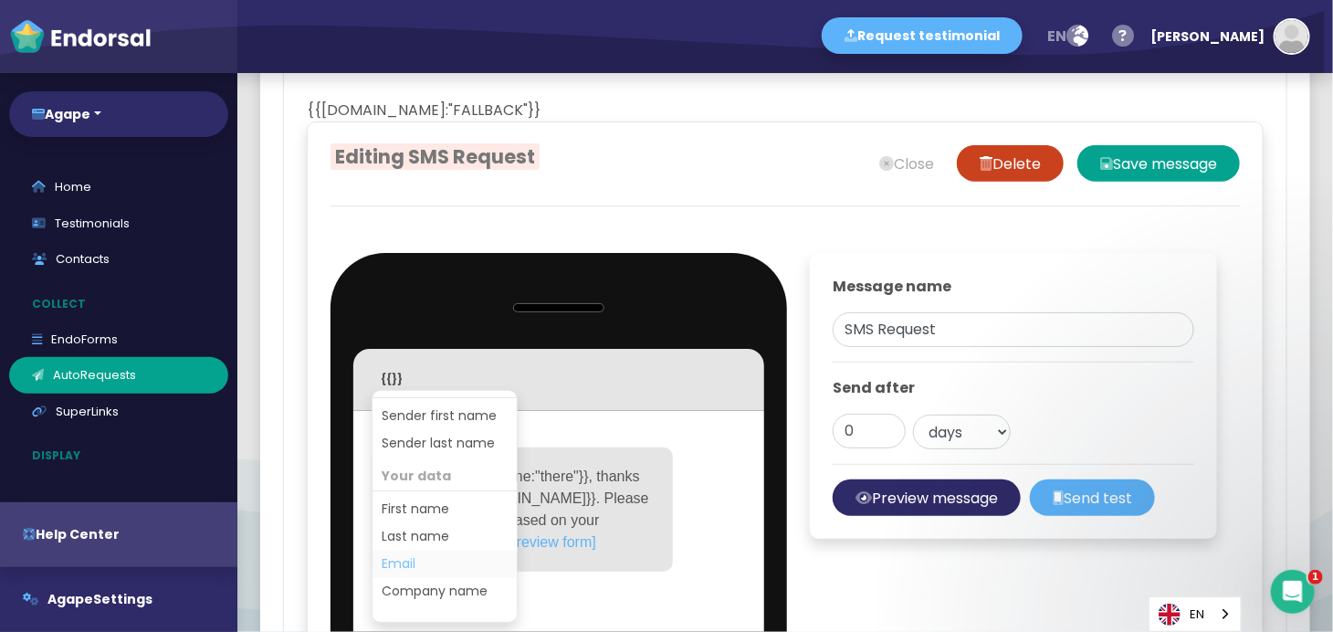
drag, startPoint x: 416, startPoint y: 576, endPoint x: 423, endPoint y: 558, distance: 19.3
click at [423, 558] on div "Contact data First name Last name Email Property data Name Domain Sender data S…" at bounding box center [445, 506] width 146 height 233
click at [430, 568] on button "Company name" at bounding box center [445, 591] width 144 height 27
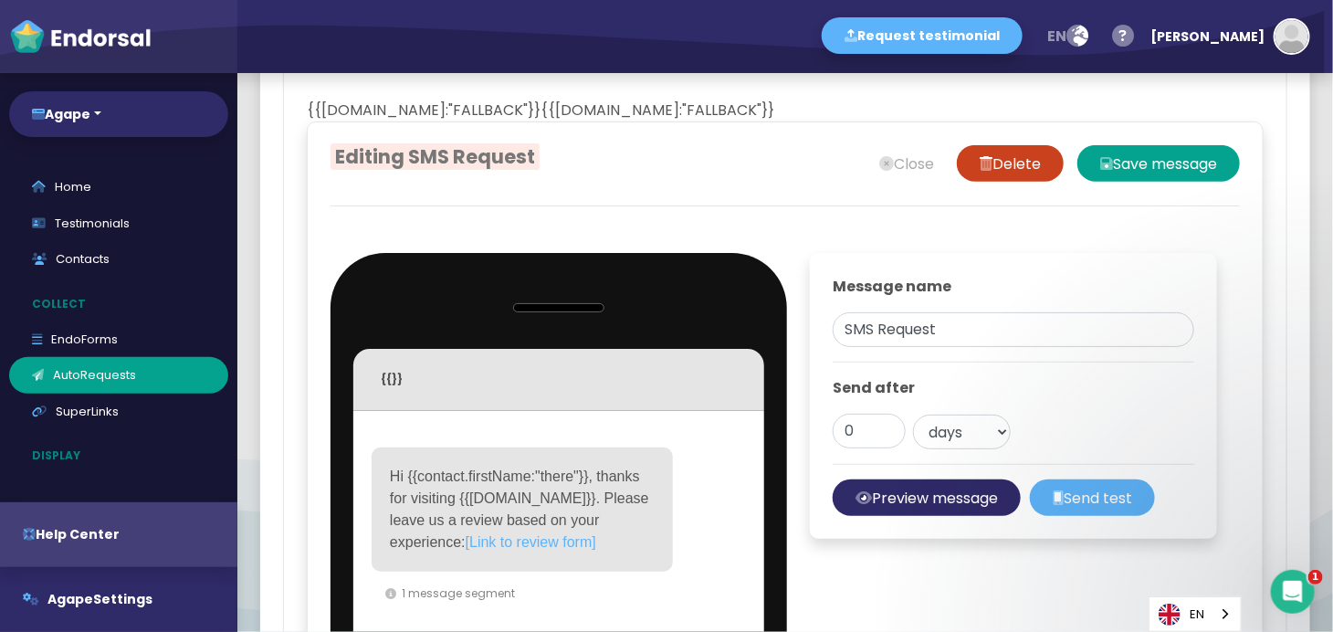
click at [552, 422] on div "Hi {{contact.firstName:"there"}}, thanks for visiting {{[DOMAIN_NAME]}}. Please…" at bounding box center [558, 593] width 411 height 365
click at [690, 96] on div at bounding box center [785, 88] width 957 height 23
click at [734, 109] on div "Messages {{[DOMAIN_NAME]:"FALLBACK"}} {{[DOMAIN_NAME]:"FALLBACK"}} Editing SMS …" at bounding box center [785, 536] width 957 height 1146
click at [729, 110] on div "Messages {{[DOMAIN_NAME]:"FALLBACK"}} {{[DOMAIN_NAME]:"FALLBACK"}} Editing SMS …" at bounding box center [785, 536] width 957 height 1146
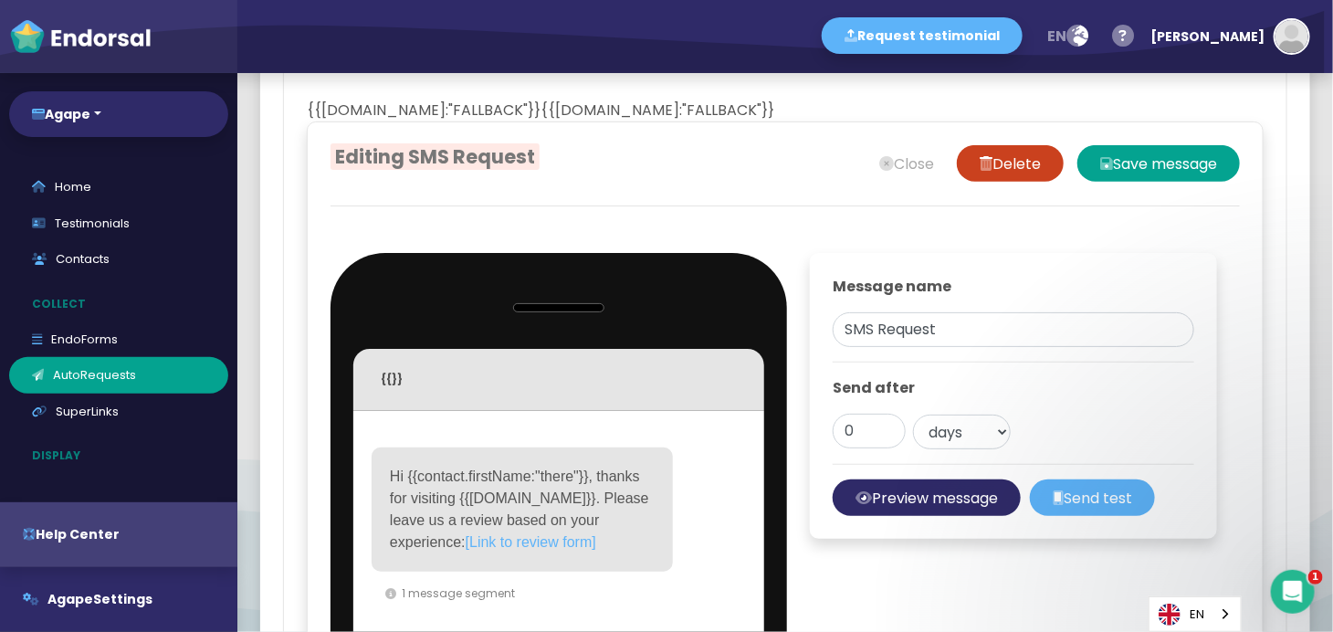
click at [728, 110] on div "Messages {{[DOMAIN_NAME]:"FALLBACK"}} {{[DOMAIN_NAME]:"FALLBACK"}} Editing SMS …" at bounding box center [785, 536] width 957 height 1146
click at [740, 113] on div "Messages {{[DOMAIN_NAME]:"FALLBACK"}} {{[DOMAIN_NAME]:"FALLBACK"}} Editing SMS …" at bounding box center [785, 536] width 957 height 1146
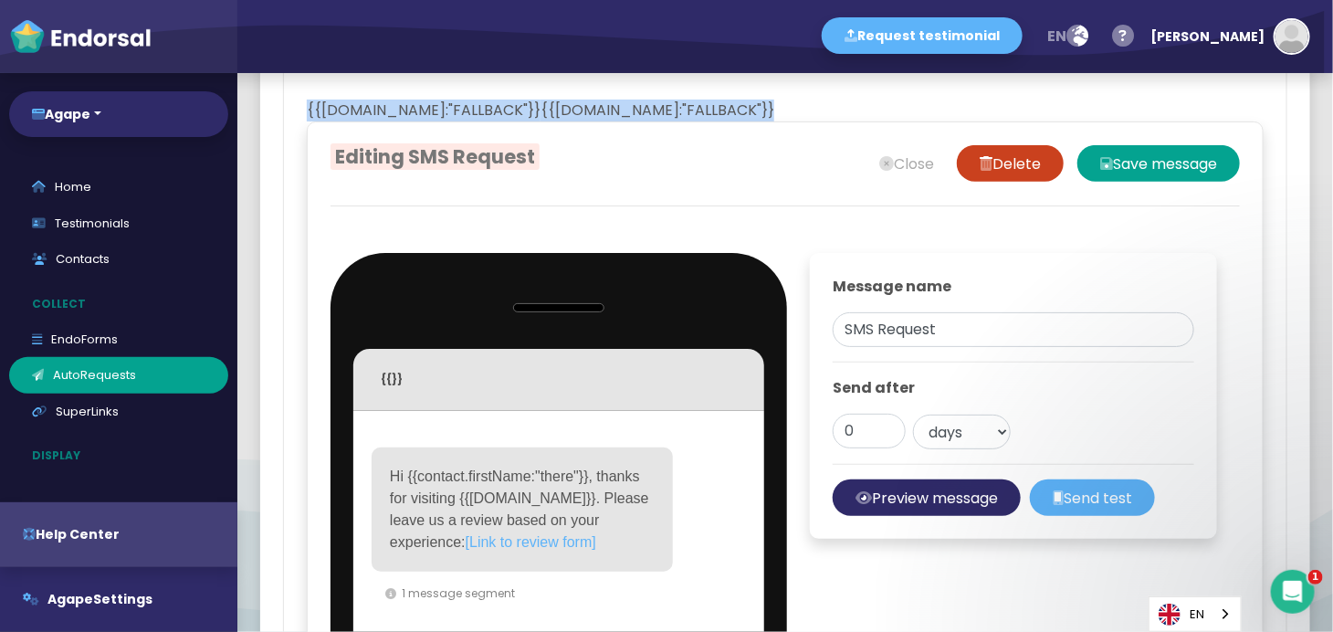
drag, startPoint x: 740, startPoint y: 113, endPoint x: 704, endPoint y: 109, distance: 35.9
click at [704, 109] on div "Messages {{[DOMAIN_NAME]:"FALLBACK"}} {{[DOMAIN_NAME]:"FALLBACK"}} Editing SMS …" at bounding box center [785, 536] width 957 height 1146
click at [704, 110] on div "Messages {{[DOMAIN_NAME]:"FALLBACK"}} {{[DOMAIN_NAME]:"FALLBACK"}} Editing SMS …" at bounding box center [785, 536] width 957 height 1146
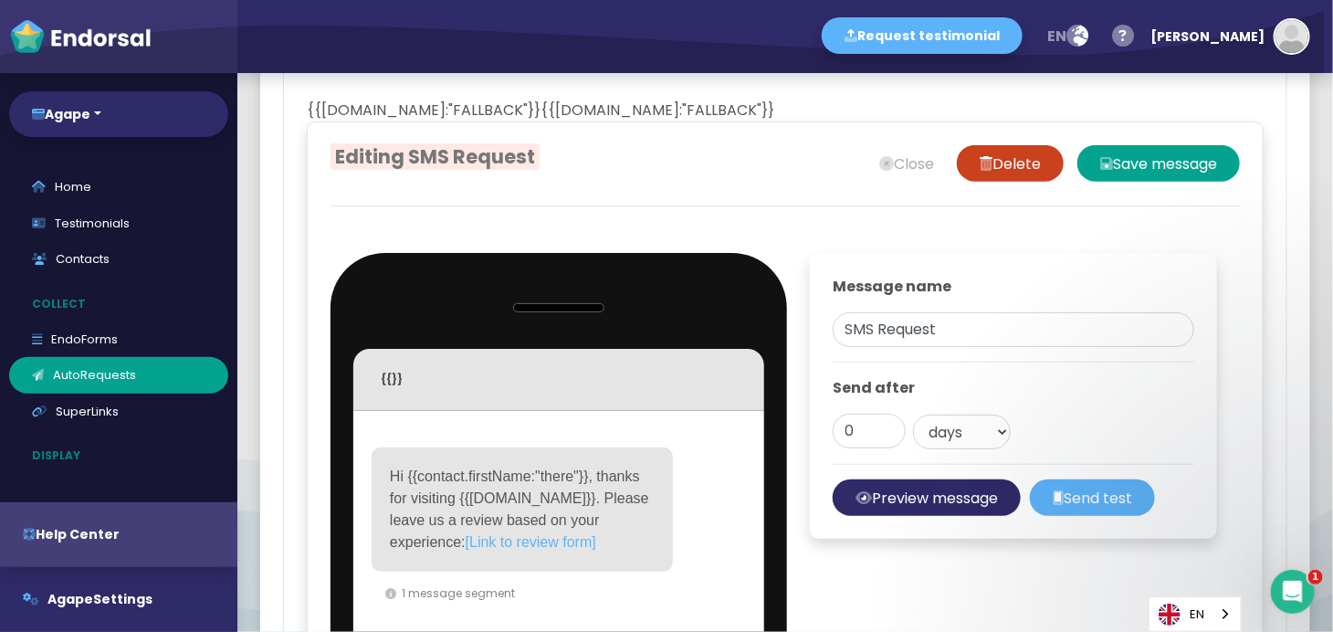
scroll to position [680, 0]
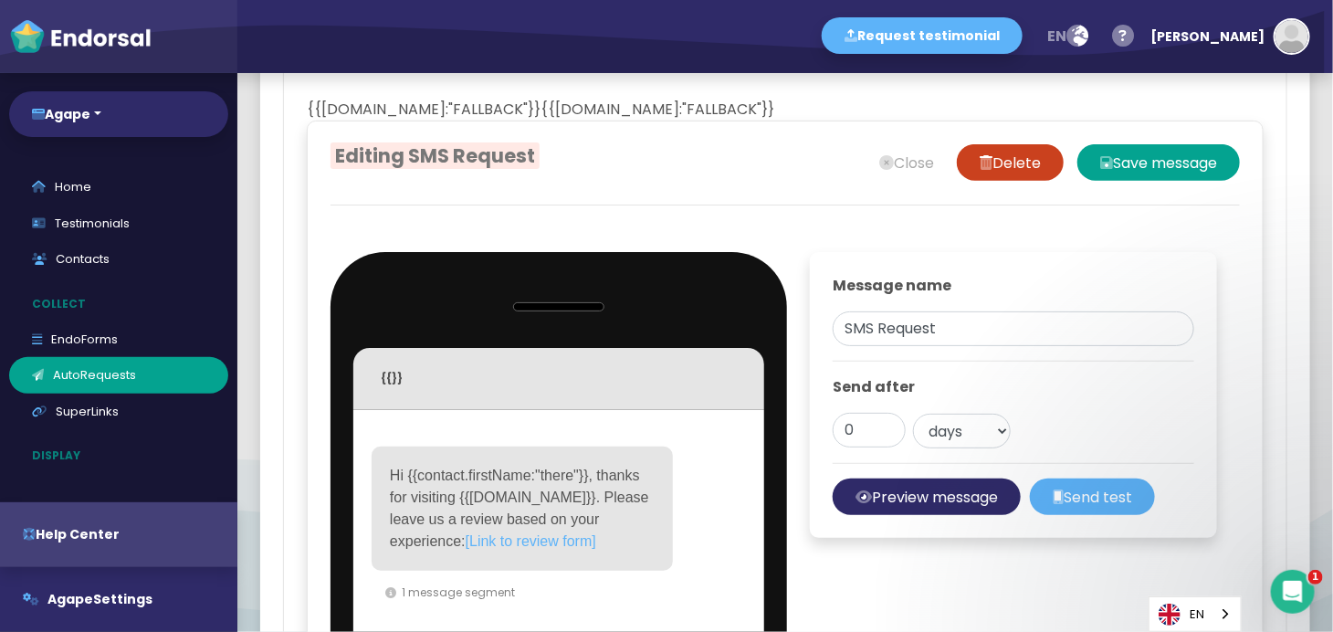
drag, startPoint x: 702, startPoint y: 171, endPoint x: 650, endPoint y: 72, distance: 111.5
click at [656, 79] on div "Messages {{[DOMAIN_NAME]:"FALLBACK"}} {{[DOMAIN_NAME]:"FALLBACK"}} Editing SMS …" at bounding box center [785, 535] width 957 height 1146
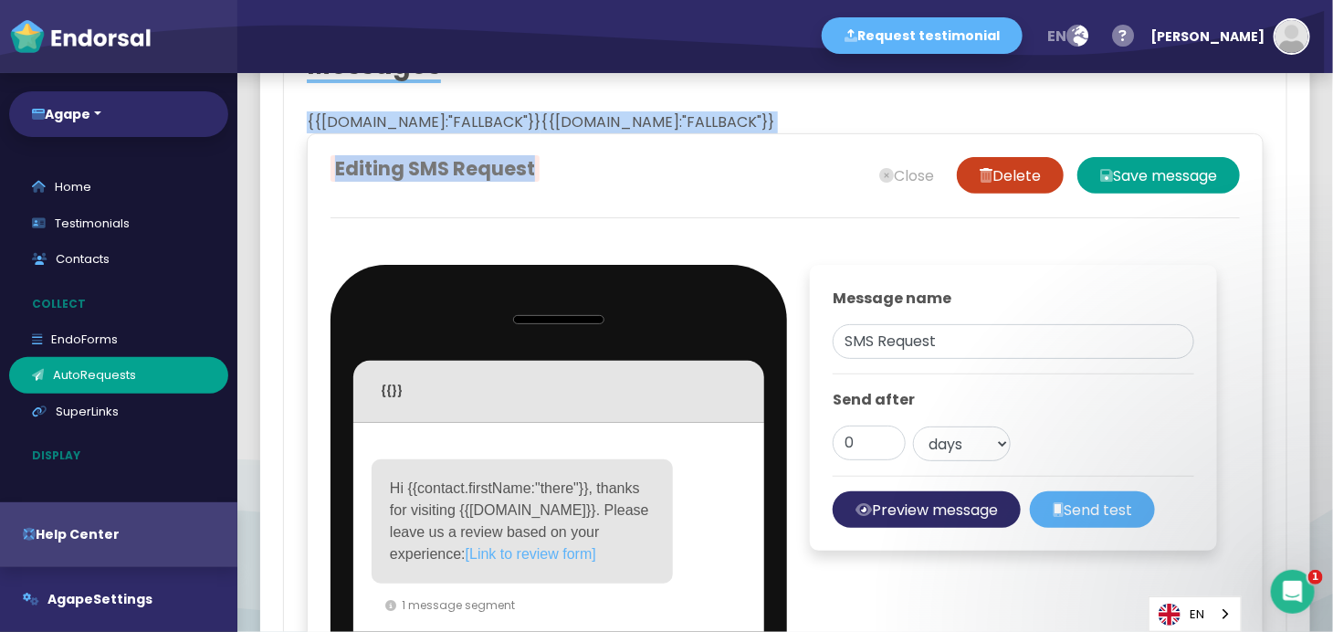
click at [681, 110] on div "Messages {{[DOMAIN_NAME]:"FALLBACK"}} {{[DOMAIN_NAME]:"FALLBACK"}} Editing SMS …" at bounding box center [785, 547] width 957 height 1146
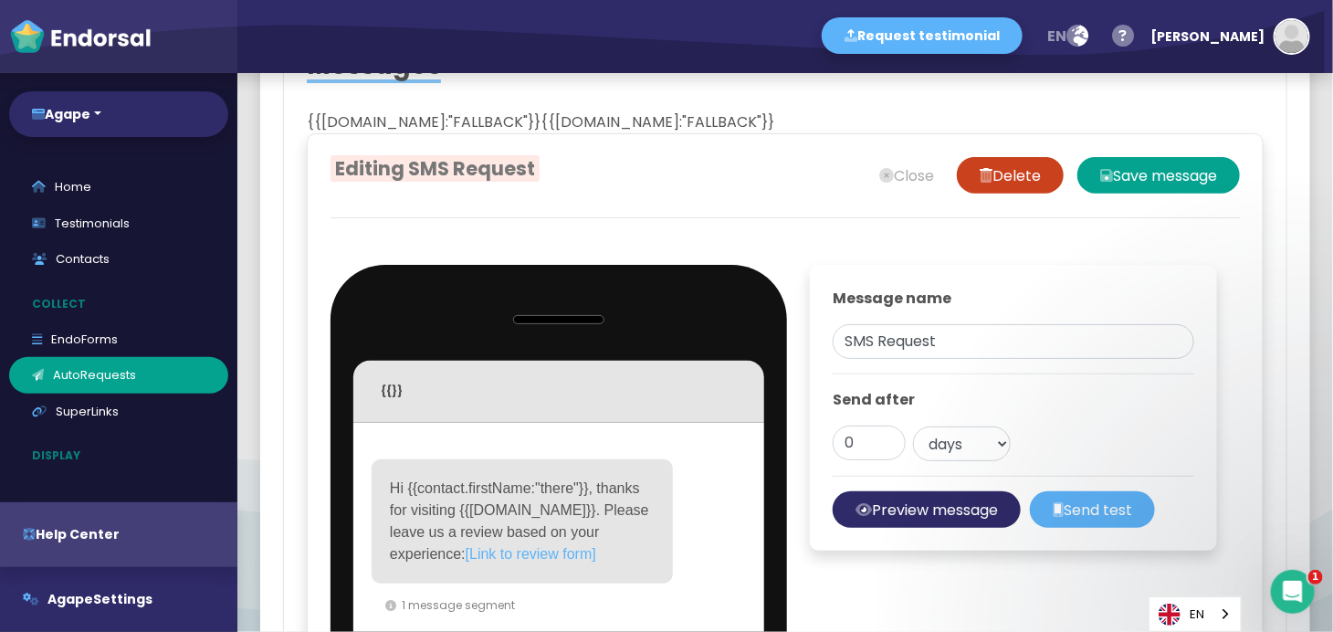
click at [682, 110] on div "Messages {{[DOMAIN_NAME]:"FALLBACK"}} {{[DOMAIN_NAME]:"FALLBACK"}} Editing SMS …" at bounding box center [785, 547] width 957 height 1146
click at [725, 116] on div "Messages {{[DOMAIN_NAME]:"FALLBACK"}} {{[DOMAIN_NAME]:"FALLBACK"}} Editing SMS …" at bounding box center [785, 547] width 957 height 1146
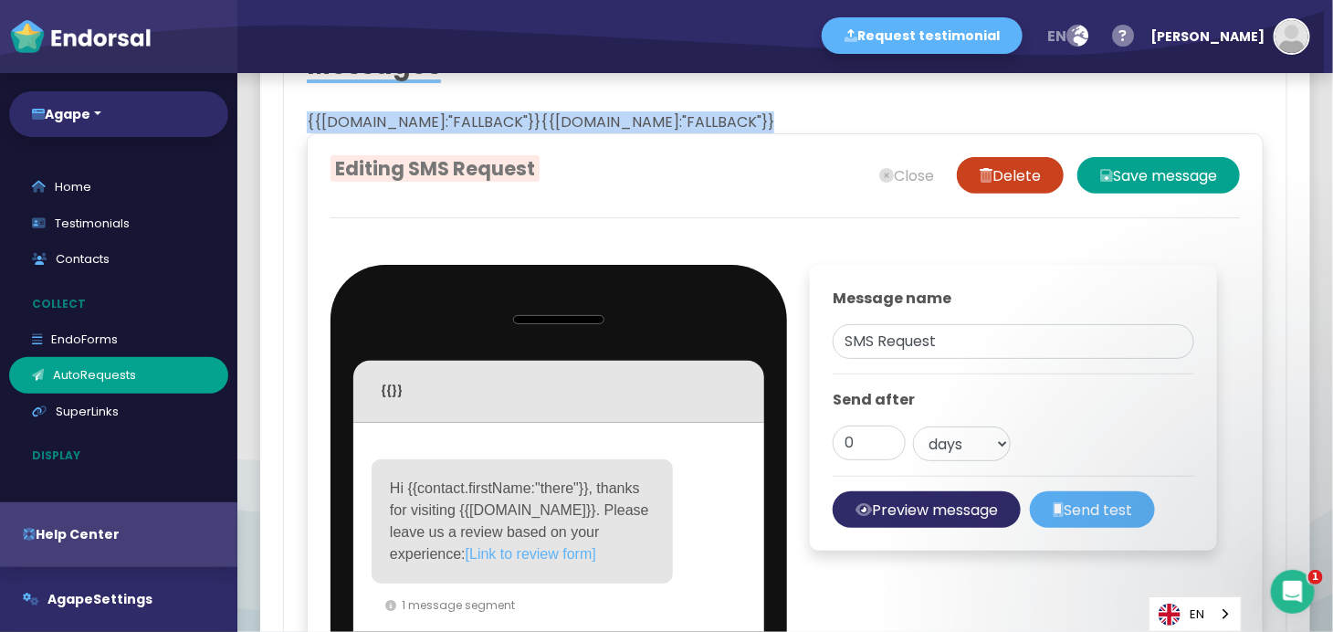
click at [725, 116] on div "Messages {{[DOMAIN_NAME]:"FALLBACK"}} {{[DOMAIN_NAME]:"FALLBACK"}} Editing SMS …" at bounding box center [785, 547] width 957 height 1146
click at [957, 183] on button "Delete" at bounding box center [1010, 175] width 107 height 37
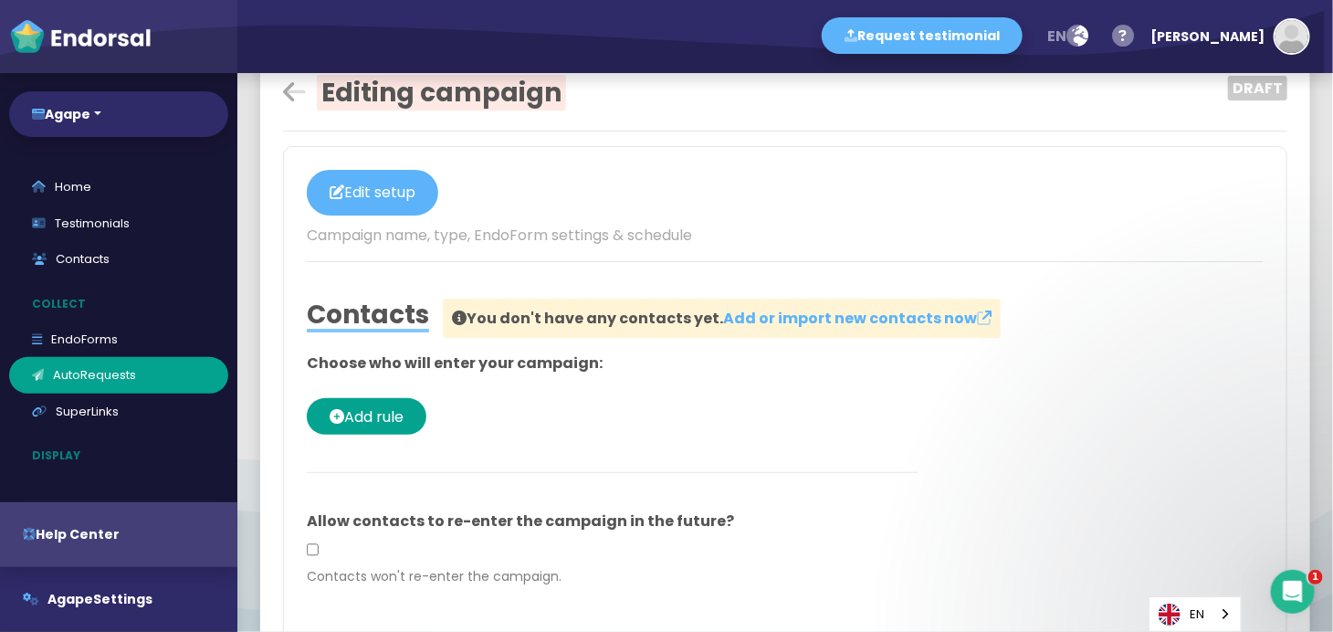
scroll to position [1, 0]
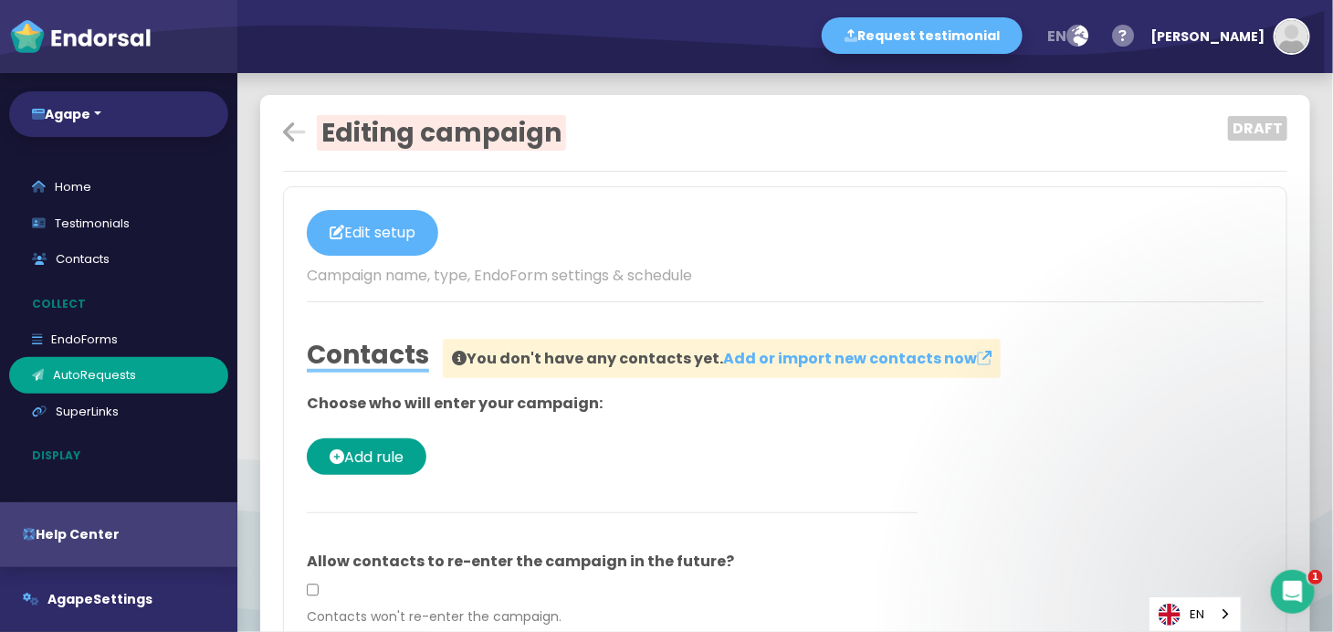
click at [287, 142] on icon at bounding box center [294, 133] width 23 height 26
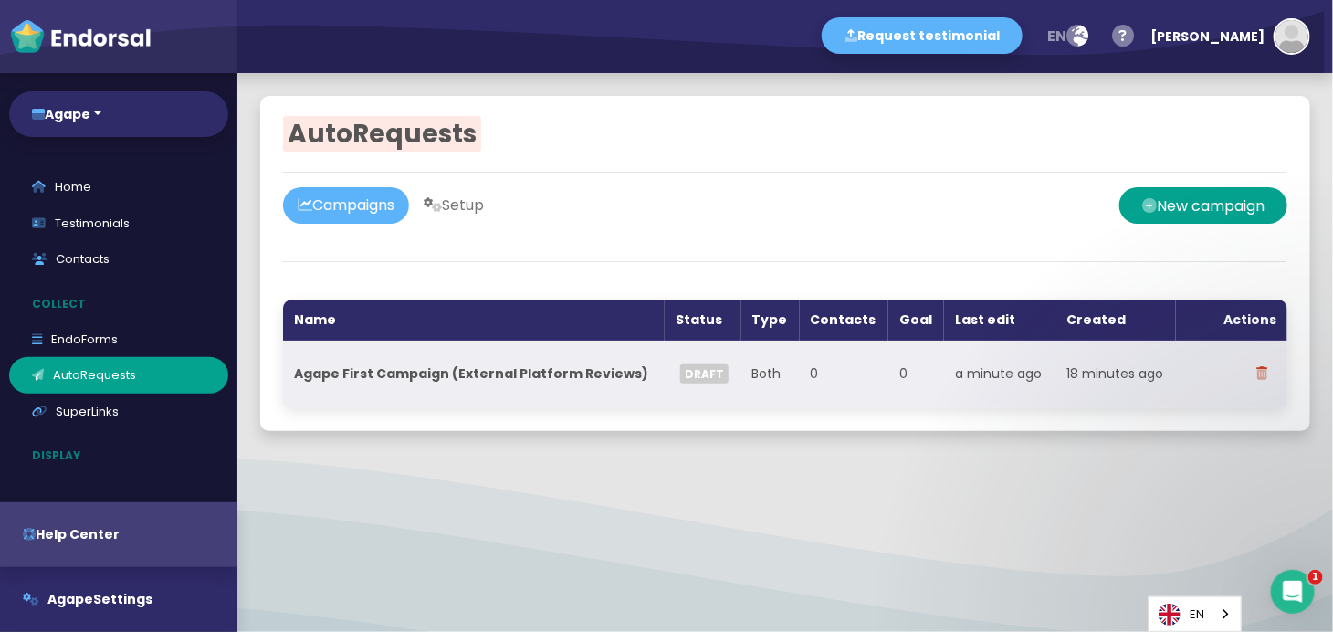
click at [743, 378] on td "Both" at bounding box center [770, 375] width 58 height 68
click at [509, 383] on th "Agape First Campaign (External Platform Reviews)" at bounding box center [474, 375] width 382 height 68
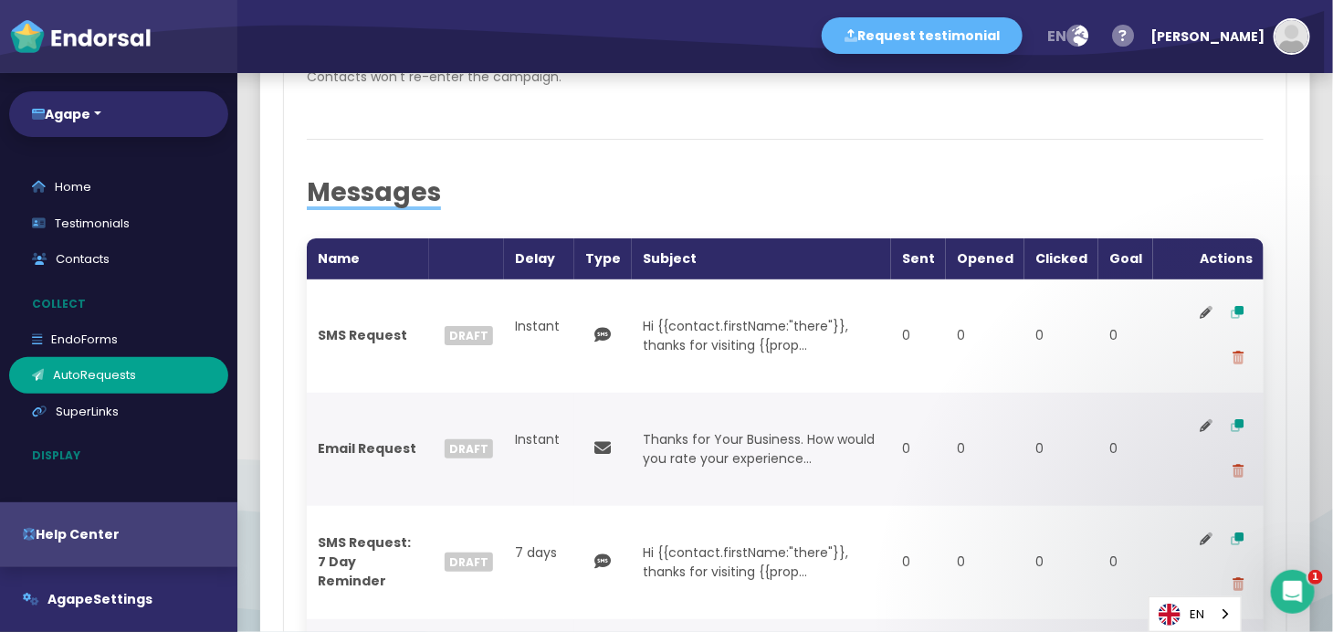
scroll to position [560, 0]
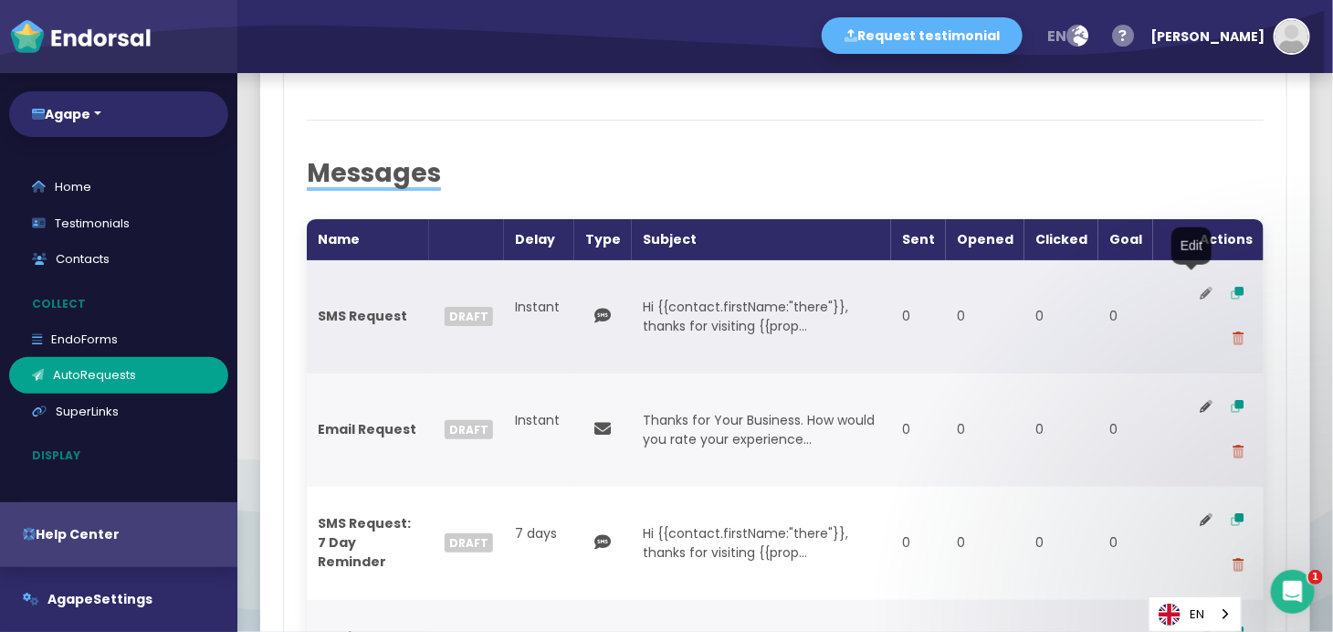
click at [1199, 289] on icon at bounding box center [1206, 293] width 13 height 13
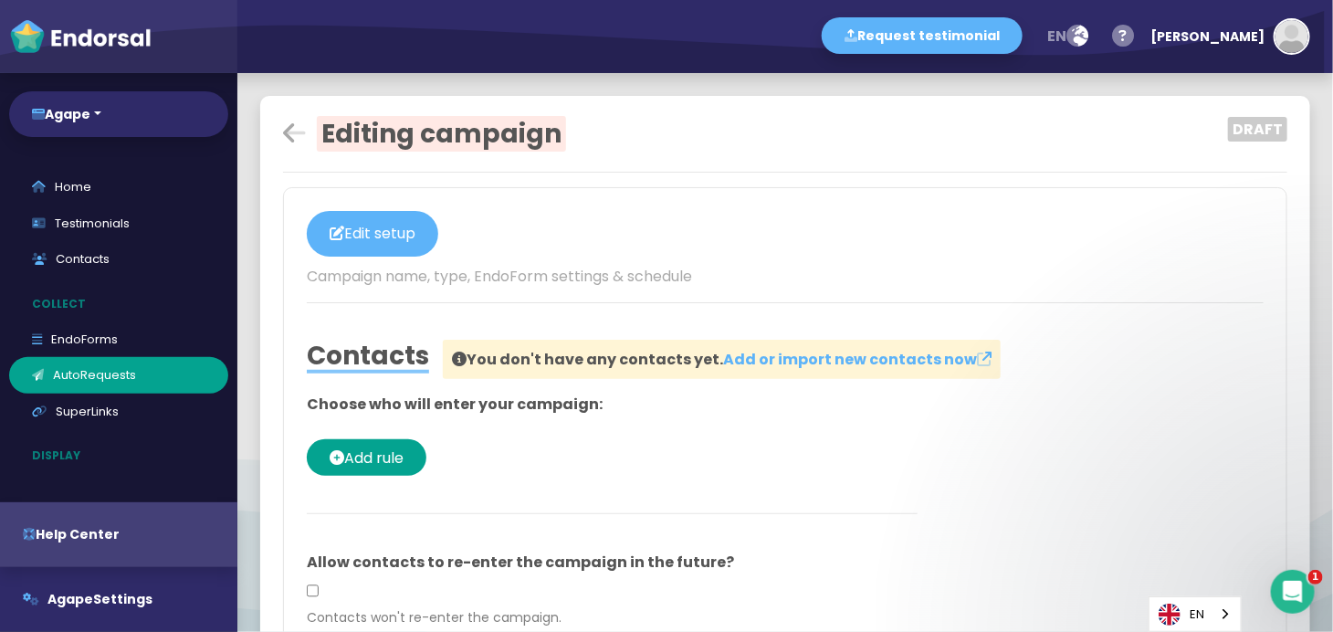
scroll to position [39, 0]
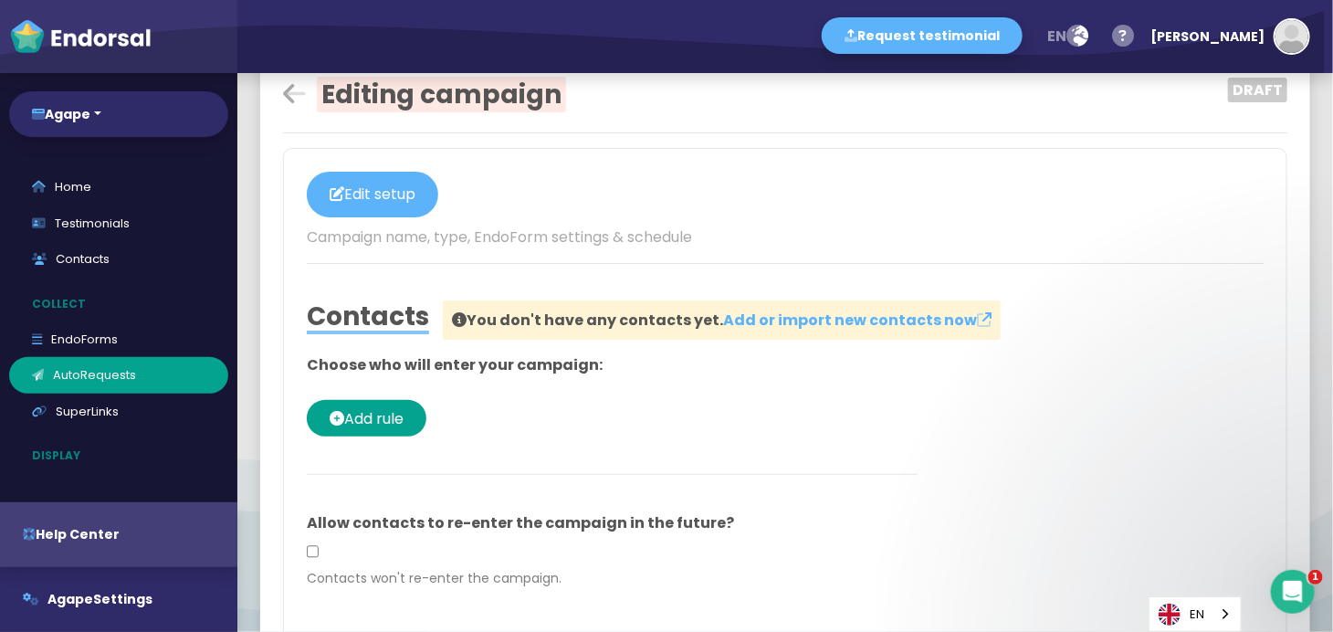
click at [361, 231] on p "Campaign name, type, EndoForm settings & schedule" at bounding box center [785, 237] width 957 height 22
drag, startPoint x: 681, startPoint y: 238, endPoint x: 566, endPoint y: 218, distance: 116.8
click at [566, 218] on div "Edit setup Campaign name, type, EndoForm settings & schedule" at bounding box center [785, 210] width 957 height 77
click at [557, 217] on div at bounding box center [785, 221] width 957 height 9
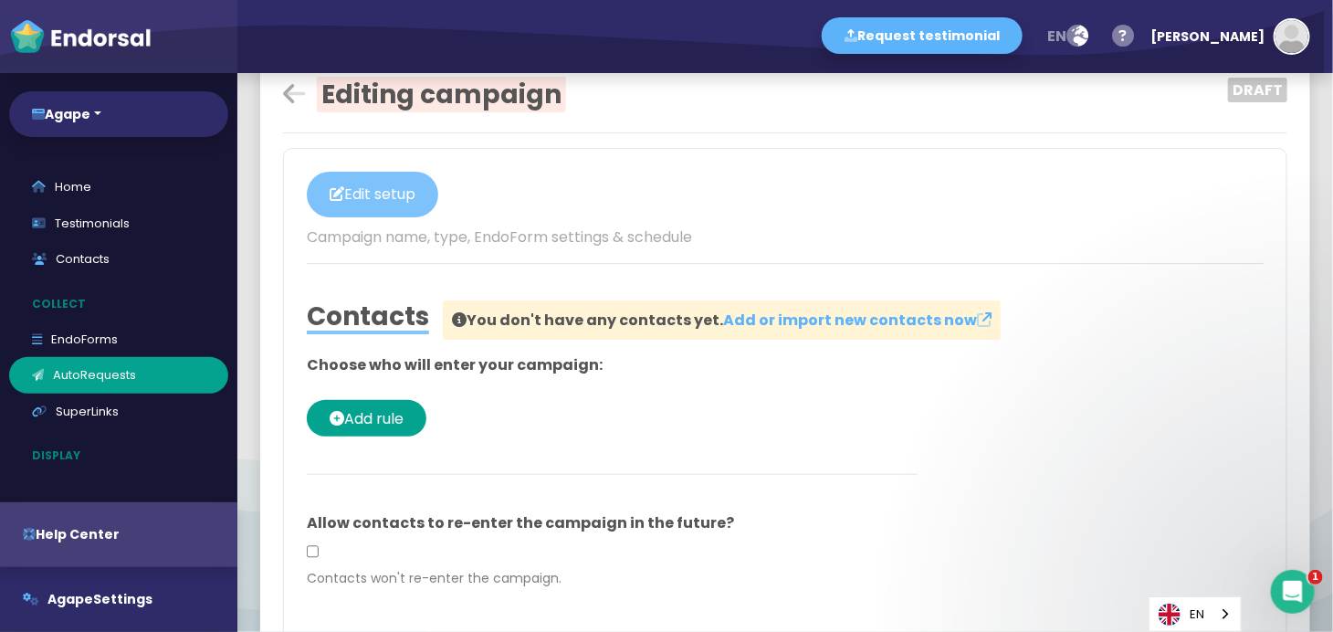
click at [350, 194] on button "Edit setup" at bounding box center [372, 195] width 131 height 46
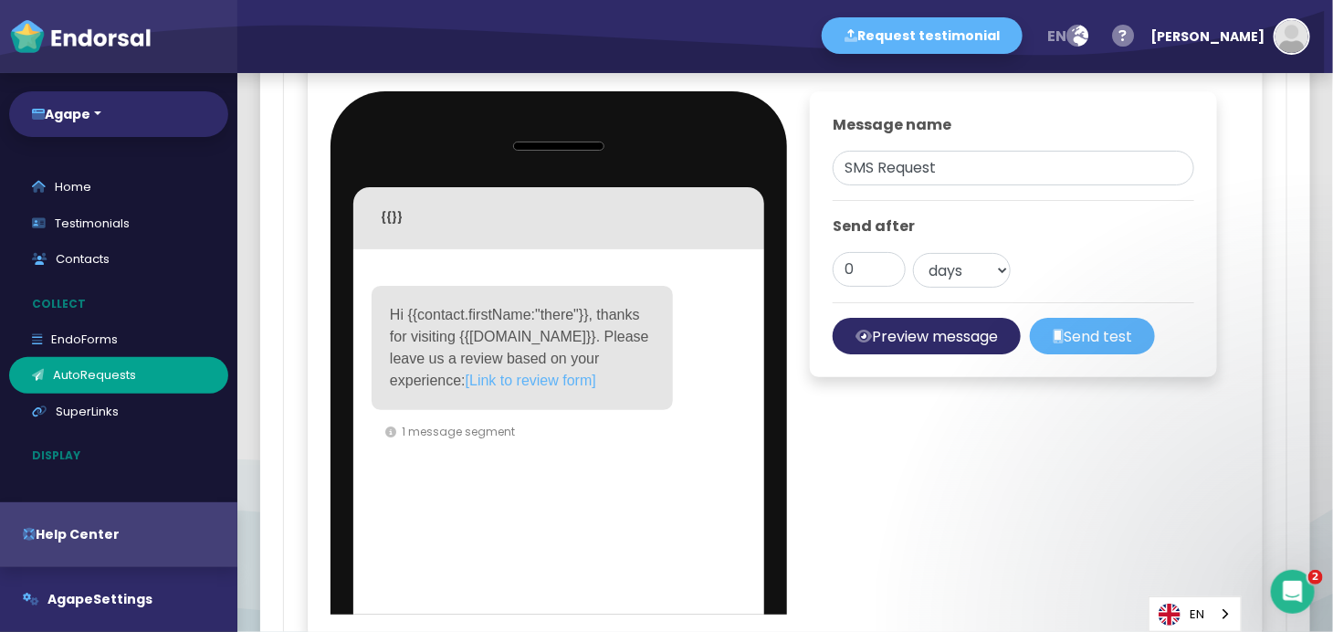
scroll to position [2241, 0]
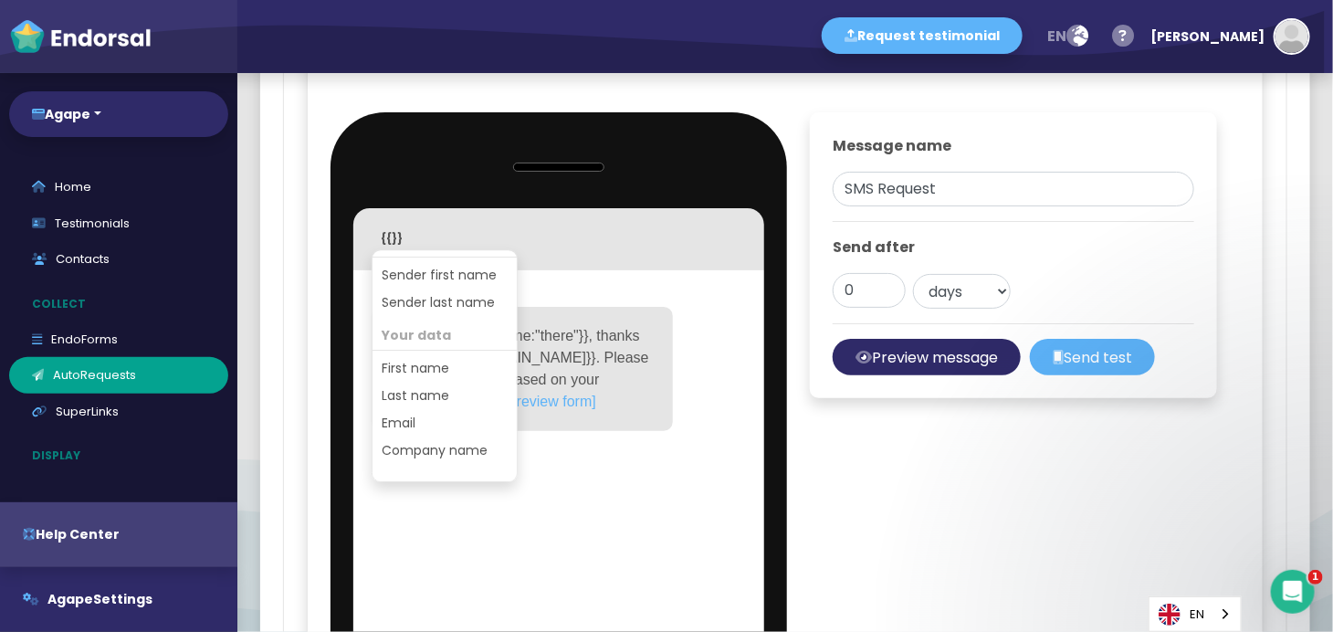
scroll to position [244, 0]
click at [489, 465] on button "Company name" at bounding box center [445, 450] width 144 height 27
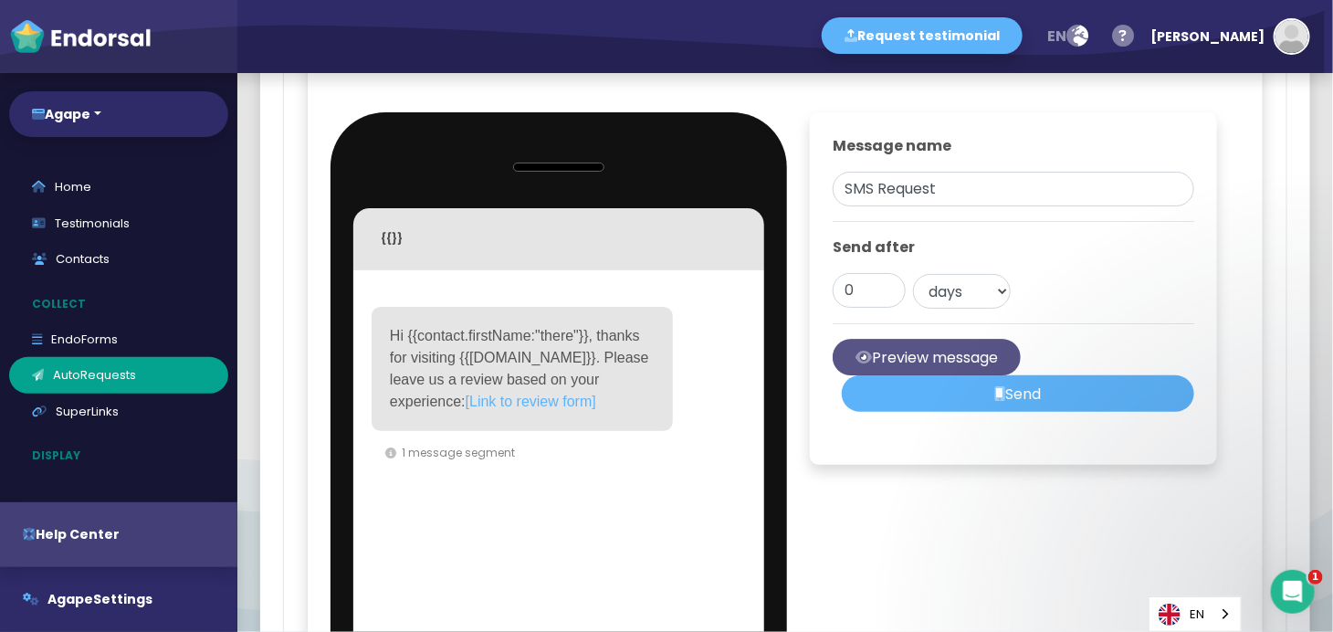
click at [849, 369] on button "Preview message" at bounding box center [927, 357] width 188 height 37
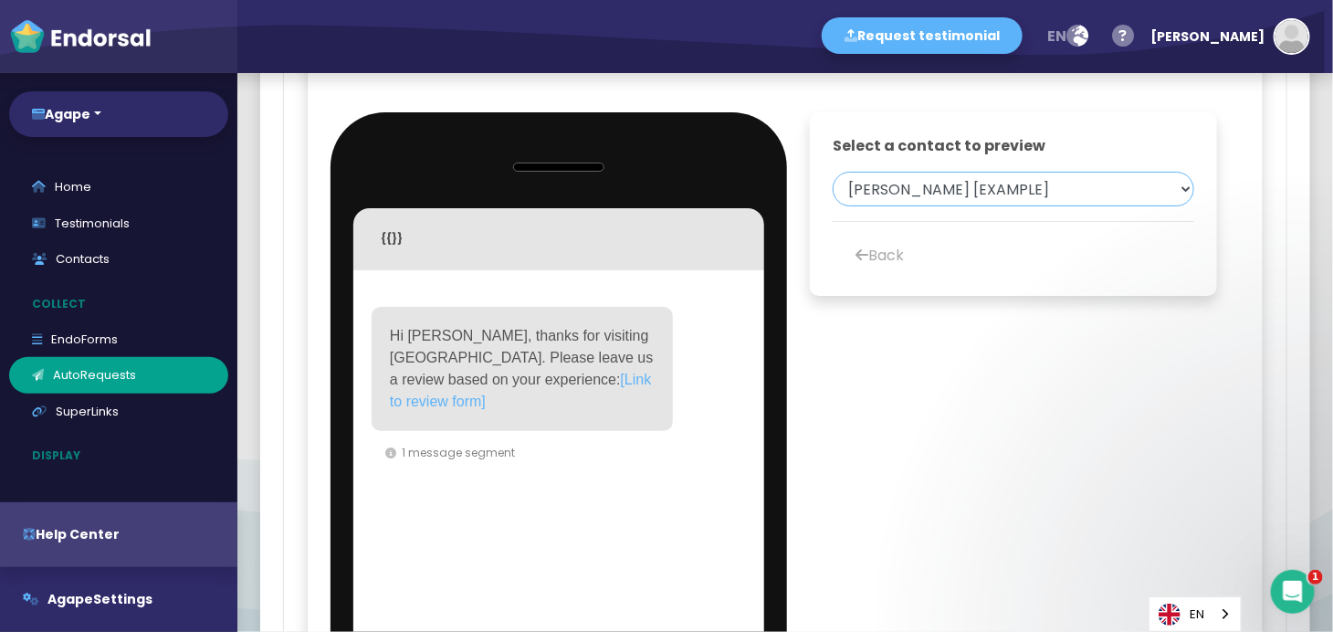
click at [966, 205] on select "[PERSON_NAME] [EXAMPLE]" at bounding box center [1014, 189] width 362 height 35
click at [876, 271] on button "Back" at bounding box center [880, 254] width 94 height 37
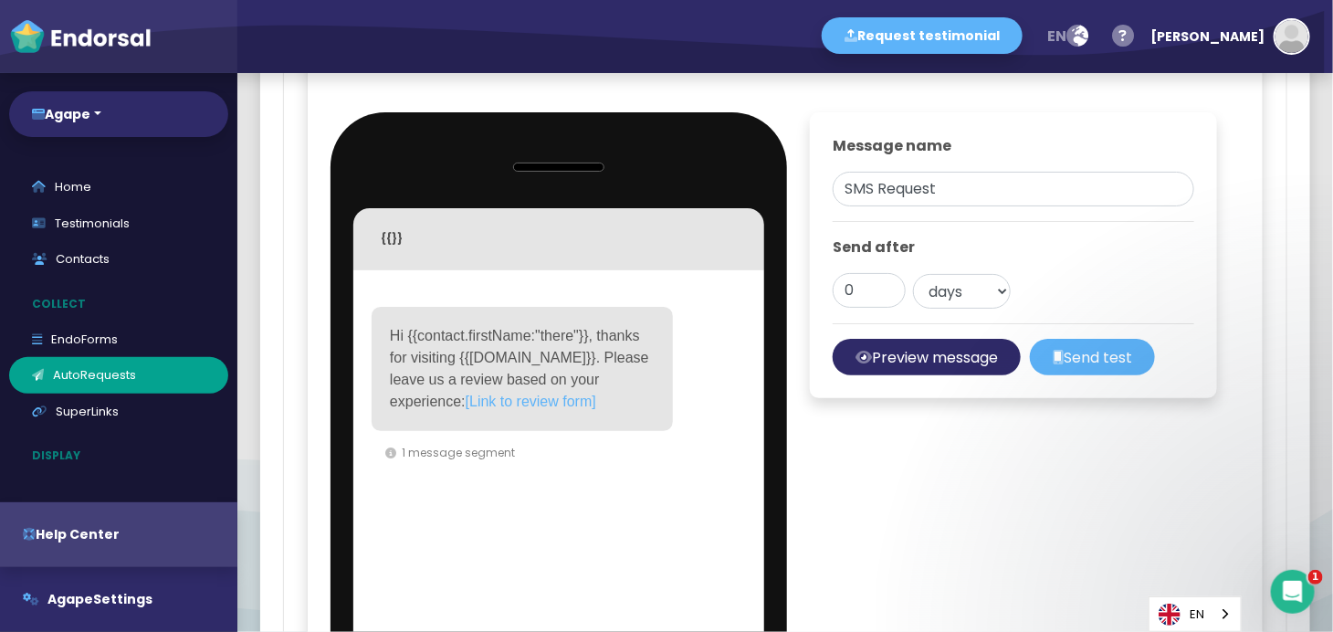
click at [586, 357] on span "Hi {{contact.firstName:"there"}}, thanks for visiting {{[DOMAIN_NAME]}}. Please…" at bounding box center [521, 368] width 263 height 81
click at [499, 379] on span "Hi there, thanks for visiting {{[DOMAIN_NAME]}}. Please leave us a review based…" at bounding box center [522, 357] width 264 height 59
click at [502, 379] on span "Hi there, thanks for visiting {{[DOMAIN_NAME]}}. Please leave us a review based…" at bounding box center [522, 357] width 264 height 59
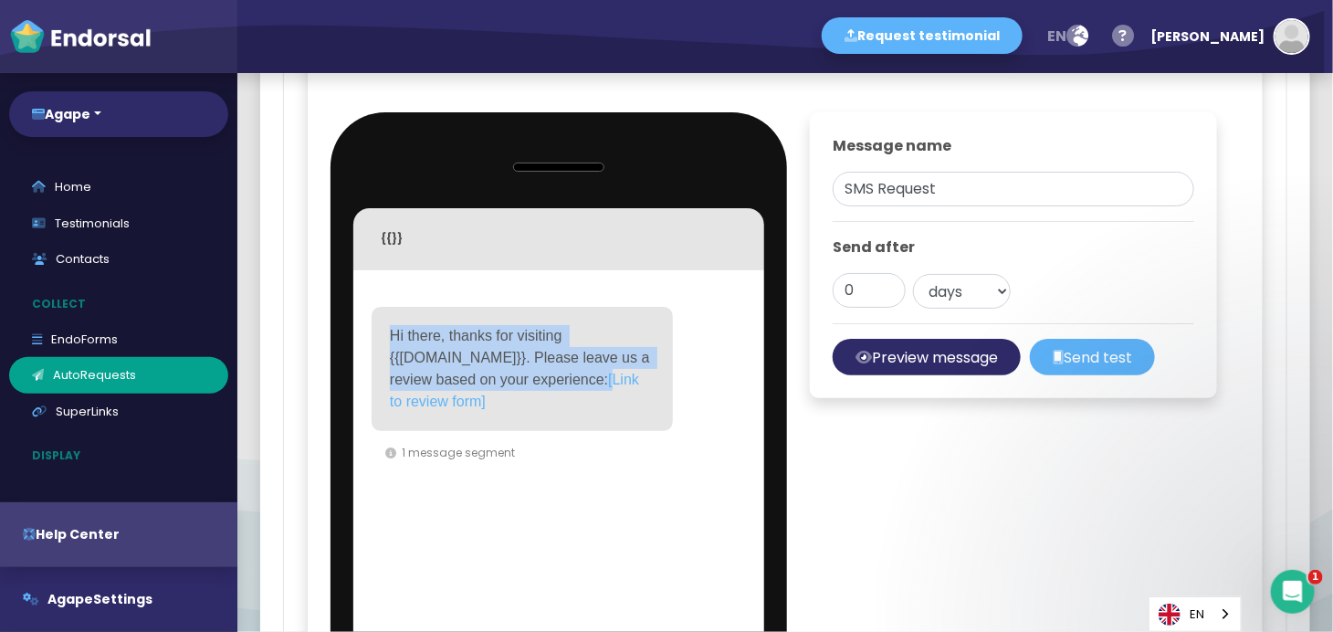
drag, startPoint x: 611, startPoint y: 398, endPoint x: 398, endPoint y: 369, distance: 214.7
click at [398, 369] on div "Hi there, thanks for visiting {{[DOMAIN_NAME]}}. Please leave us a review based…" at bounding box center [522, 369] width 301 height 124
drag, startPoint x: 388, startPoint y: 353, endPoint x: 591, endPoint y: 414, distance: 211.5
click at [591, 414] on div "Hi there, thanks for visiting {{[DOMAIN_NAME]}}. Please leave us a review based…" at bounding box center [522, 369] width 301 height 124
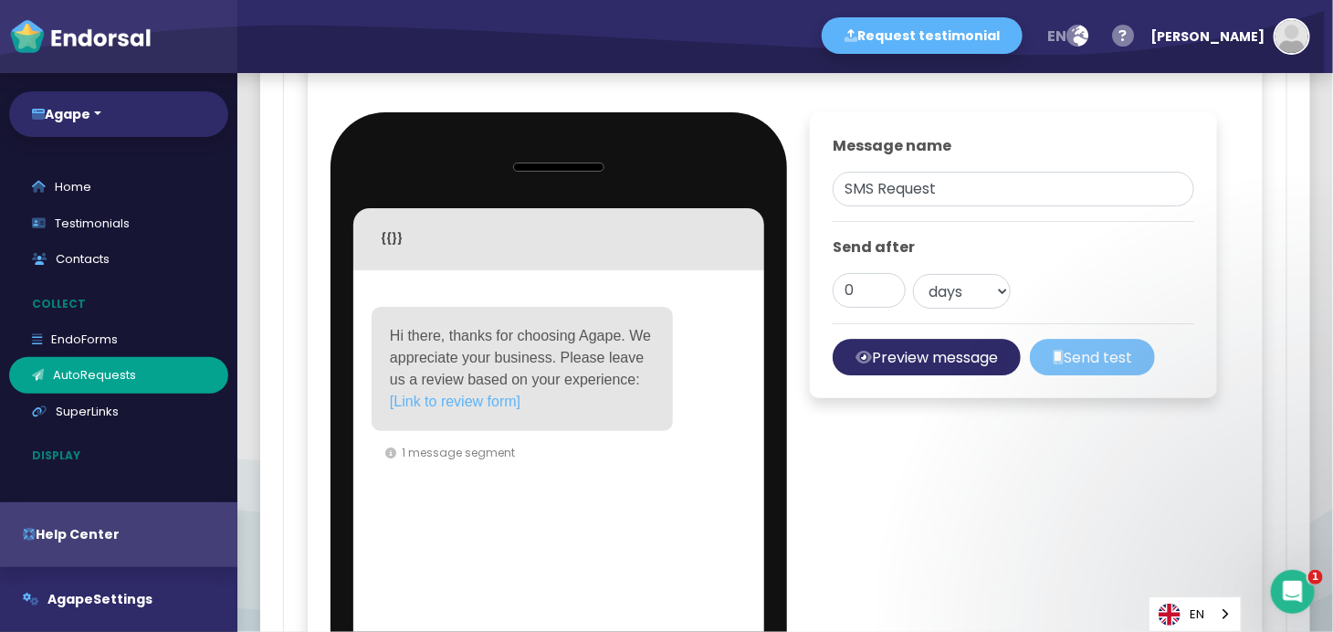
click at [1050, 375] on button "Send test" at bounding box center [1092, 357] width 125 height 37
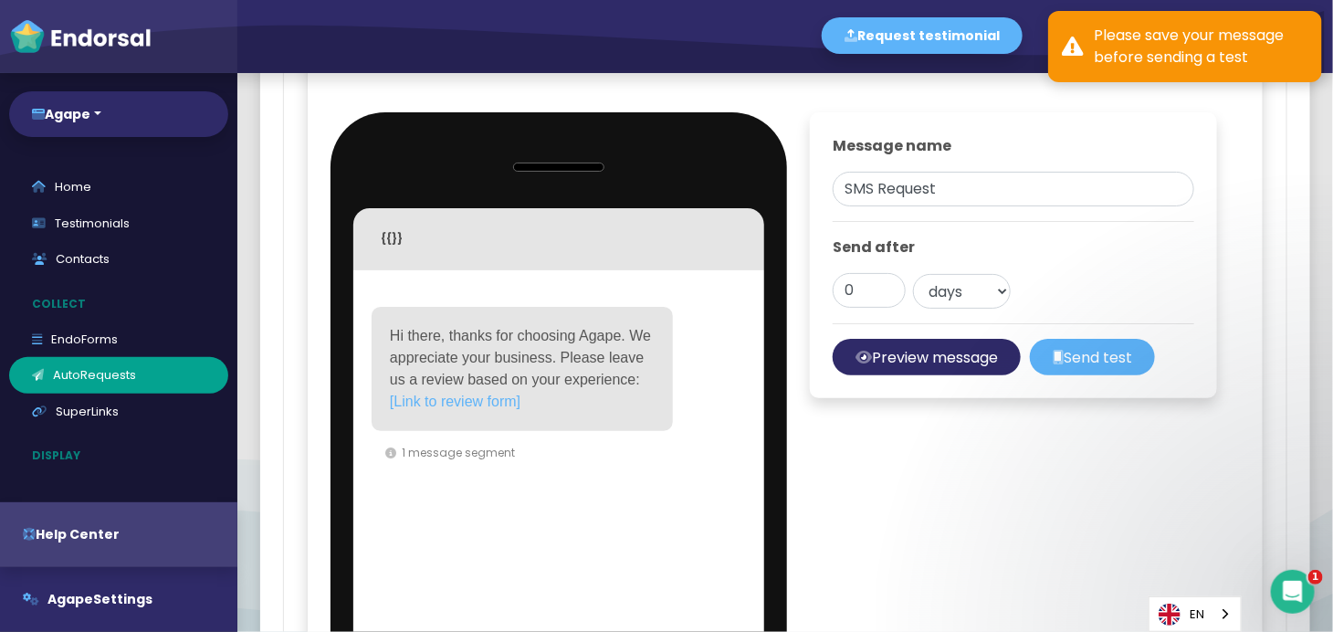
click at [965, 485] on div "Editing SMS Request Close Delete Save message {{}} Contact data First name Last…" at bounding box center [785, 320] width 957 height 678
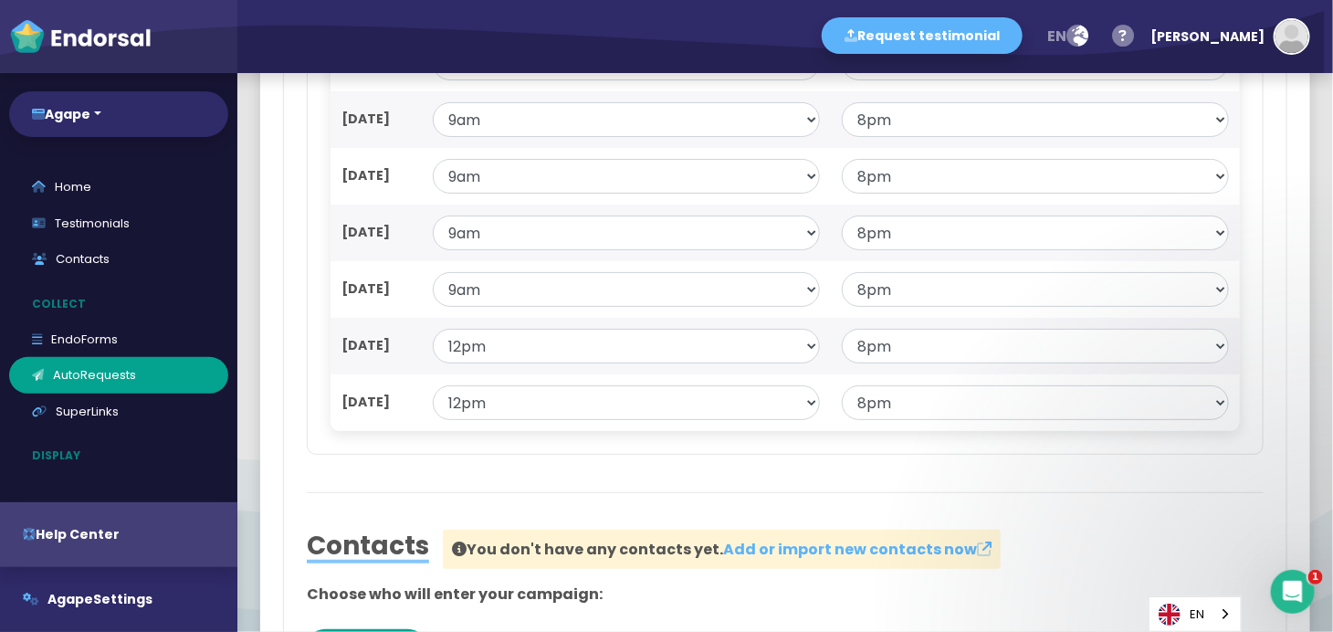
scroll to position [1240, 0]
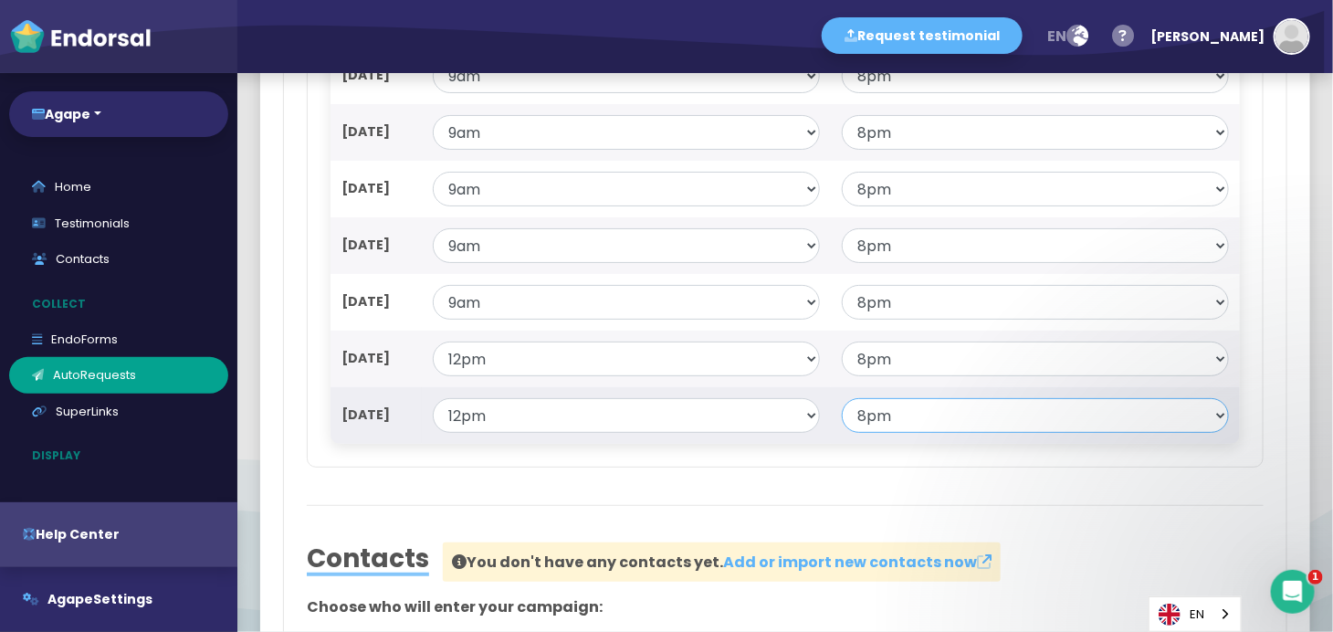
click at [946, 433] on select "— 6am 7am 8am 9am 10am 11am 12pm 1pm 2pm 3pm 4pm 5pm 6pm 7pm 8pm 9pm 10pm 11pm …" at bounding box center [1035, 415] width 387 height 35
select select "17"
click at [946, 433] on select "— 6am 7am 8am 9am 10am 11am 12pm 1pm 2pm 3pm 4pm 5pm 6pm 7pm 8pm 9pm 10pm 11pm …" at bounding box center [1035, 415] width 387 height 35
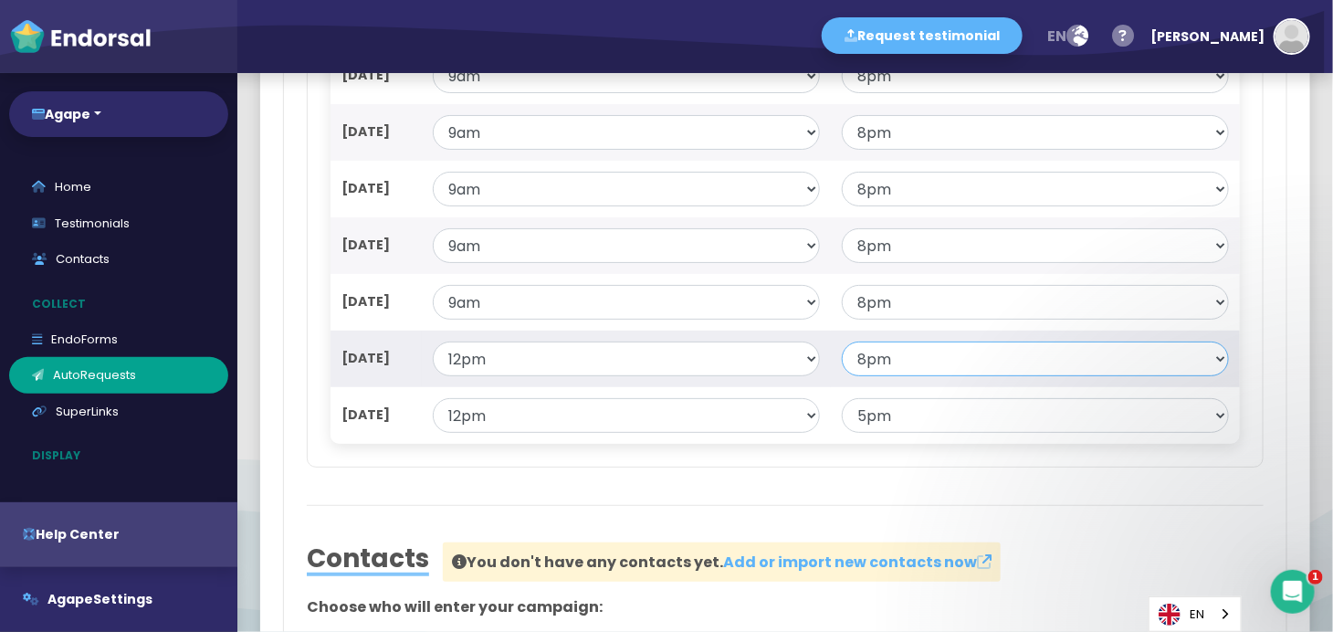
click at [919, 376] on select "— 6am 7am 8am 9am 10am 11am 12pm 1pm 2pm 3pm 4pm 5pm 6pm 7pm 8pm 9pm 10pm 11pm …" at bounding box center [1035, 358] width 387 height 35
select select "17"
click at [919, 376] on select "— 6am 7am 8am 9am 10am 11am 12pm 1pm 2pm 3pm 4pm 5pm 6pm 7pm 8pm 9pm 10pm 11pm …" at bounding box center [1035, 358] width 387 height 35
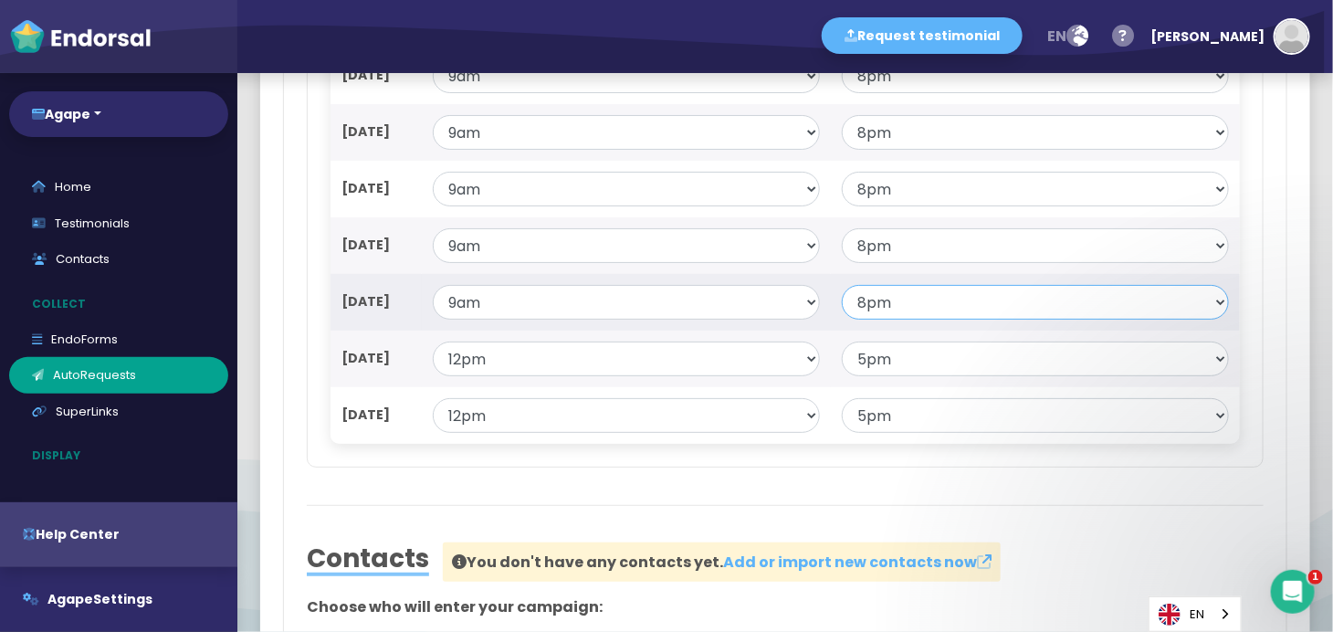
click at [881, 320] on select "— 6am 7am 8am 9am 10am 11am 12pm 1pm 2pm 3pm 4pm 5pm 6pm 7pm 8pm 9pm 10pm 11pm …" at bounding box center [1035, 302] width 387 height 35
select select "17"
click at [881, 320] on select "— 6am 7am 8am 9am 10am 11am 12pm 1pm 2pm 3pm 4pm 5pm 6pm 7pm 8pm 9pm 10pm 11pm …" at bounding box center [1035, 302] width 387 height 35
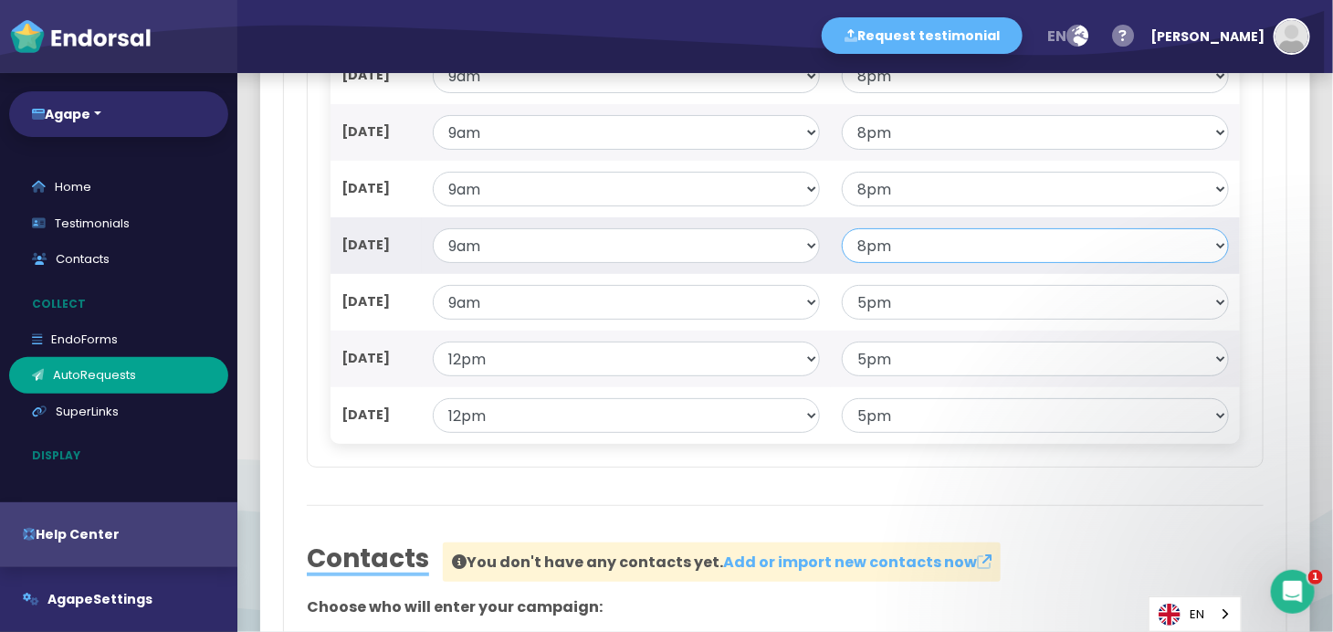
click at [875, 263] on select "— 6am 7am 8am 9am 10am 11am 12pm 1pm 2pm 3pm 4pm 5pm 6pm 7pm 8pm 9pm 10pm 11pm …" at bounding box center [1035, 245] width 387 height 35
select select "17"
click at [875, 263] on select "— 6am 7am 8am 9am 10am 11am 12pm 1pm 2pm 3pm 4pm 5pm 6pm 7pm 8pm 9pm 10pm 11pm …" at bounding box center [1035, 245] width 387 height 35
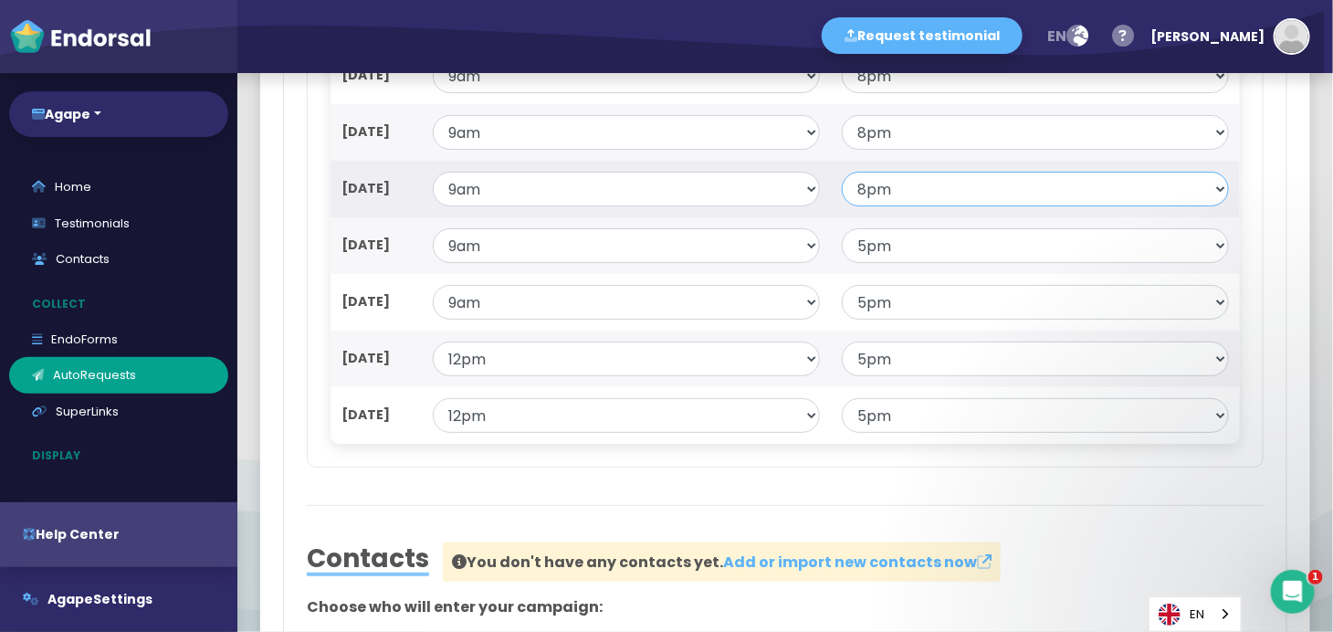
click at [888, 206] on select "— 6am 7am 8am 9am 10am 11am 12pm 1pm 2pm 3pm 4pm 5pm 6pm 7pm 8pm 9pm 10pm 11pm …" at bounding box center [1035, 189] width 387 height 35
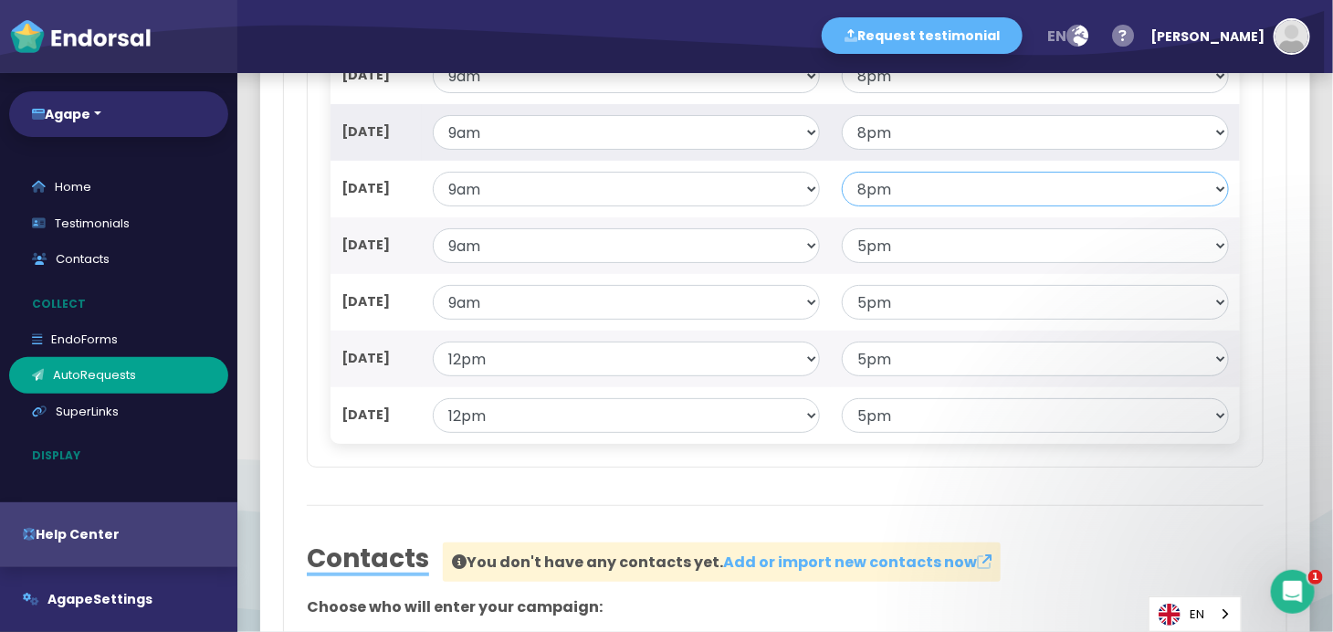
select select "17"
click at [906, 148] on select "— 6am 7am 8am 9am 10am 11am 12pm 1pm 2pm 3pm 4pm 5pm 6pm 7pm 8pm 9pm 10pm 11pm …" at bounding box center [1035, 132] width 387 height 35
select select "17"
click at [931, 91] on select "— 6am 7am 8am 9am 10am 11am 12pm 1pm 2pm 3pm 4pm 5pm 6pm 7pm 8pm 9pm 10pm 11pm …" at bounding box center [1035, 75] width 387 height 35
select select "17"
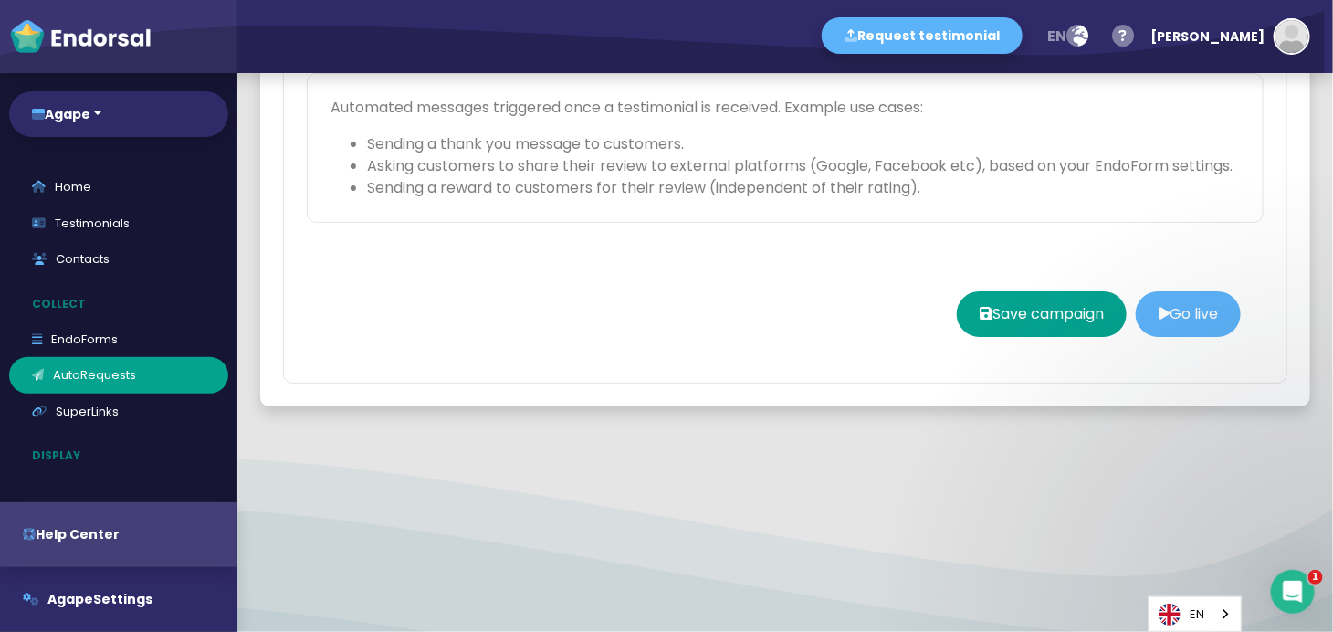
scroll to position [2999, 0]
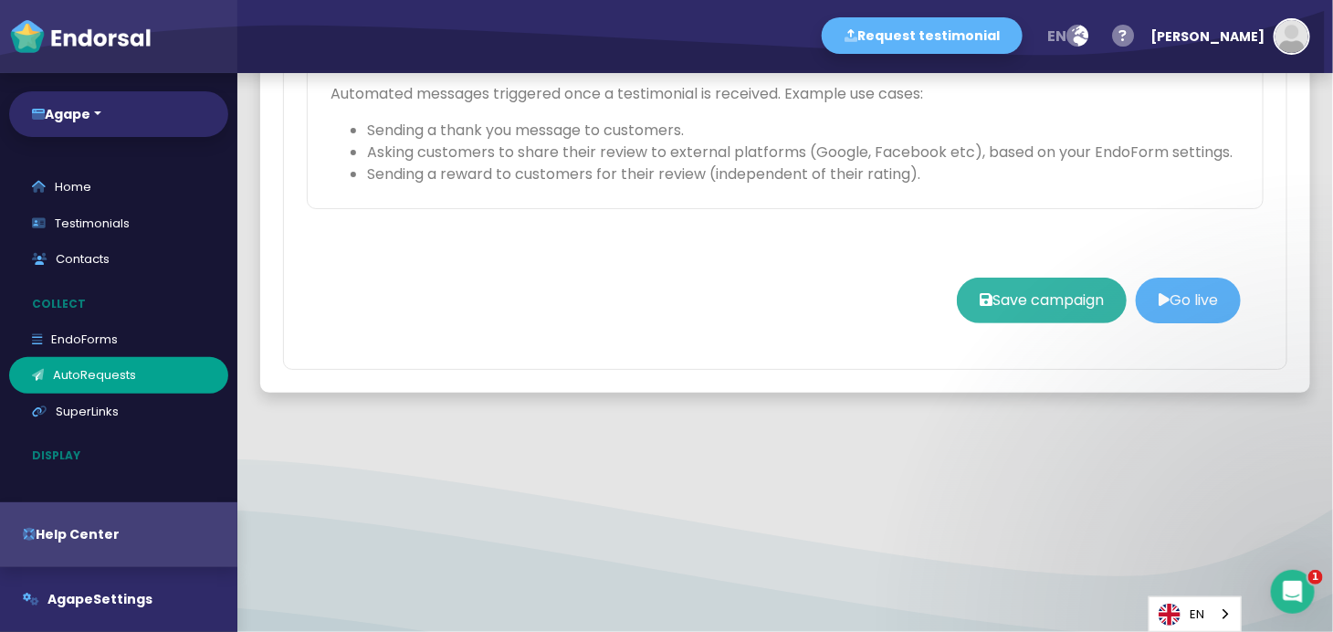
click at [1055, 323] on button "Save campaign" at bounding box center [1042, 301] width 170 height 46
select select
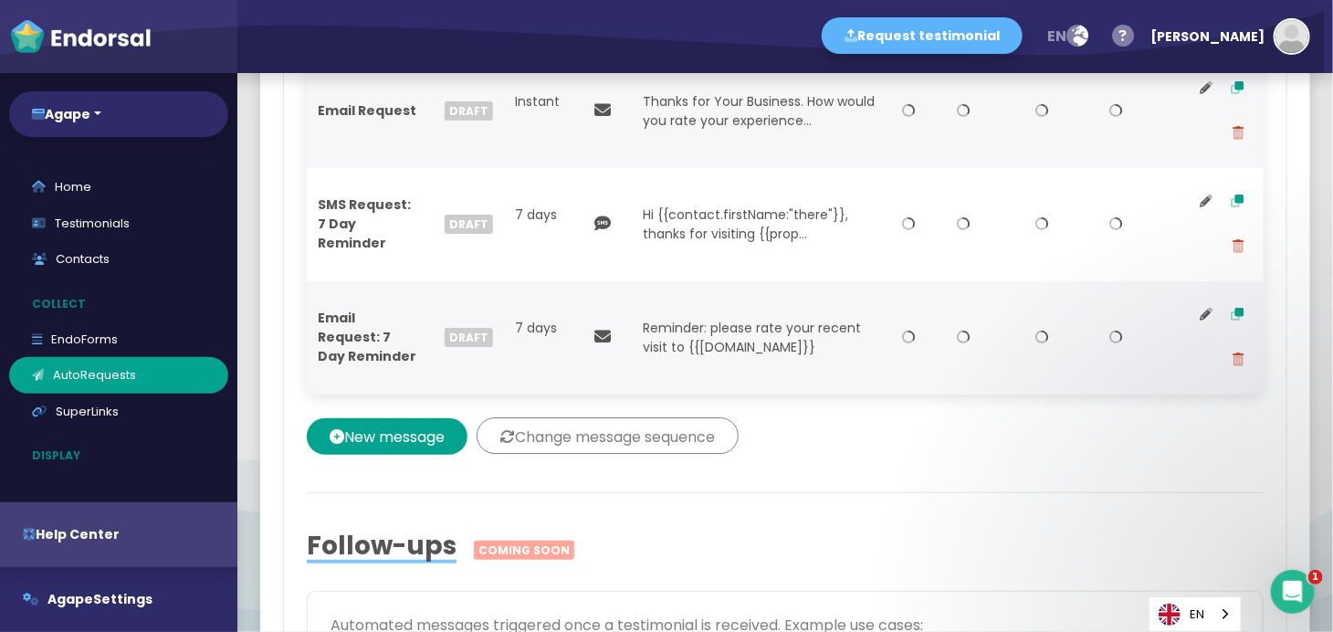
type input "Agape First Campaign (External Platform Reviews)"
select select "0: 68a7bed776d79807ccec4010"
select select "3: custom"
select select "-5"
select select
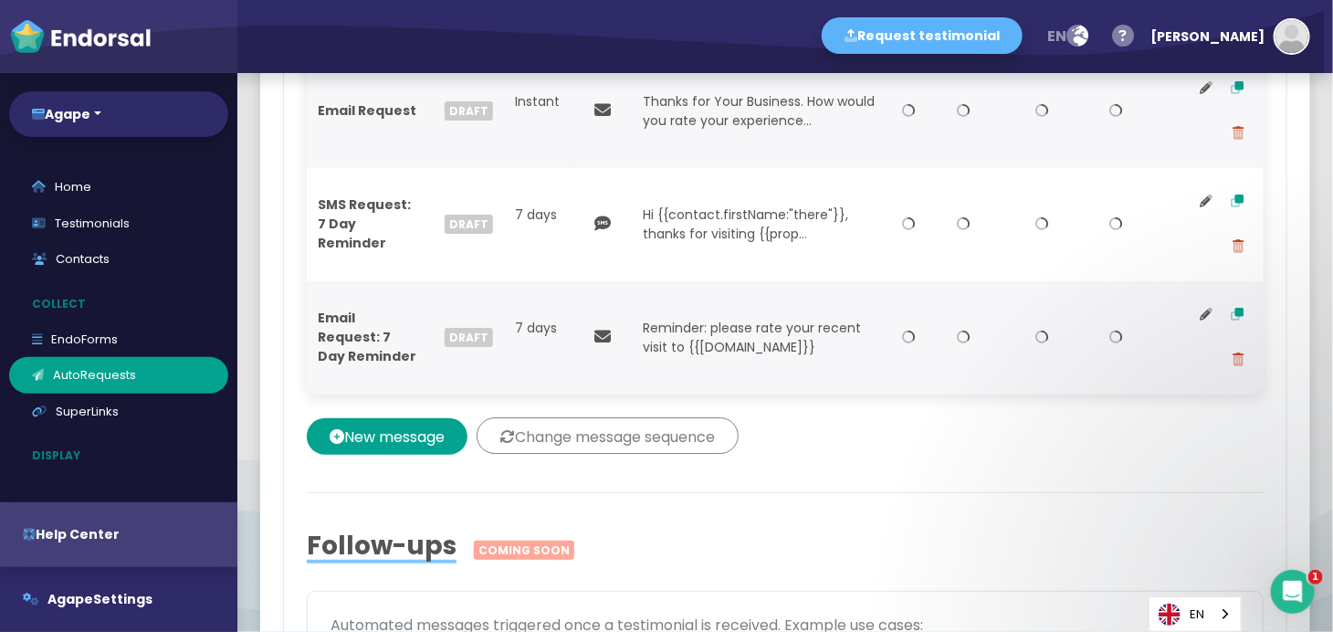
select select
select select "9"
select select "17"
select select "9"
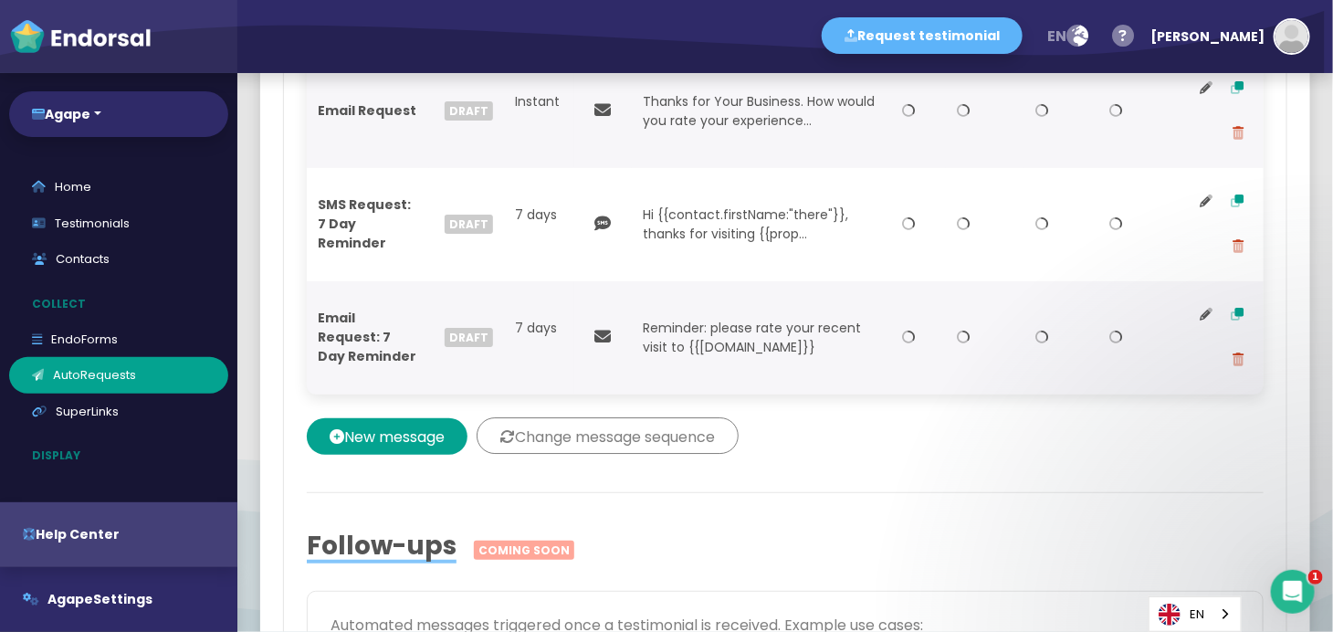
select select "17"
select select "9"
select select "17"
select select "9"
select select "17"
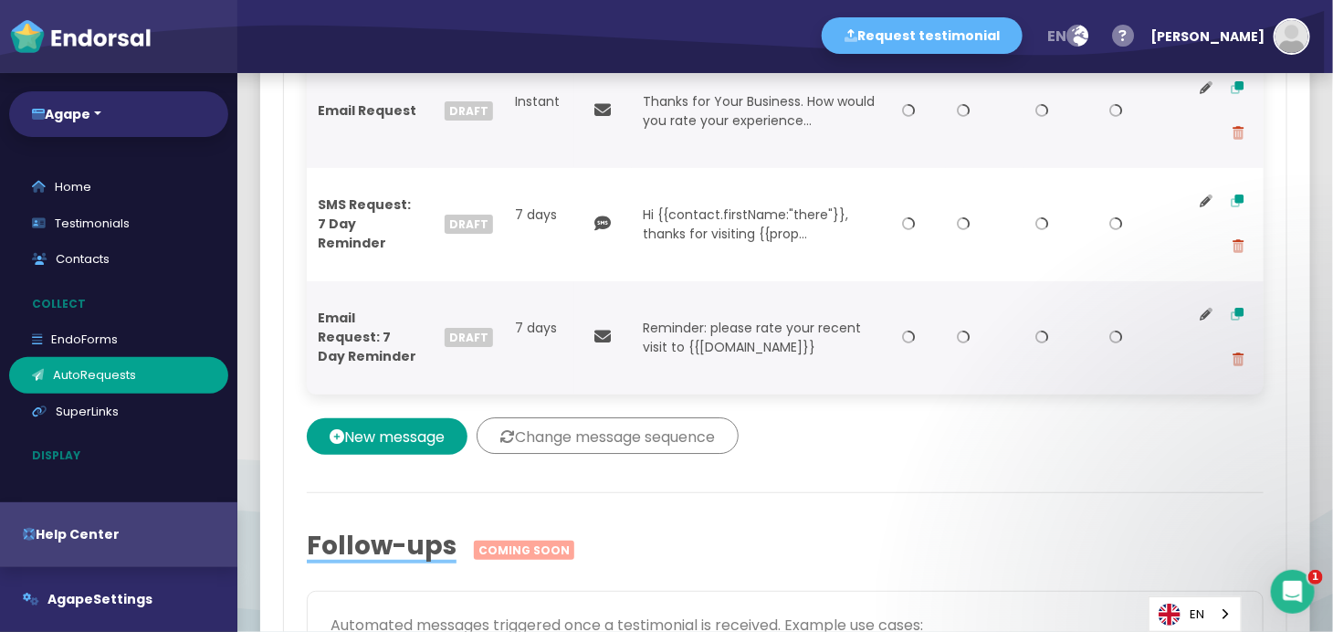
select select "9"
select select "17"
select select "12"
select select "17"
select select "12"
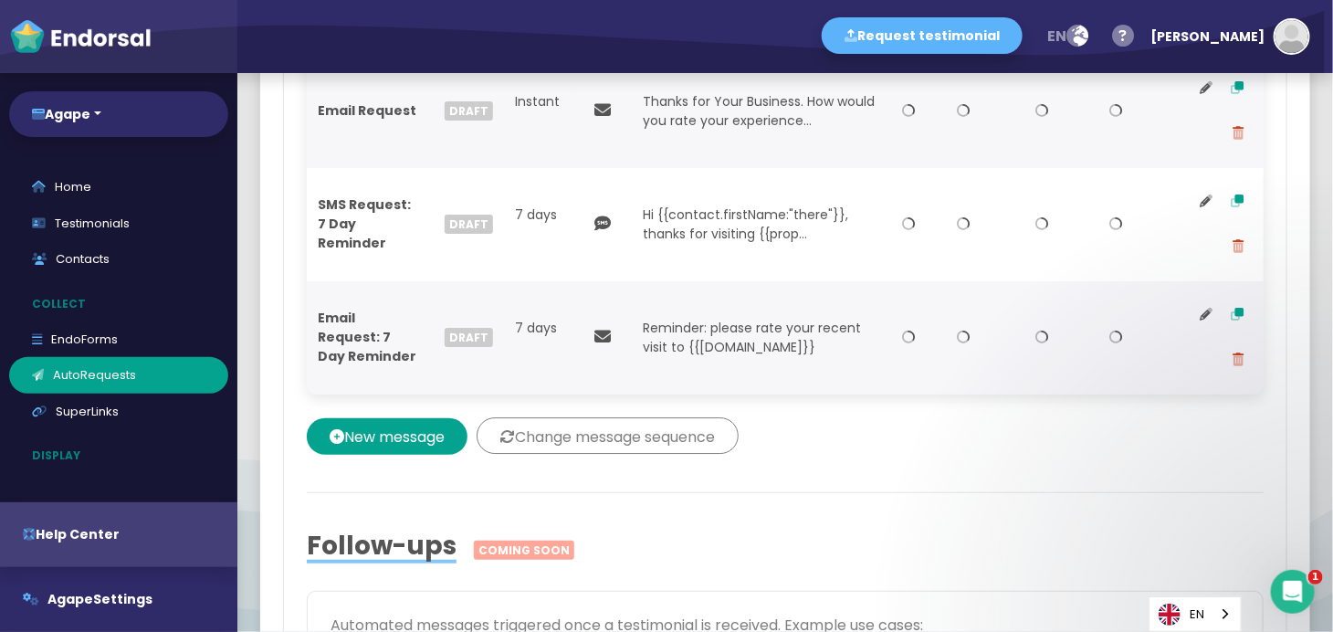
select select "17"
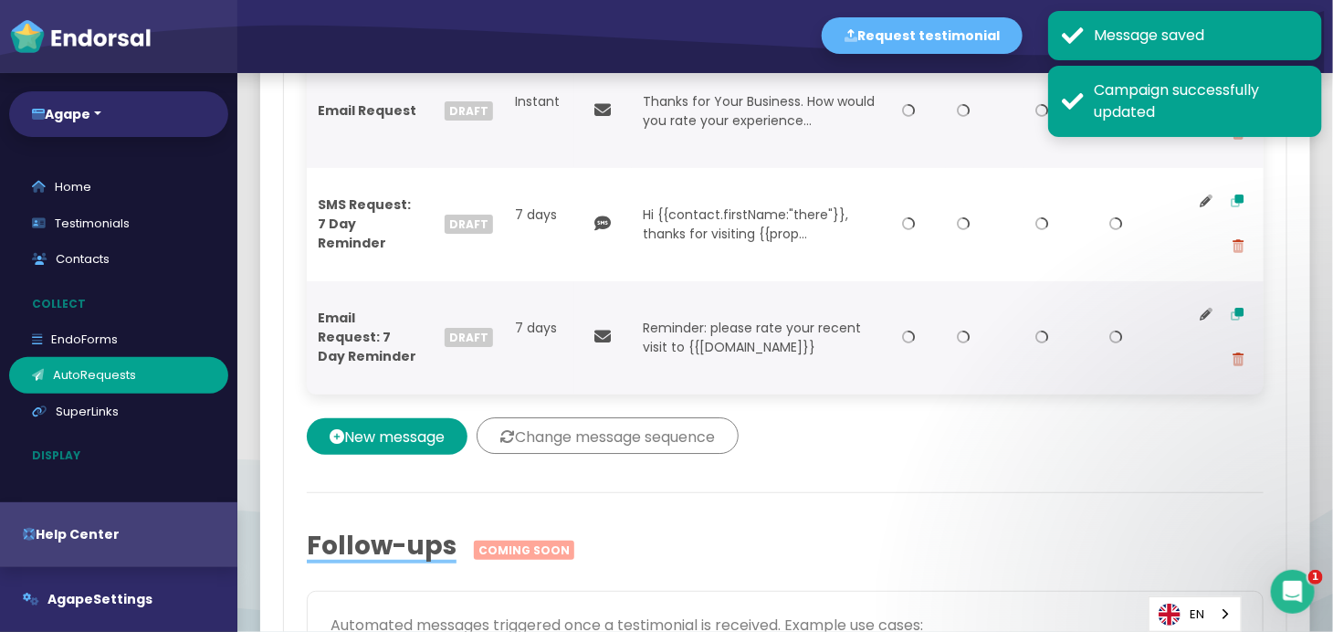
type input "Agape First Campaign (External Platform Reviews)"
select select "0: 68a7bed776d79807ccec4010"
select select "3: custom"
select select "-5"
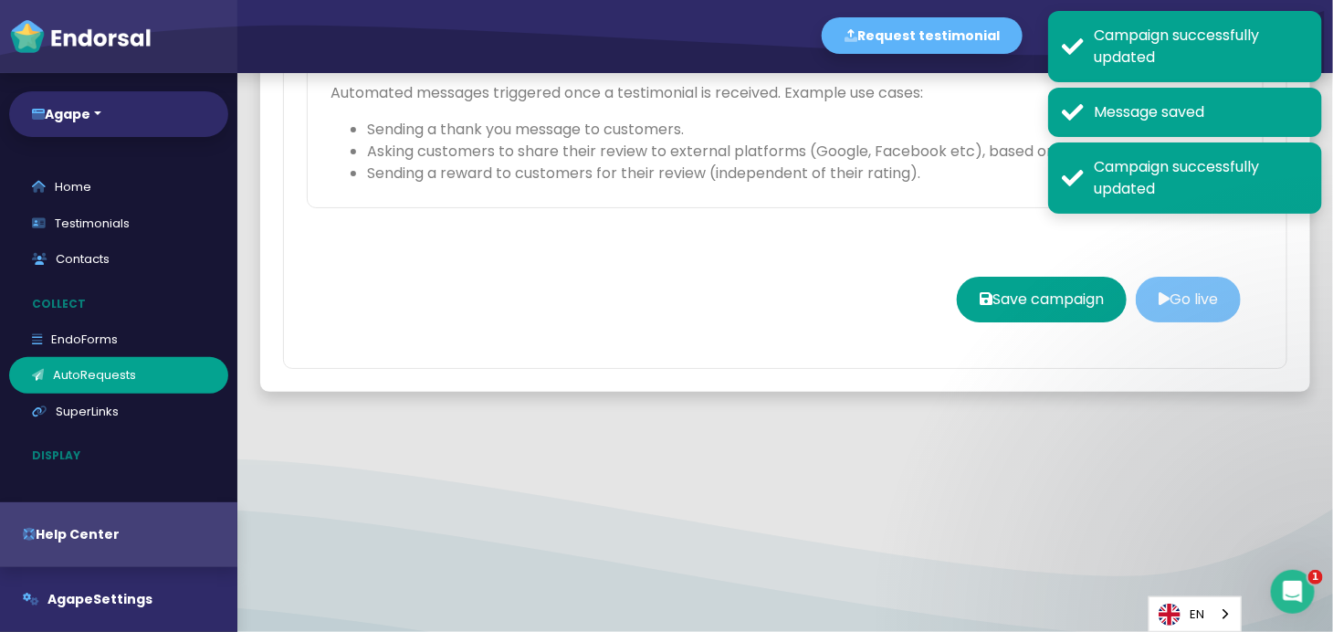
click at [1159, 306] on icon at bounding box center [1164, 298] width 11 height 15
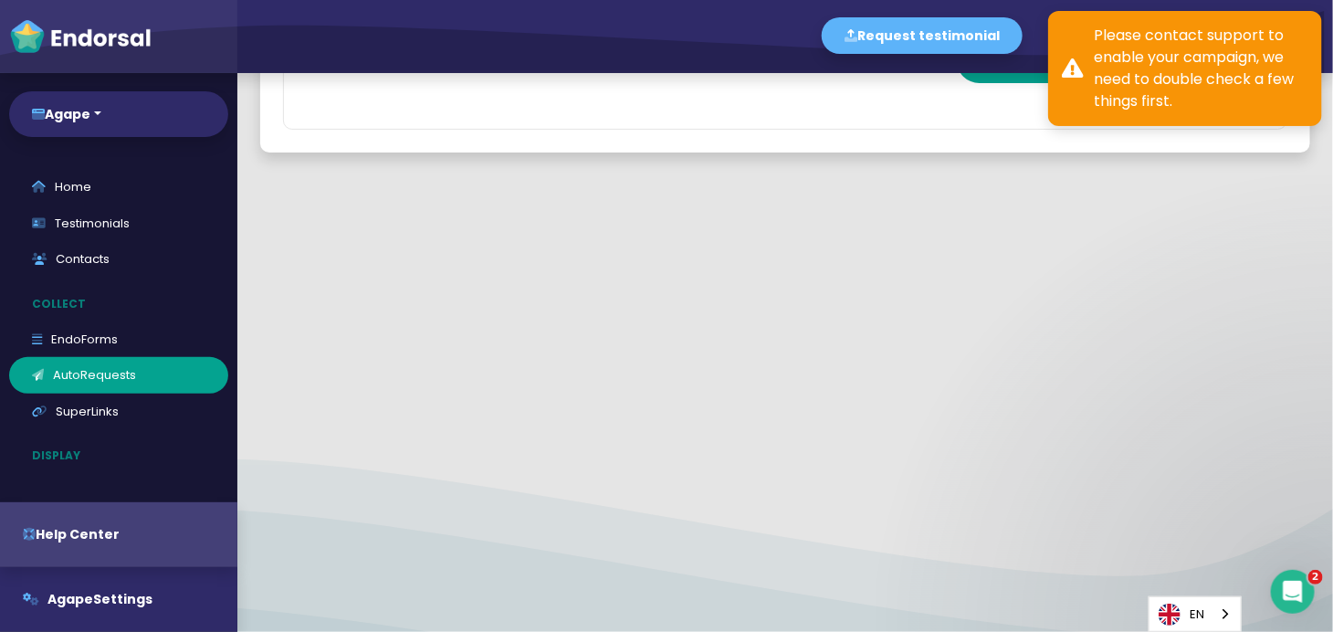
select select
type input "Agape First Campaign (External Platform Reviews)"
select select "0: 68a7bed776d79807ccec4010"
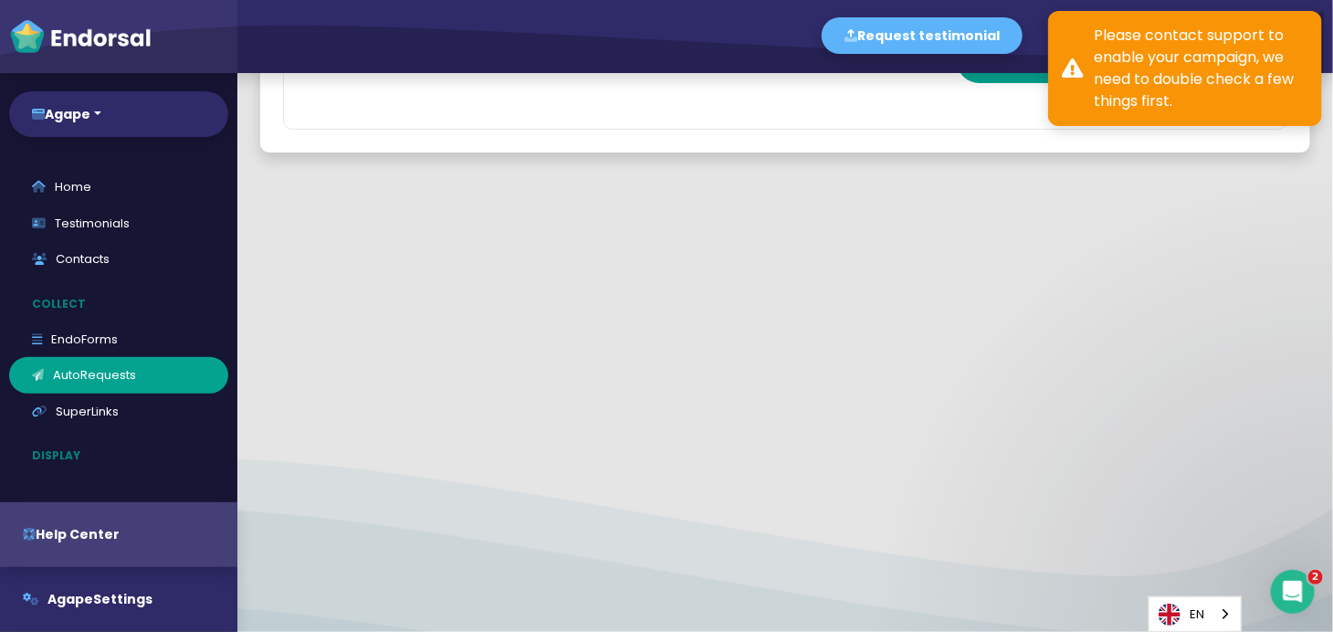
select select "3: custom"
select select "-5"
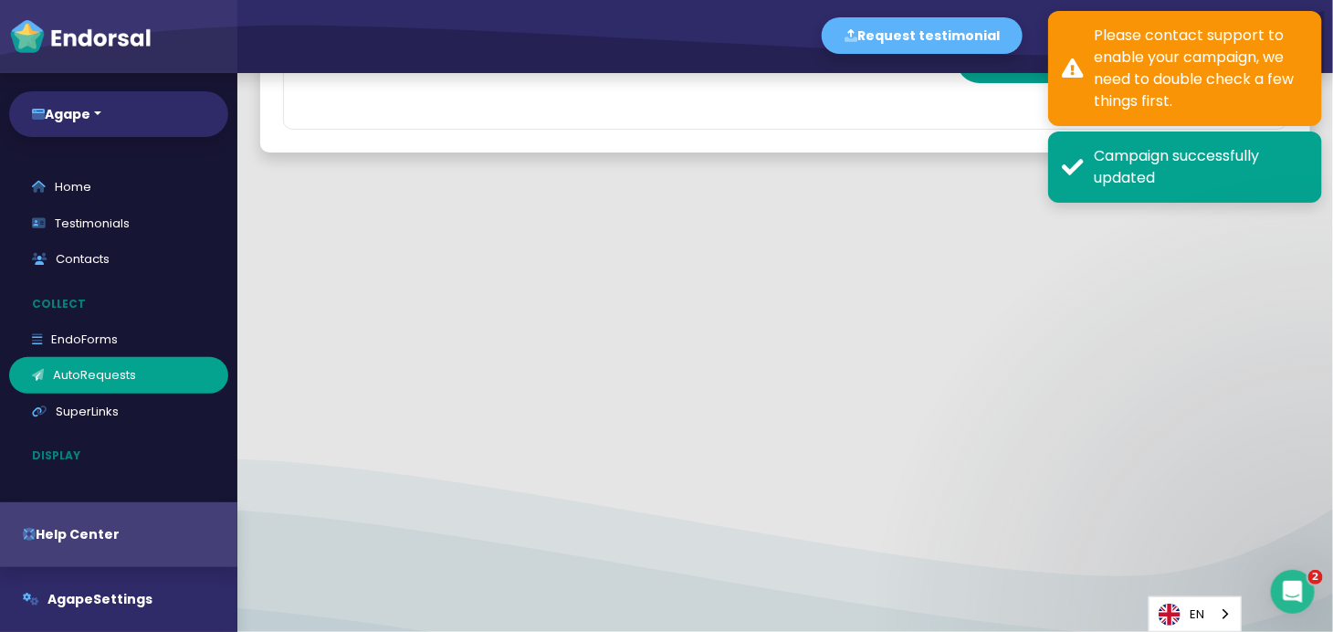
select select "9"
select select "17"
select select "9"
select select "17"
select select "9"
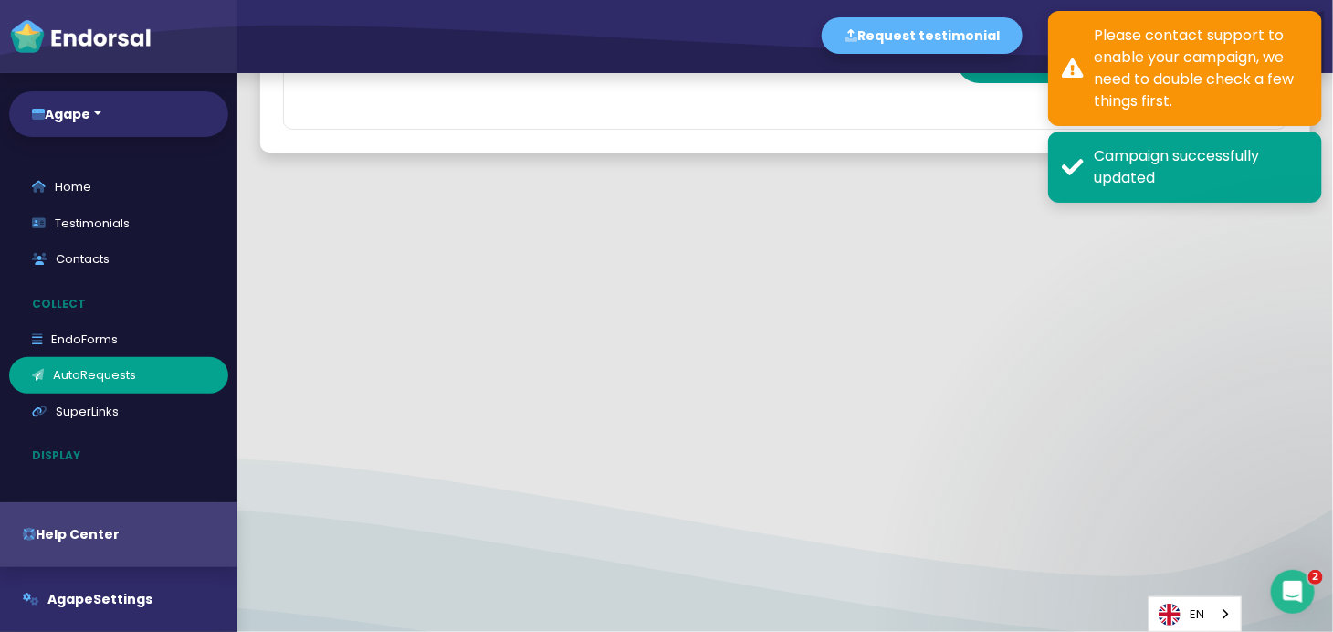
select select "17"
select select "9"
select select "17"
select select "9"
select select "17"
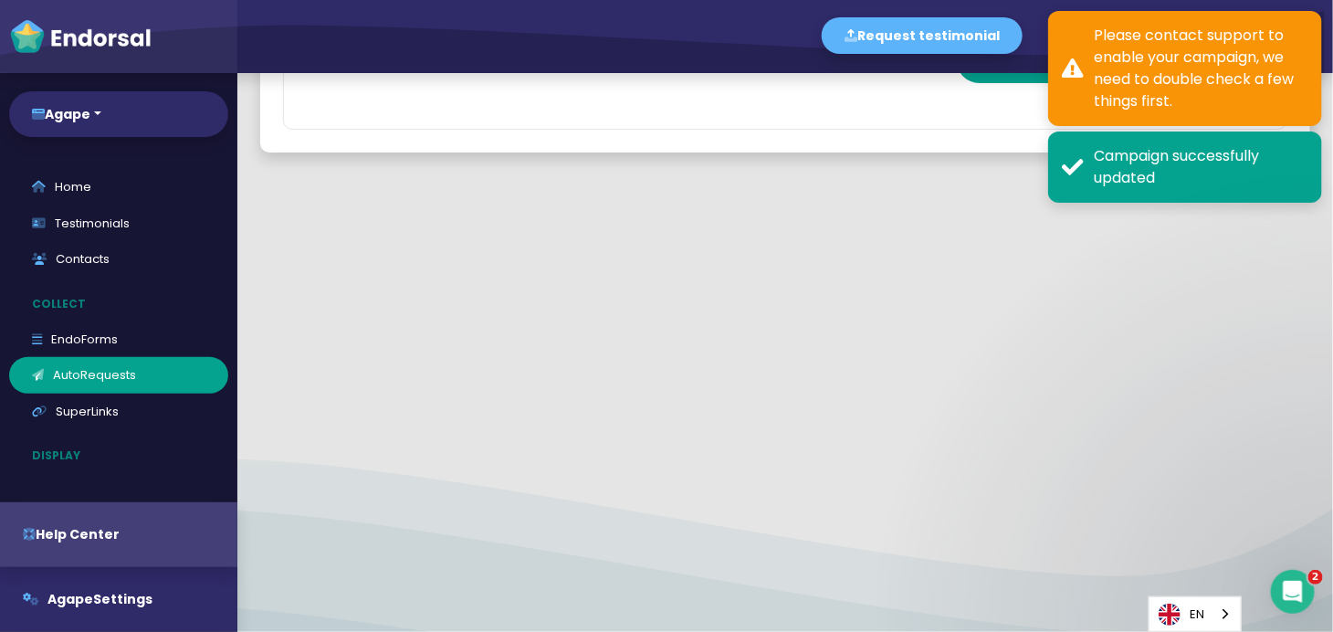
select select "12"
select select "17"
select select "12"
select select "17"
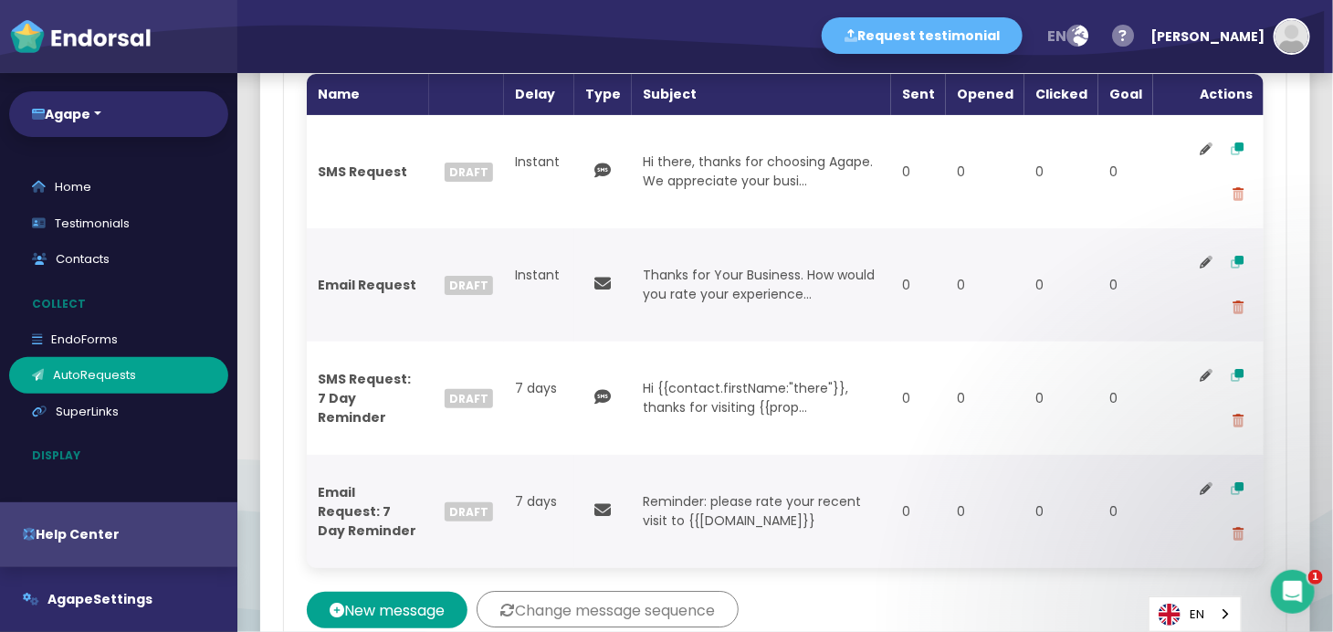
scroll to position [2193, 0]
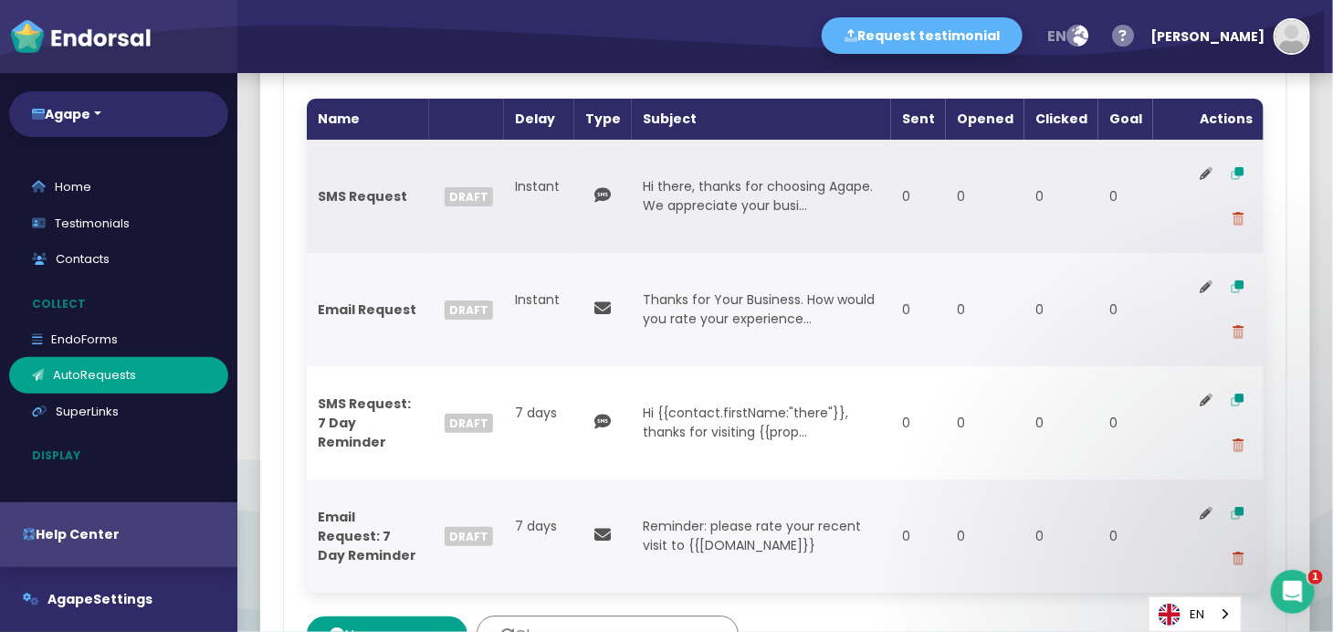
click at [1132, 221] on td "0% 0" at bounding box center [1125, 196] width 55 height 113
click at [1105, 218] on td "0% 0" at bounding box center [1125, 196] width 55 height 113
click at [1191, 194] on button at bounding box center [1206, 174] width 31 height 46
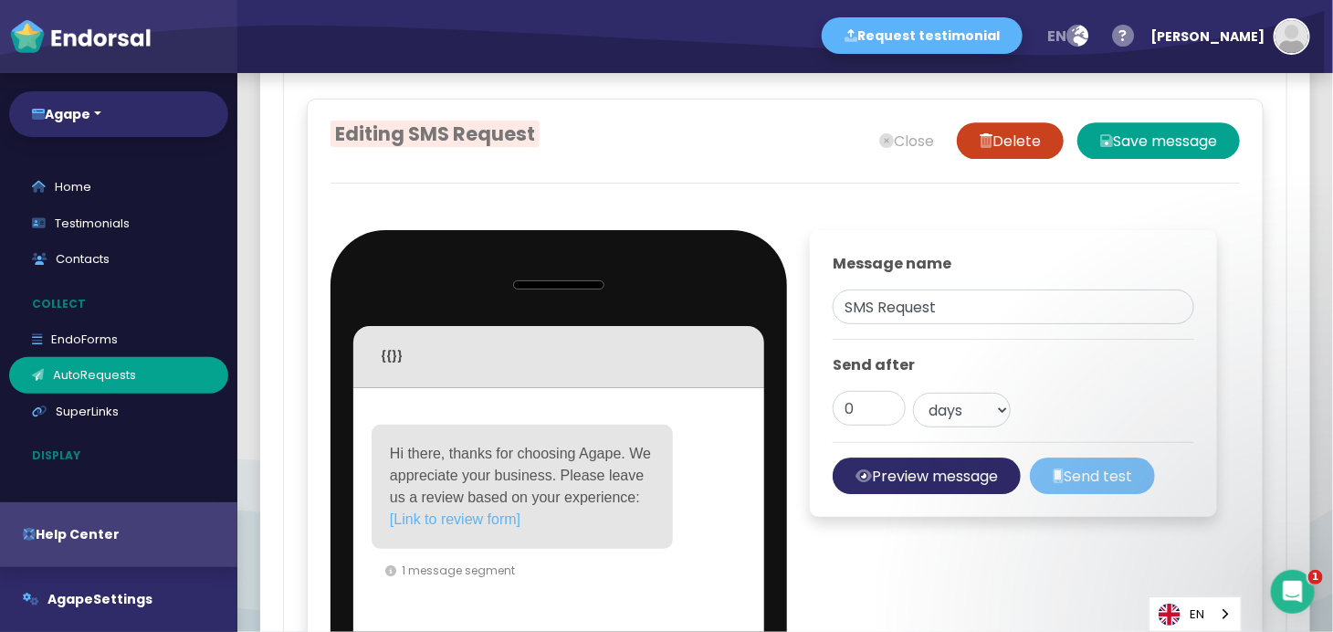
click at [1122, 494] on button "Send test" at bounding box center [1092, 475] width 125 height 37
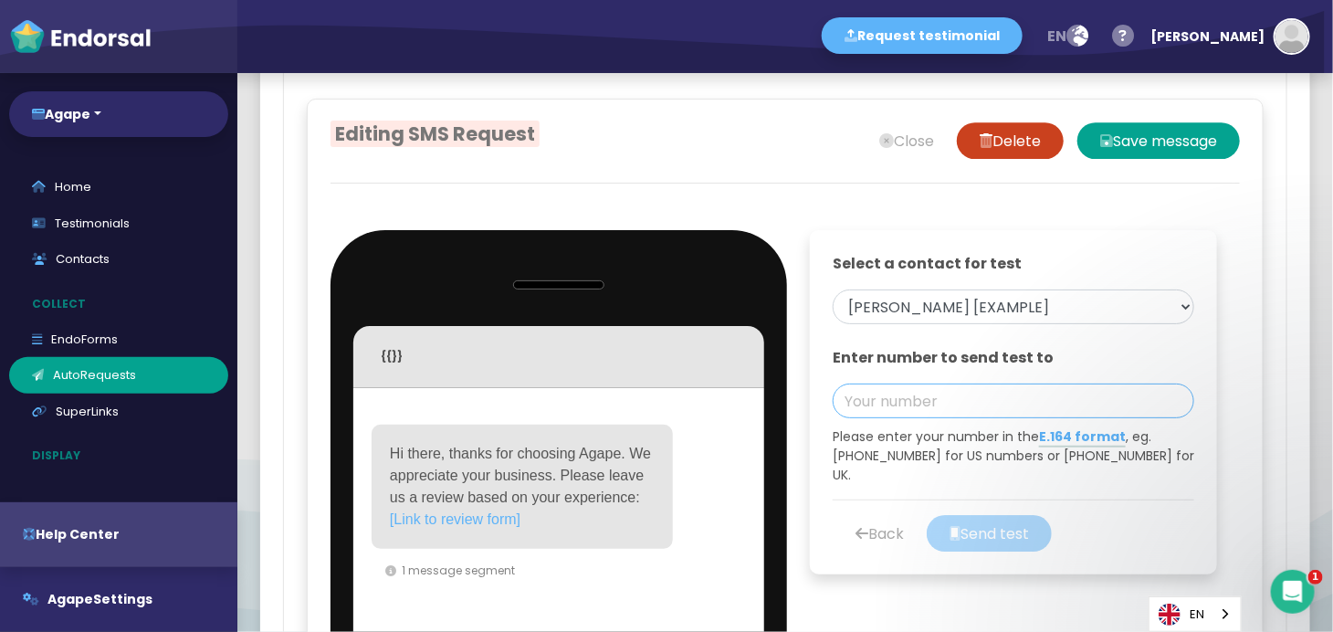
click at [956, 415] on input "tel" at bounding box center [1014, 400] width 362 height 35
type input "4"
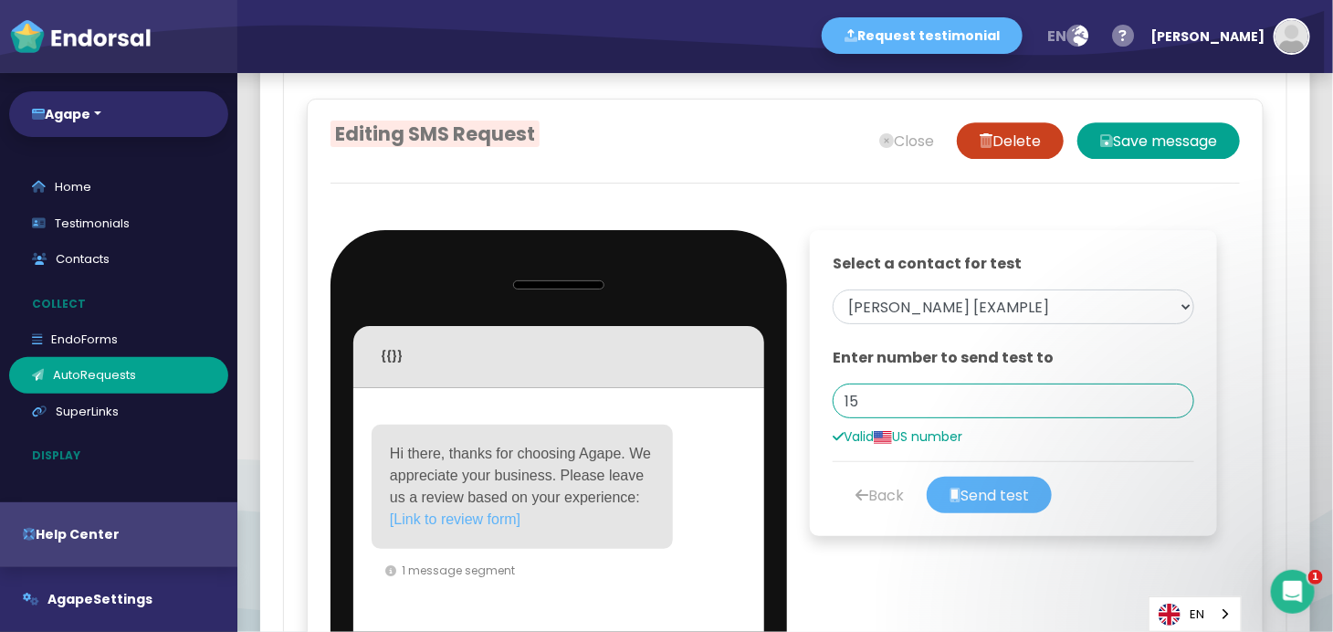
type input "1"
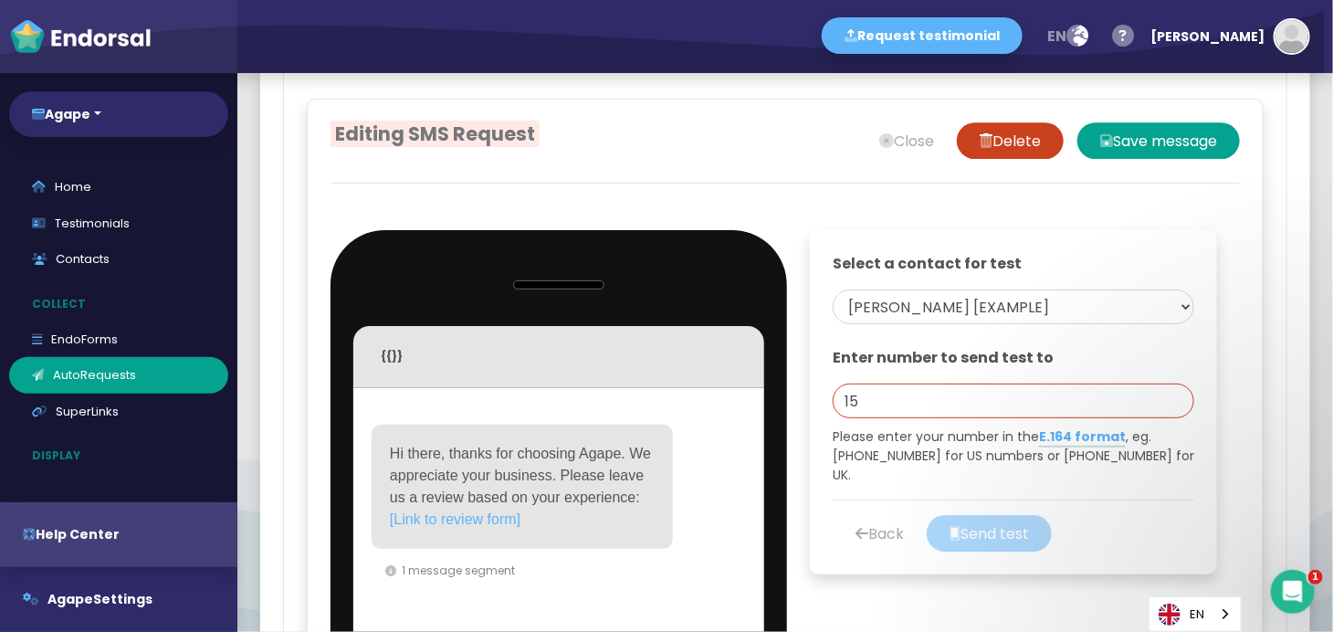
type input "1"
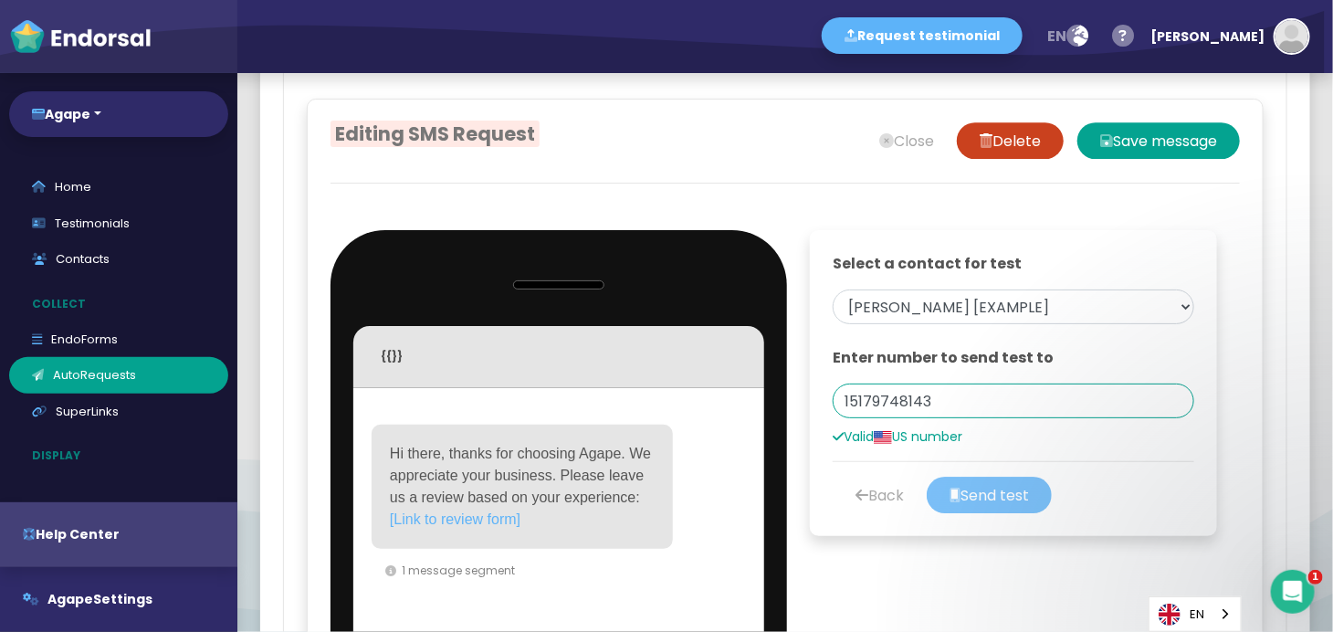
type input "15179748143"
click at [990, 511] on button "Send test" at bounding box center [989, 495] width 125 height 37
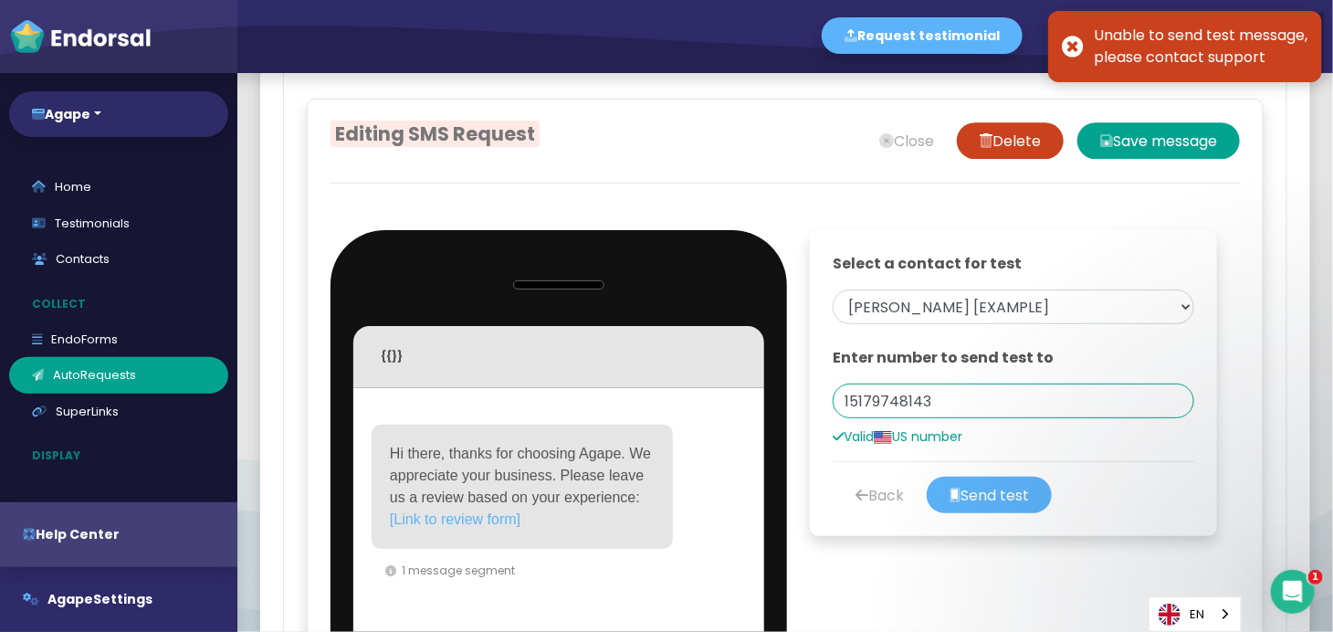
click at [973, 416] on input "15179748143" at bounding box center [1014, 400] width 362 height 35
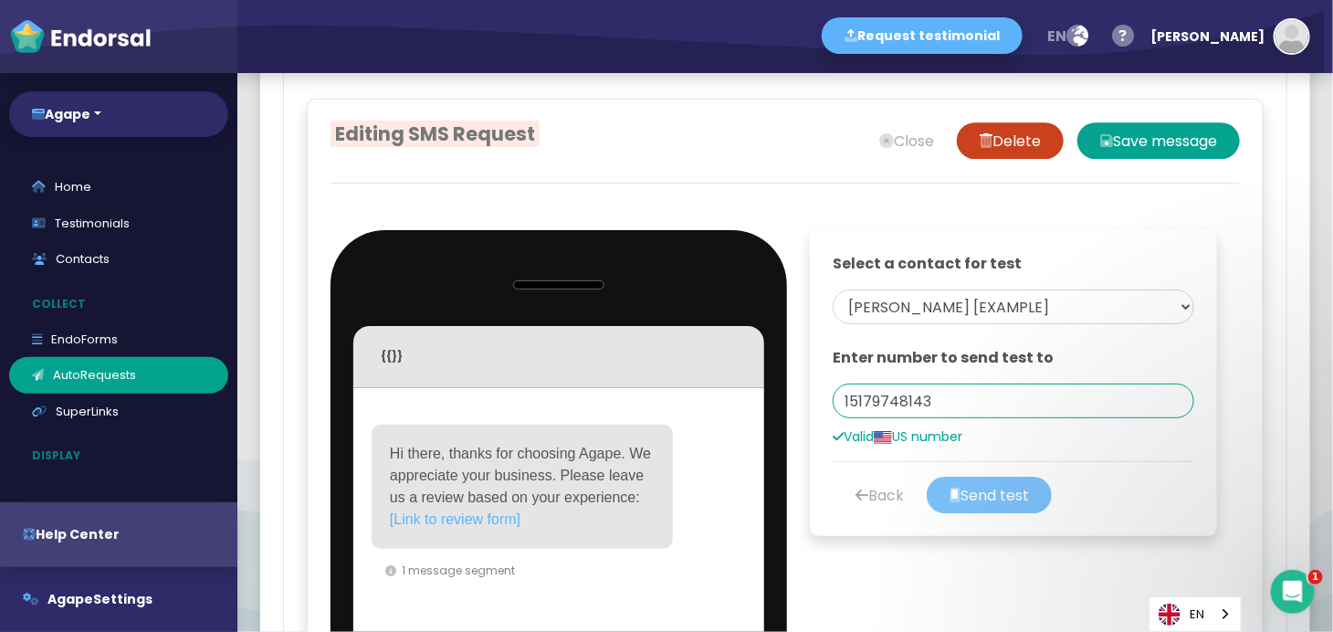
click at [1027, 509] on button "Send test" at bounding box center [989, 495] width 125 height 37
click at [1199, 568] on div "EN" at bounding box center [1195, 614] width 93 height 36
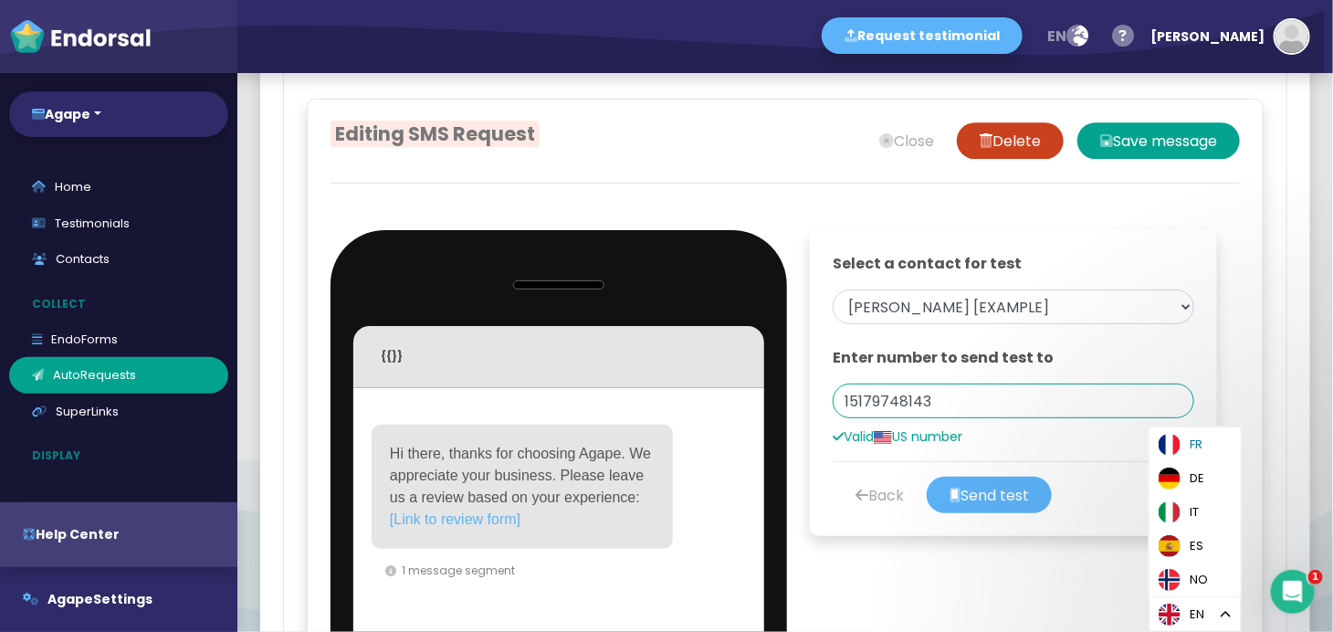
click at [1123, 568] on div "Editing SMS Request Close Delete Save message {{}} Contact data First name Last…" at bounding box center [785, 438] width 957 height 678
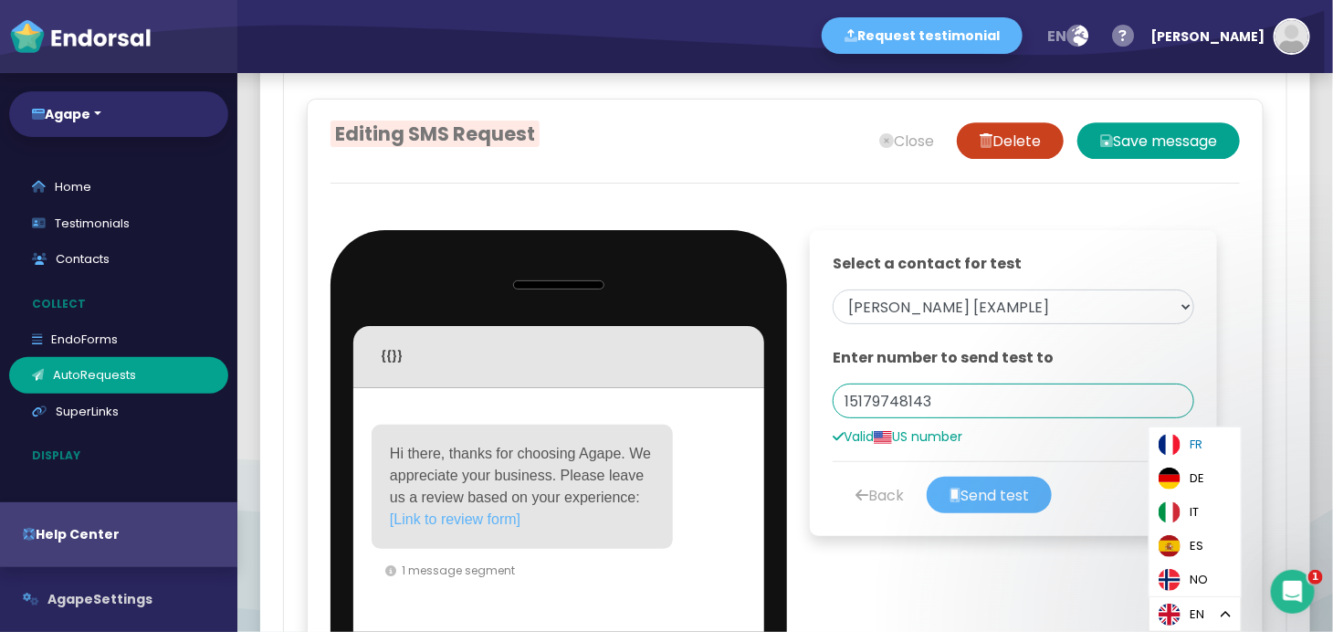
click at [129, 568] on button "Agape Settings" at bounding box center [118, 599] width 237 height 65
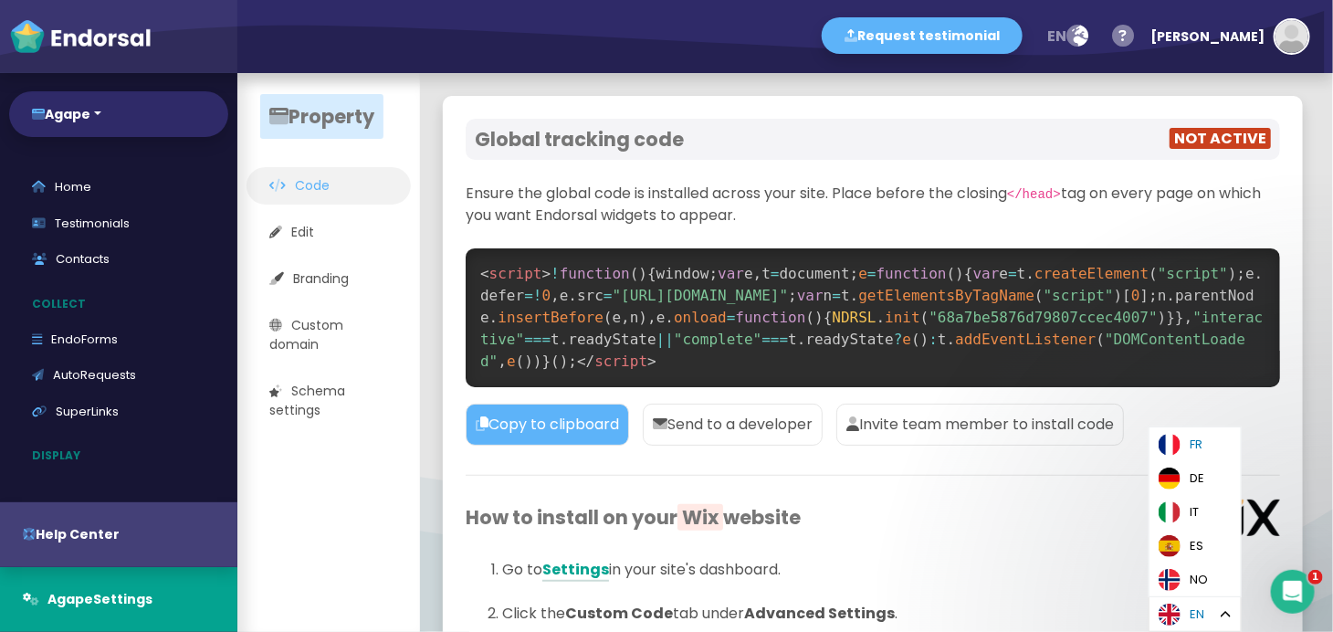
click at [1177, 568] on img "Language" at bounding box center [1170, 615] width 22 height 22
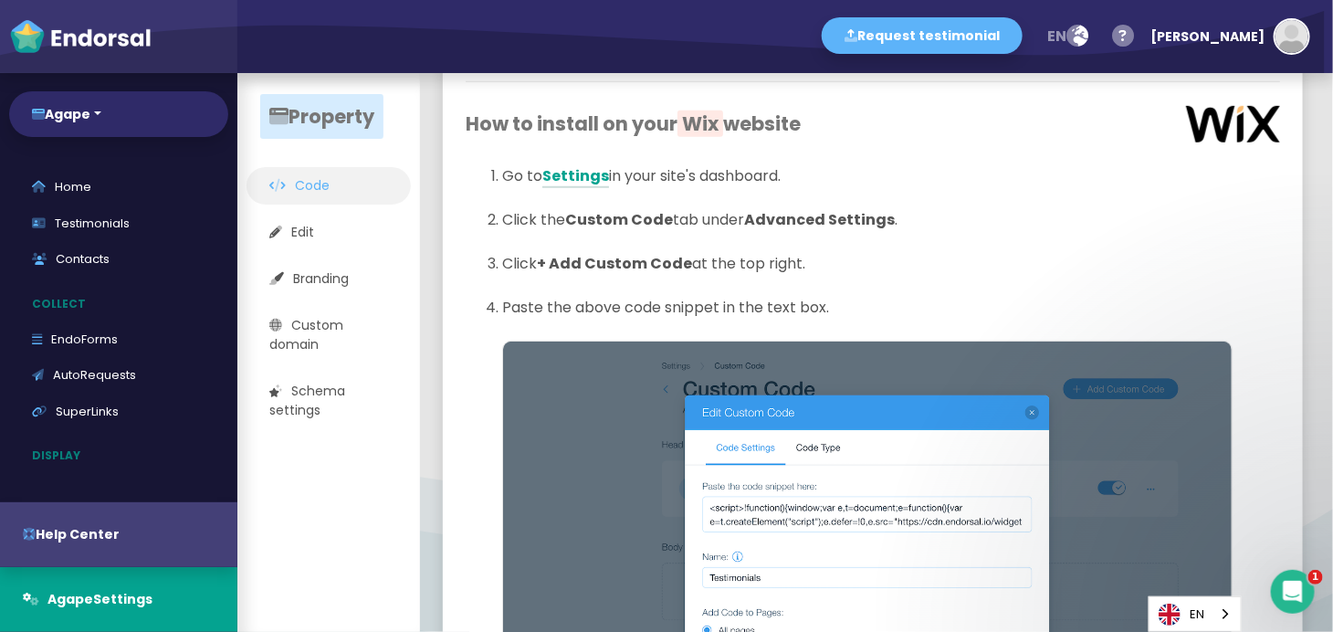
scroll to position [400, 0]
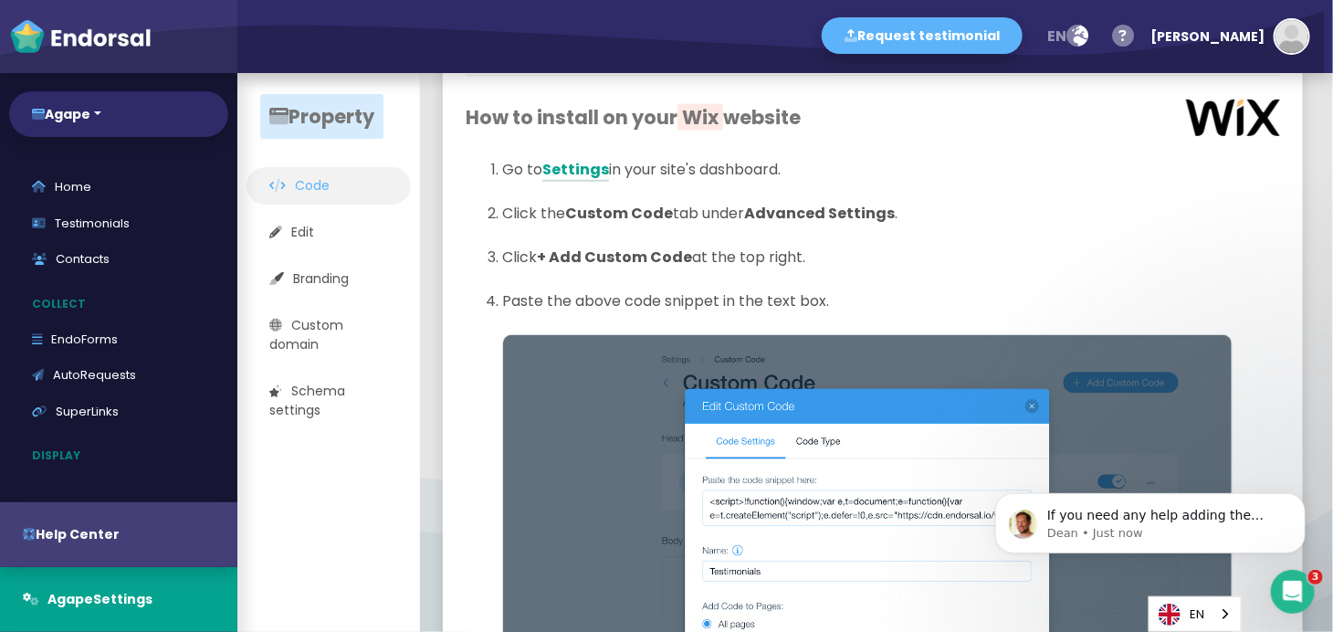
click at [872, 314] on li "Paste the above code snippet in the text box." at bounding box center [891, 312] width 778 height 44
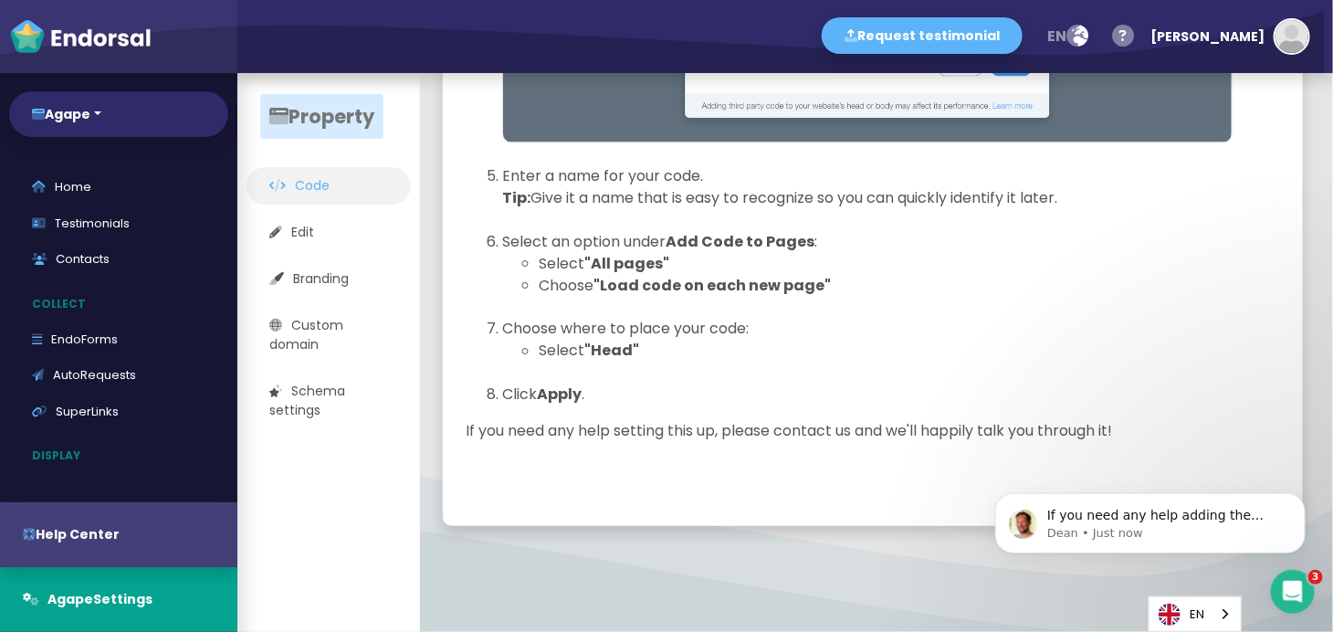
scroll to position [1193, 0]
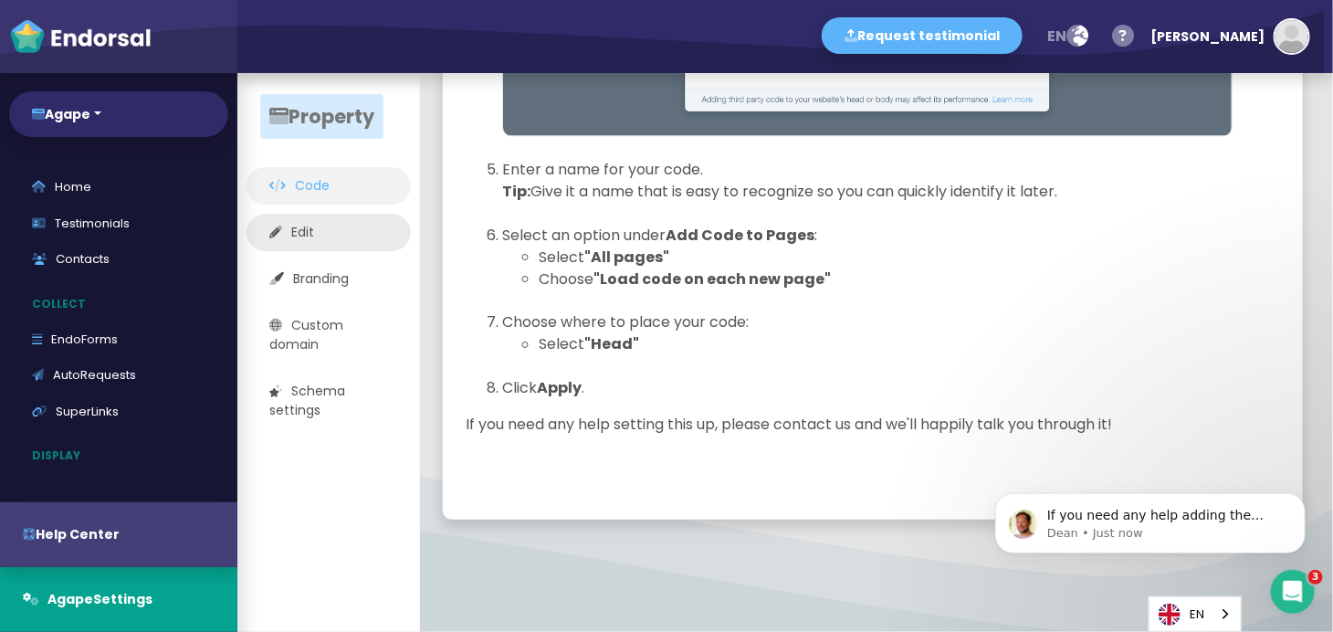
click at [385, 237] on link "Edit" at bounding box center [329, 232] width 164 height 37
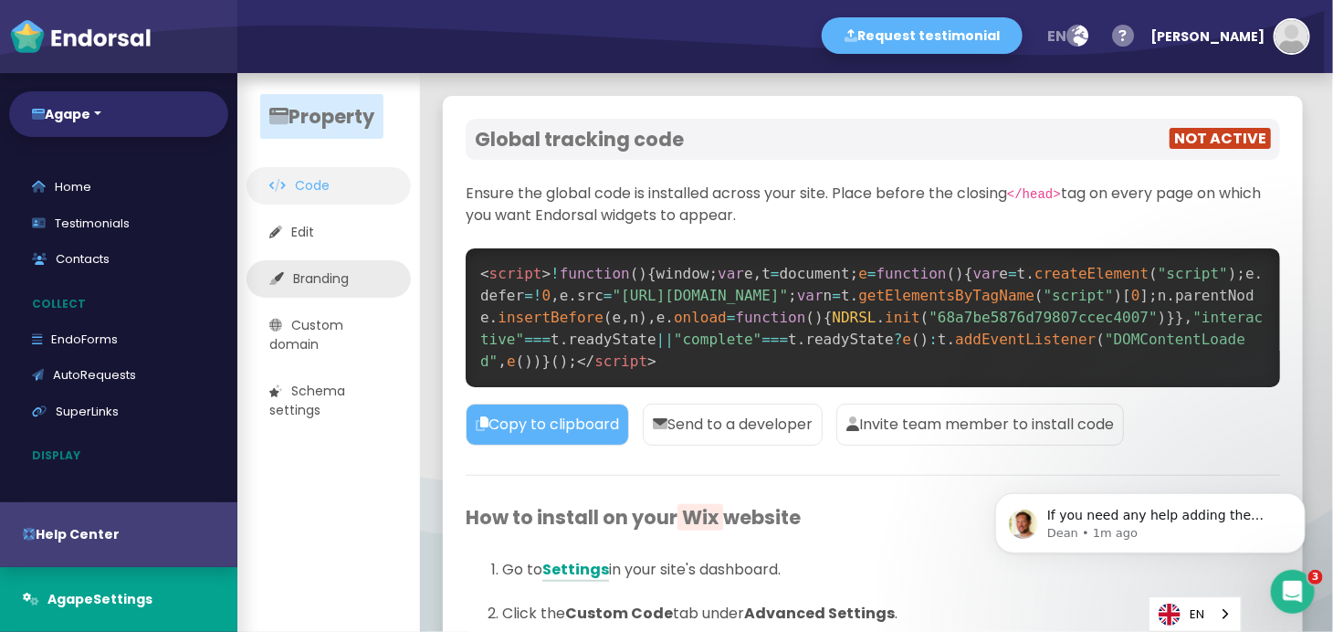
click at [370, 277] on link "Branding" at bounding box center [329, 278] width 164 height 37
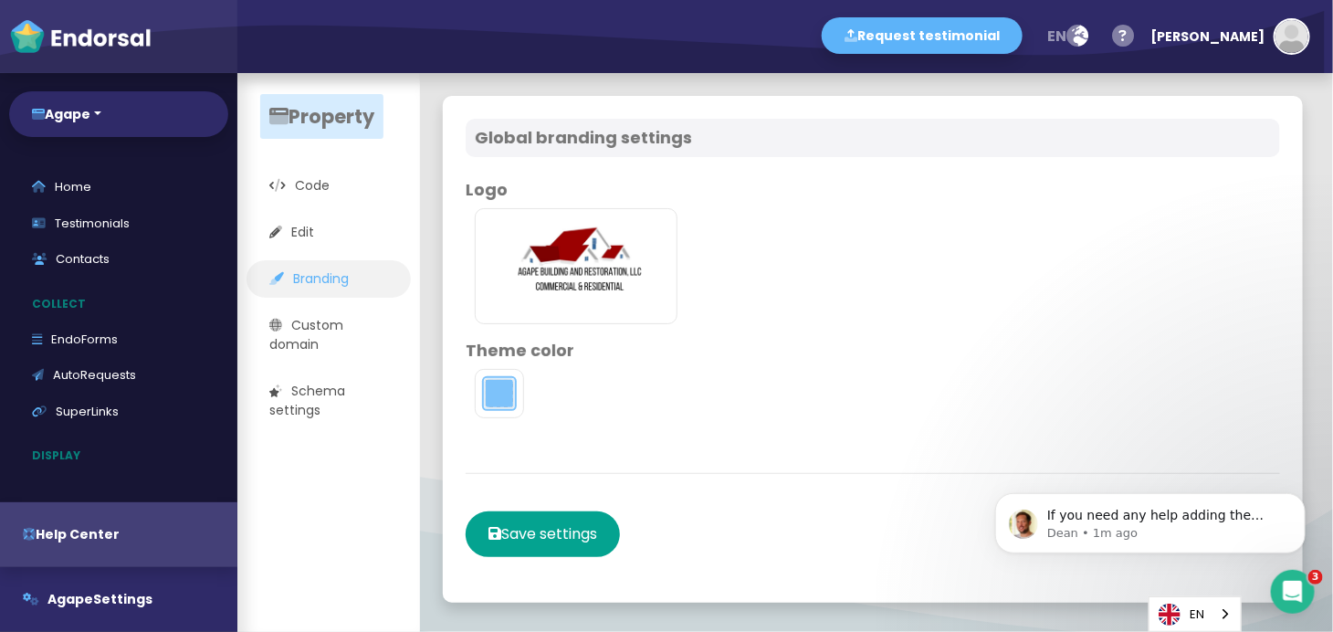
click at [494, 385] on button "toggle color picker dialog" at bounding box center [499, 393] width 29 height 29
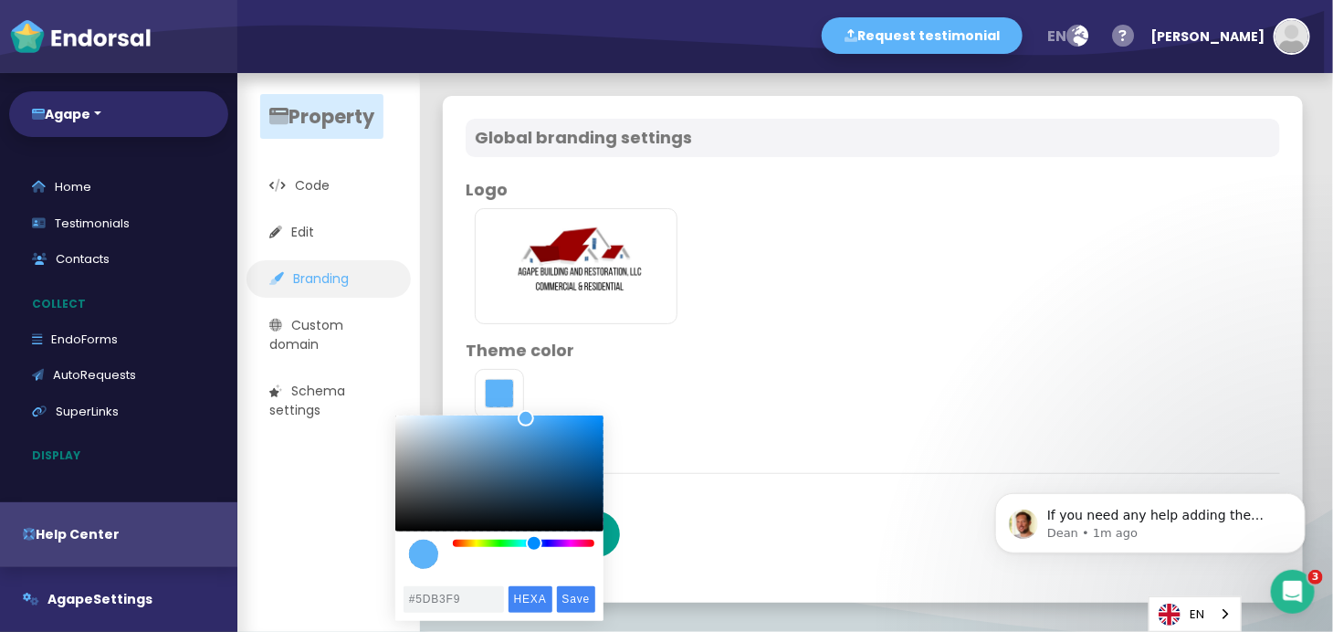
click at [591, 548] on div "color picker dialog" at bounding box center [499, 491] width 208 height 153
click at [589, 547] on div "color picker dialog" at bounding box center [499, 491] width 208 height 153
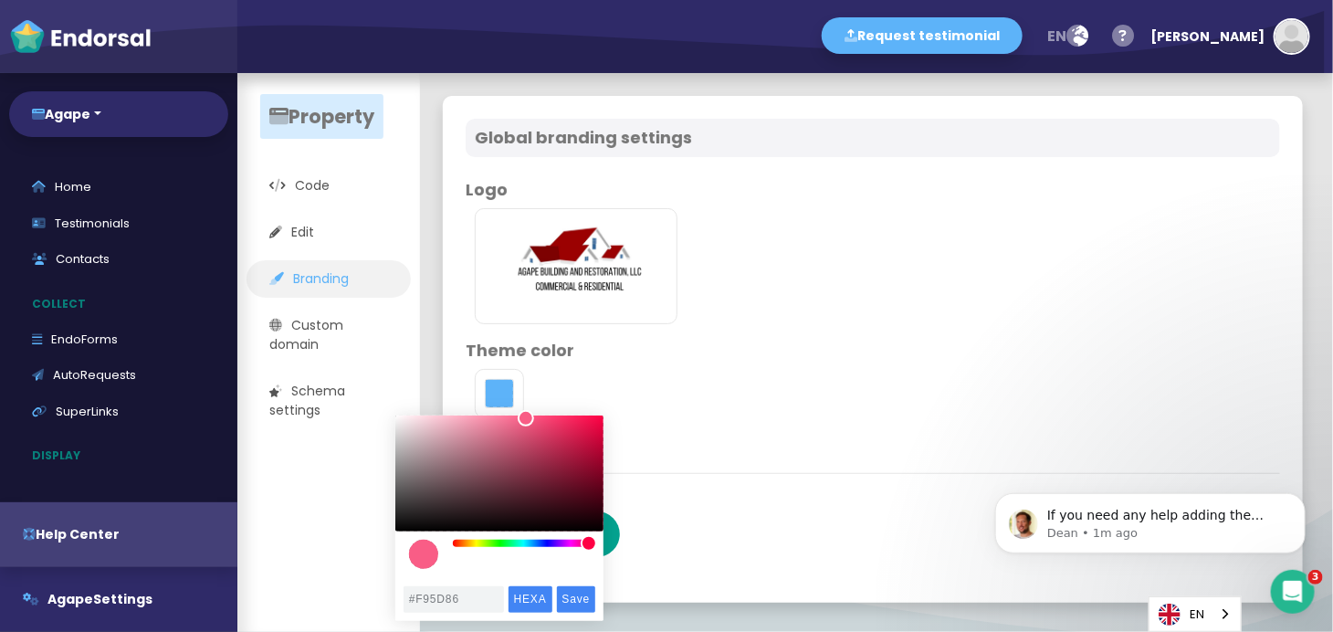
click at [589, 544] on div "color picker dialog" at bounding box center [524, 543] width 142 height 7
click at [589, 544] on div "color picker dialog" at bounding box center [589, 543] width 16 height 16
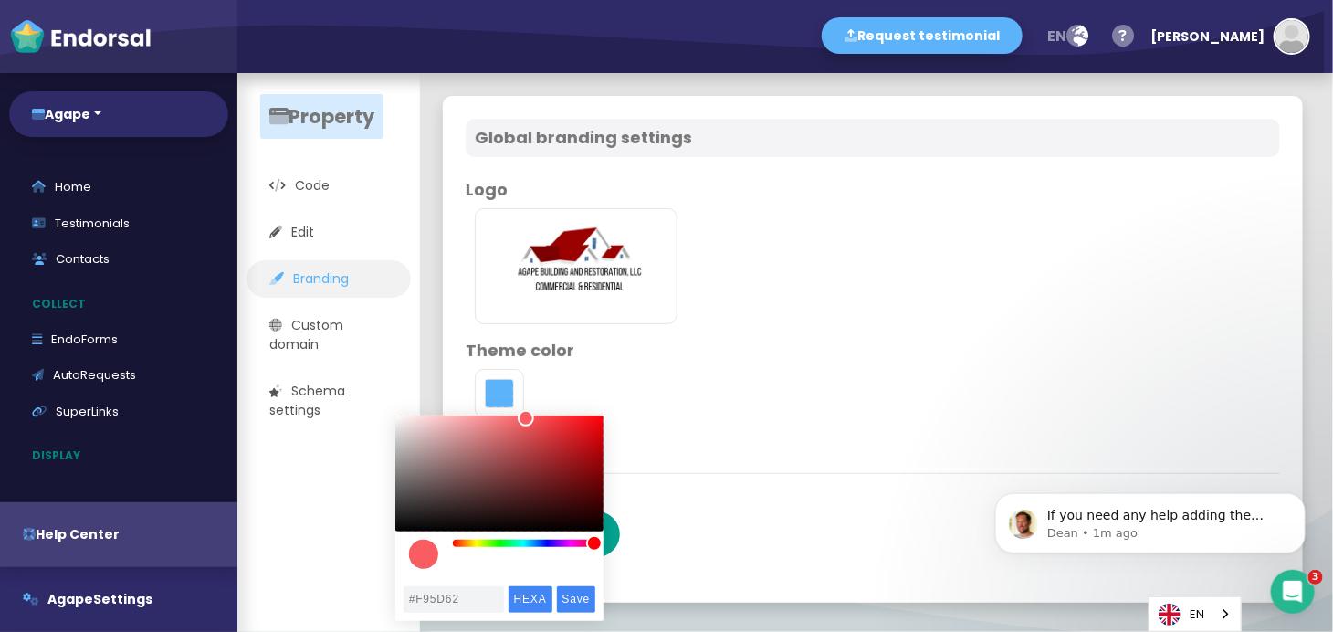
click at [594, 546] on div "color picker dialog" at bounding box center [594, 543] width 16 height 16
type input "#9D0F14"
click at [583, 460] on div "color picker dialog" at bounding box center [499, 472] width 208 height 115
click at [563, 568] on input "Save" at bounding box center [576, 599] width 39 height 26
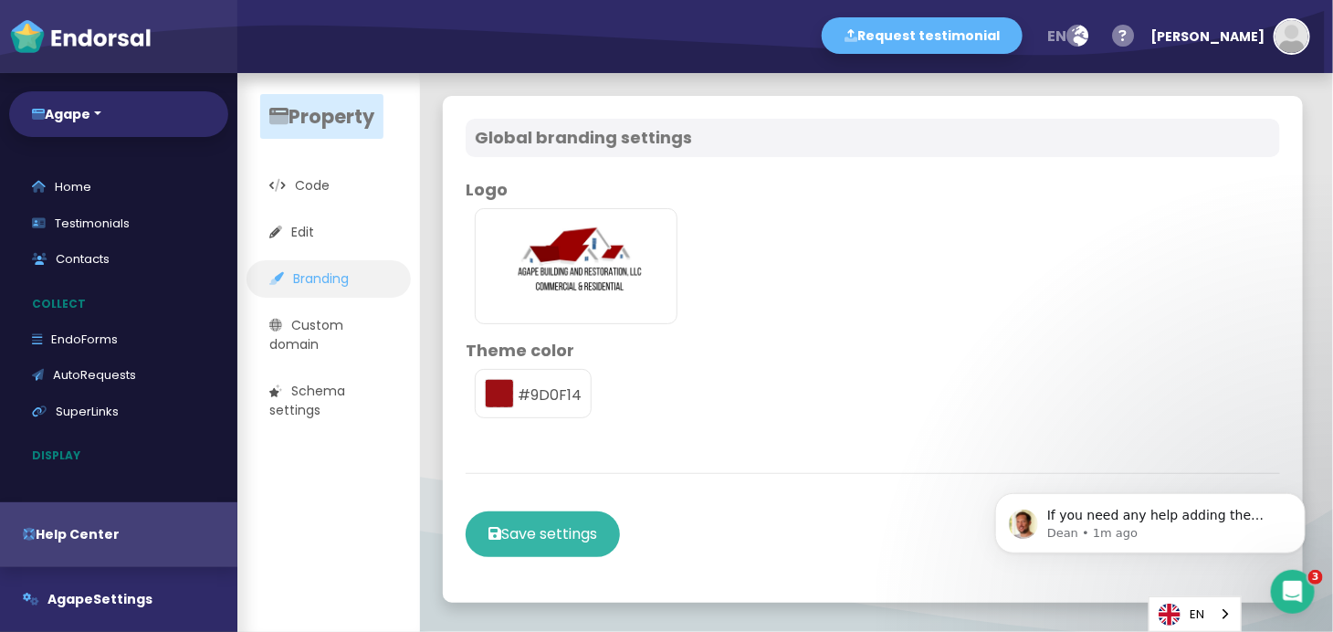
click at [601, 519] on button "Save settings" at bounding box center [543, 534] width 154 height 46
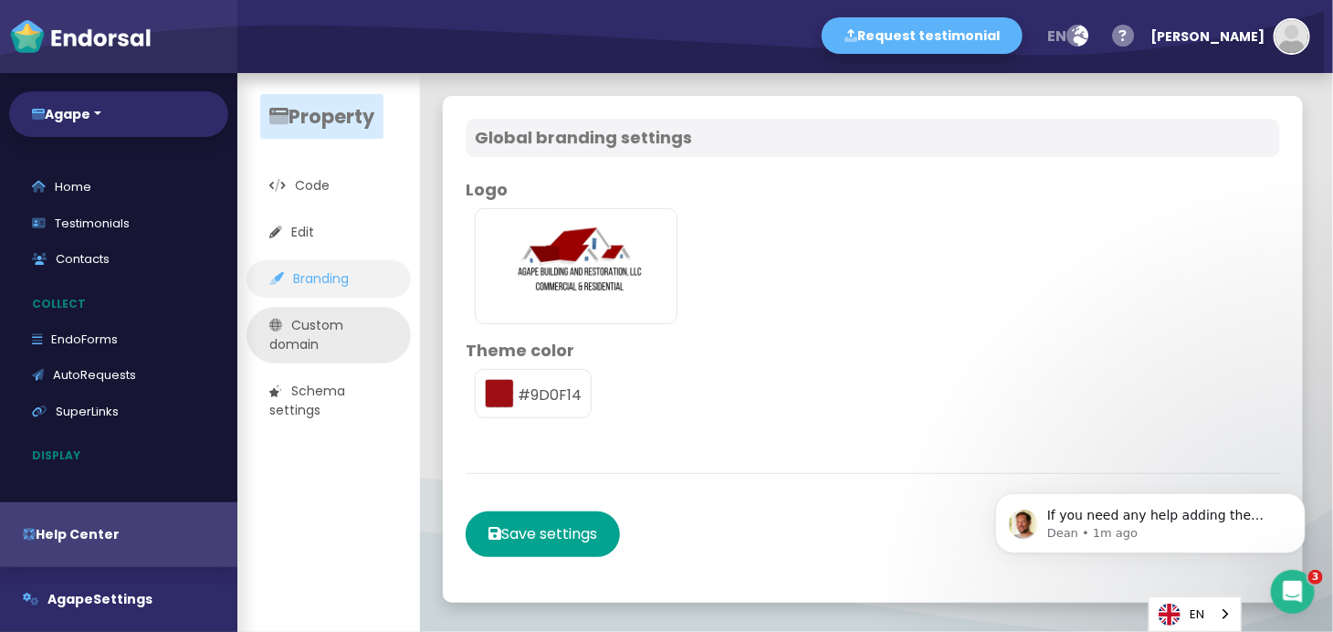
click at [370, 338] on link "Custom domain" at bounding box center [329, 335] width 164 height 57
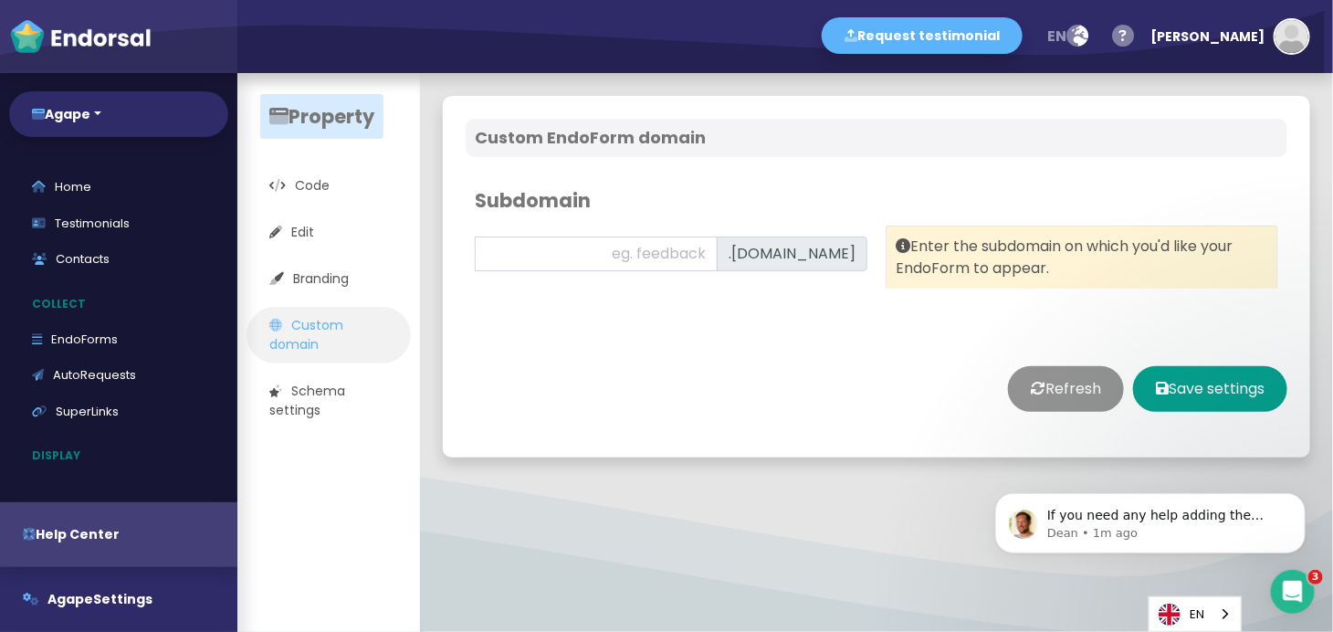
click at [750, 268] on div ".[DOMAIN_NAME]" at bounding box center [792, 253] width 151 height 35
click at [773, 257] on div ".[DOMAIN_NAME]" at bounding box center [792, 253] width 151 height 35
click at [393, 400] on link "Schema settings" at bounding box center [329, 401] width 164 height 57
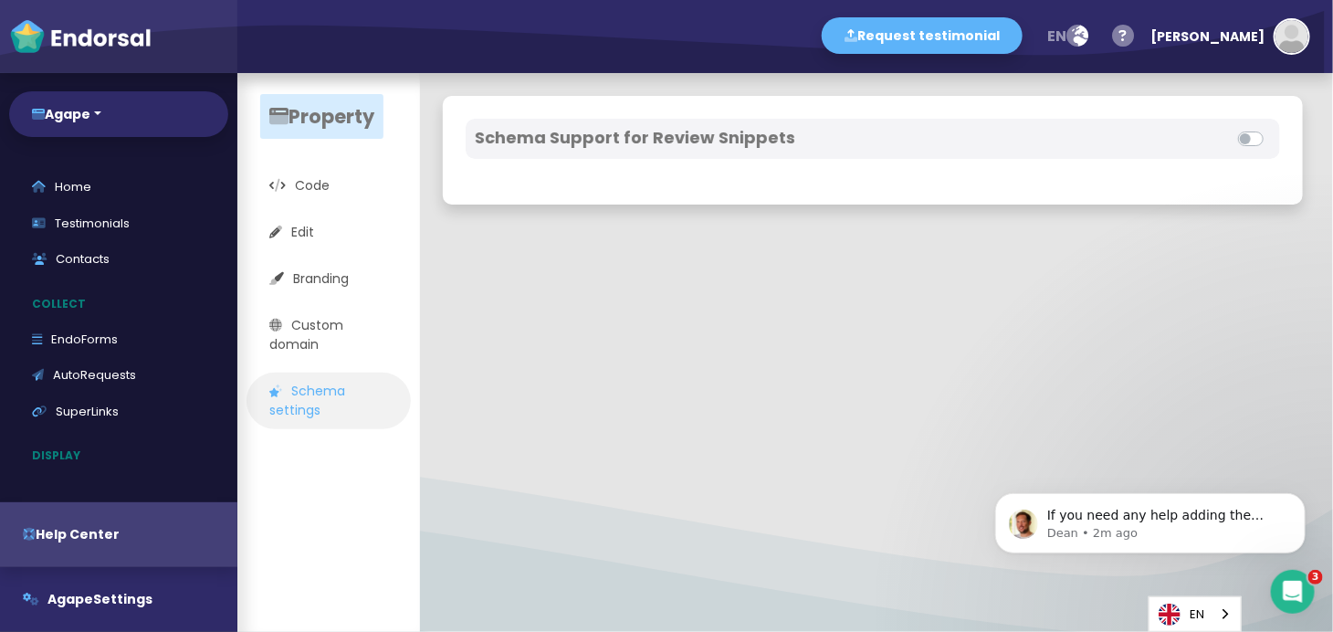
click at [1199, 128] on label at bounding box center [1271, 128] width 0 height 0
click at [0, 0] on input "checkbox" at bounding box center [0, 0] width 0 height 0
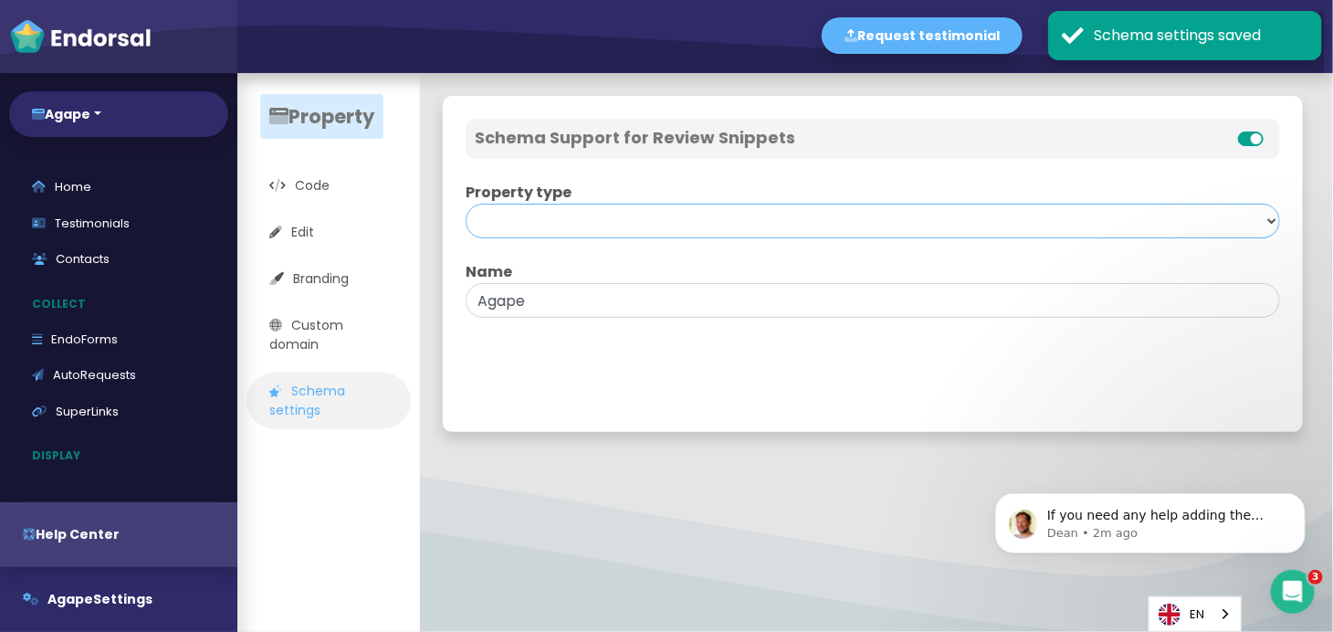
click at [1199, 225] on select "Product Course Local Business Organization SoftwareApplication" at bounding box center [873, 221] width 814 height 35
select select "LocalBusiness"
click at [466, 204] on select "Product Course Local Business Organization SoftwareApplication" at bounding box center [873, 221] width 814 height 35
select select
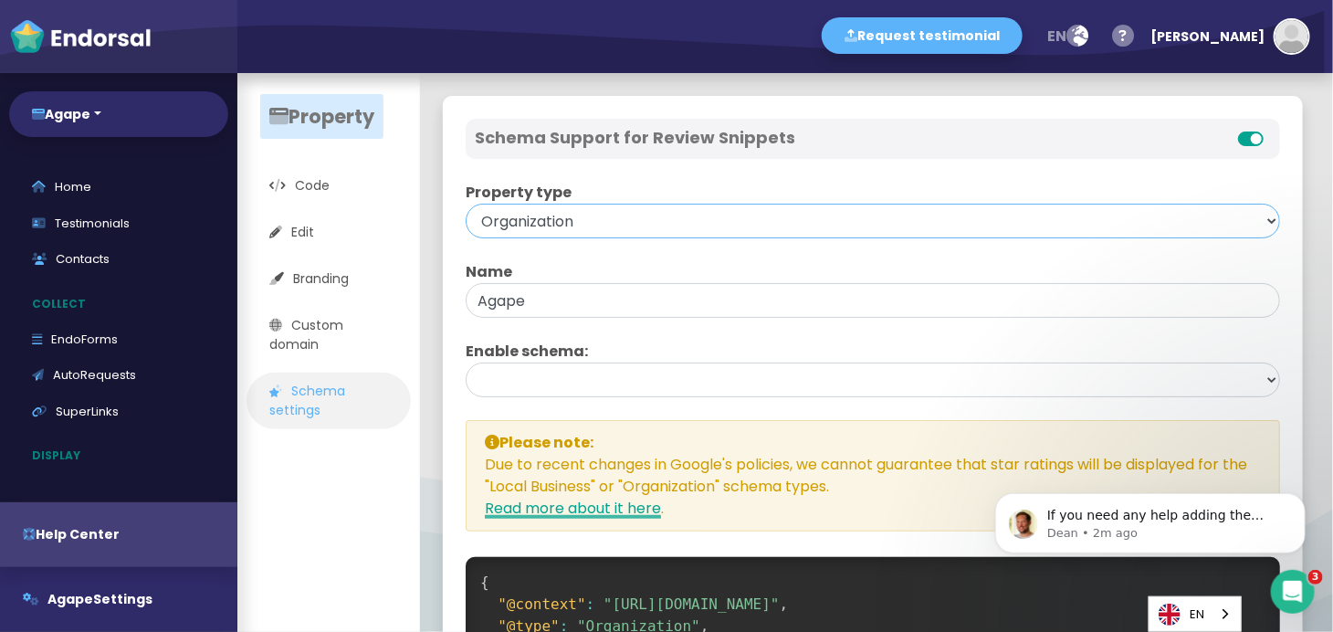
select select "SoftwareApplication"
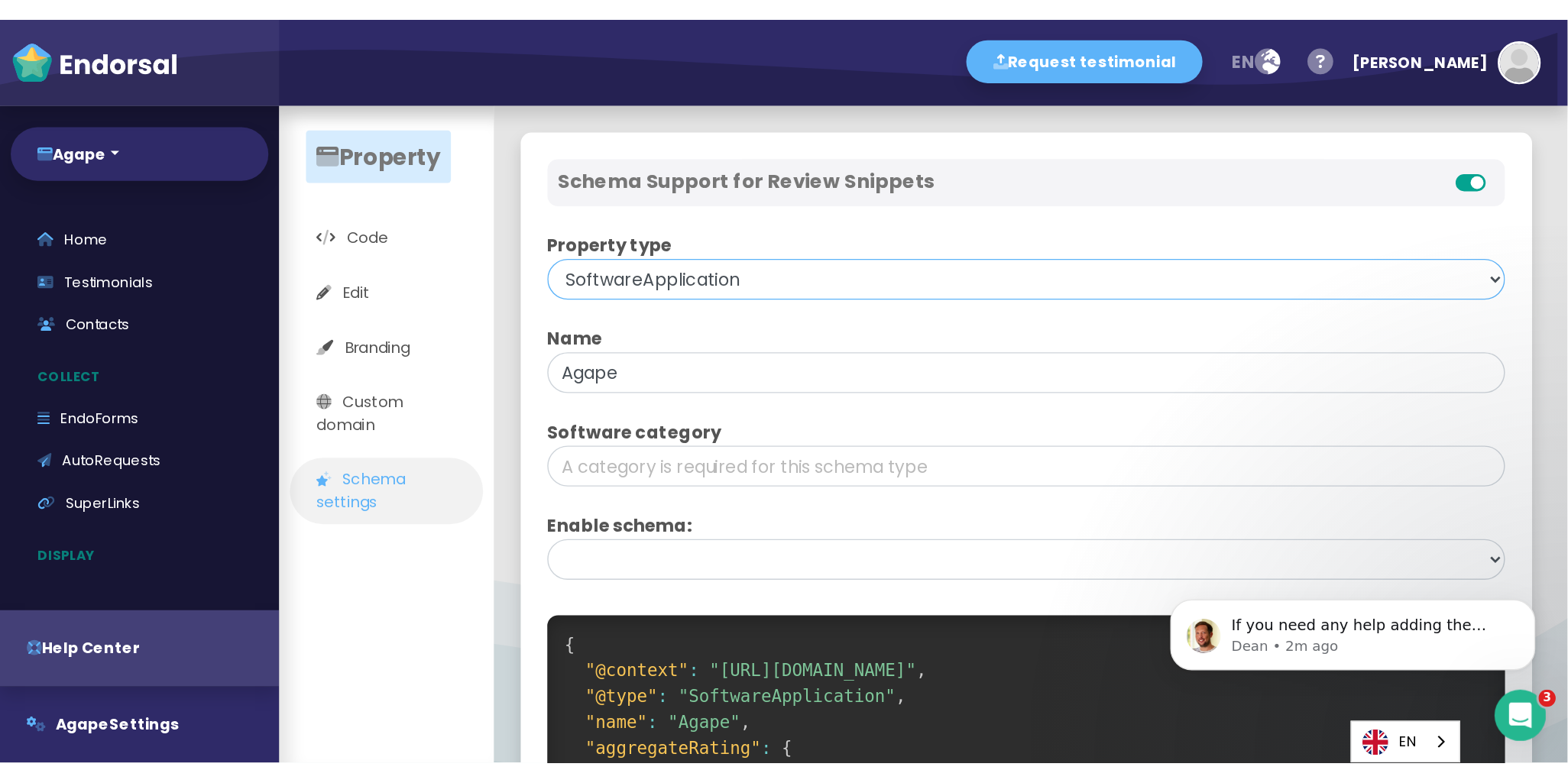
scroll to position [309, 0]
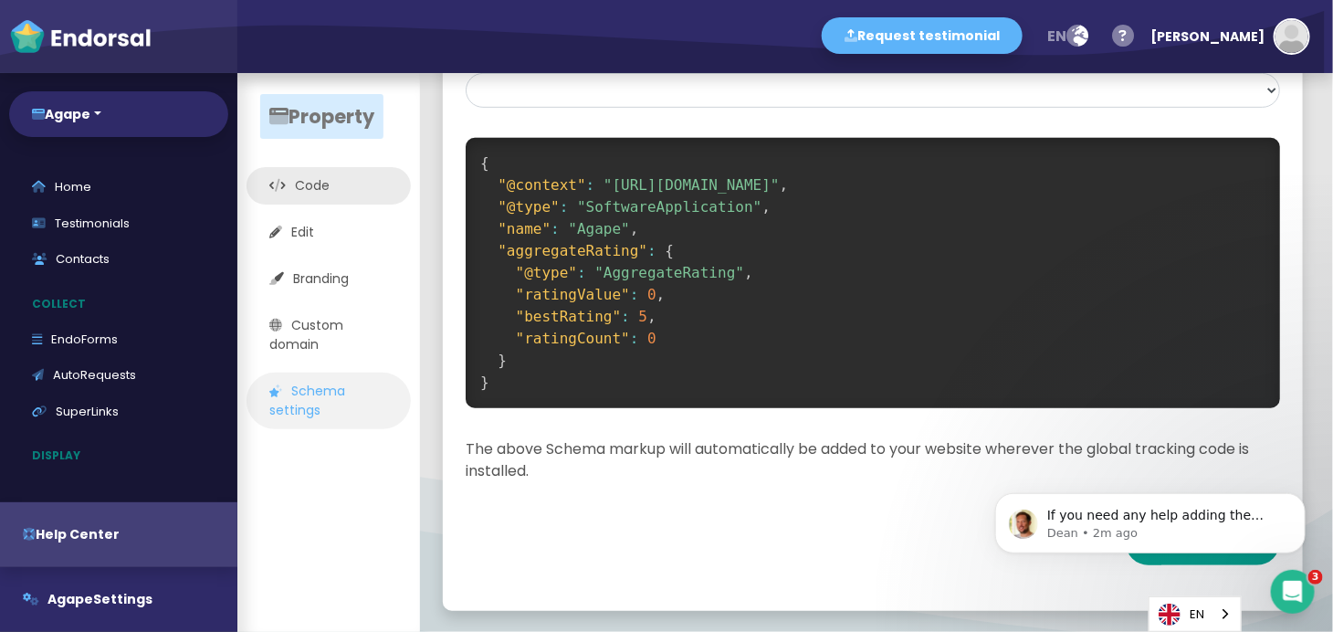
click at [369, 194] on link "Code" at bounding box center [329, 185] width 164 height 37
